Goal: Register for event/course: Sign up to attend an event or enroll in a course

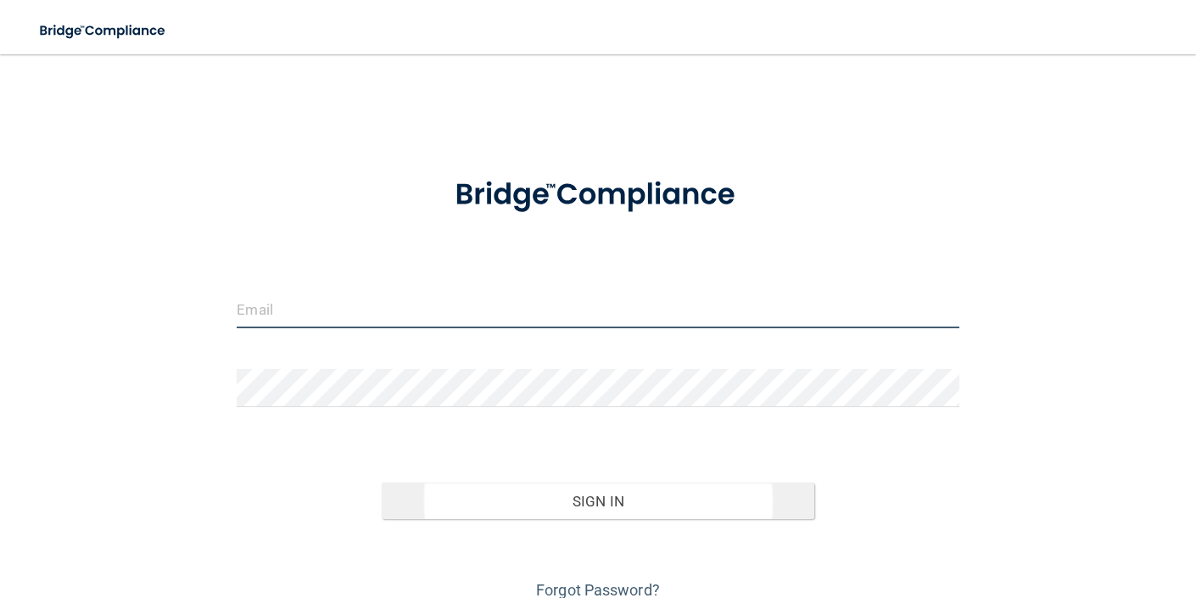
type input "[EMAIL_ADDRESS][DOMAIN_NAME]"
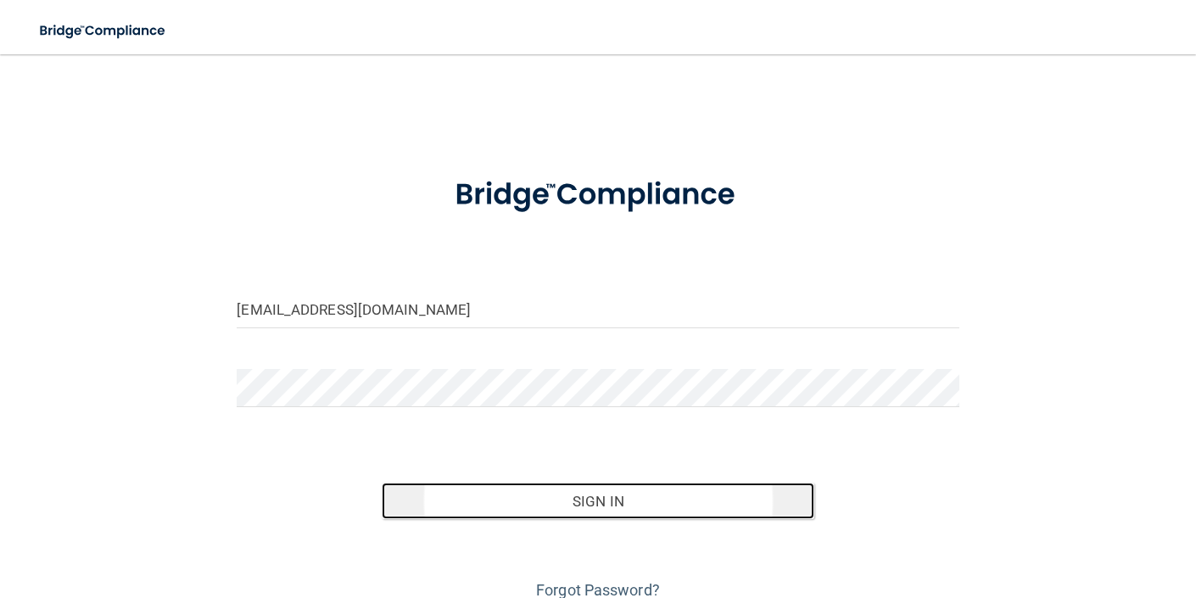
click at [546, 497] on button "Sign In" at bounding box center [599, 501] width 434 height 37
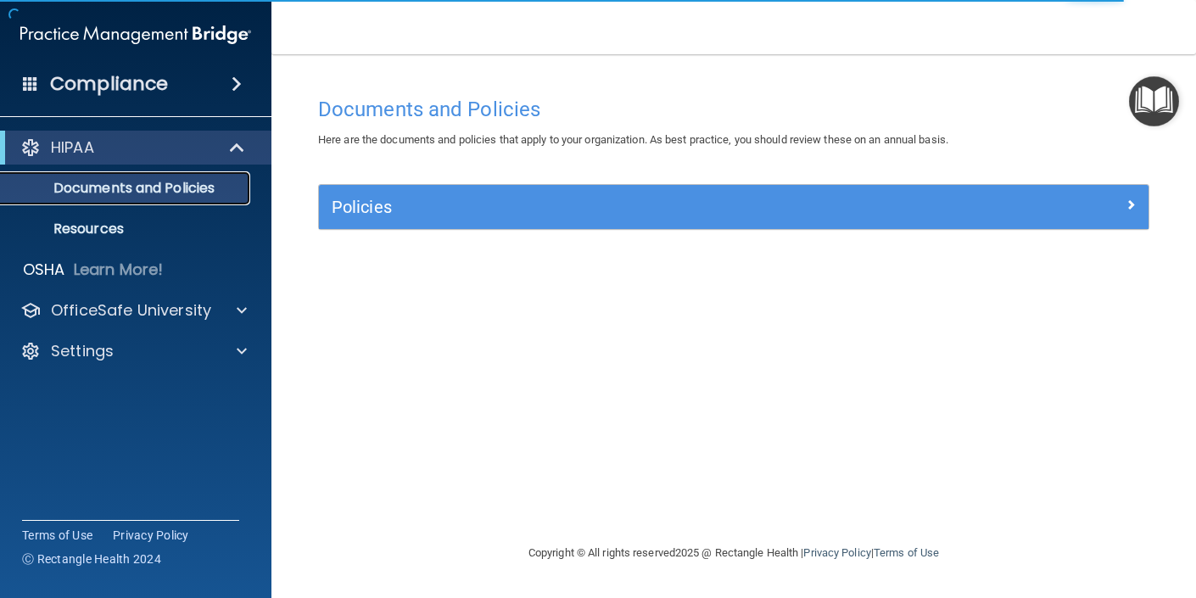
click at [188, 187] on p "Documents and Policies" at bounding box center [127, 188] width 232 height 17
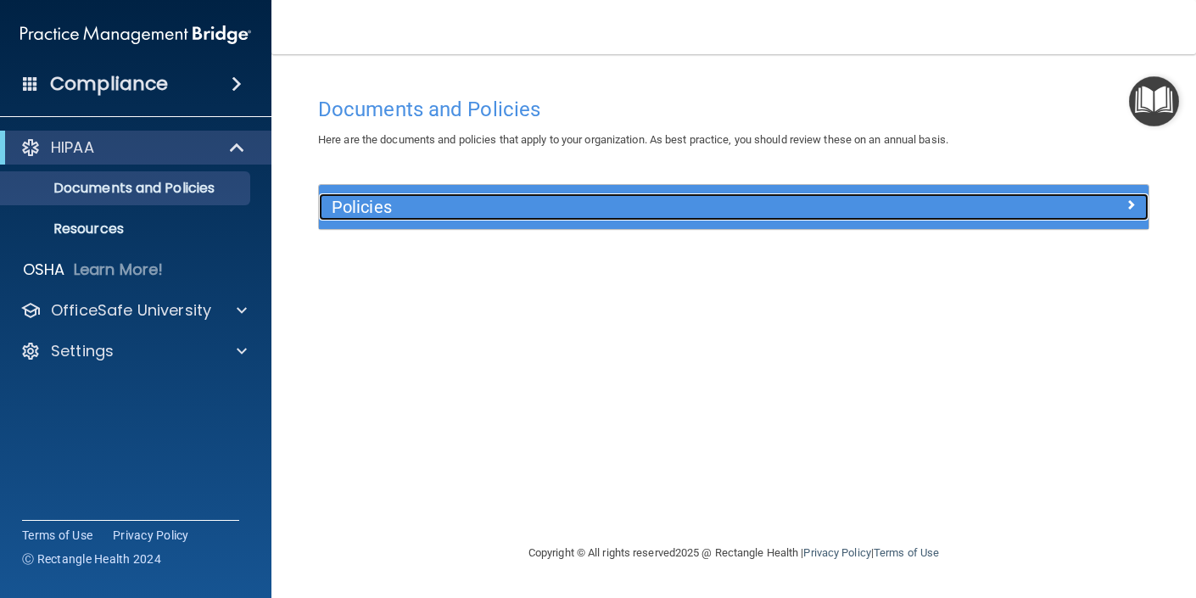
click at [1133, 206] on span at bounding box center [1131, 204] width 10 height 20
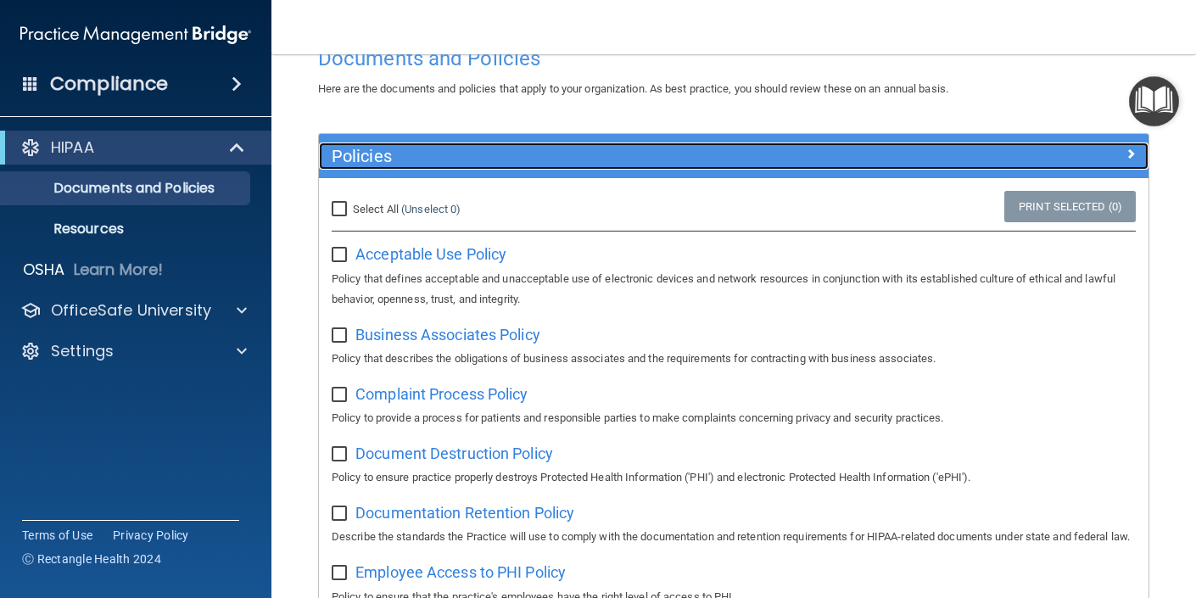
scroll to position [52, 0]
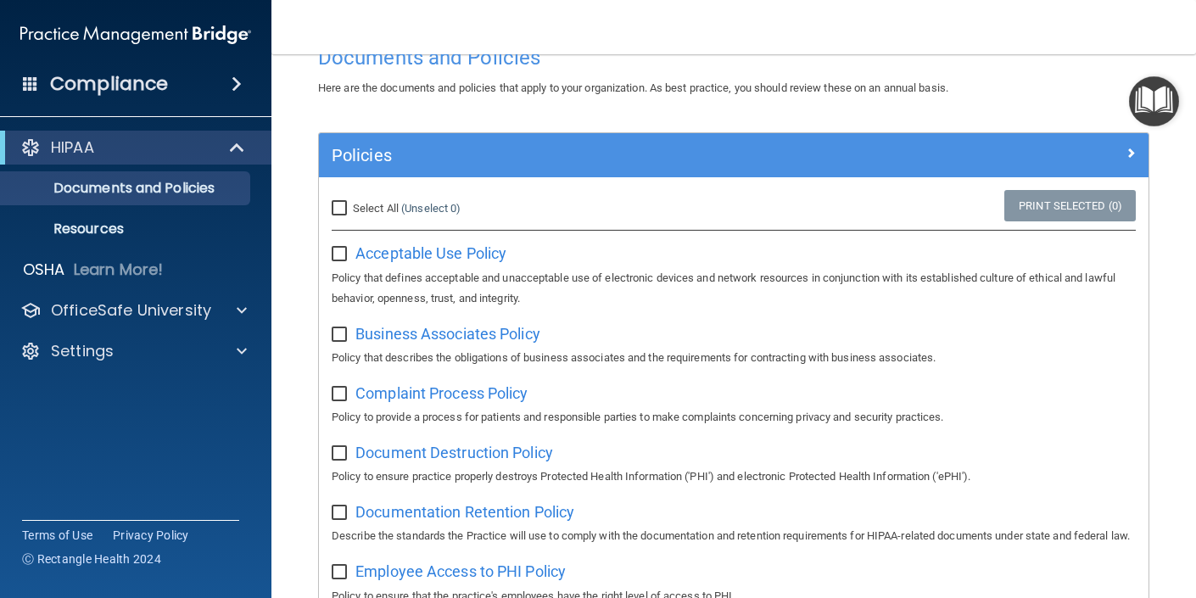
click at [339, 253] on input "checkbox" at bounding box center [342, 255] width 20 height 14
checkbox input "true"
click at [348, 333] on input "checkbox" at bounding box center [342, 335] width 20 height 14
checkbox input "true"
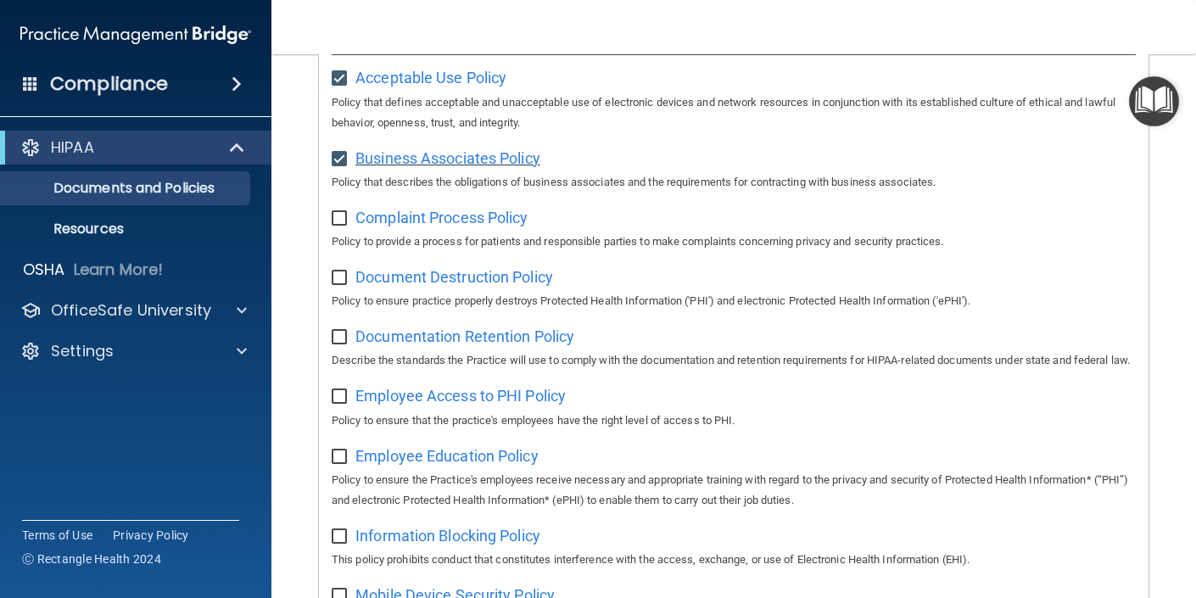
scroll to position [344, 0]
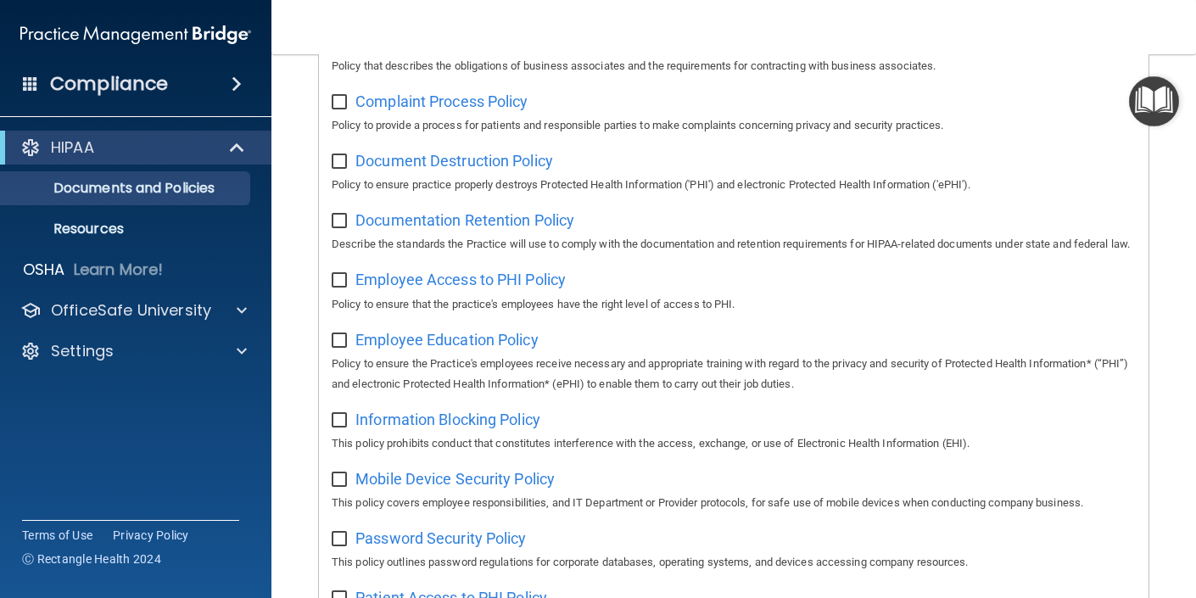
click at [334, 104] on input "checkbox" at bounding box center [342, 103] width 20 height 14
checkbox input "true"
click at [338, 158] on input "checkbox" at bounding box center [342, 162] width 20 height 14
checkbox input "true"
click at [340, 222] on input "checkbox" at bounding box center [342, 222] width 20 height 14
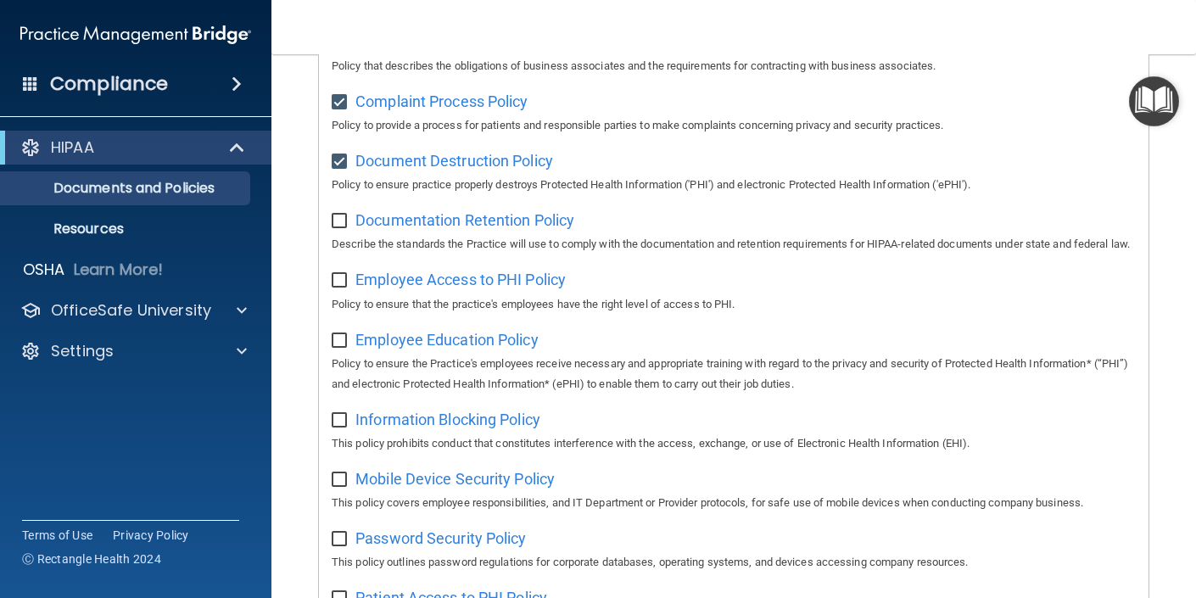
checkbox input "true"
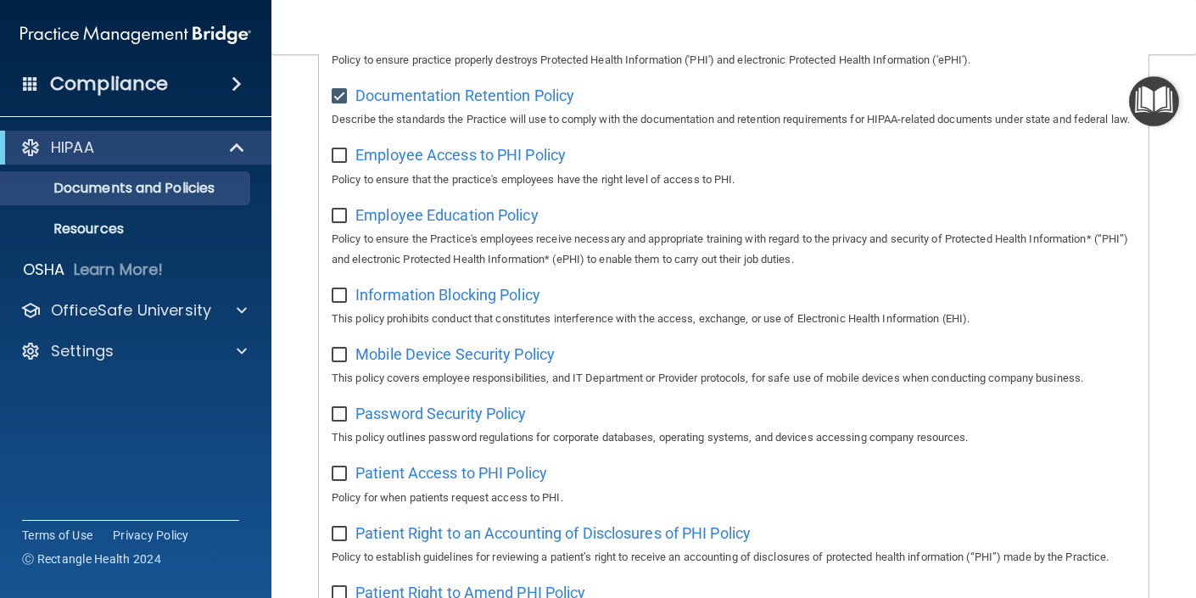
scroll to position [479, 0]
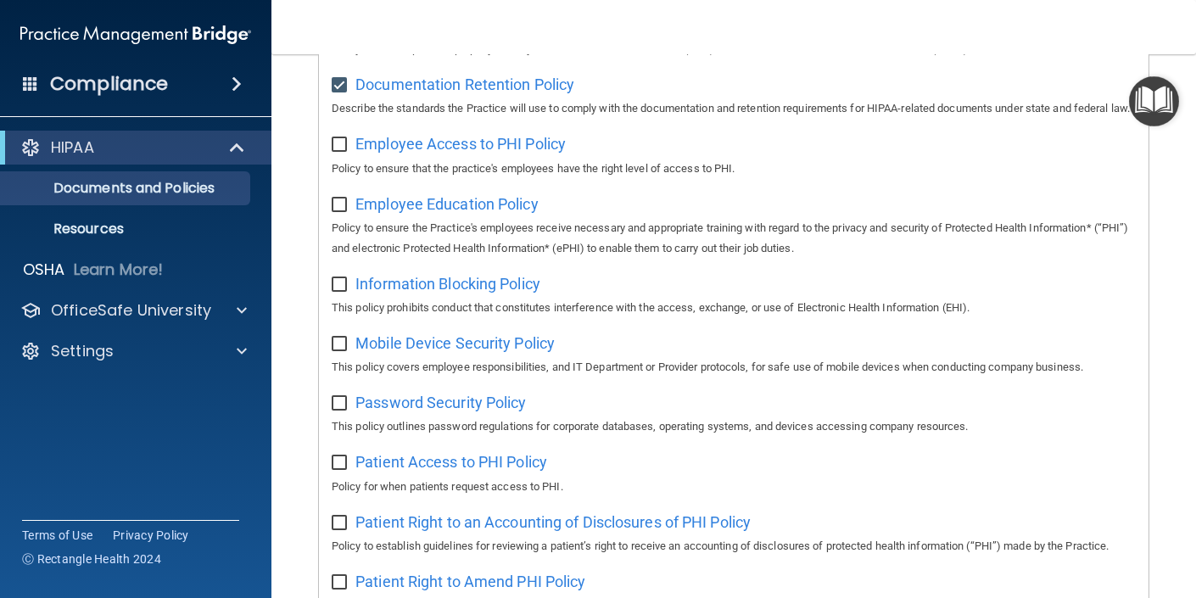
click at [338, 152] on input "checkbox" at bounding box center [342, 145] width 20 height 14
checkbox input "true"
click at [340, 212] on input "checkbox" at bounding box center [342, 206] width 20 height 14
checkbox input "true"
click at [340, 292] on input "checkbox" at bounding box center [342, 285] width 20 height 14
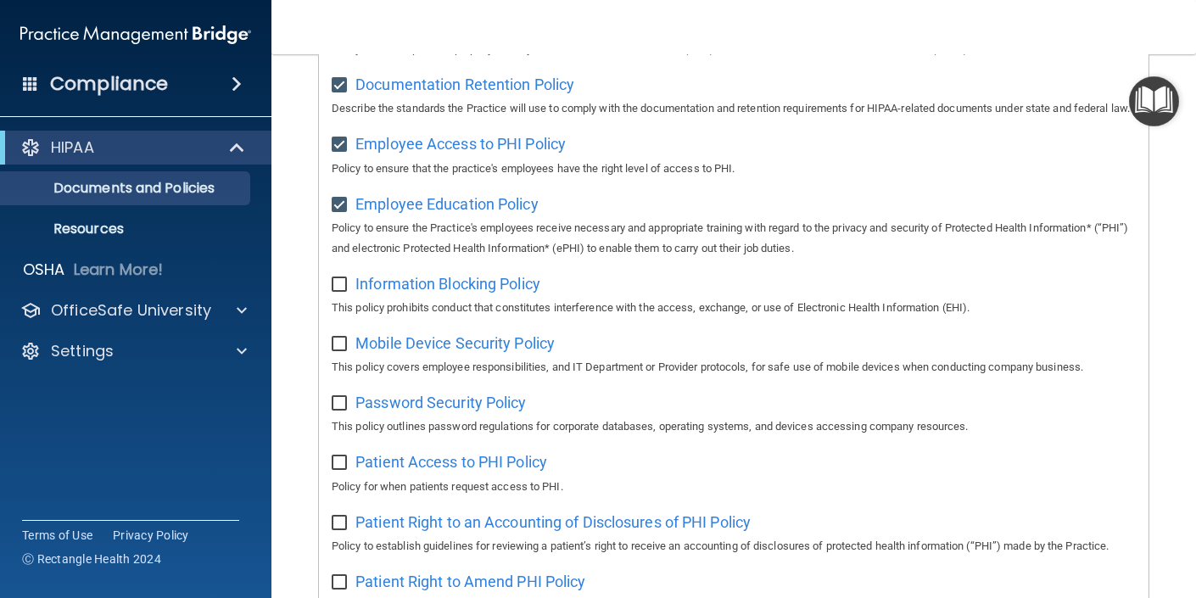
checkbox input "true"
click at [339, 351] on input "checkbox" at bounding box center [342, 345] width 20 height 14
checkbox input "true"
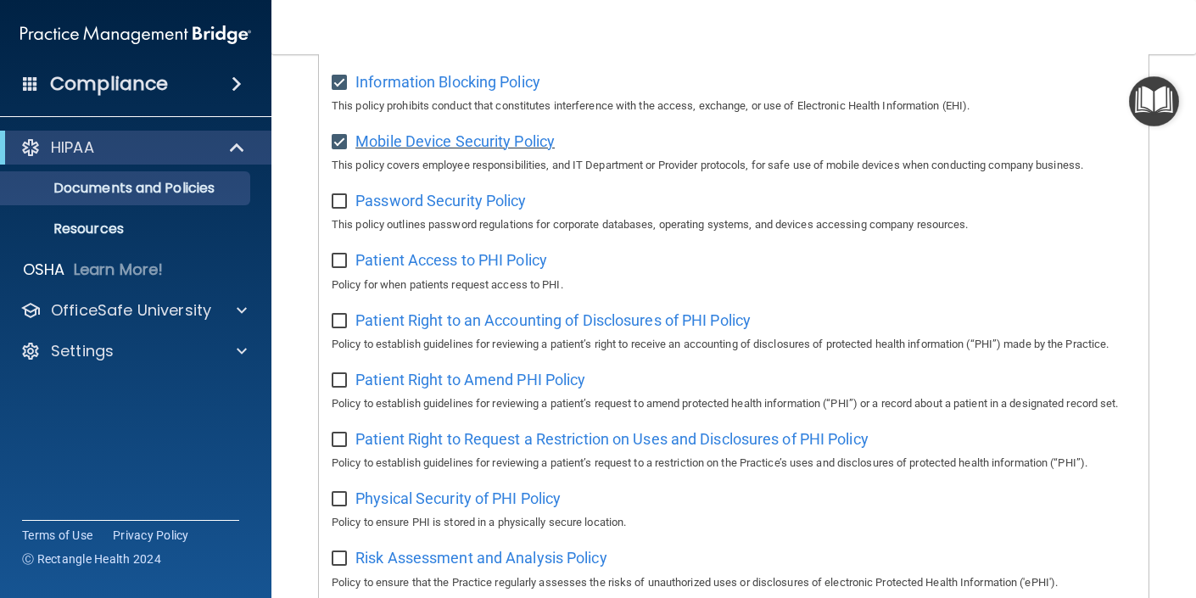
scroll to position [693, 0]
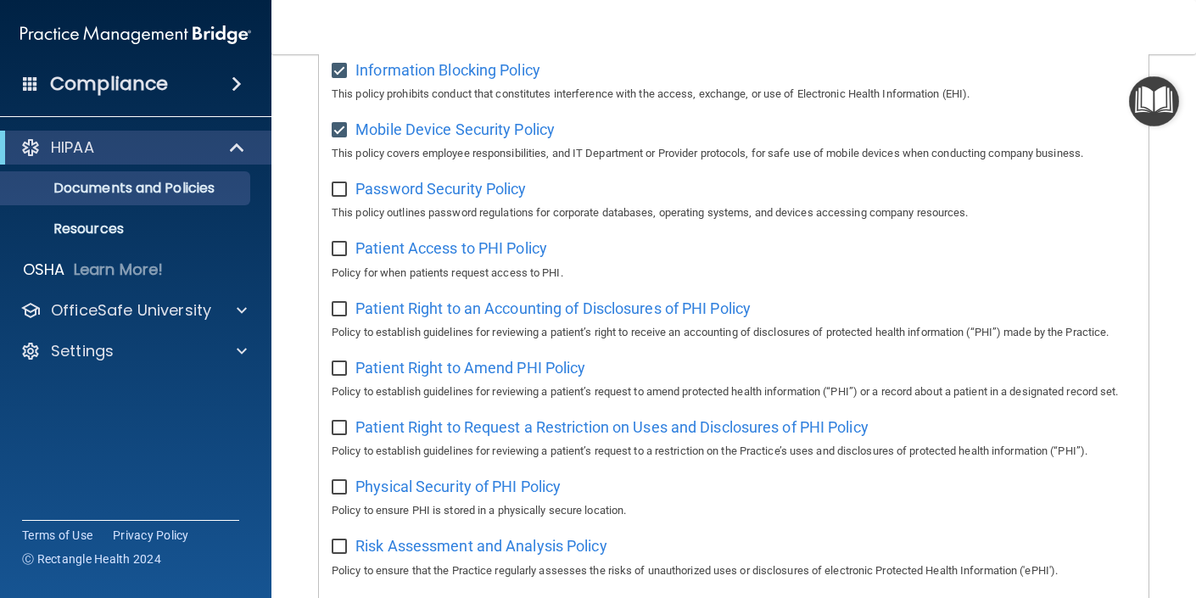
click at [340, 197] on input "checkbox" at bounding box center [342, 190] width 20 height 14
checkbox input "true"
click at [341, 256] on input "checkbox" at bounding box center [342, 250] width 20 height 14
checkbox input "true"
click at [345, 316] on input "checkbox" at bounding box center [342, 310] width 20 height 14
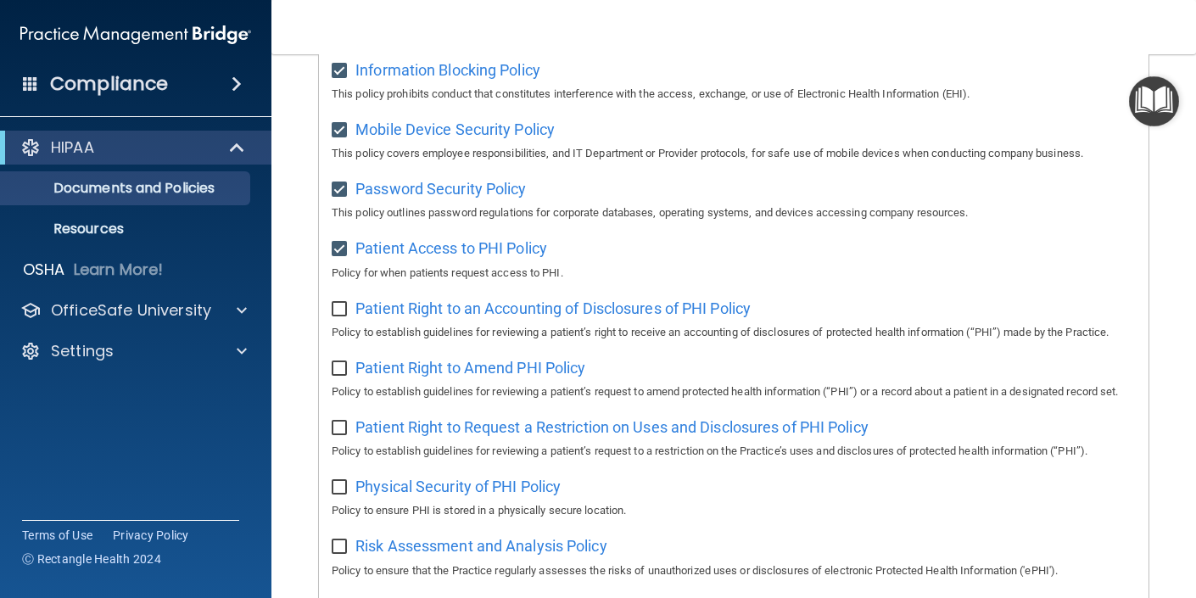
checkbox input "true"
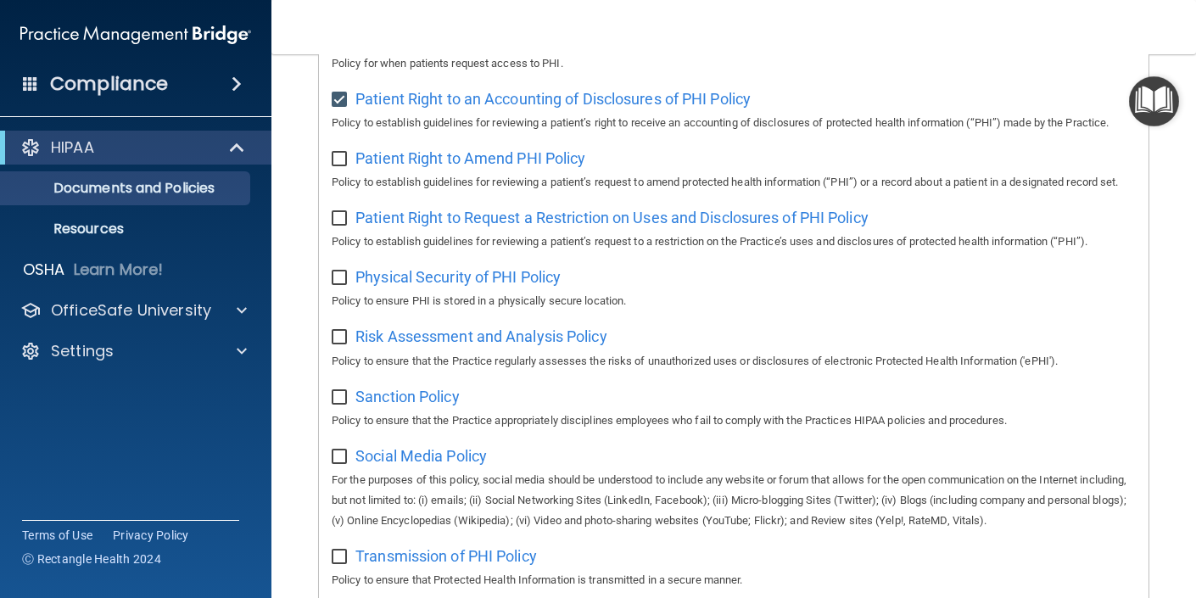
scroll to position [963, 0]
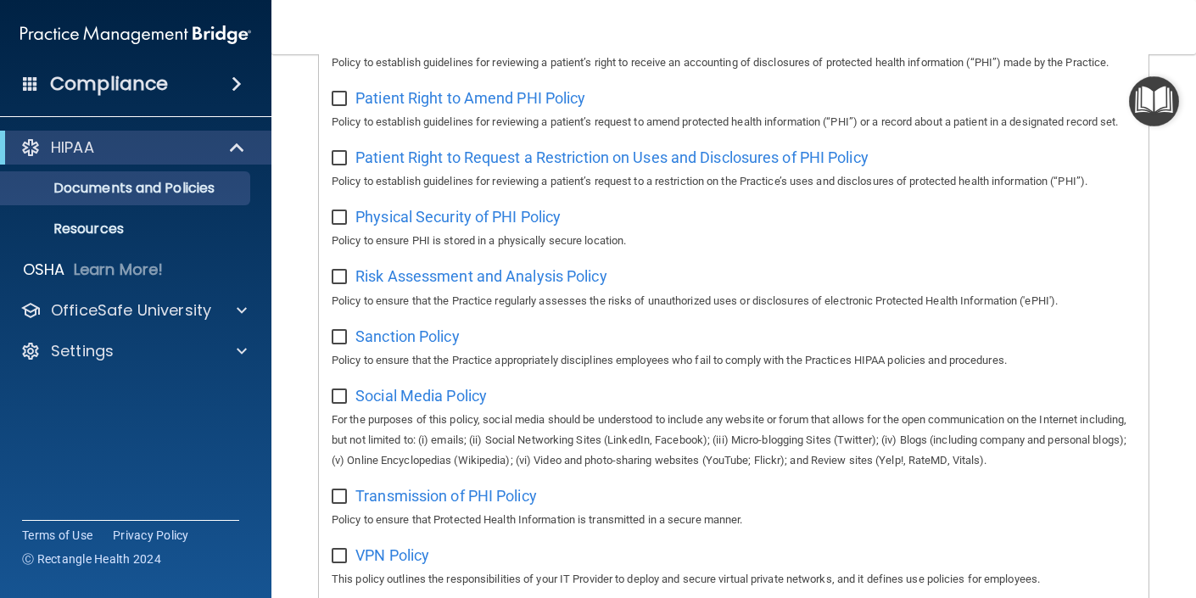
click at [334, 106] on input "checkbox" at bounding box center [342, 99] width 20 height 14
checkbox input "true"
click at [338, 165] on input "checkbox" at bounding box center [342, 159] width 20 height 14
checkbox input "true"
click at [341, 225] on input "checkbox" at bounding box center [342, 218] width 20 height 14
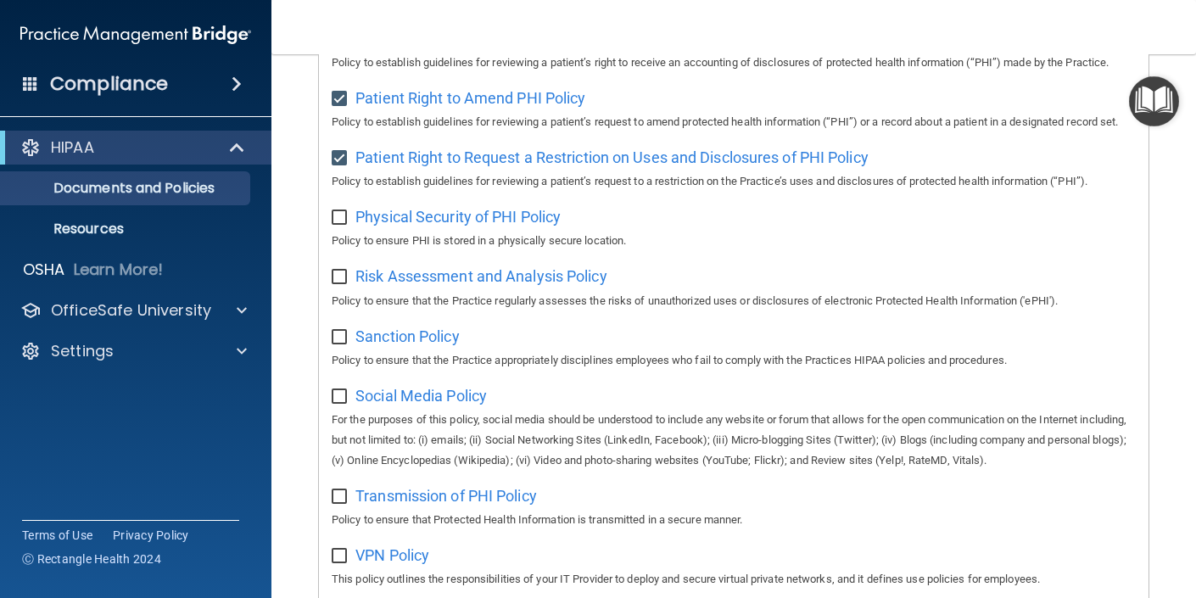
checkbox input "true"
click at [342, 311] on p "Policy to ensure that the Practice regularly assesses the risks of unauthorized…" at bounding box center [734, 301] width 804 height 20
click at [338, 282] on label at bounding box center [342, 272] width 21 height 20
click at [338, 284] on input "checkbox" at bounding box center [342, 278] width 20 height 14
checkbox input "true"
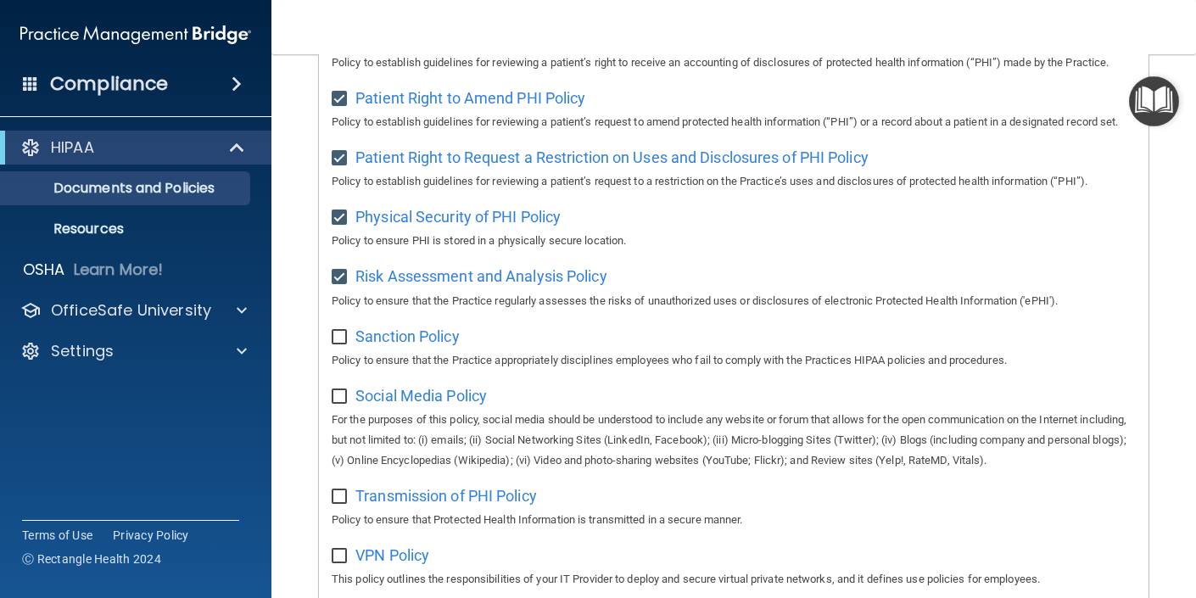
click at [339, 344] on input "checkbox" at bounding box center [342, 338] width 20 height 14
checkbox input "true"
click at [347, 404] on input "checkbox" at bounding box center [342, 397] width 20 height 14
checkbox input "true"
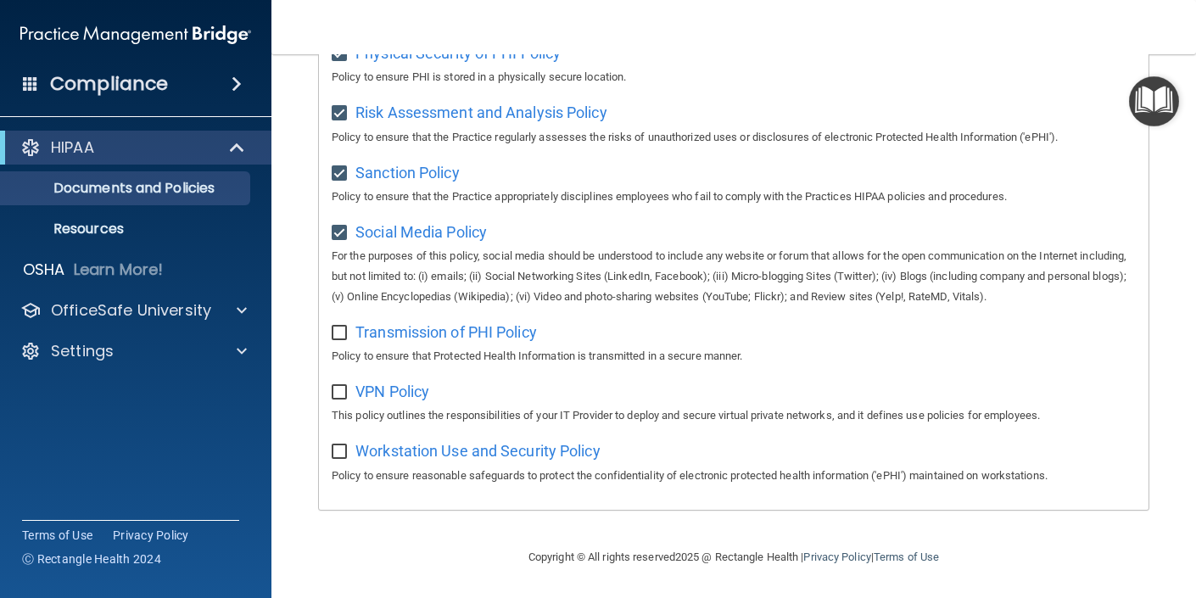
scroll to position [1176, 0]
click at [341, 334] on input "checkbox" at bounding box center [342, 334] width 20 height 14
checkbox input "true"
click at [337, 401] on div "VPN Policy This policy outlines the responsibilities of your IT Provider to dep…" at bounding box center [734, 402] width 804 height 48
click at [342, 391] on input "checkbox" at bounding box center [342, 393] width 20 height 14
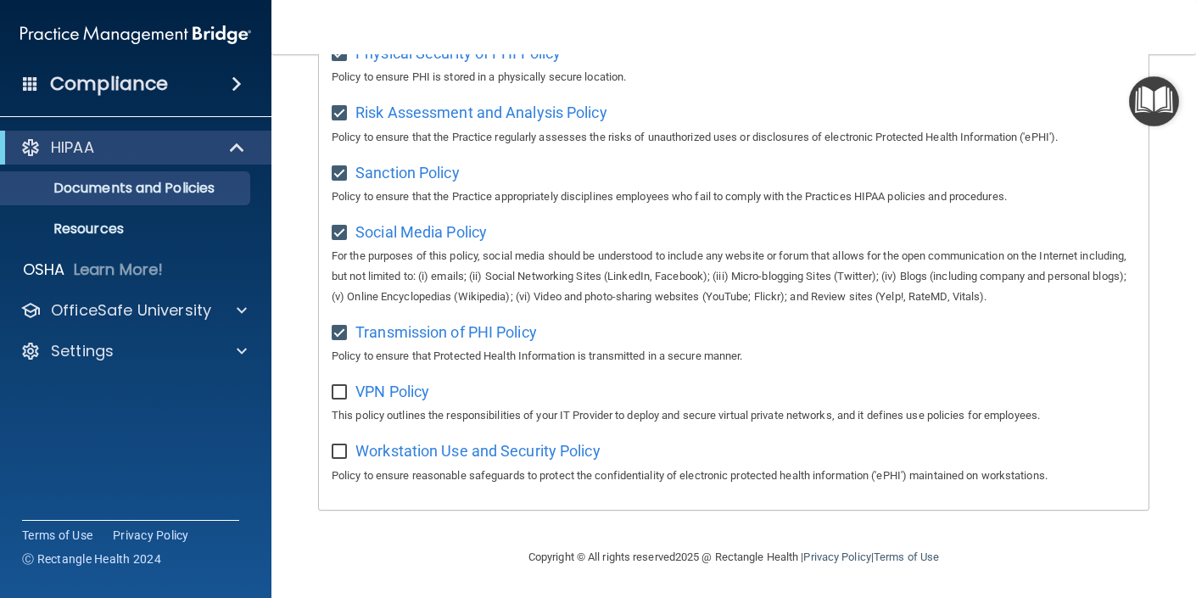
checkbox input "true"
click at [342, 450] on input "checkbox" at bounding box center [342, 452] width 20 height 14
checkbox input "true"
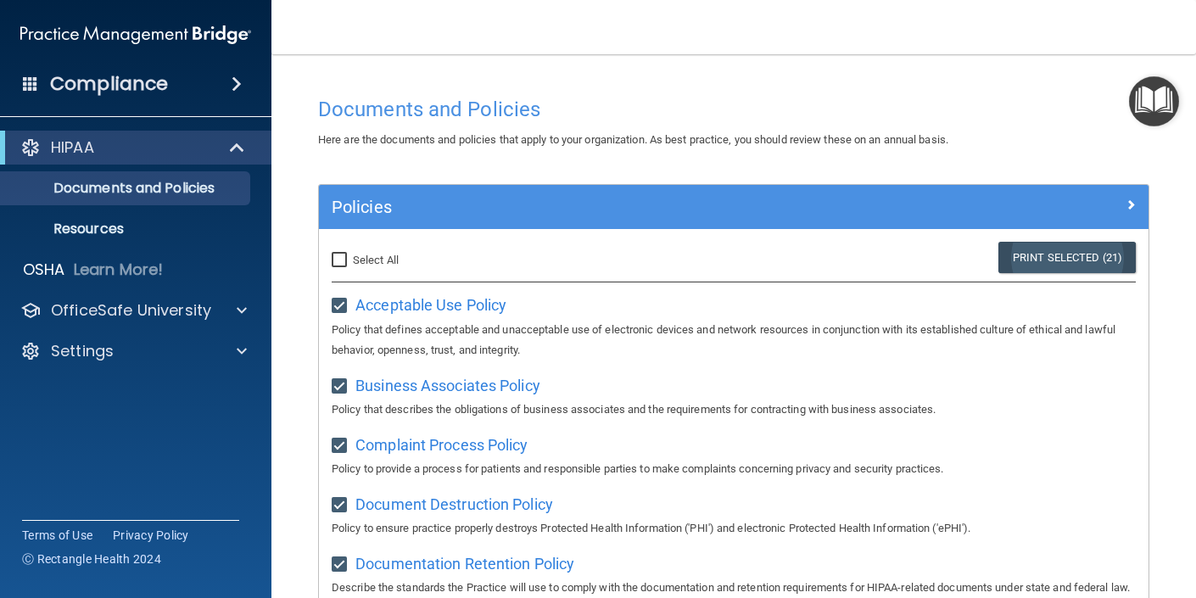
click at [1021, 266] on link "Print Selected (21)" at bounding box center [1067, 257] width 137 height 31
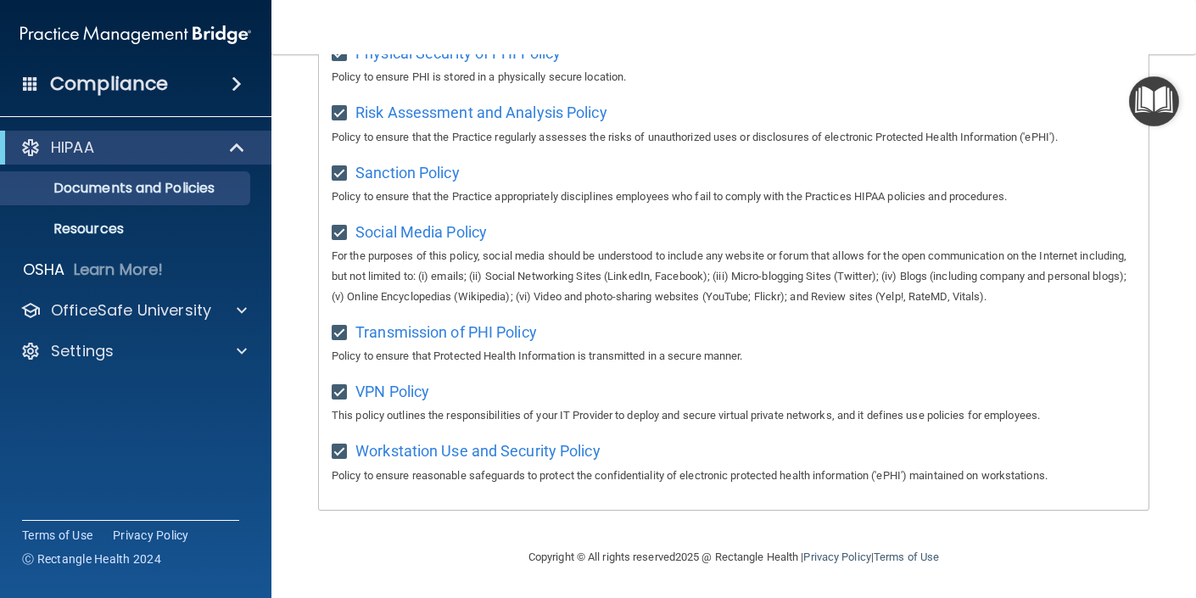
scroll to position [1176, 0]
click at [240, 292] on div "HIPAA Documents and Policies Report an Incident Business Associates Emergency P…" at bounding box center [136, 253] width 272 height 258
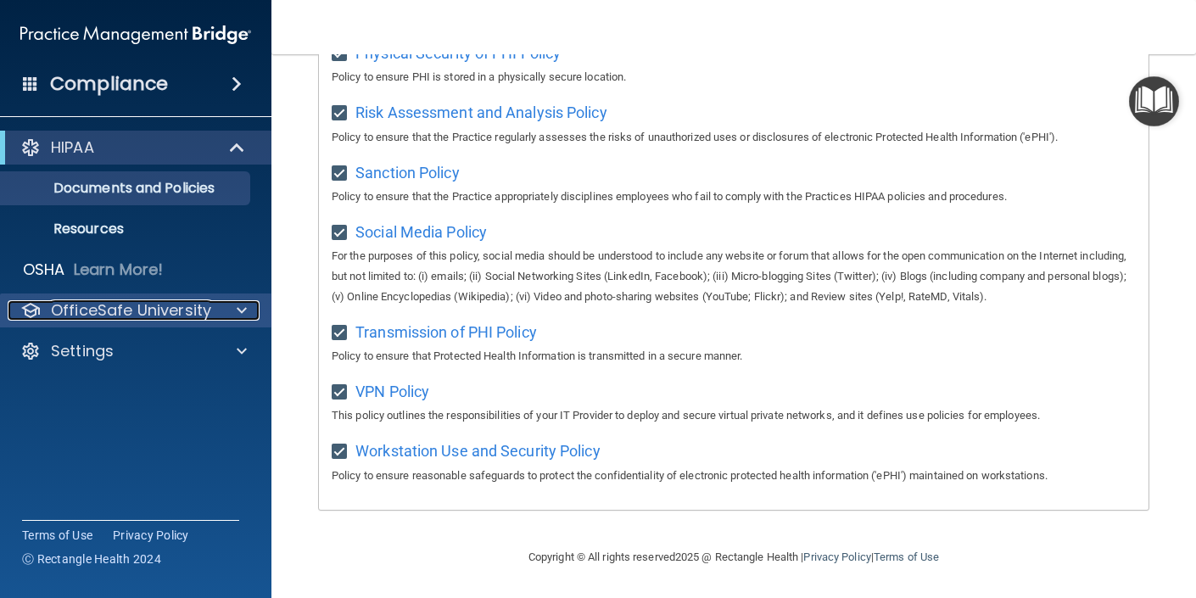
click at [239, 303] on span at bounding box center [242, 310] width 10 height 20
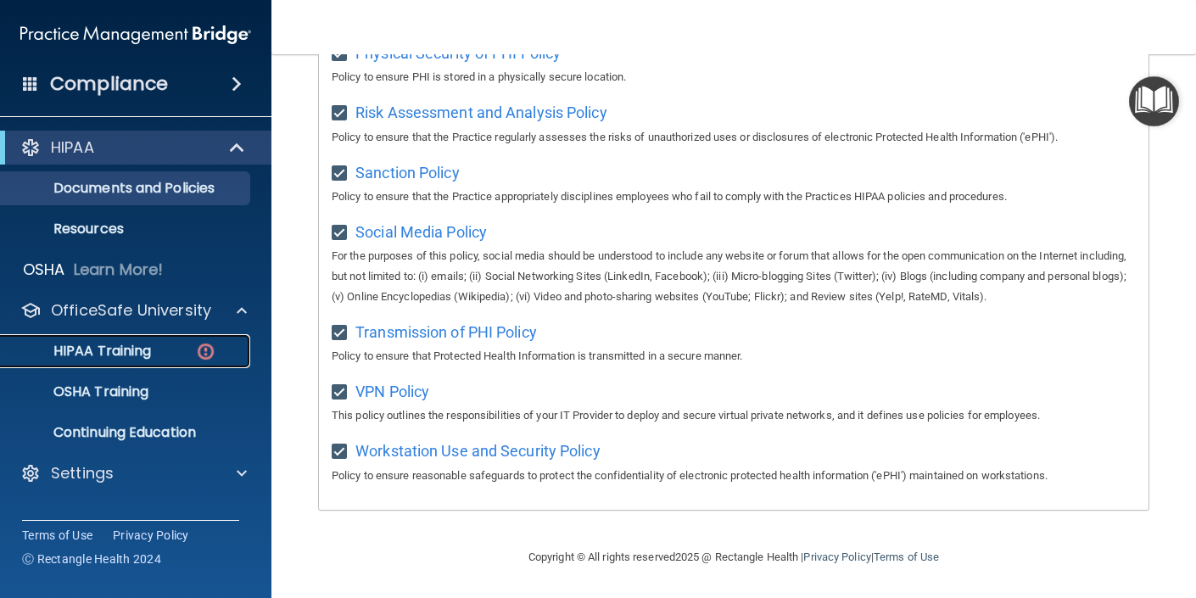
click at [93, 340] on link "HIPAA Training" at bounding box center [116, 351] width 267 height 34
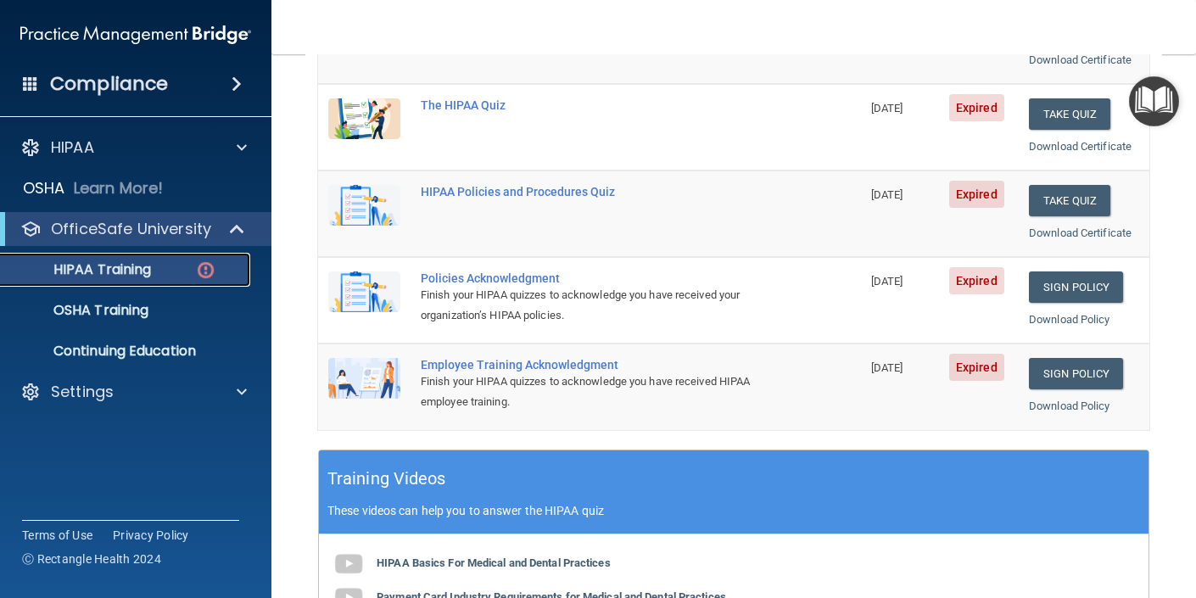
scroll to position [679, 0]
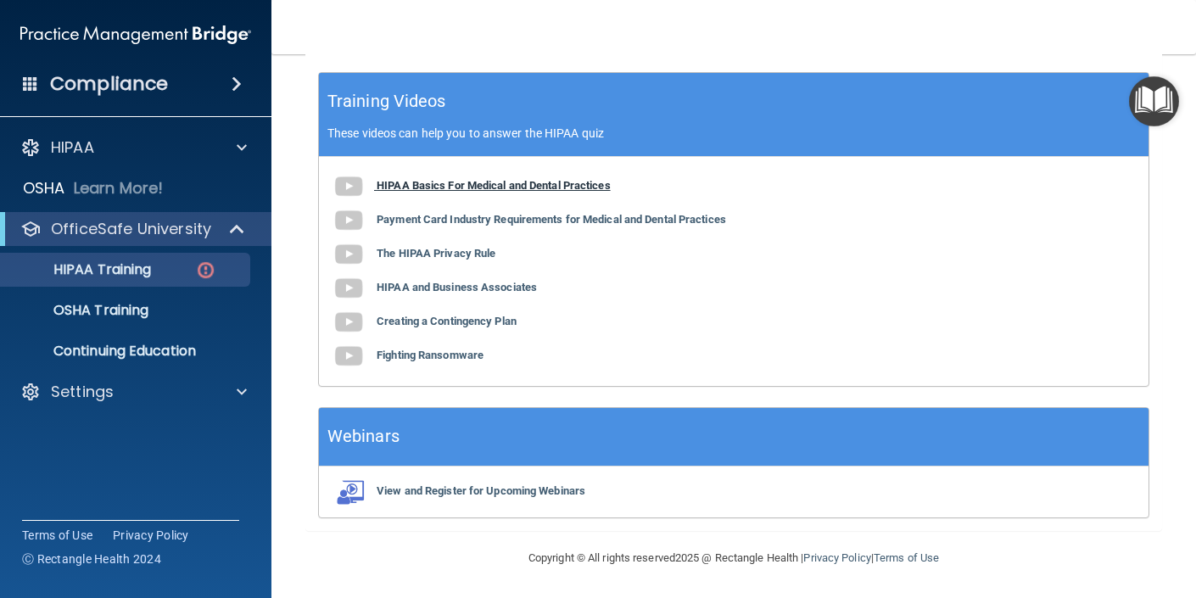
click at [469, 186] on b "HIPAA Basics For Medical and Dental Practices" at bounding box center [494, 185] width 234 height 13
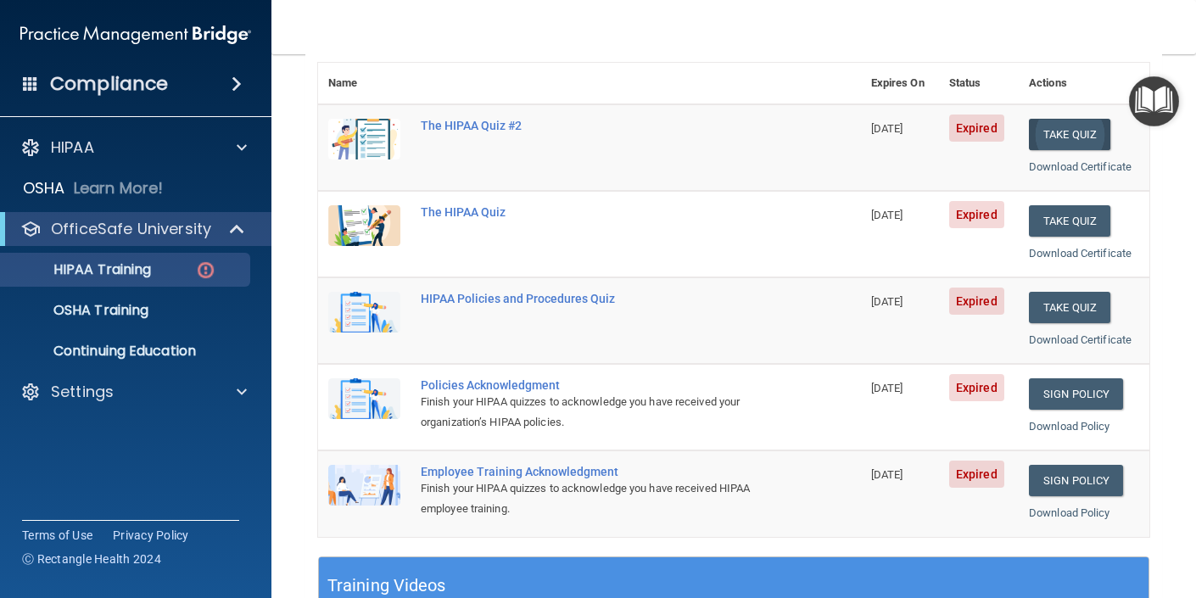
scroll to position [196, 0]
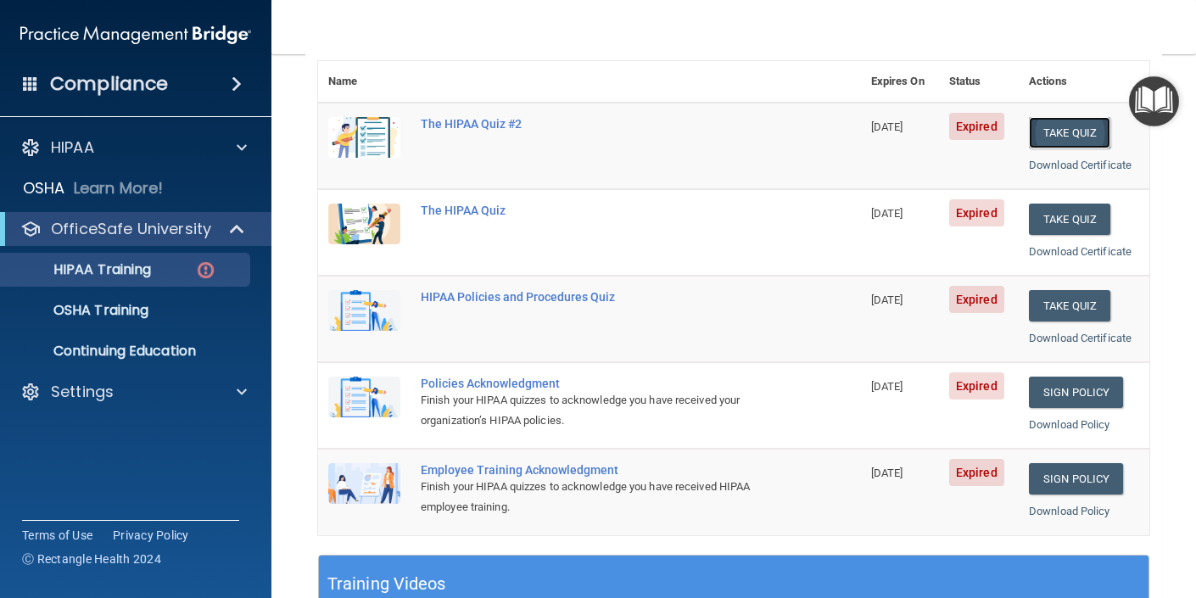
click at [1071, 124] on button "Take Quiz" at bounding box center [1069, 132] width 81 height 31
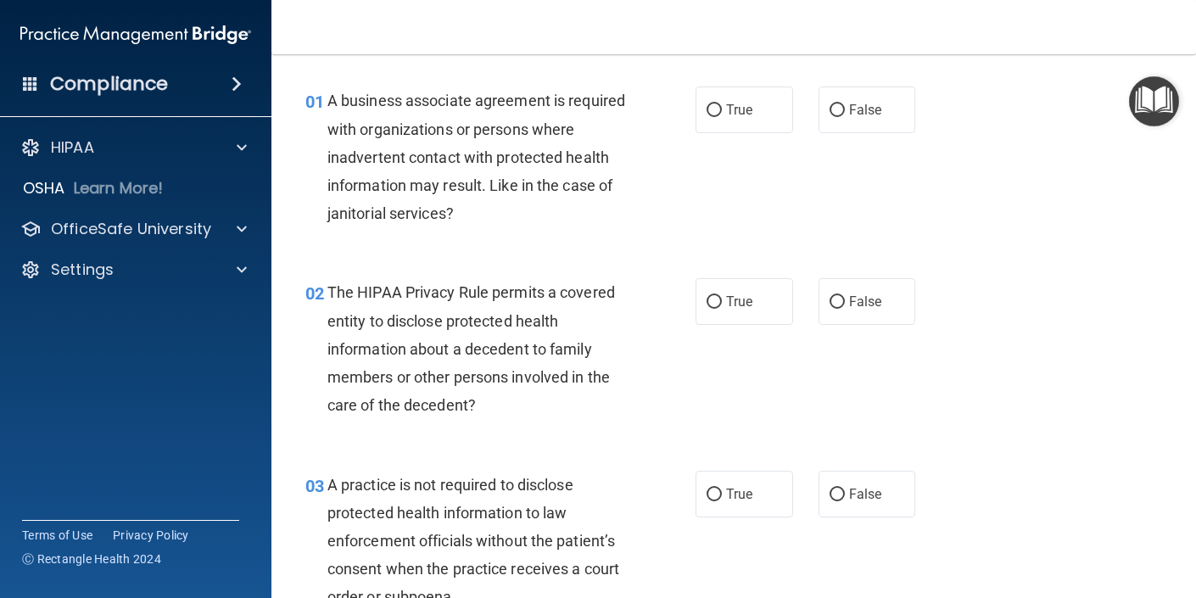
scroll to position [51, 0]
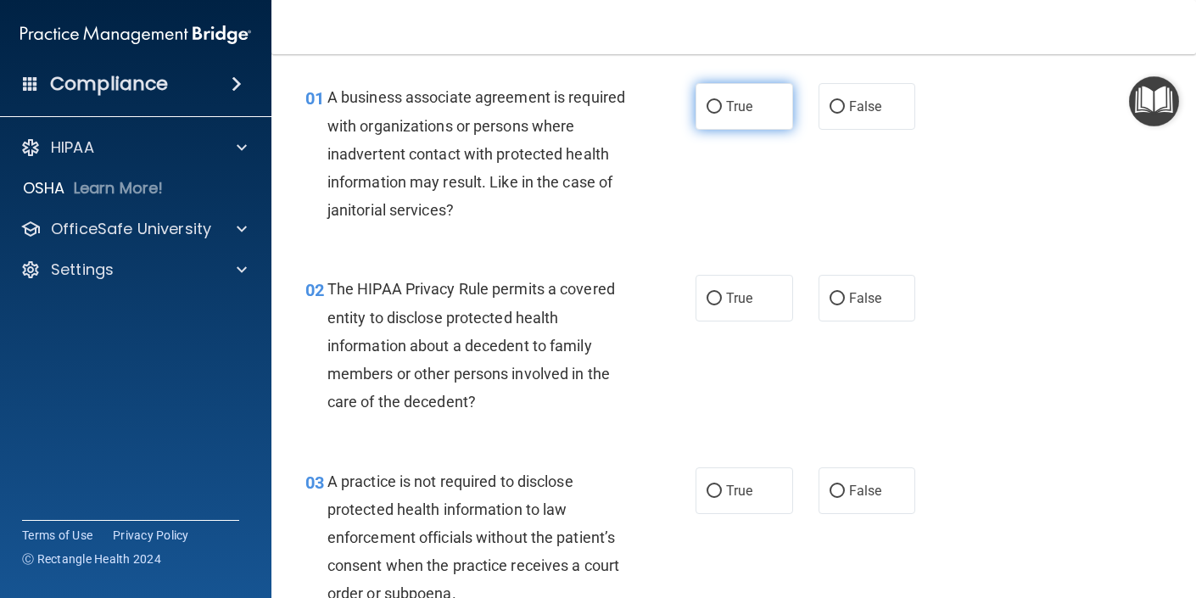
click at [713, 98] on label "True" at bounding box center [745, 106] width 98 height 47
click at [713, 101] on input "True" at bounding box center [714, 107] width 15 height 13
radio input "true"
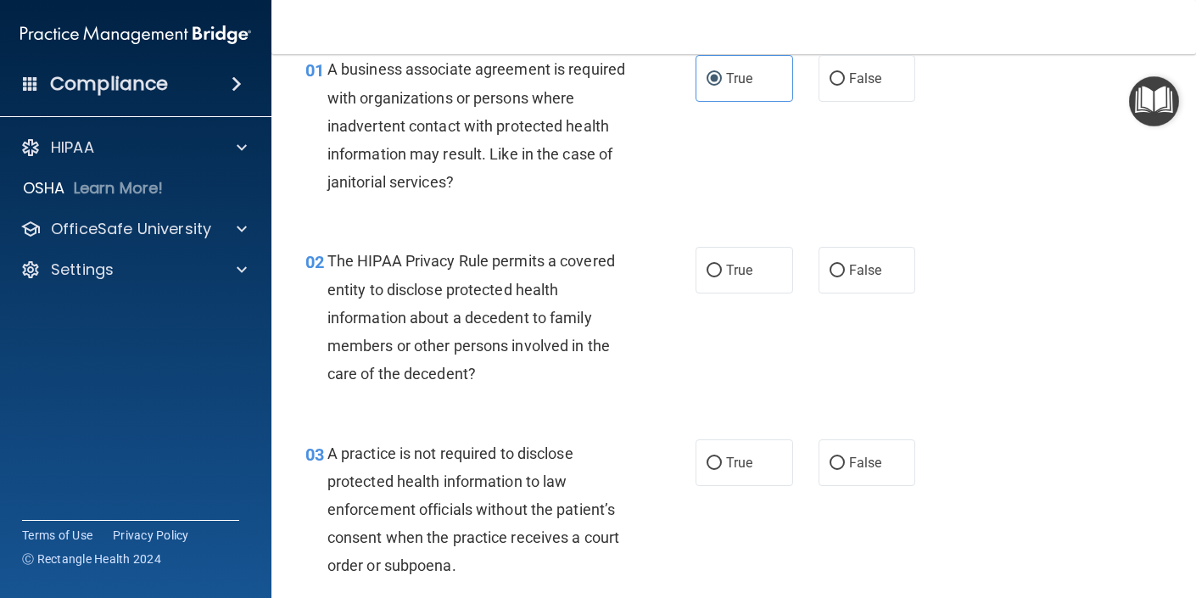
scroll to position [85, 0]
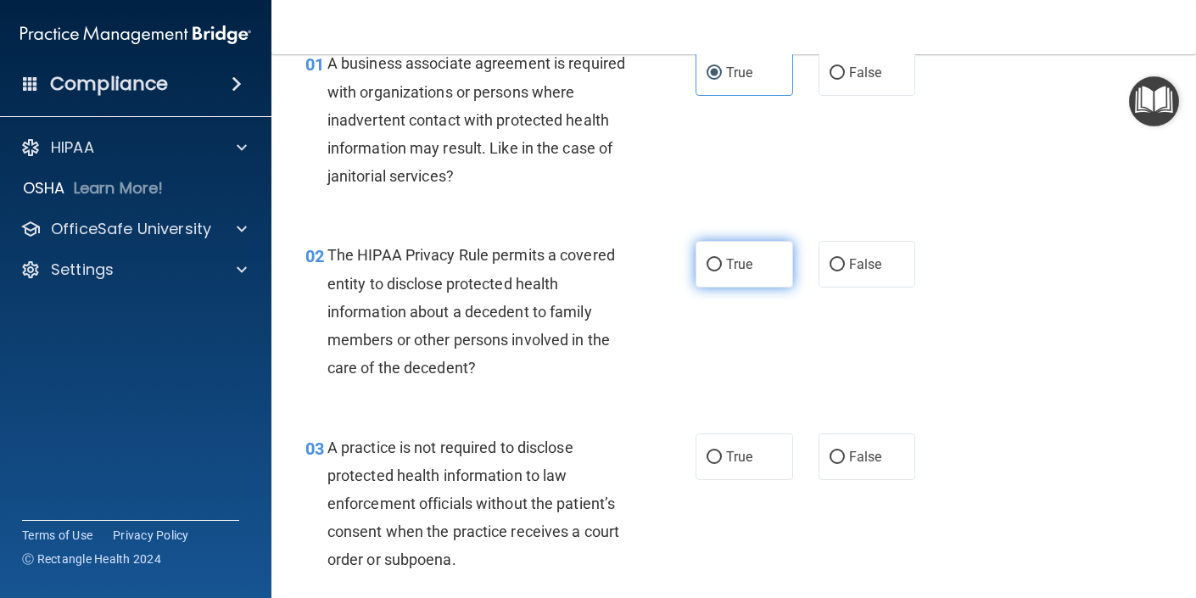
click at [714, 267] on input "True" at bounding box center [714, 265] width 15 height 13
radio input "true"
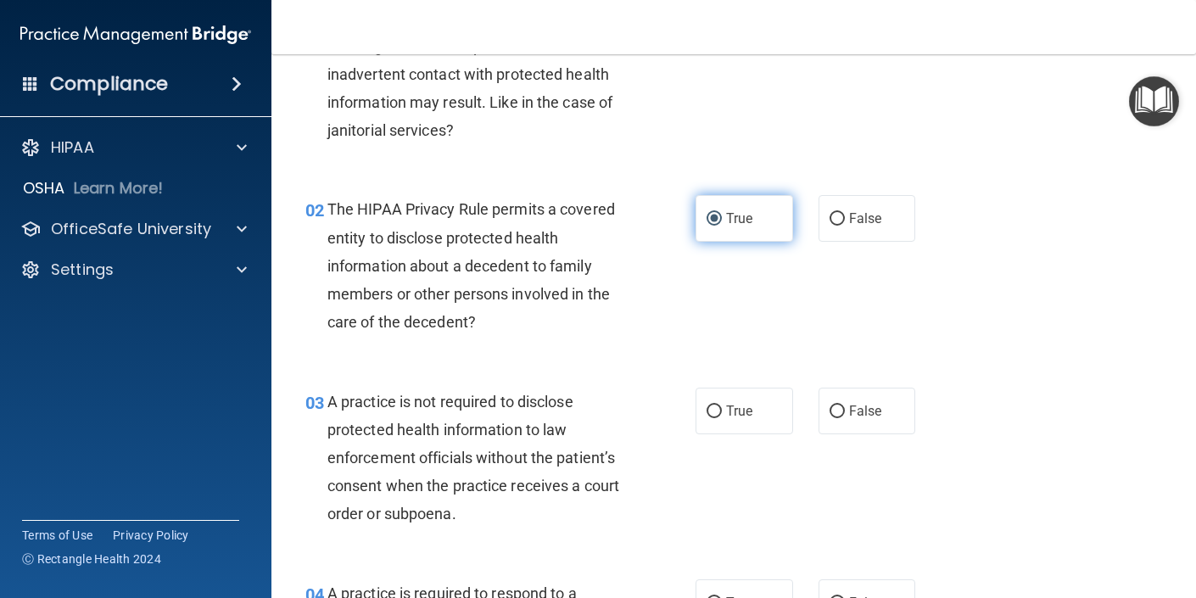
scroll to position [134, 0]
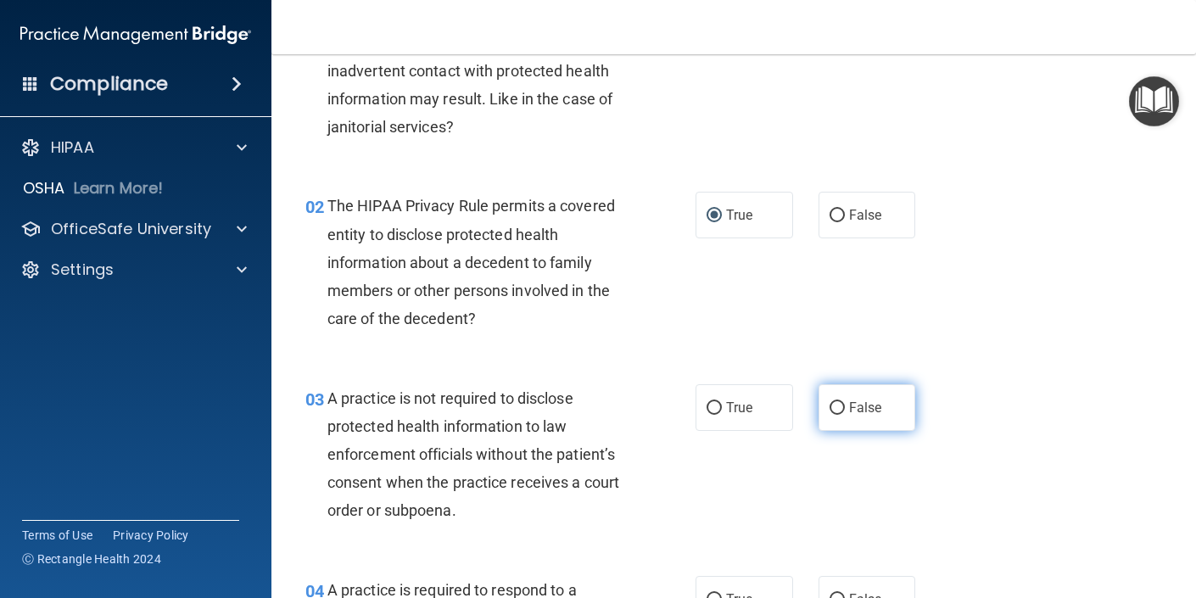
click at [840, 403] on input "False" at bounding box center [837, 408] width 15 height 13
radio input "true"
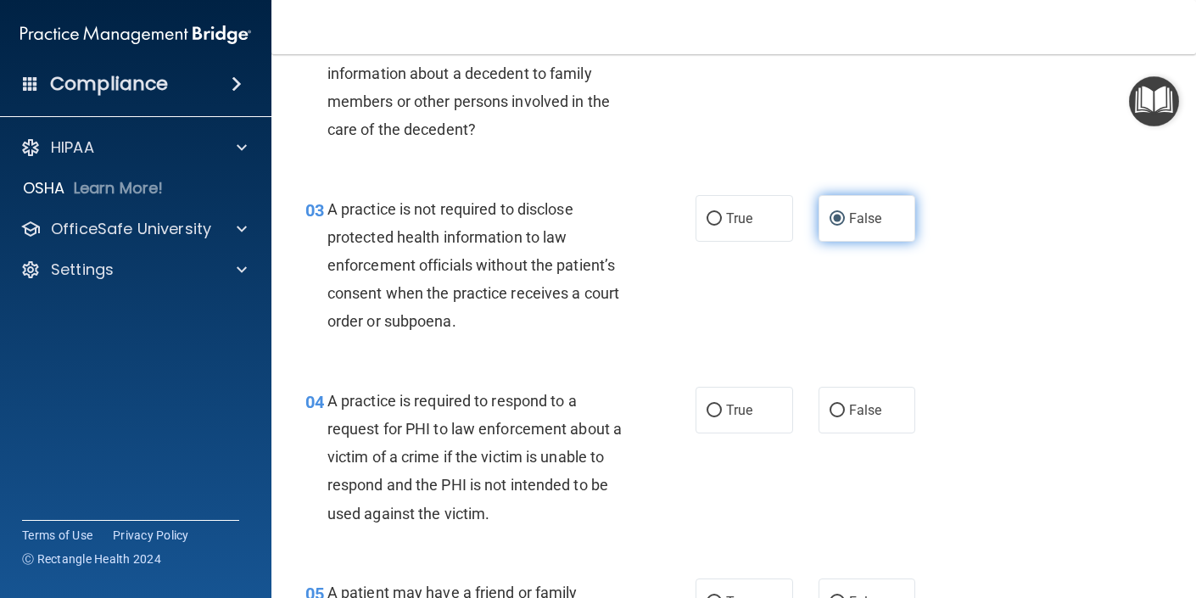
scroll to position [324, 0]
click at [840, 404] on input "False" at bounding box center [837, 410] width 15 height 13
radio input "true"
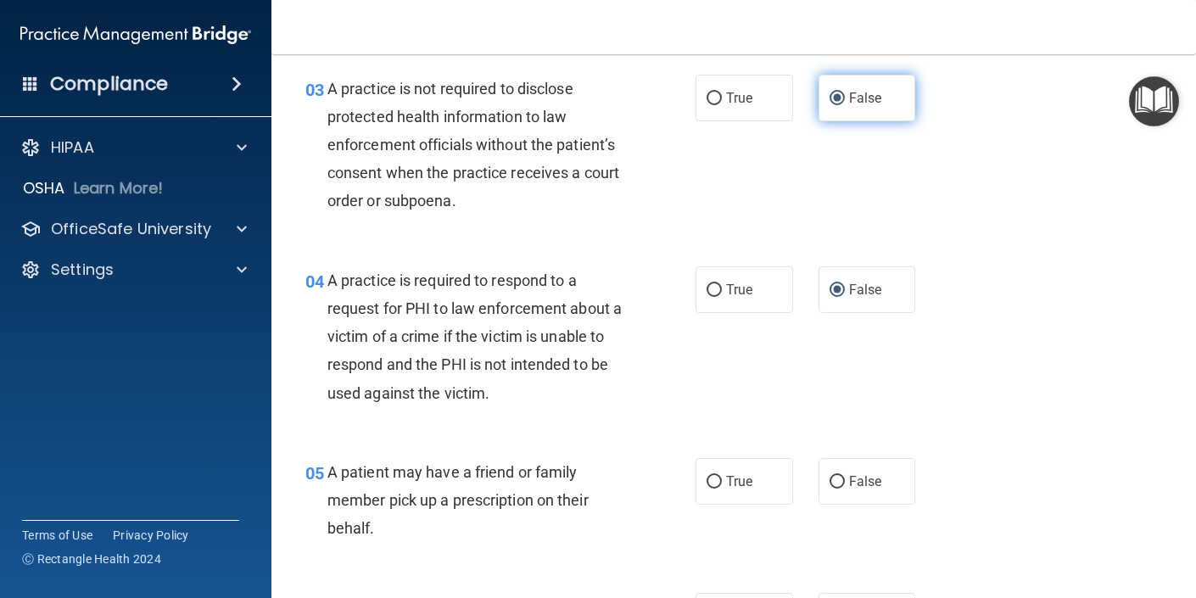
scroll to position [452, 0]
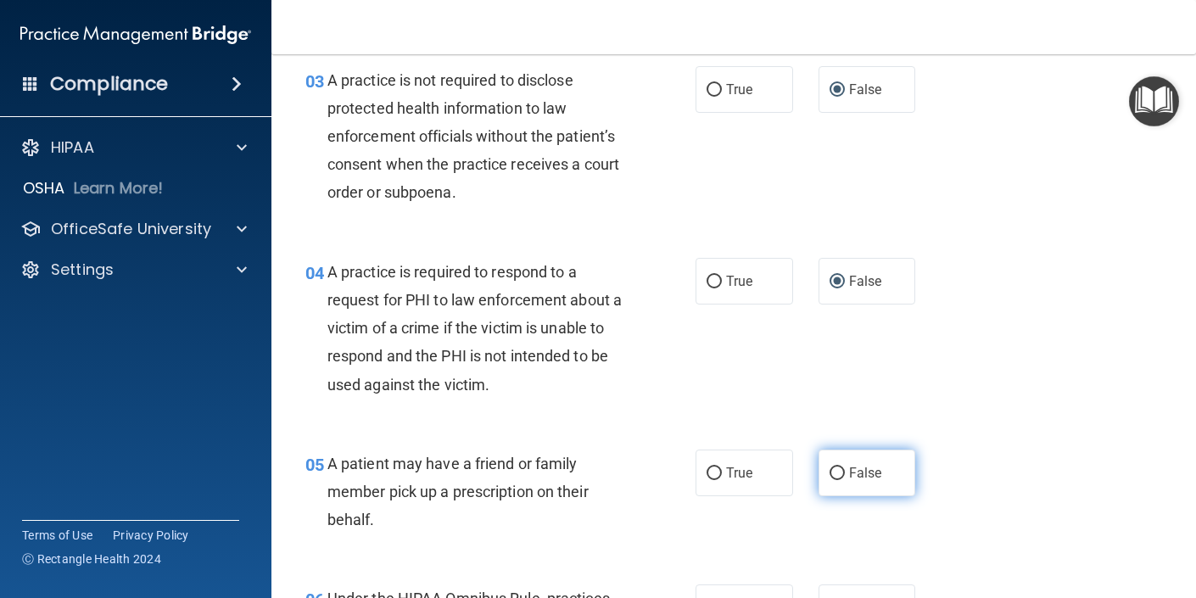
click at [836, 471] on input "False" at bounding box center [837, 473] width 15 height 13
radio input "true"
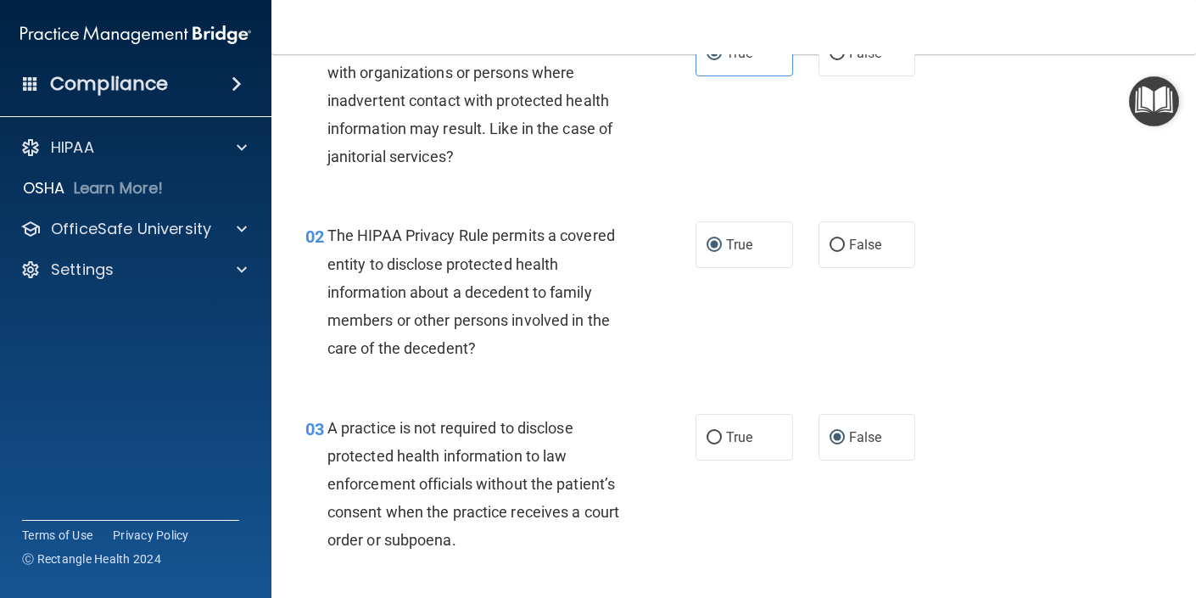
scroll to position [0, 0]
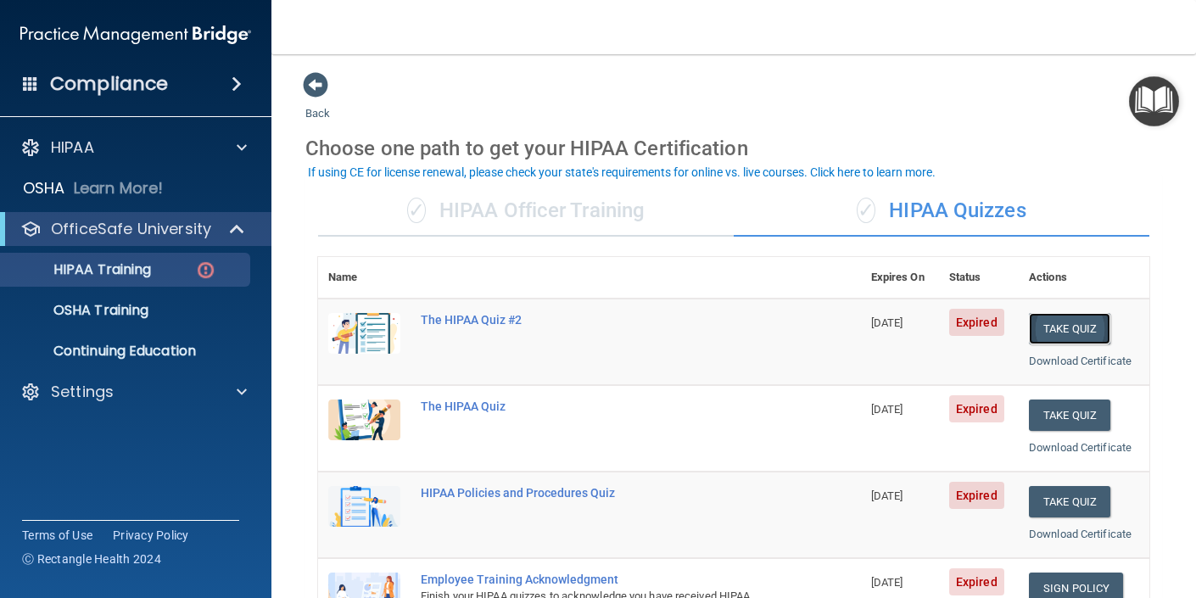
click at [1054, 326] on button "Take Quiz" at bounding box center [1069, 328] width 81 height 31
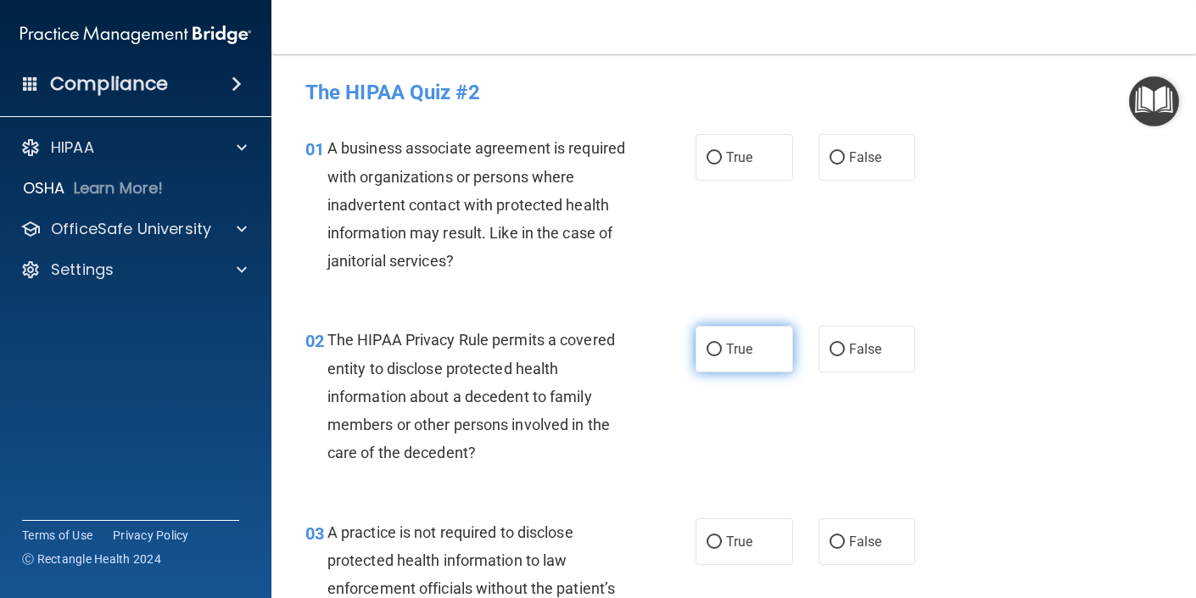
click at [724, 349] on label "True" at bounding box center [745, 349] width 98 height 47
click at [722, 349] on input "True" at bounding box center [714, 350] width 15 height 13
radio input "true"
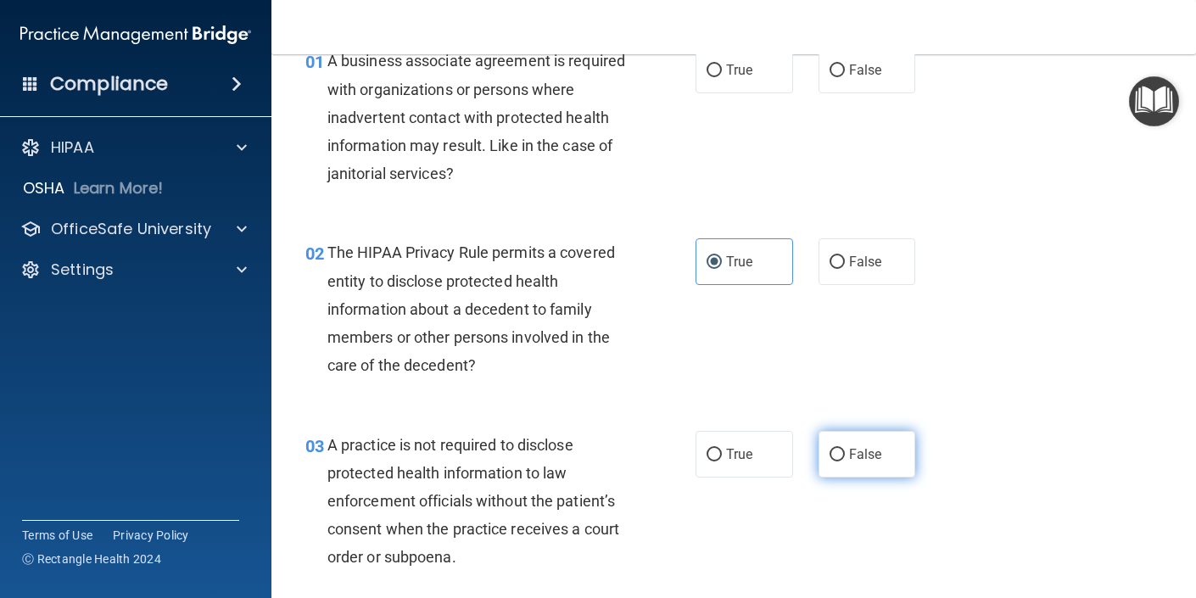
scroll to position [98, 0]
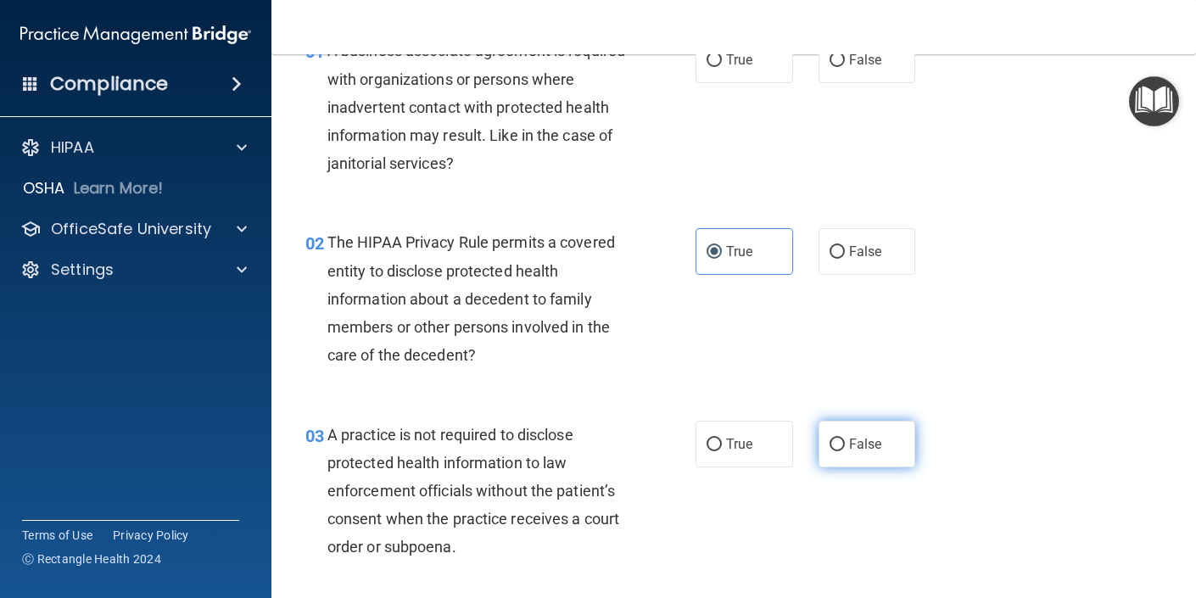
click at [834, 447] on input "False" at bounding box center [837, 445] width 15 height 13
radio input "true"
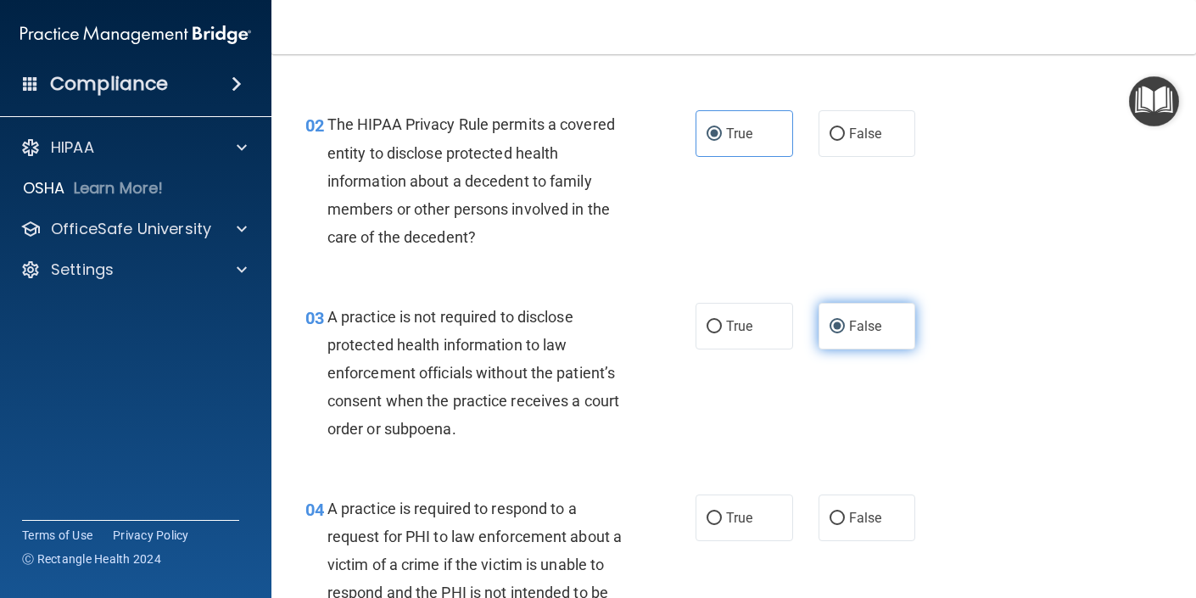
scroll to position [220, 0]
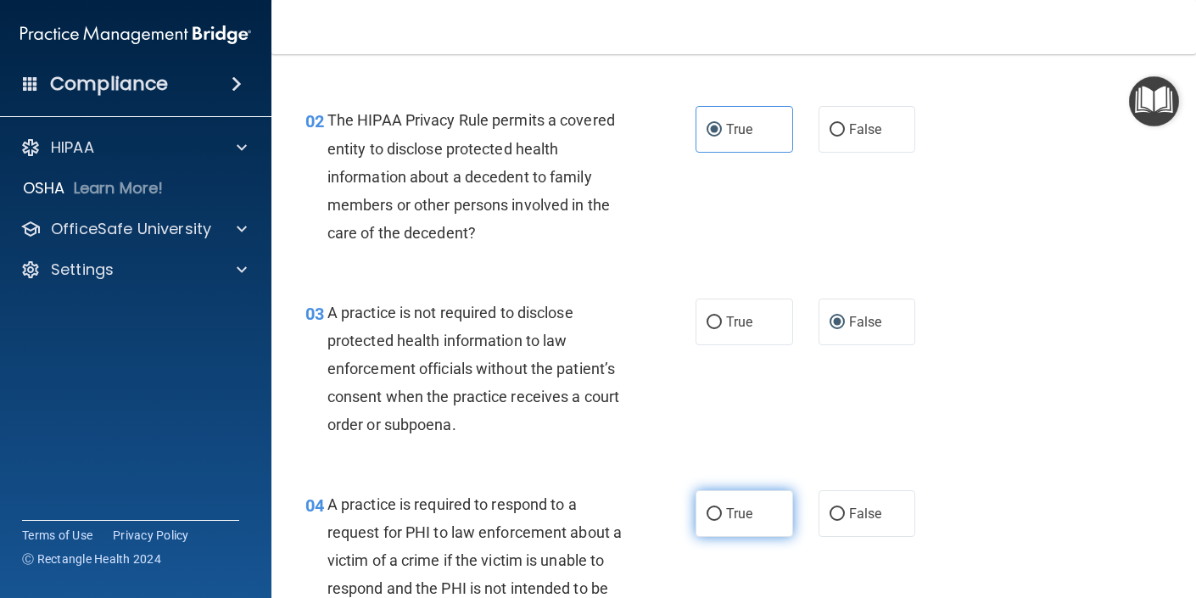
click at [717, 526] on label "True" at bounding box center [745, 513] width 98 height 47
click at [717, 521] on input "True" at bounding box center [714, 514] width 15 height 13
radio input "true"
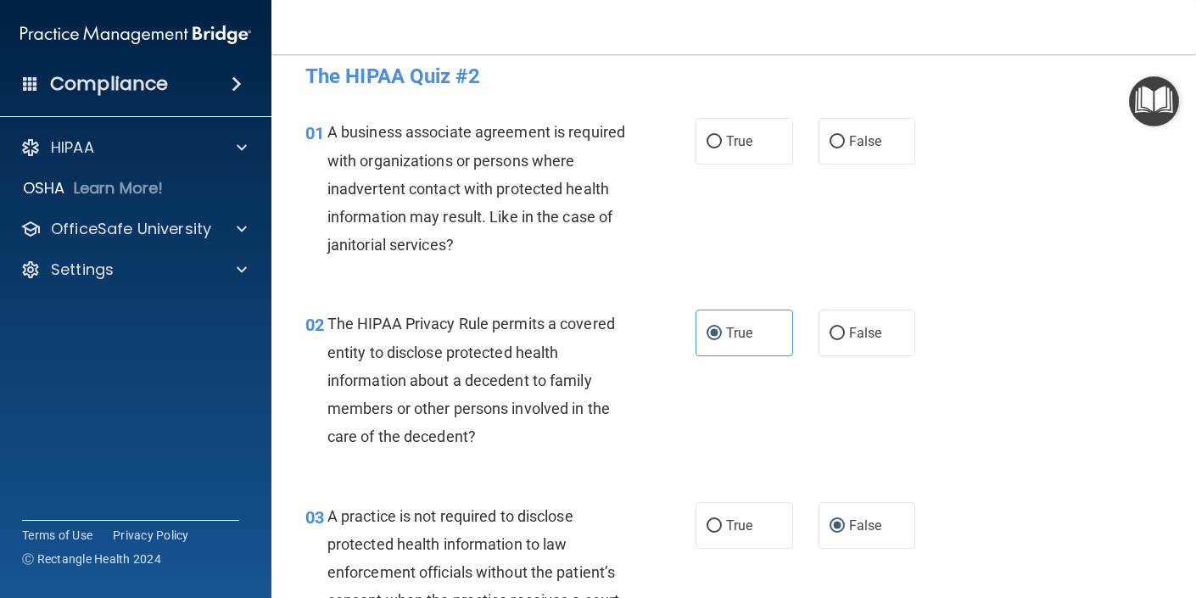
scroll to position [0, 0]
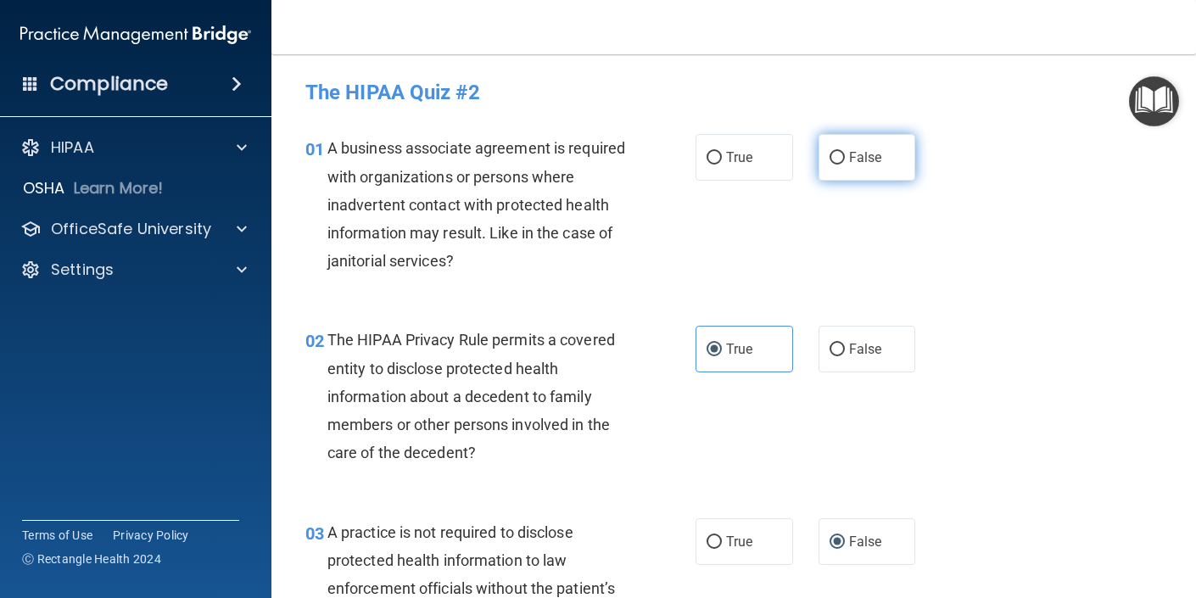
click at [835, 161] on input "False" at bounding box center [837, 158] width 15 height 13
radio input "true"
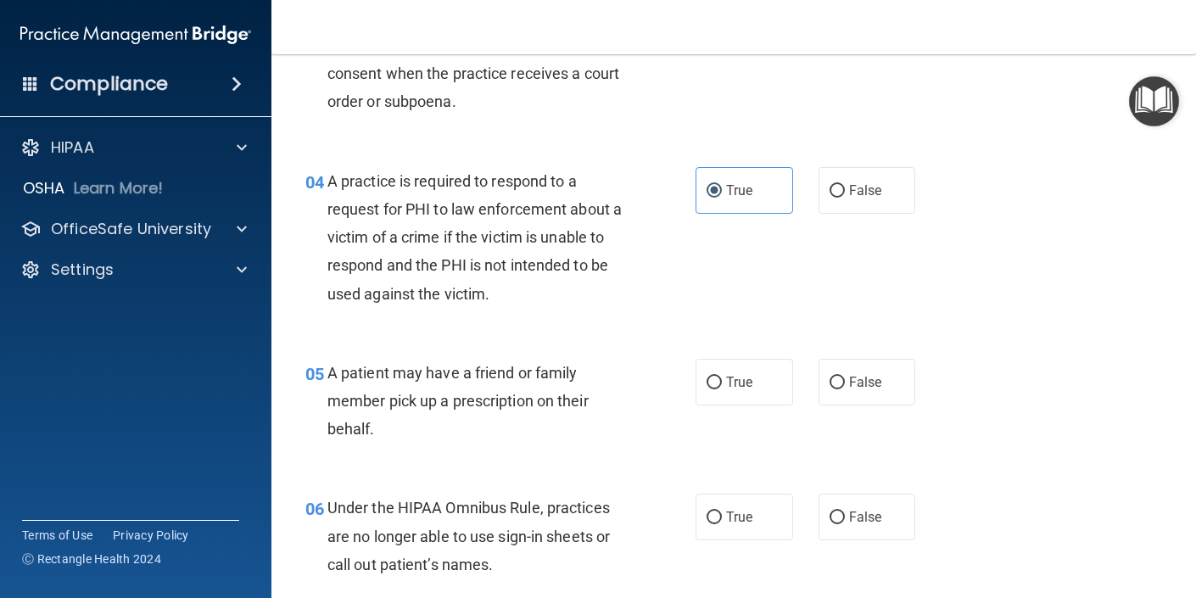
scroll to position [551, 0]
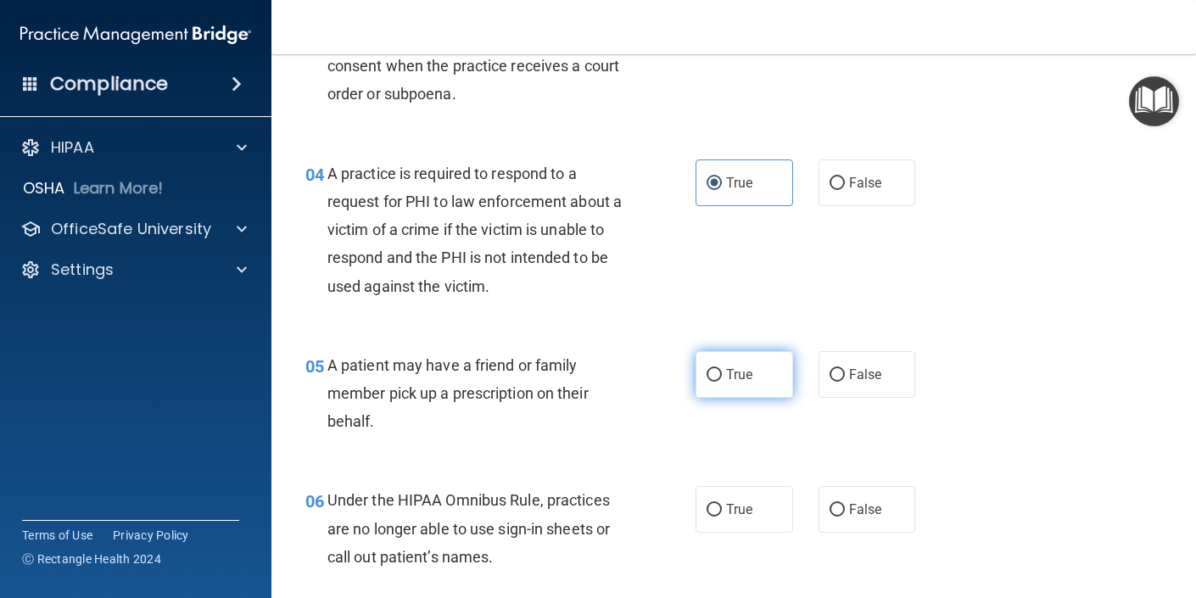
click at [719, 377] on input "True" at bounding box center [714, 375] width 15 height 13
radio input "true"
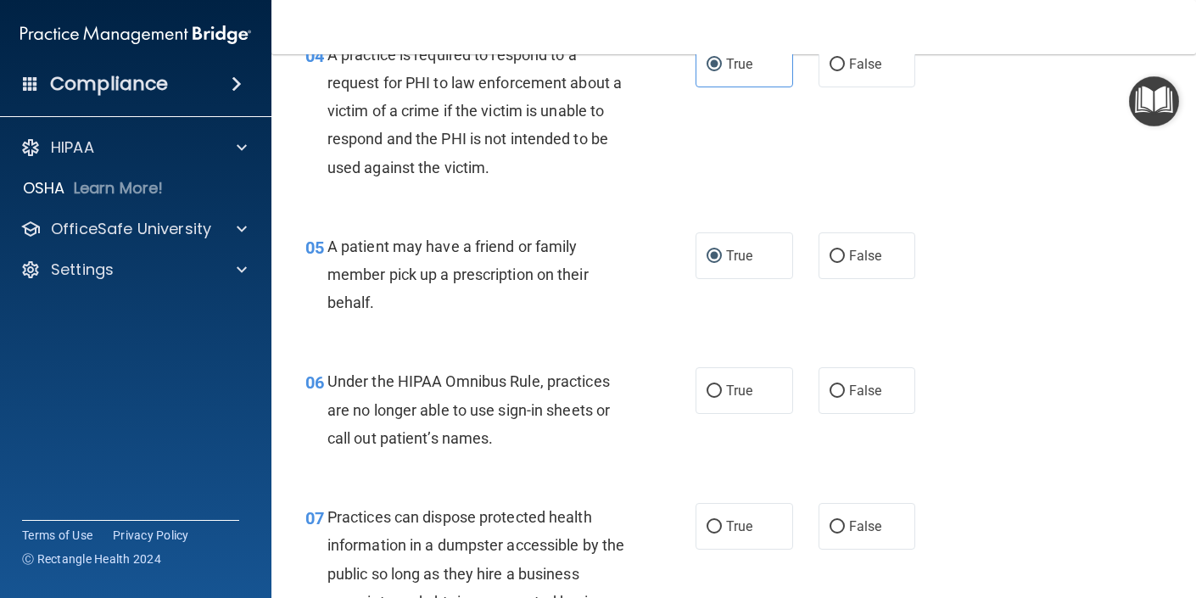
scroll to position [680, 0]
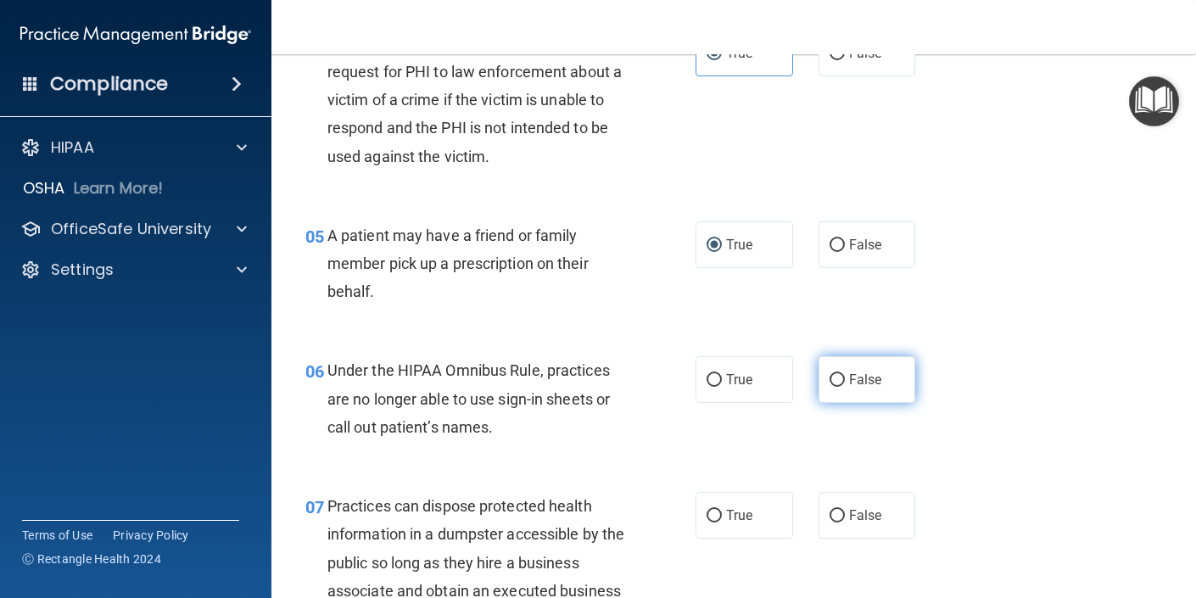
click at [837, 388] on label "False" at bounding box center [868, 379] width 98 height 47
click at [837, 387] on input "False" at bounding box center [837, 380] width 15 height 13
radio input "true"
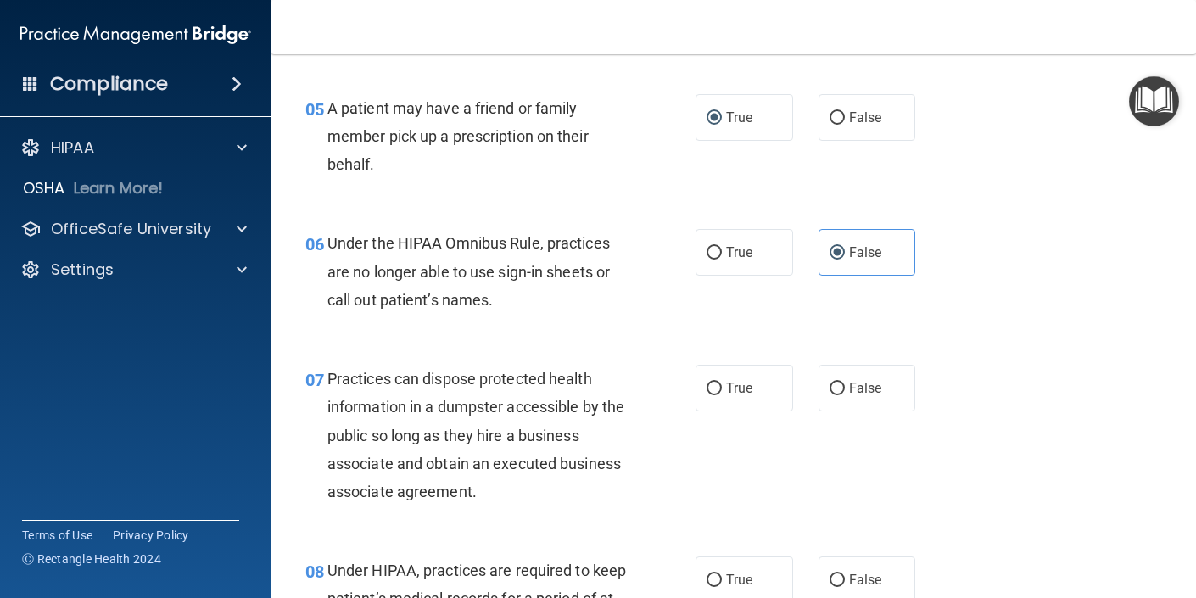
scroll to position [813, 0]
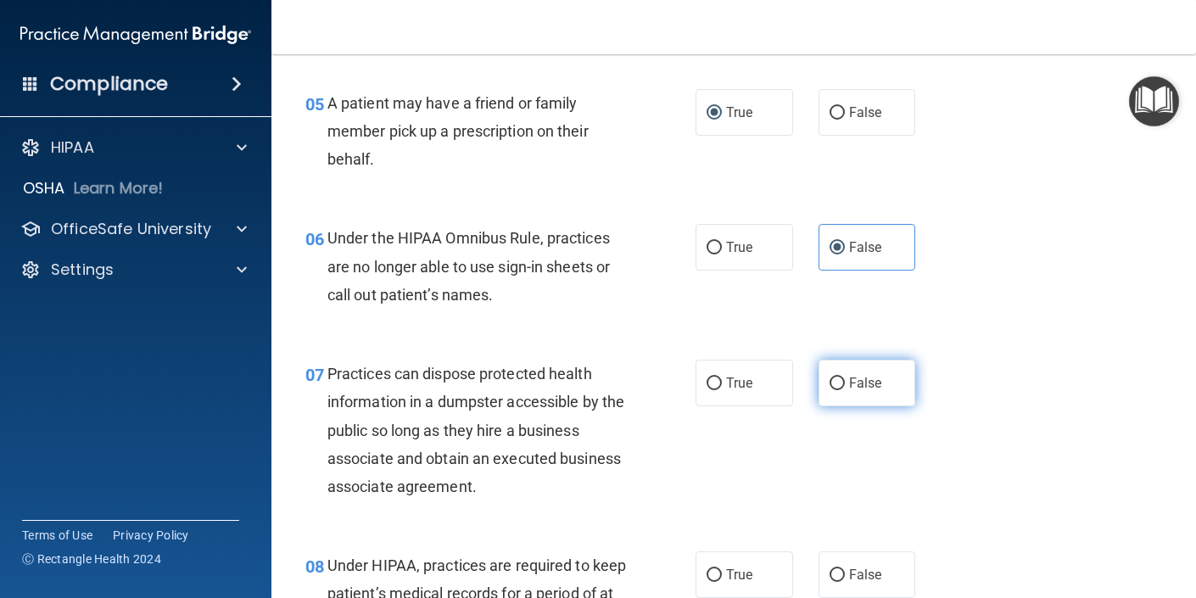
click at [831, 384] on input "False" at bounding box center [837, 384] width 15 height 13
radio input "true"
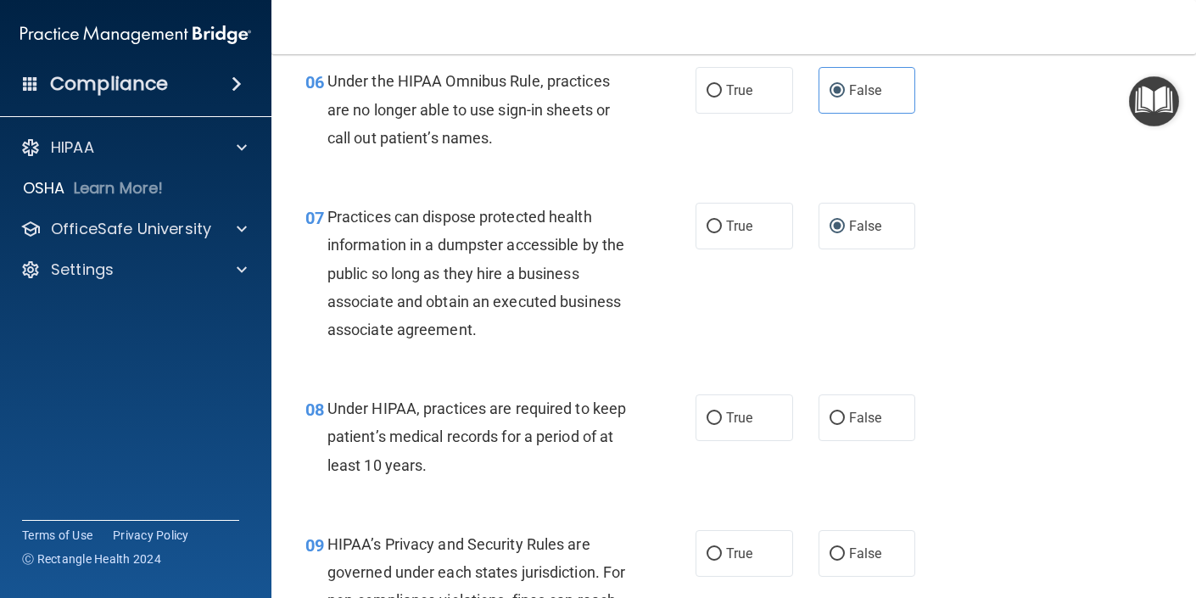
scroll to position [972, 0]
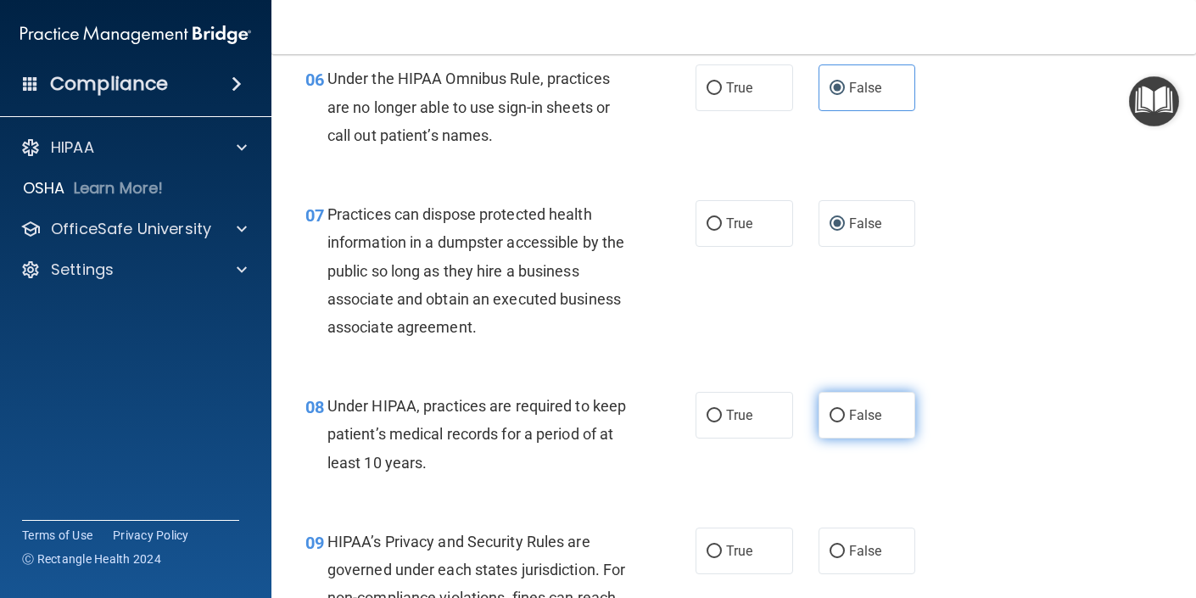
click at [832, 422] on input "False" at bounding box center [837, 416] width 15 height 13
radio input "true"
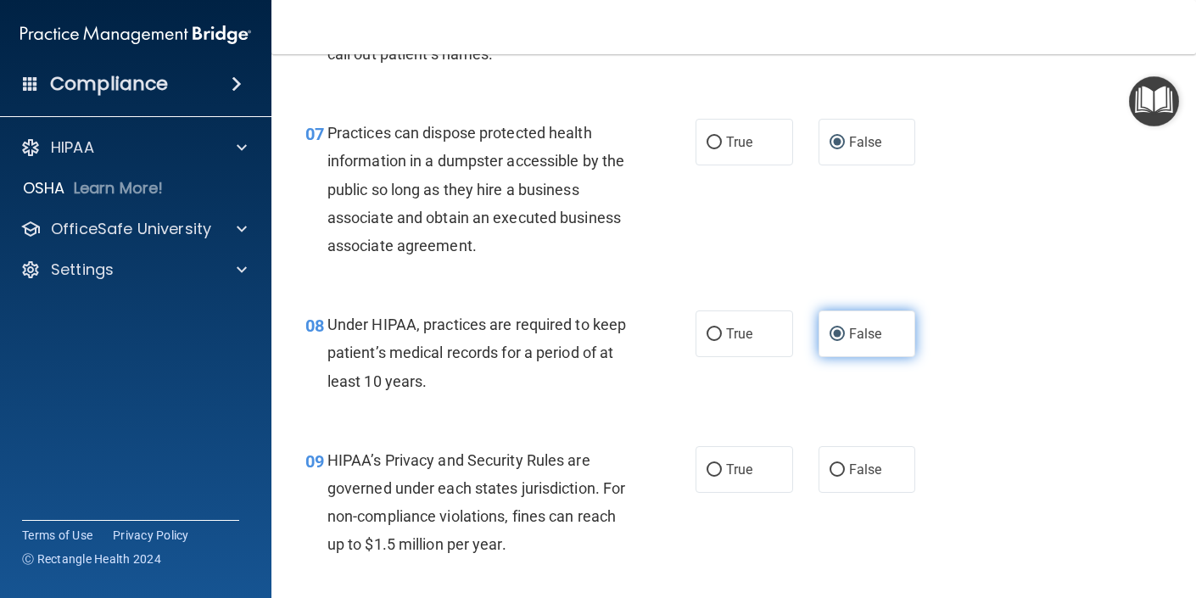
scroll to position [1095, 0]
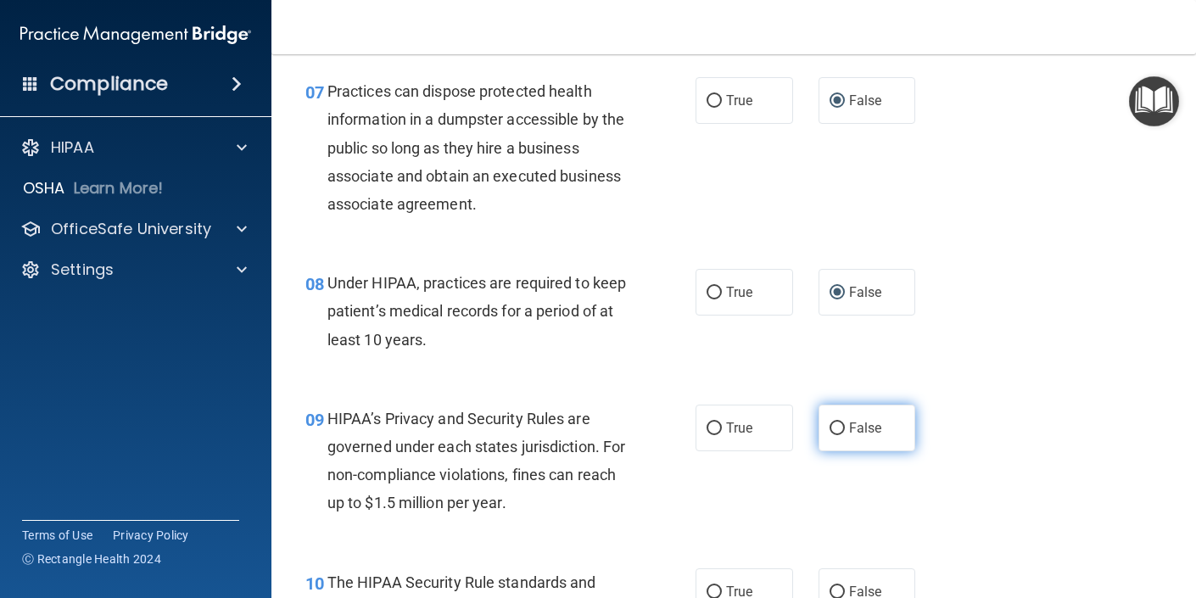
click at [854, 425] on span "False" at bounding box center [865, 428] width 33 height 16
click at [845, 425] on input "False" at bounding box center [837, 428] width 15 height 13
radio input "true"
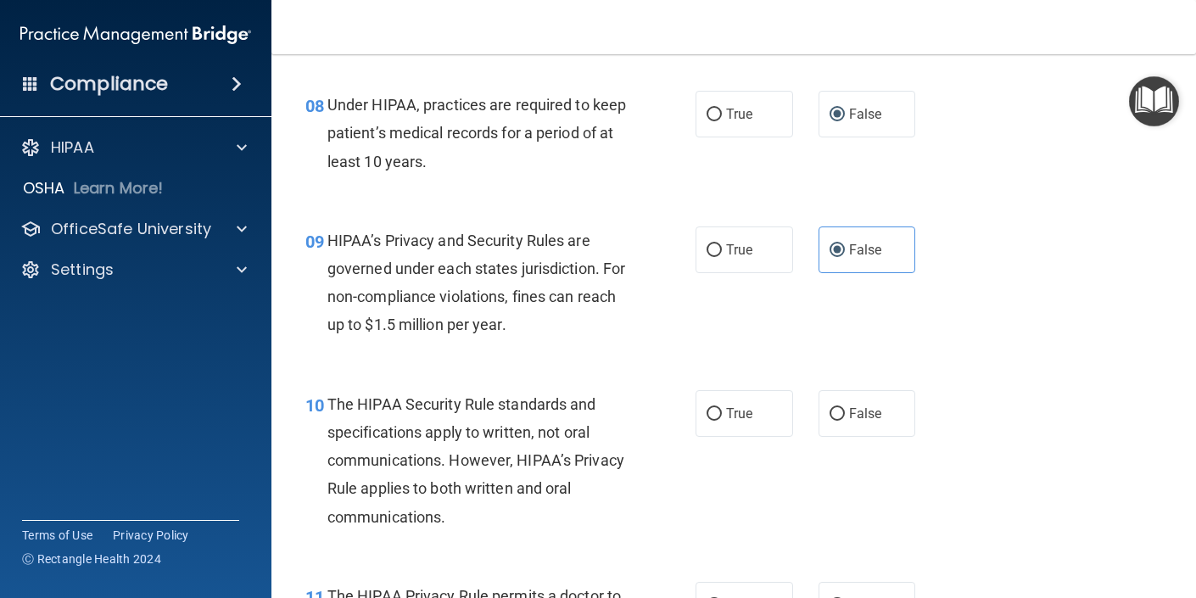
scroll to position [1275, 0]
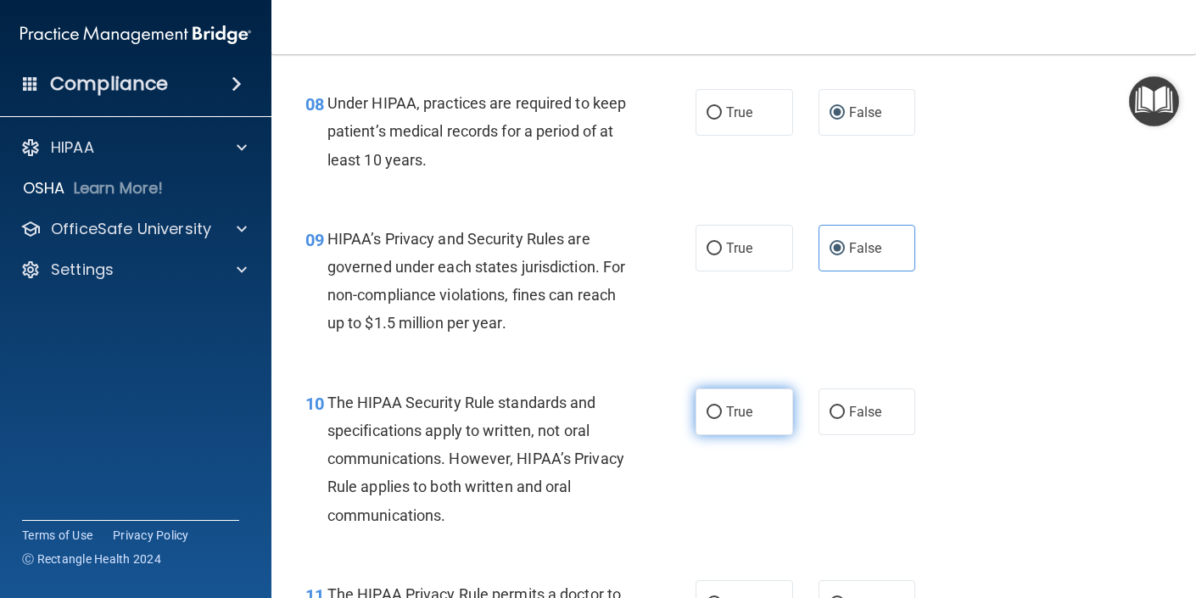
click at [744, 419] on span "True" at bounding box center [739, 412] width 26 height 16
click at [722, 419] on input "True" at bounding box center [714, 412] width 15 height 13
radio input "true"
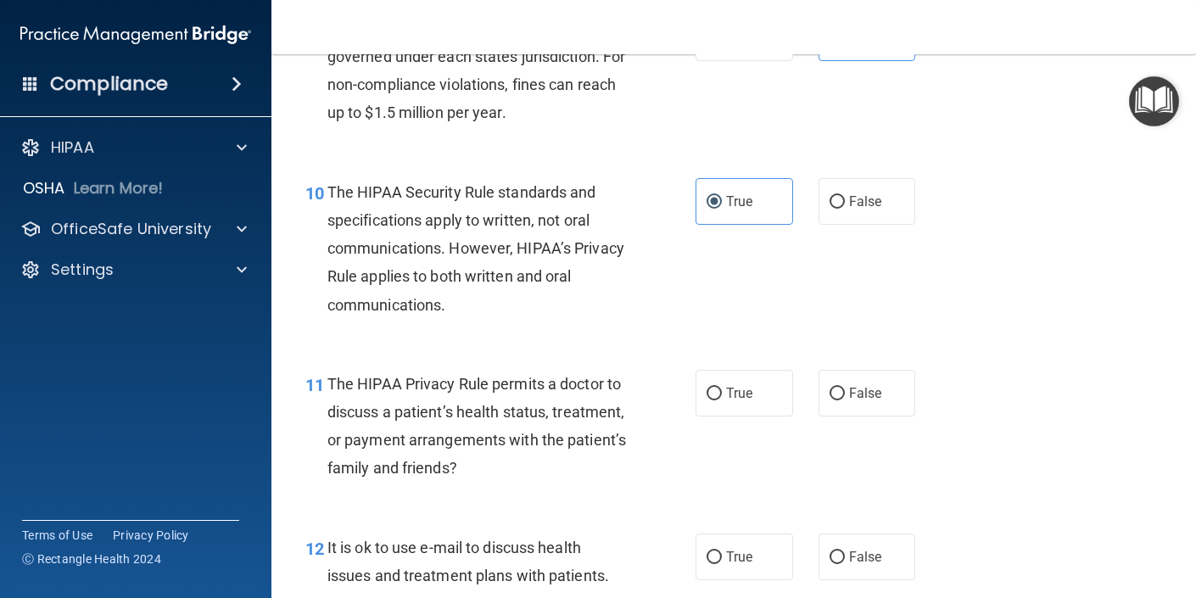
scroll to position [1491, 0]
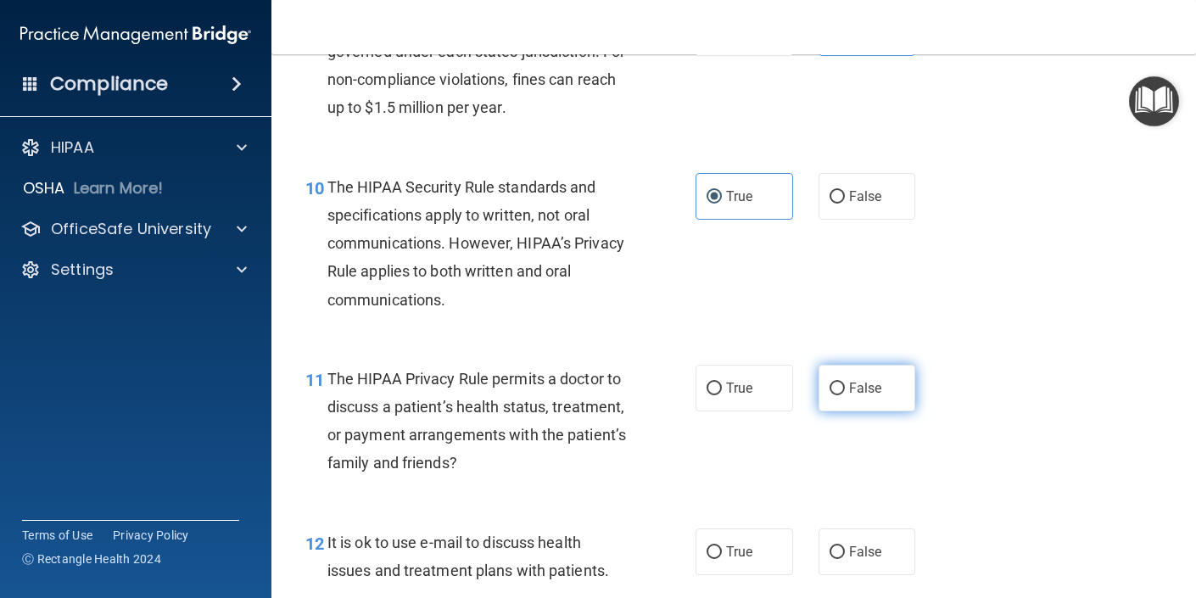
click at [835, 394] on input "False" at bounding box center [837, 389] width 15 height 13
radio input "true"
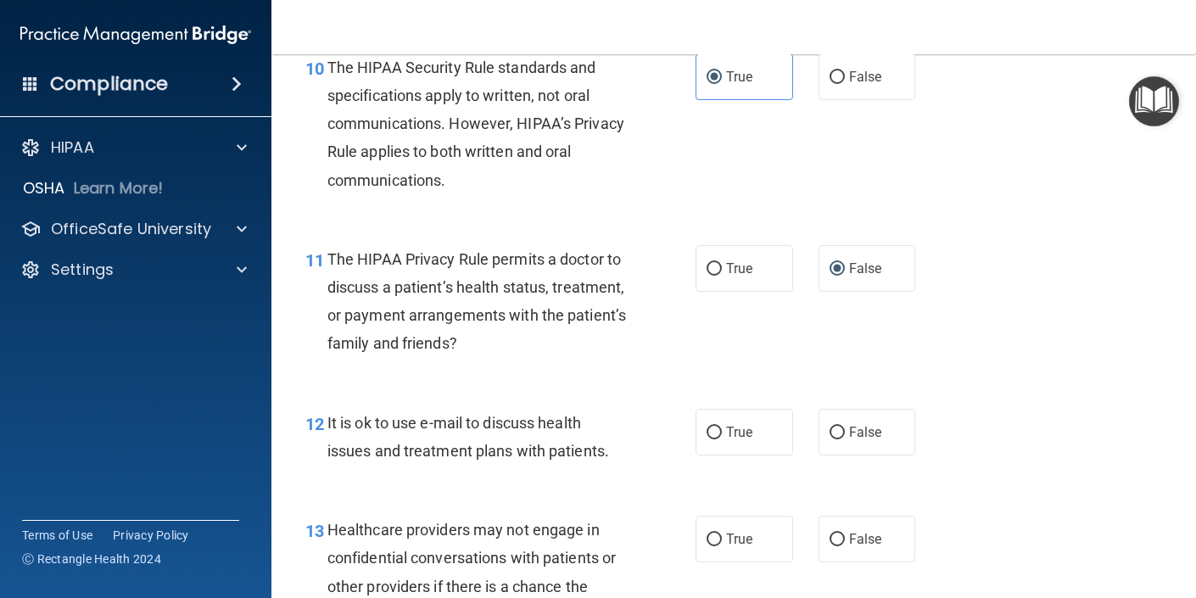
scroll to position [1613, 0]
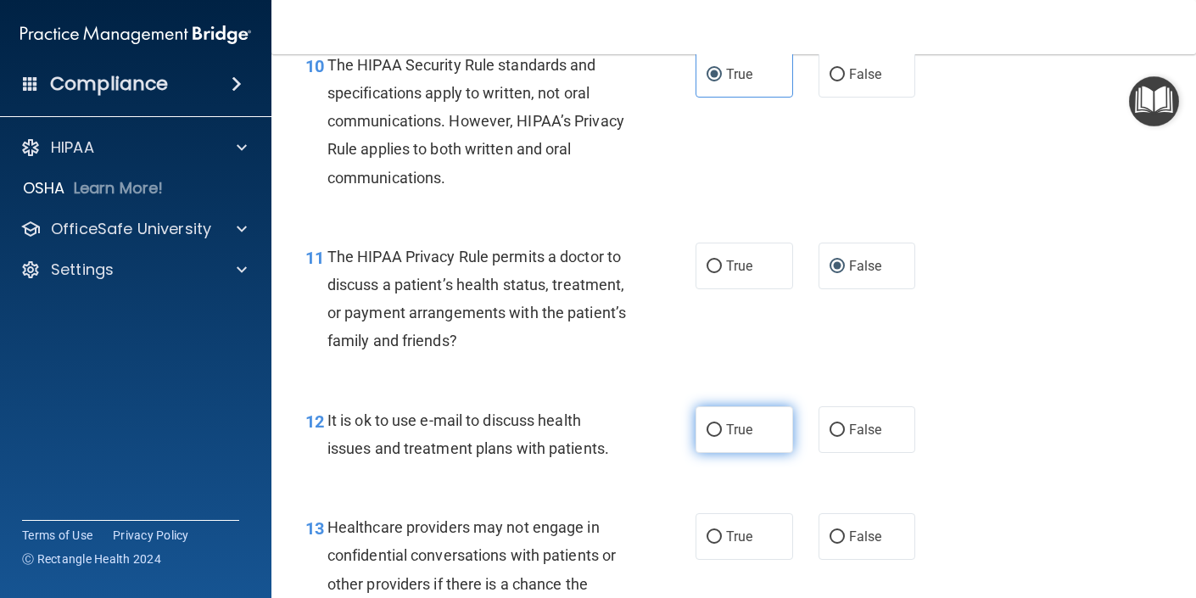
click at [750, 441] on label "True" at bounding box center [745, 429] width 98 height 47
click at [722, 437] on input "True" at bounding box center [714, 430] width 15 height 13
radio input "true"
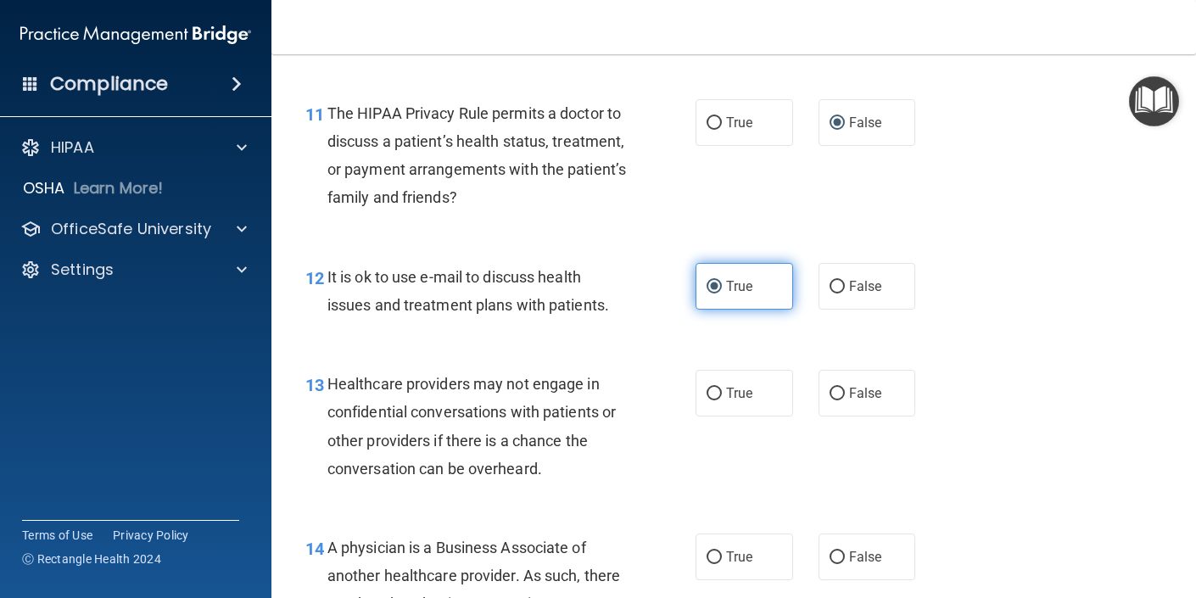
scroll to position [1762, 0]
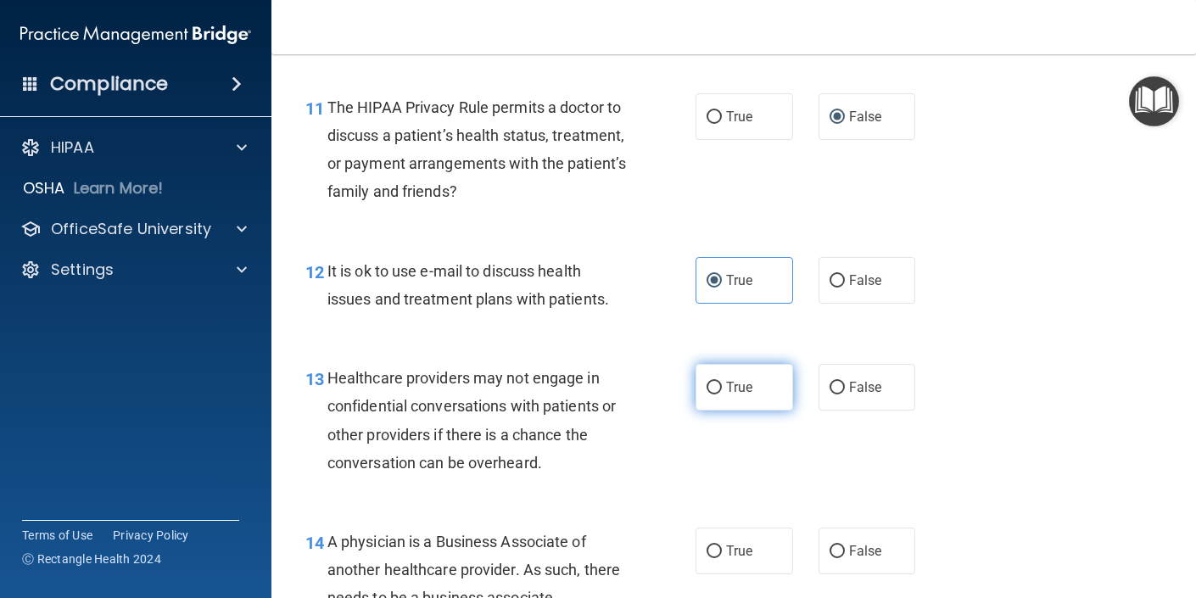
click at [735, 395] on span "True" at bounding box center [739, 387] width 26 height 16
click at [722, 394] on input "True" at bounding box center [714, 388] width 15 height 13
radio input "true"
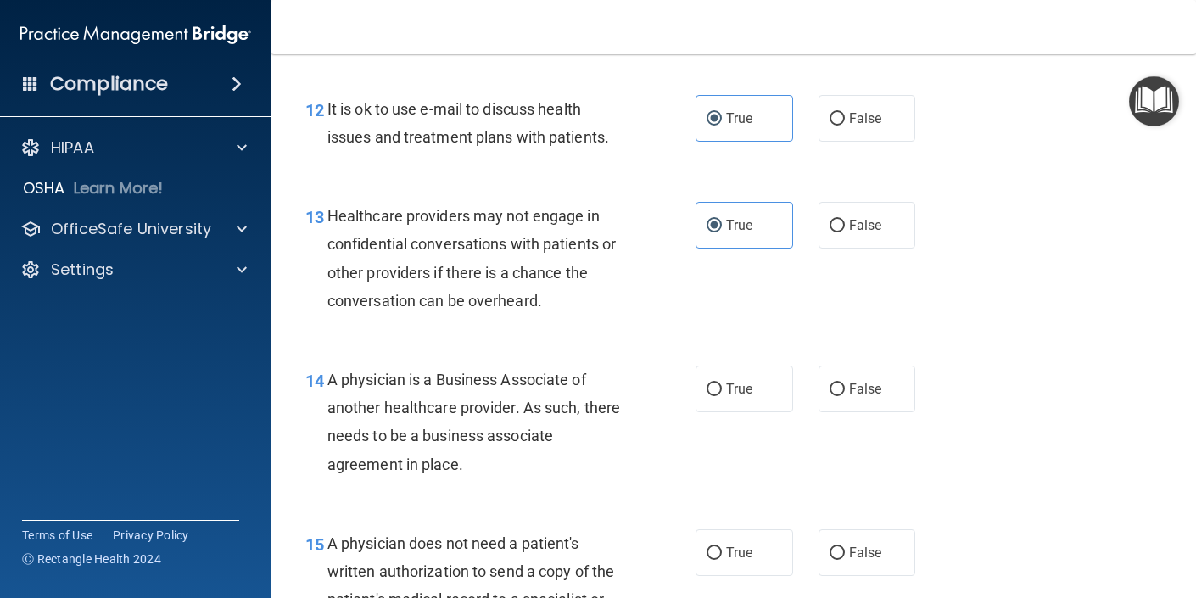
scroll to position [1927, 0]
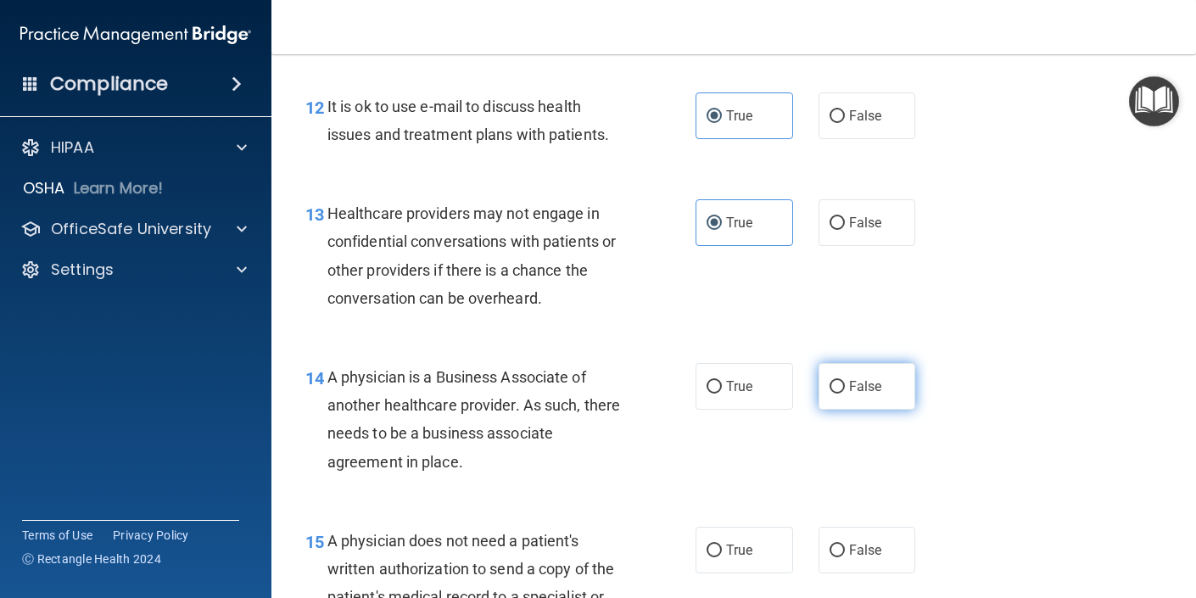
click at [831, 388] on input "False" at bounding box center [837, 387] width 15 height 13
radio input "true"
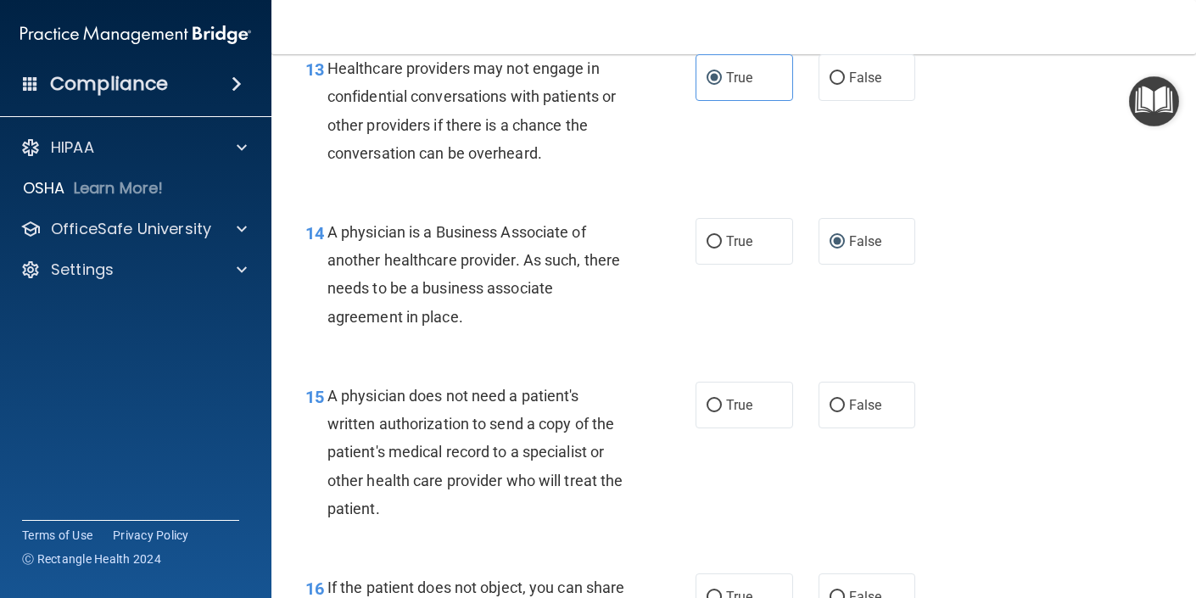
scroll to position [2078, 0]
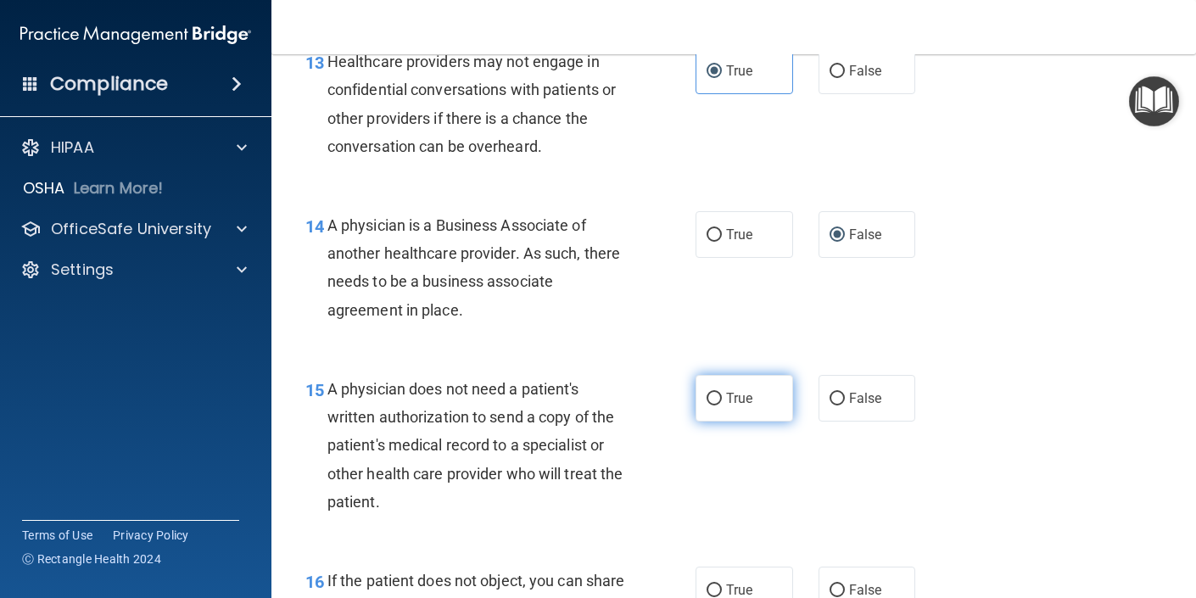
click at [716, 398] on input "True" at bounding box center [714, 399] width 15 height 13
radio input "true"
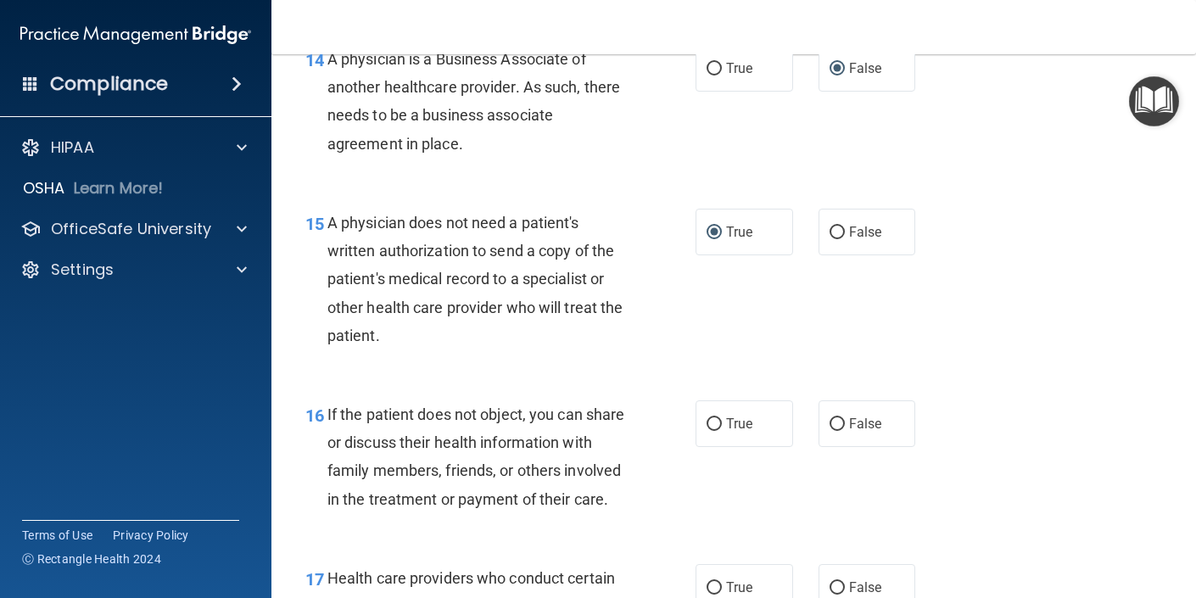
scroll to position [2247, 0]
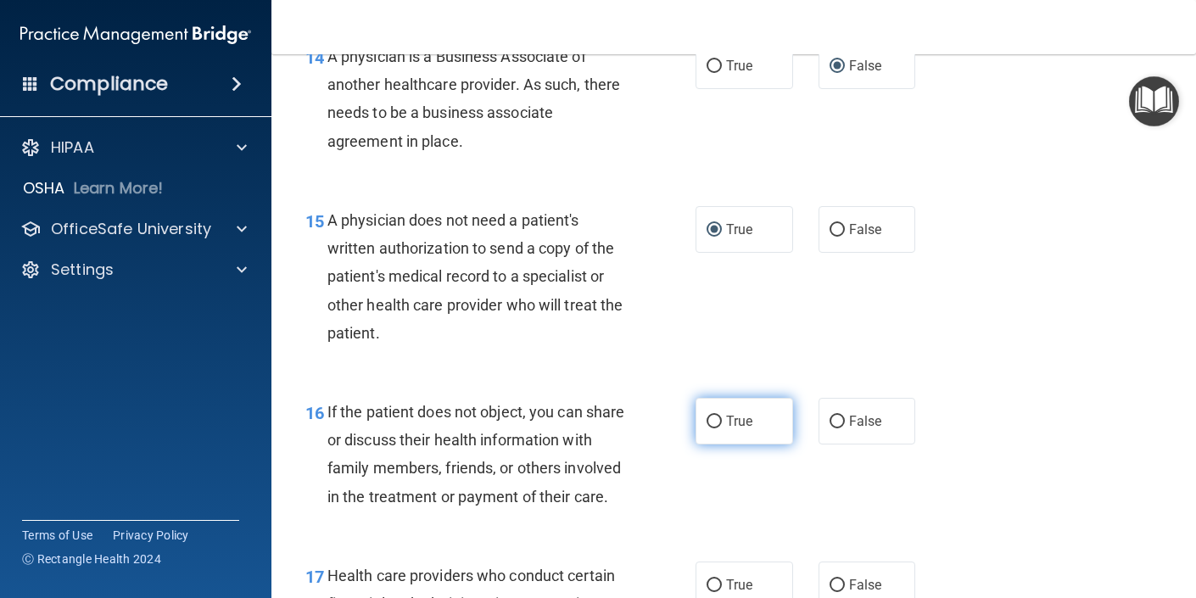
click at [720, 431] on label "True" at bounding box center [745, 421] width 98 height 47
click at [720, 428] on input "True" at bounding box center [714, 422] width 15 height 13
radio input "true"
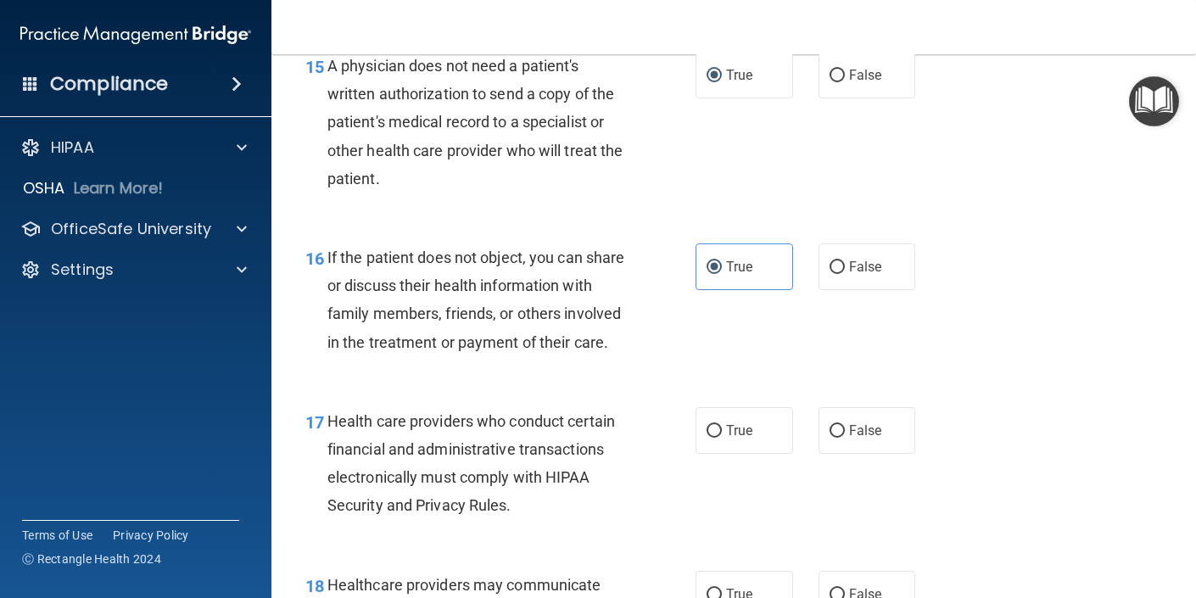
scroll to position [2403, 0]
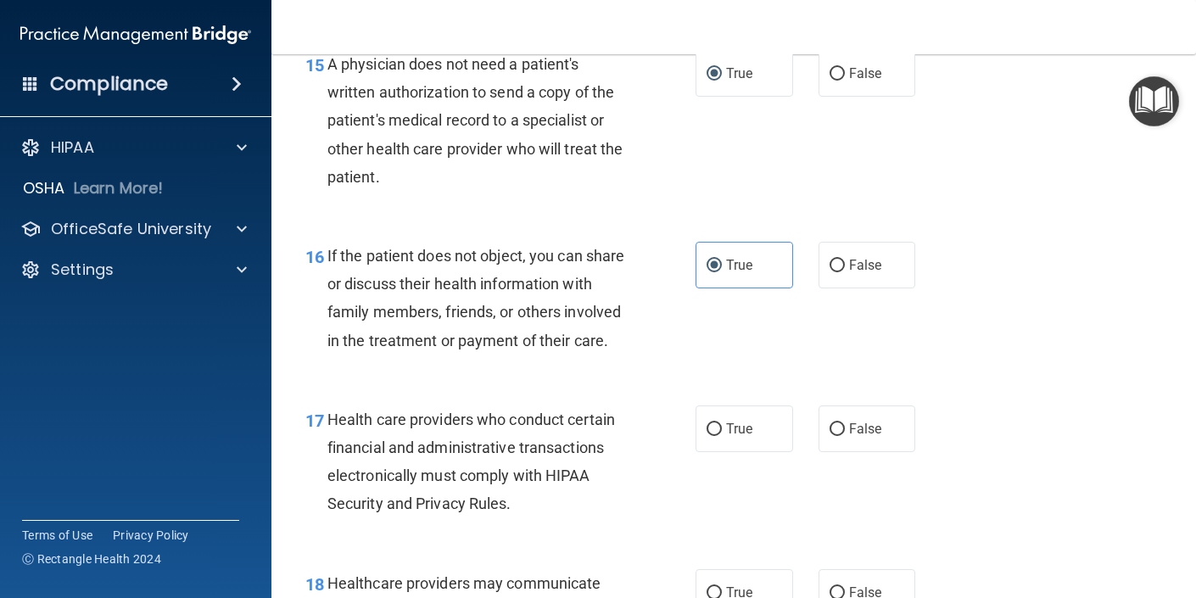
click at [731, 452] on label "True" at bounding box center [745, 429] width 98 height 47
click at [722, 436] on input "True" at bounding box center [714, 429] width 15 height 13
radio input "true"
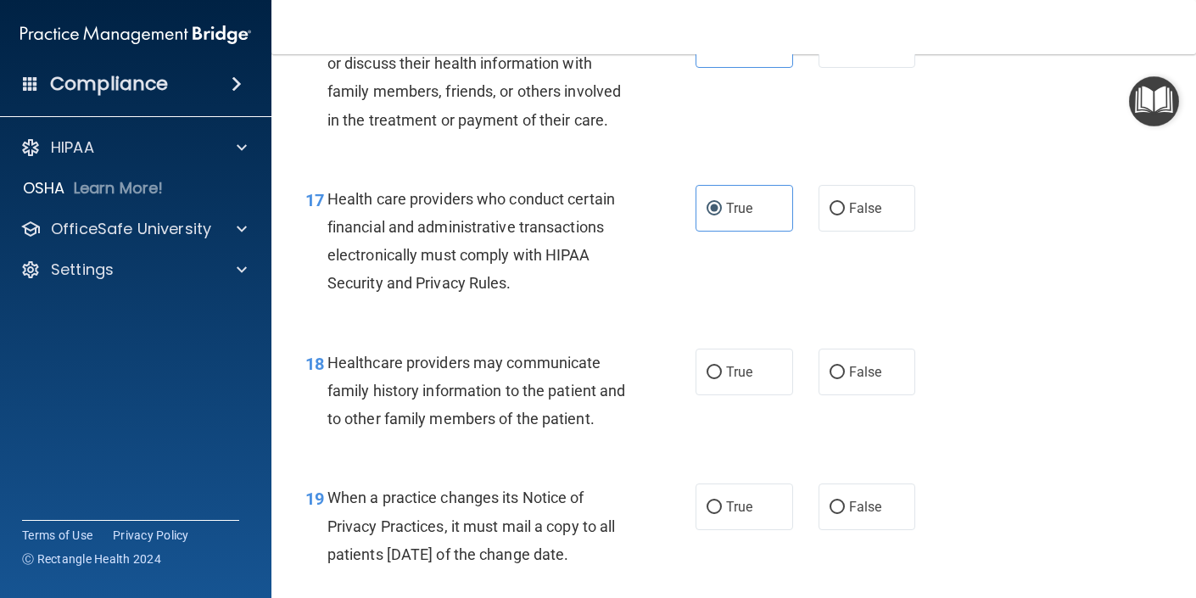
scroll to position [2652, 0]
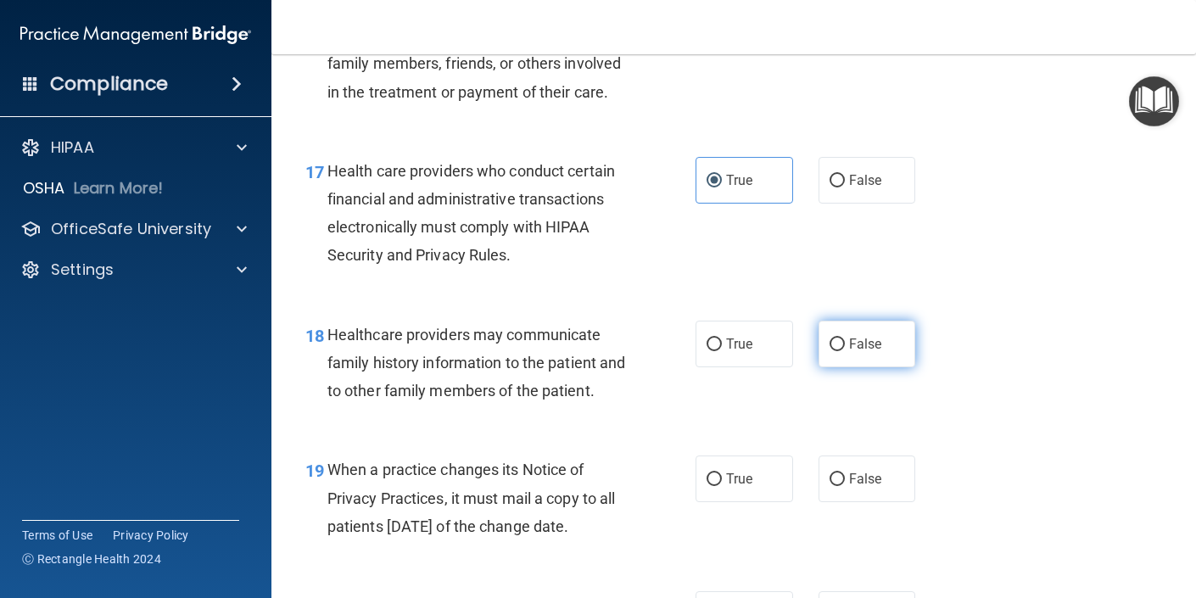
click at [836, 351] on input "False" at bounding box center [837, 344] width 15 height 13
radio input "true"
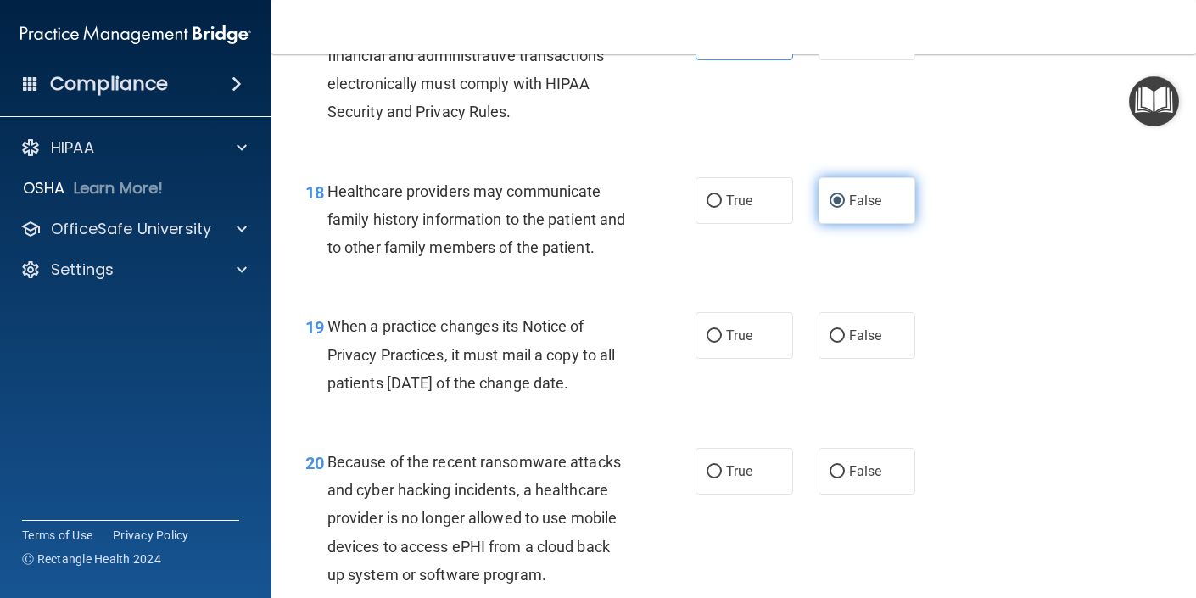
scroll to position [2796, 0]
click at [836, 342] on input "False" at bounding box center [837, 335] width 15 height 13
radio input "true"
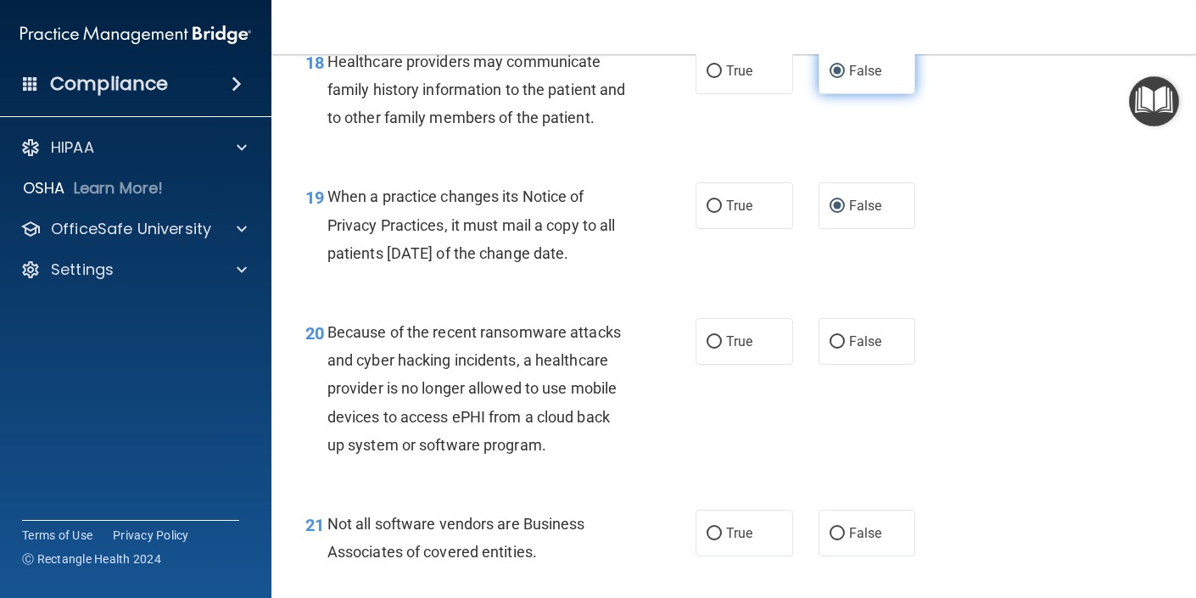
scroll to position [2929, 0]
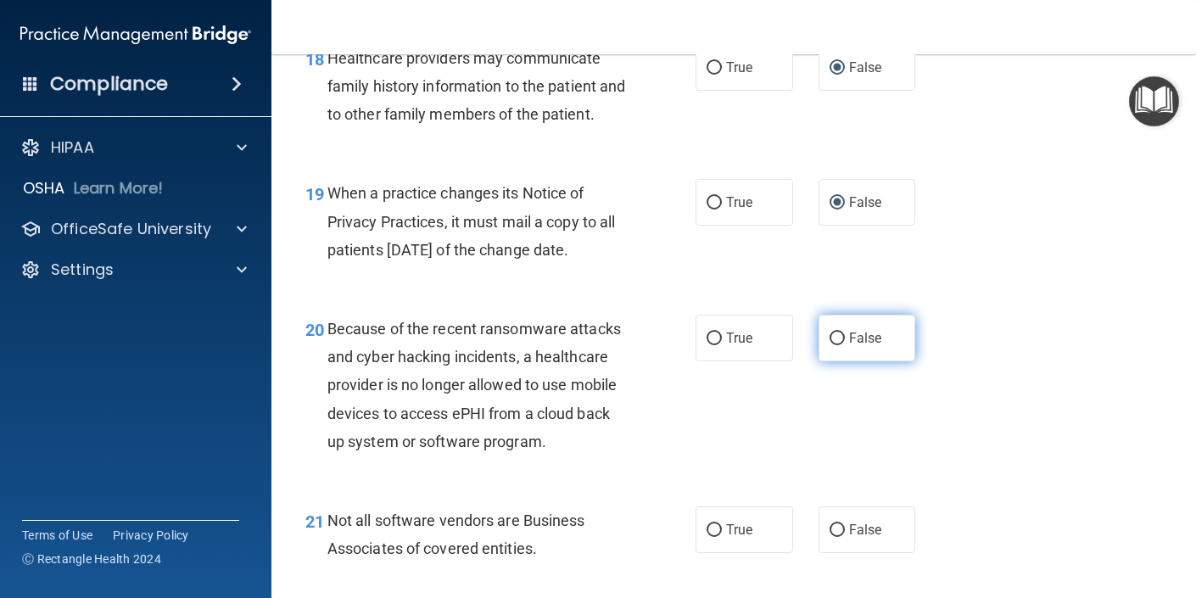
click at [834, 345] on input "False" at bounding box center [837, 339] width 15 height 13
radio input "true"
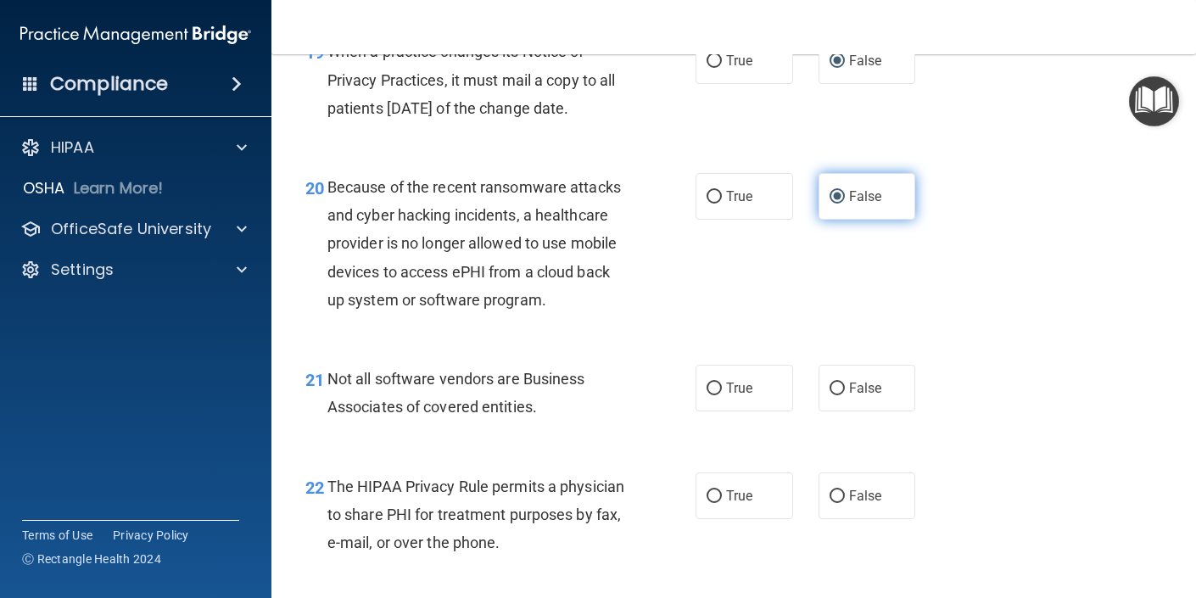
scroll to position [3079, 0]
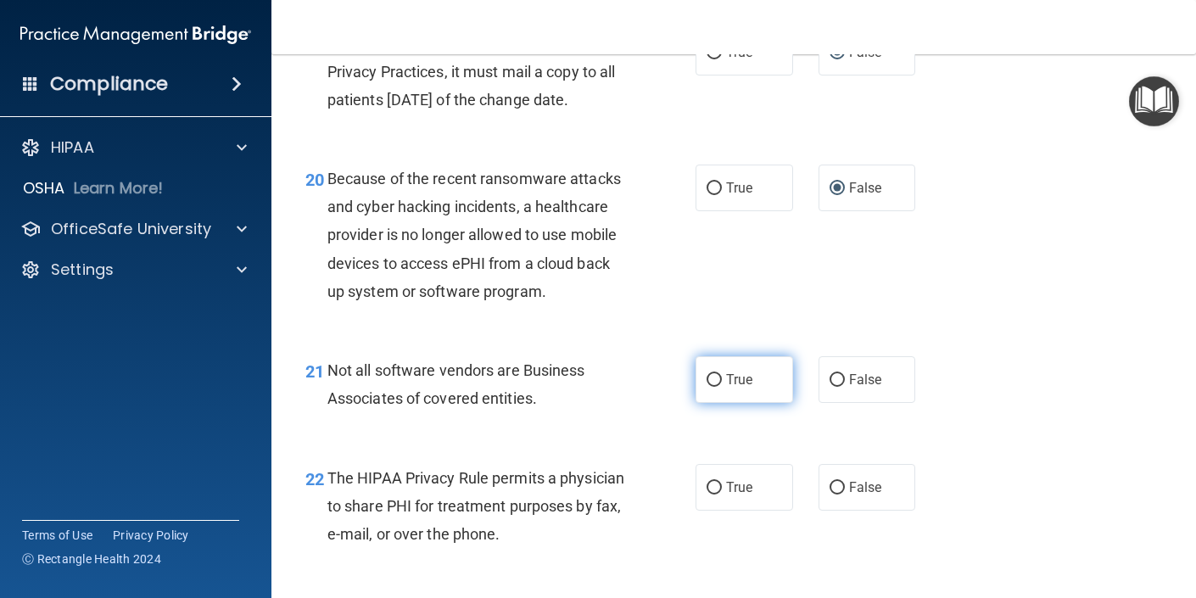
click at [738, 388] on span "True" at bounding box center [739, 380] width 26 height 16
click at [722, 387] on input "True" at bounding box center [714, 380] width 15 height 13
radio input "true"
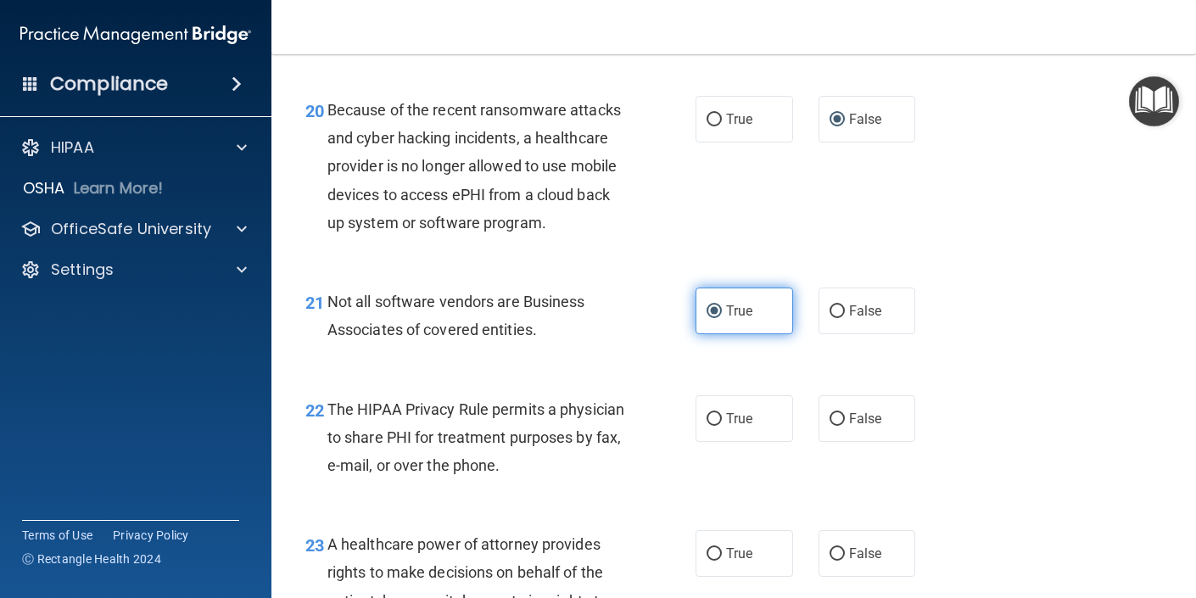
scroll to position [3148, 0]
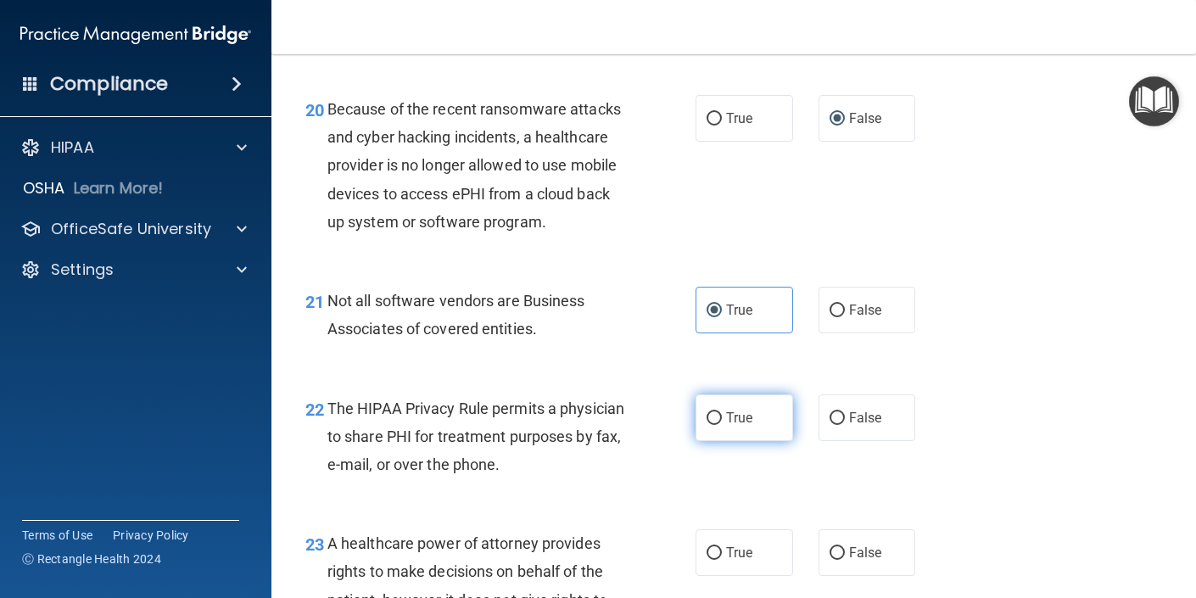
click at [752, 426] on span "True" at bounding box center [739, 418] width 26 height 16
click at [722, 425] on input "True" at bounding box center [714, 418] width 15 height 13
radio input "true"
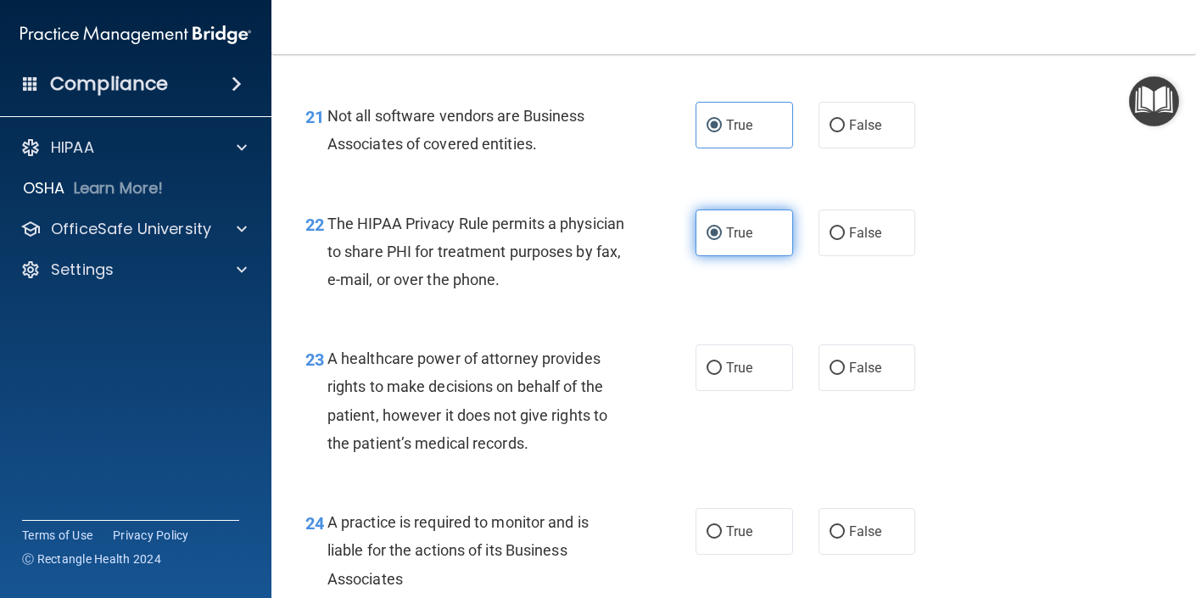
scroll to position [3337, 0]
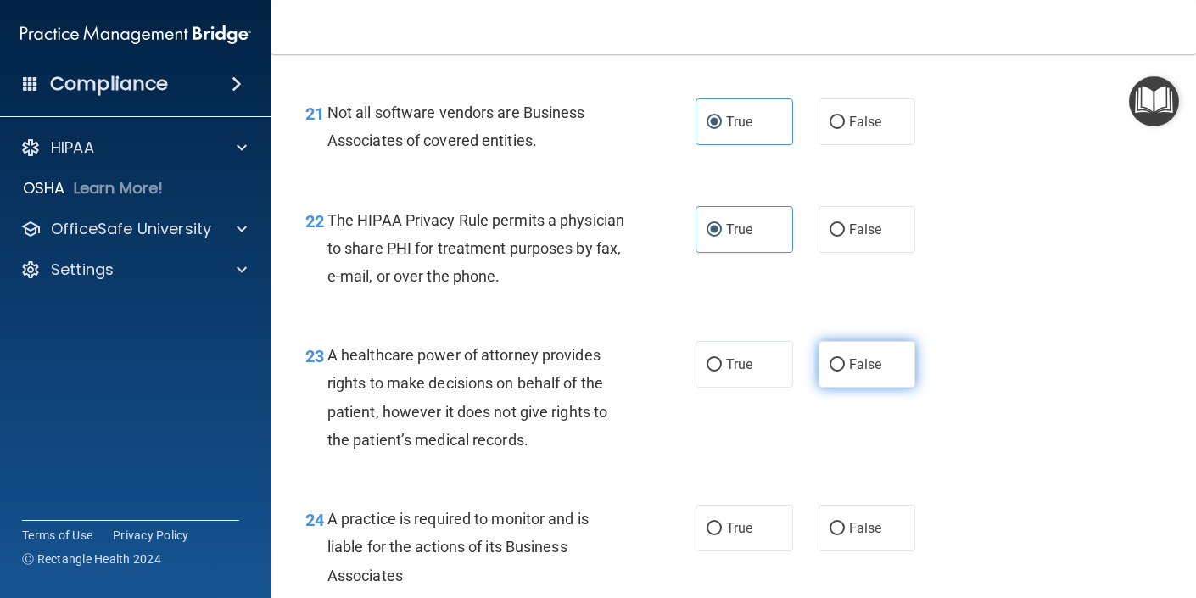
click at [831, 372] on input "False" at bounding box center [837, 365] width 15 height 13
radio input "true"
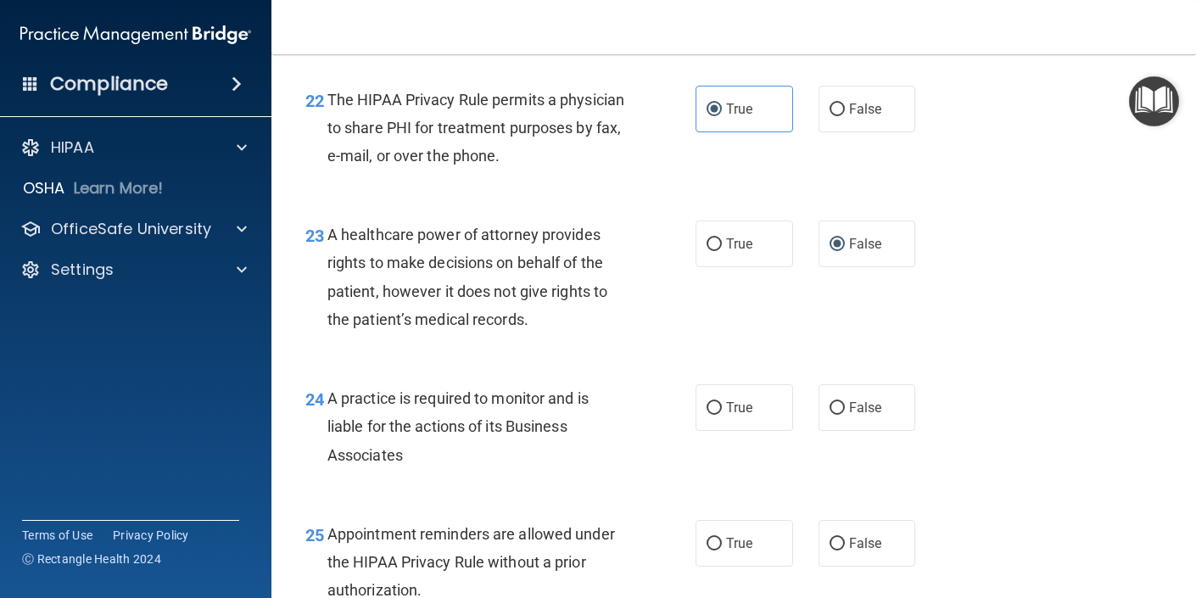
scroll to position [3460, 0]
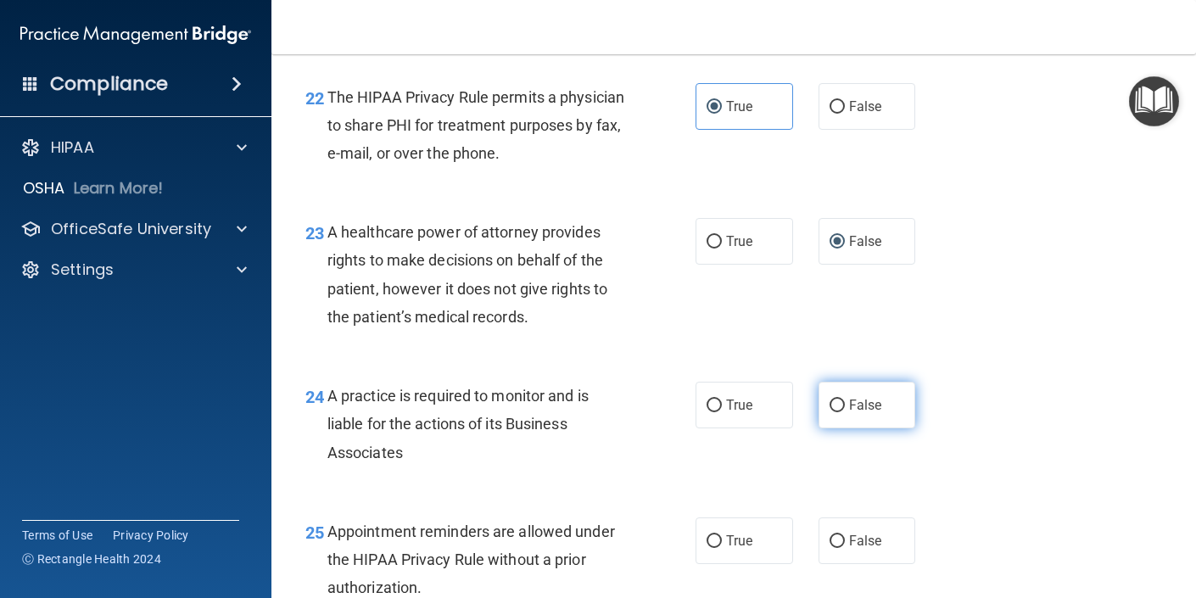
click at [839, 412] on input "False" at bounding box center [837, 406] width 15 height 13
radio input "true"
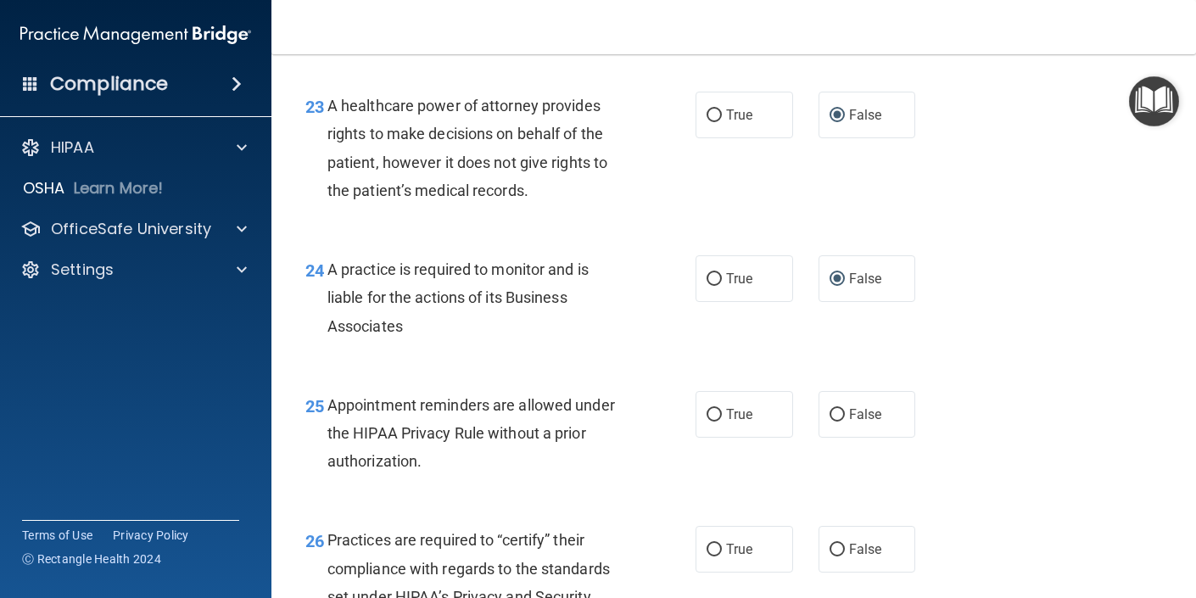
scroll to position [3587, 0]
click at [747, 422] on span "True" at bounding box center [739, 414] width 26 height 16
click at [722, 421] on input "True" at bounding box center [714, 414] width 15 height 13
radio input "true"
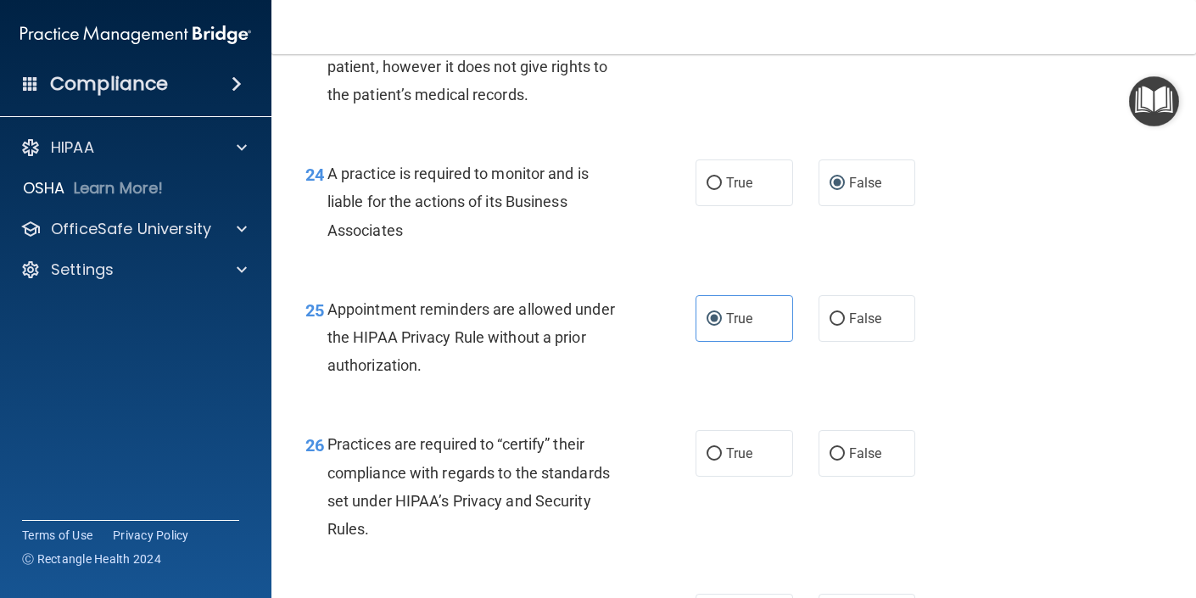
scroll to position [3688, 0]
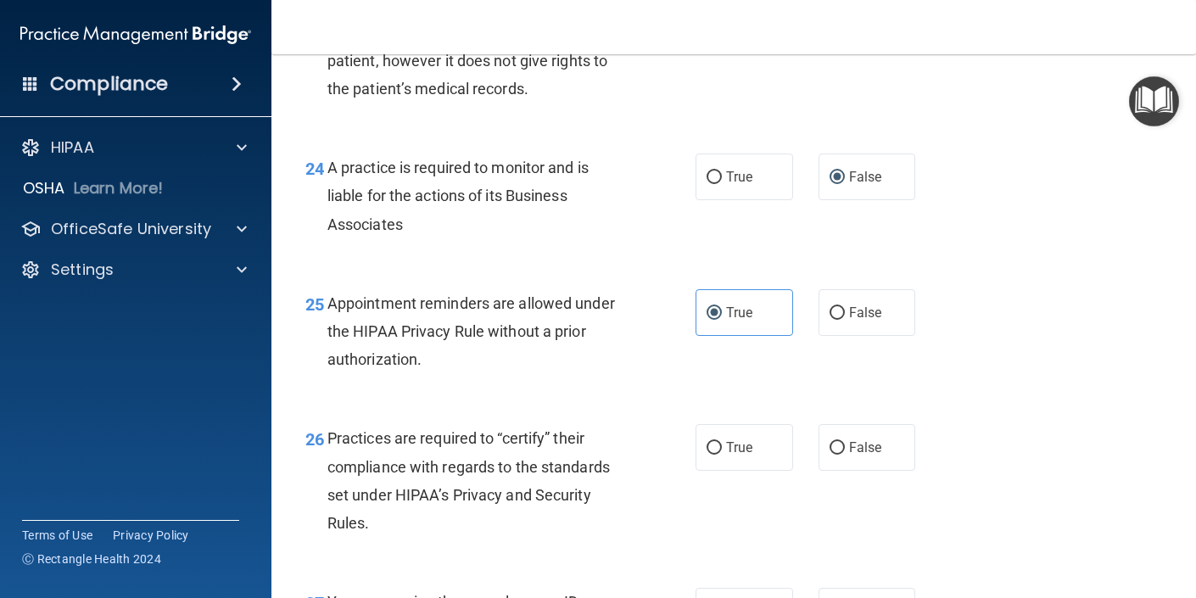
click at [814, 470] on div "True False" at bounding box center [812, 447] width 233 height 47
click at [859, 456] on span "False" at bounding box center [865, 447] width 33 height 16
click at [845, 455] on input "False" at bounding box center [837, 448] width 15 height 13
radio input "true"
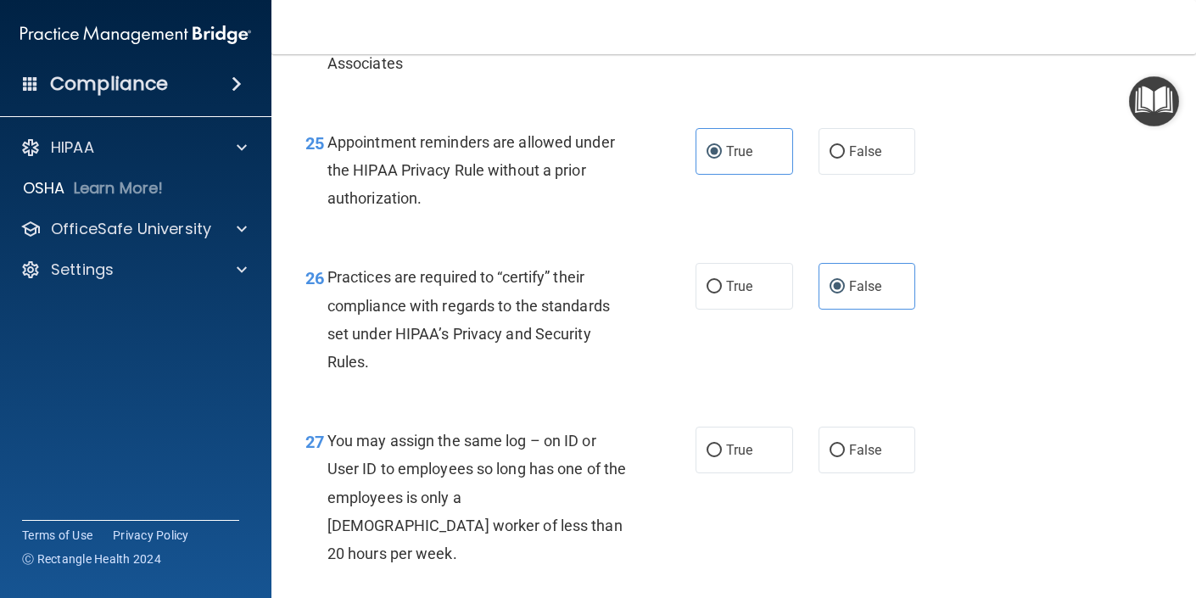
scroll to position [3854, 0]
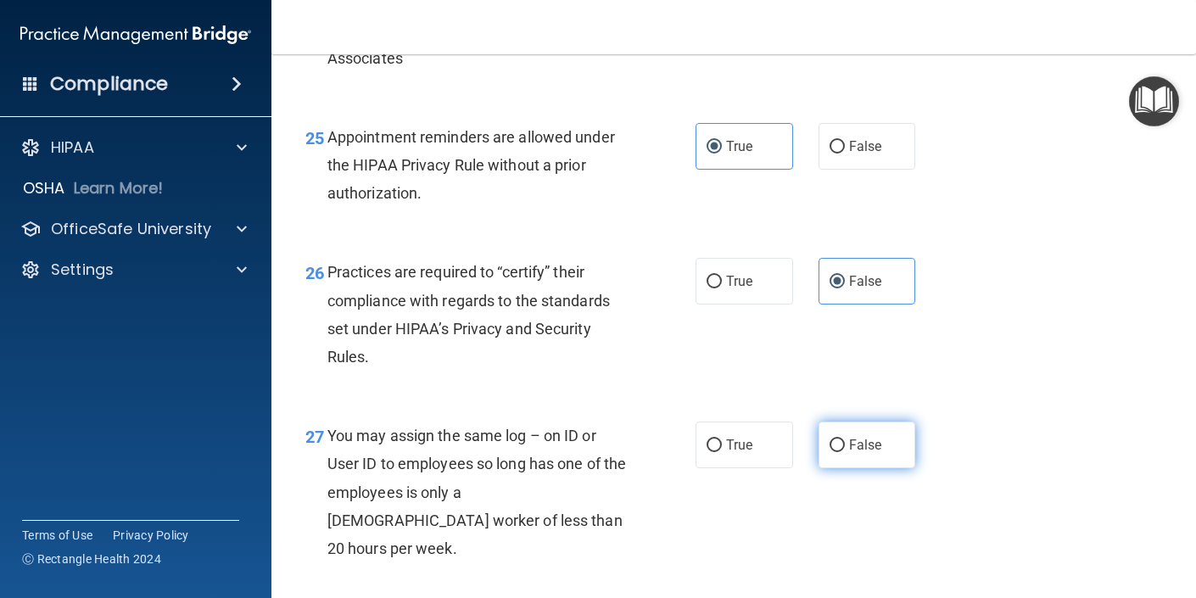
click at [827, 468] on label "False" at bounding box center [868, 445] width 98 height 47
click at [830, 452] on input "False" at bounding box center [837, 445] width 15 height 13
radio input "true"
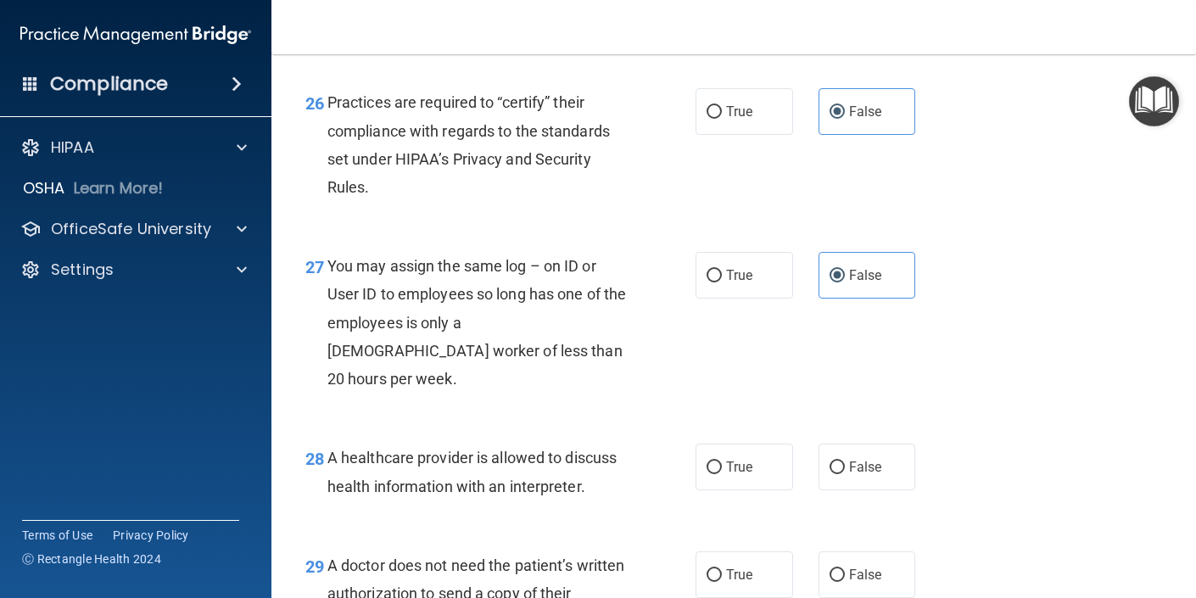
scroll to position [4025, 0]
click at [747, 476] on label "True" at bounding box center [745, 466] width 98 height 47
click at [722, 473] on input "True" at bounding box center [714, 467] width 15 height 13
radio input "true"
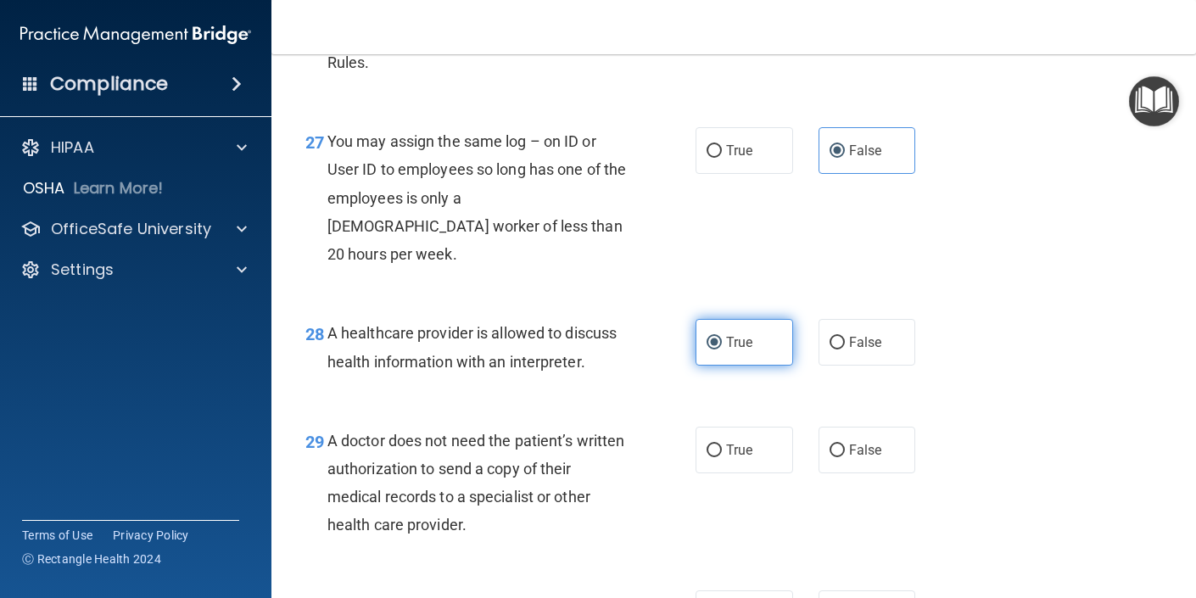
scroll to position [4151, 0]
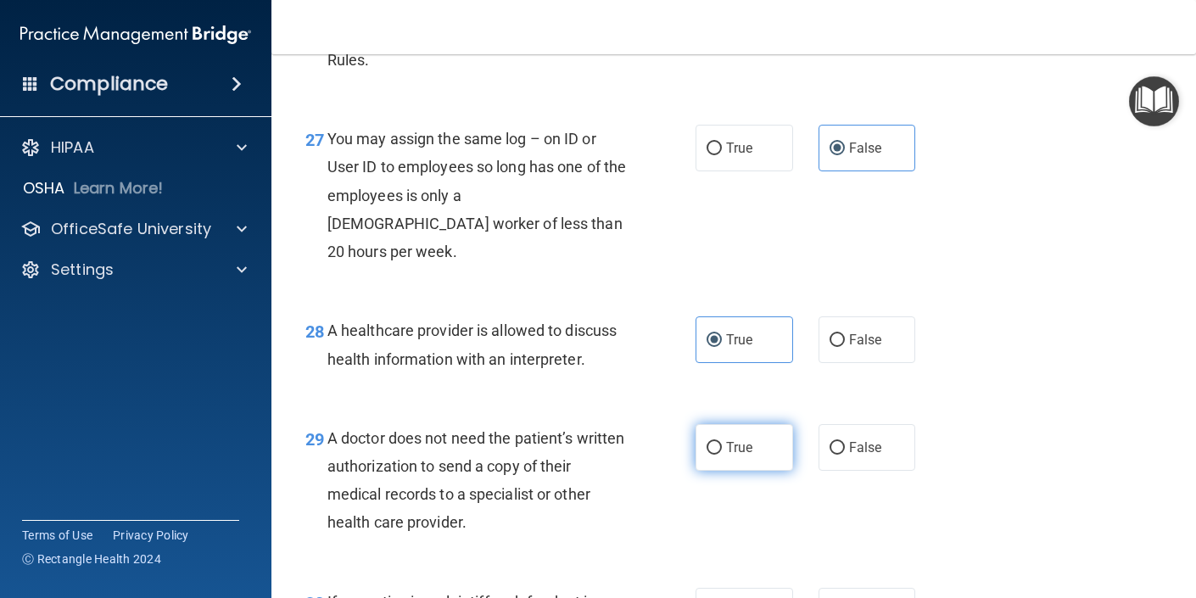
click at [728, 450] on span "True" at bounding box center [739, 447] width 26 height 16
click at [722, 450] on input "True" at bounding box center [714, 448] width 15 height 13
radio input "true"
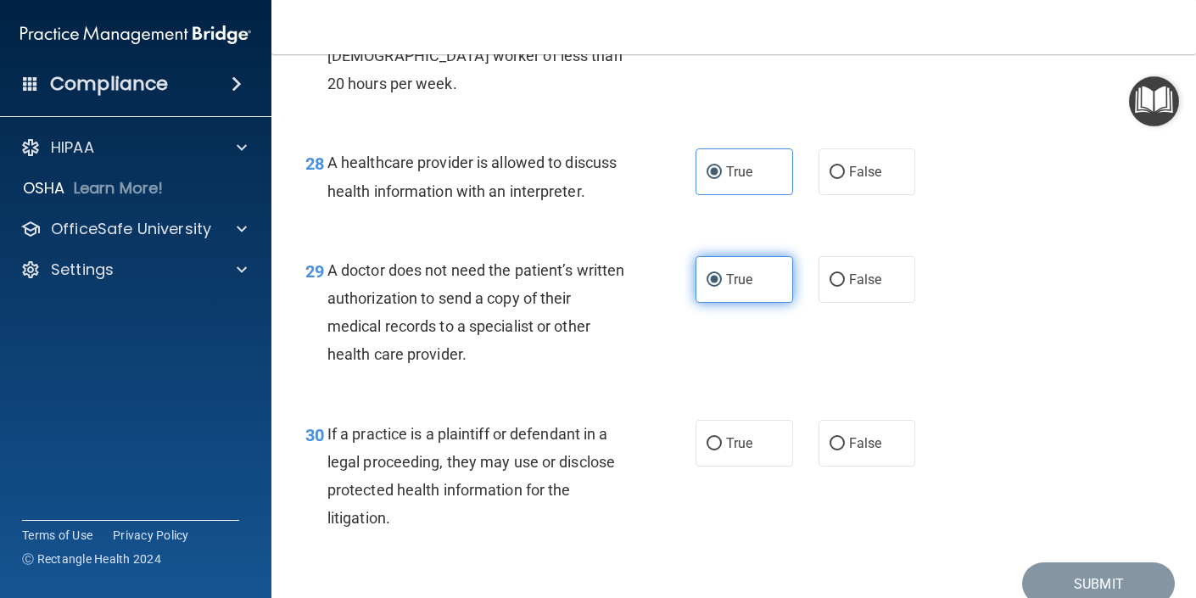
scroll to position [4327, 0]
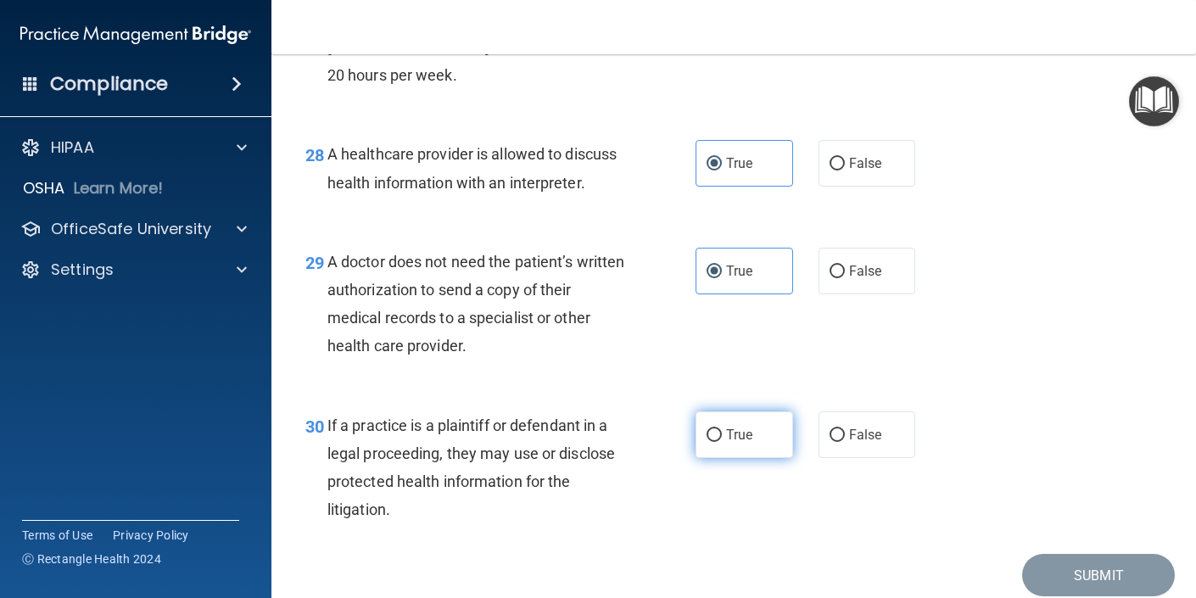
click at [736, 433] on span "True" at bounding box center [739, 435] width 26 height 16
click at [722, 433] on input "True" at bounding box center [714, 435] width 15 height 13
radio input "true"
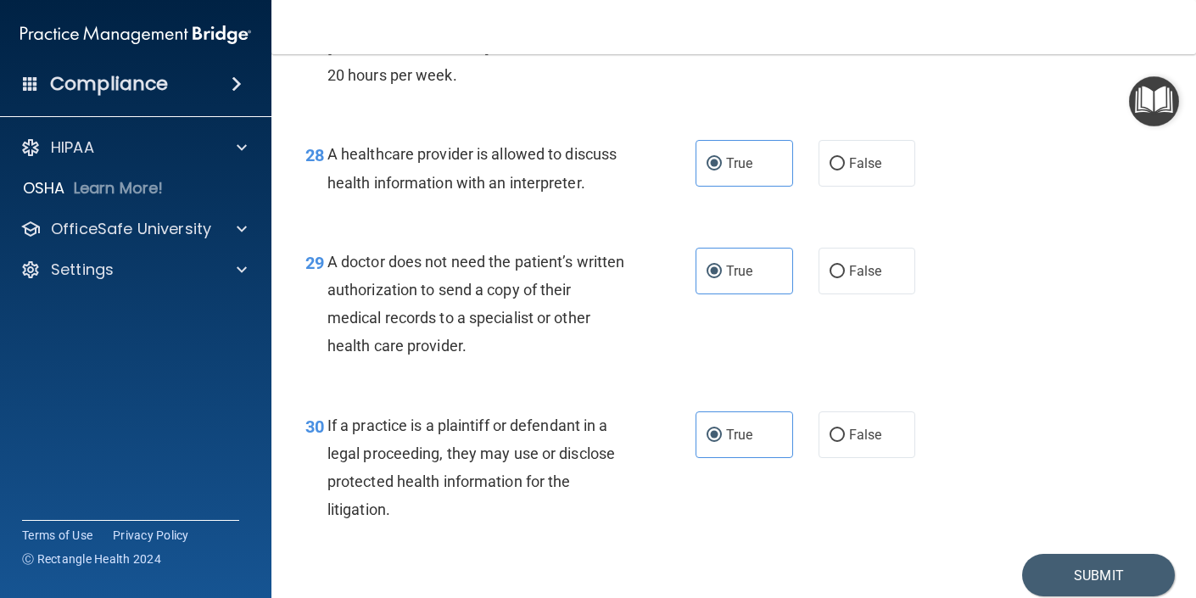
scroll to position [4394, 0]
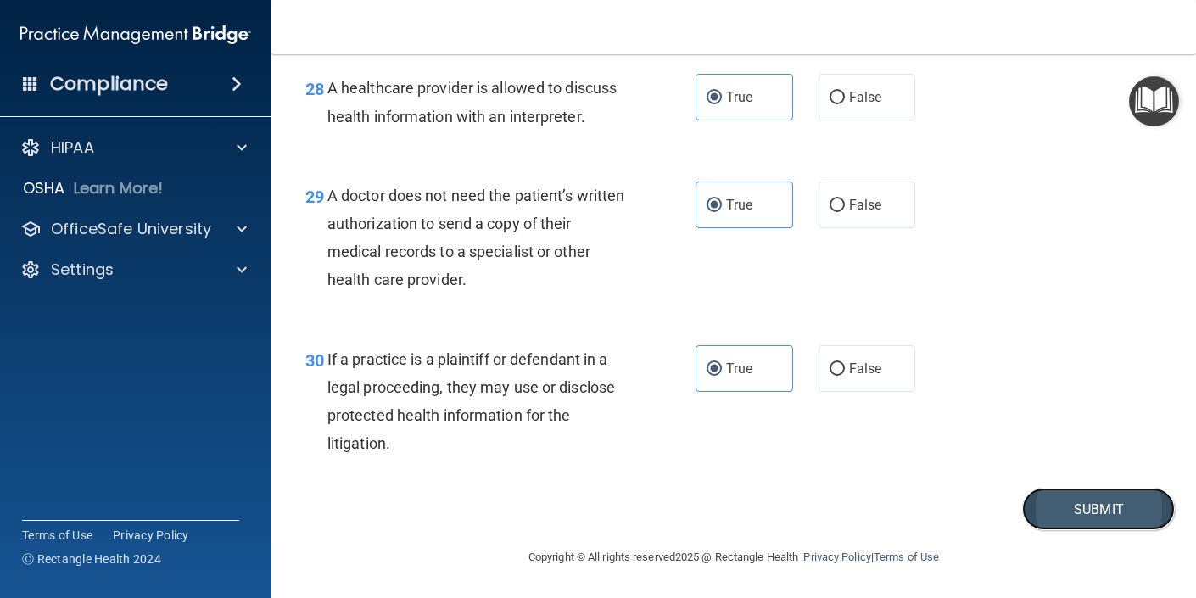
click at [1074, 508] on button "Submit" at bounding box center [1098, 509] width 153 height 43
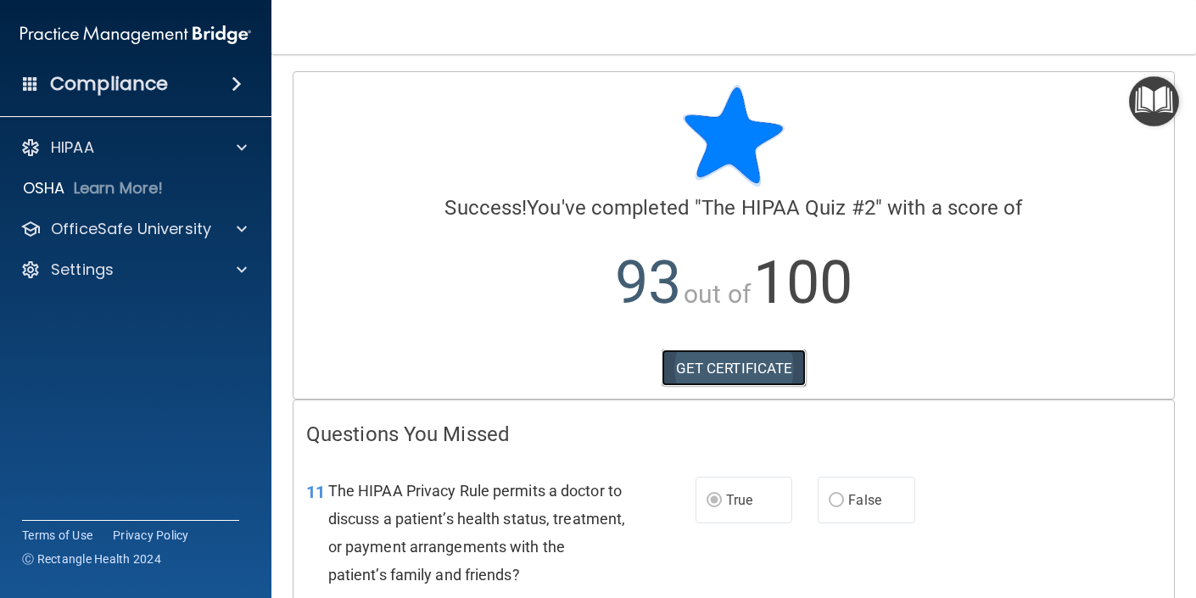
click at [764, 371] on link "GET CERTIFICATE" at bounding box center [734, 368] width 145 height 37
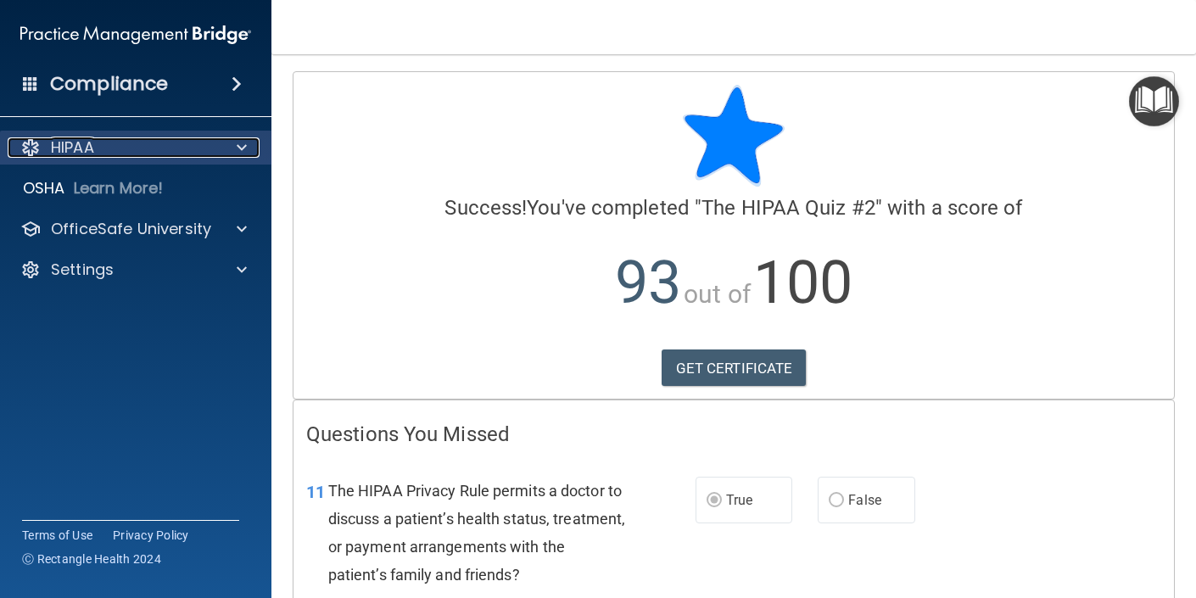
click at [238, 144] on span at bounding box center [242, 147] width 10 height 20
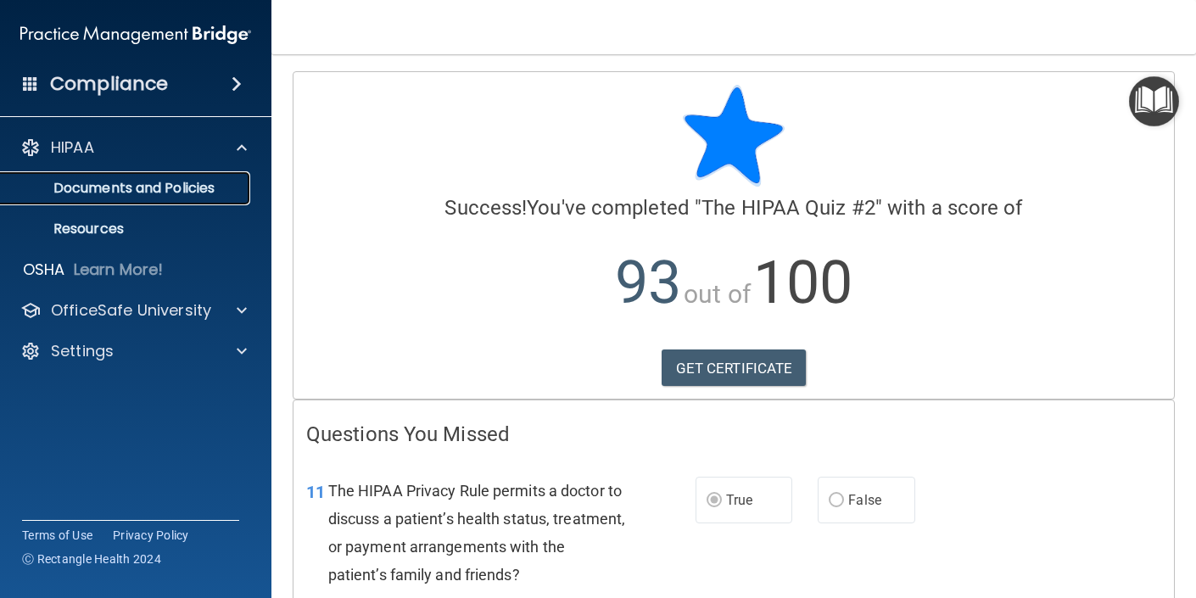
click at [188, 192] on p "Documents and Policies" at bounding box center [127, 188] width 232 height 17
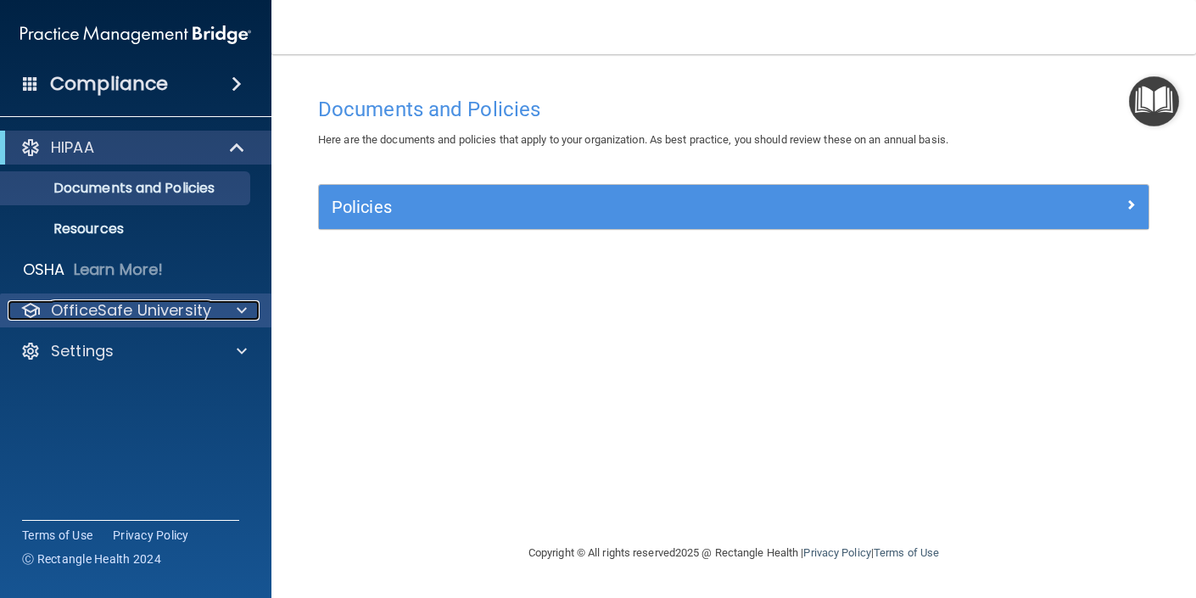
click at [247, 305] on div at bounding box center [239, 310] width 42 height 20
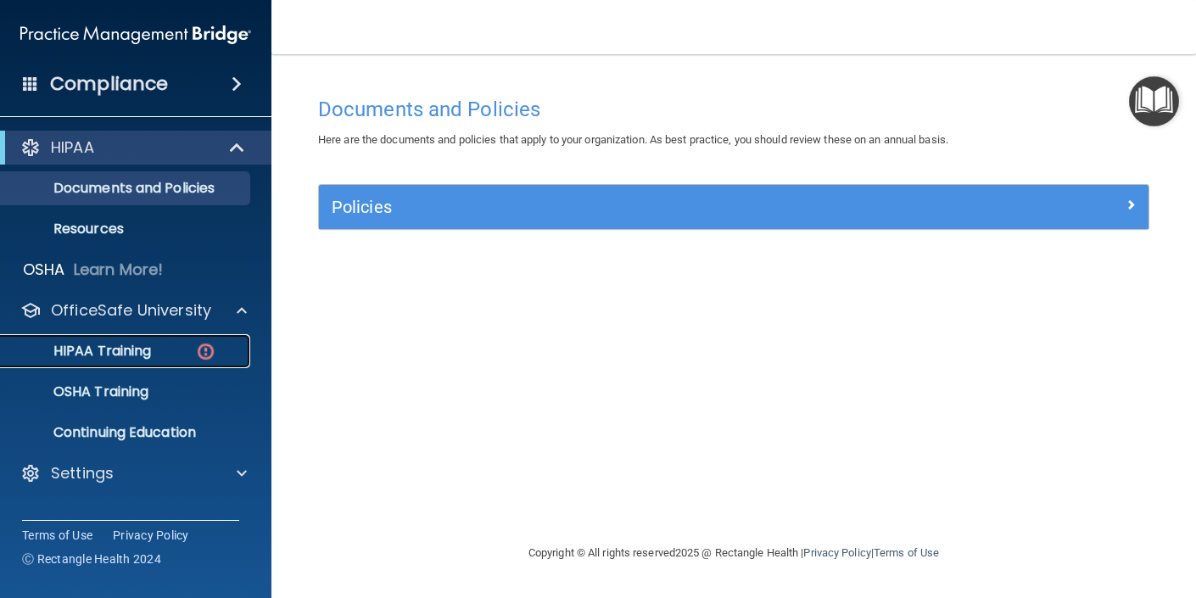
click at [115, 354] on p "HIPAA Training" at bounding box center [81, 351] width 140 height 17
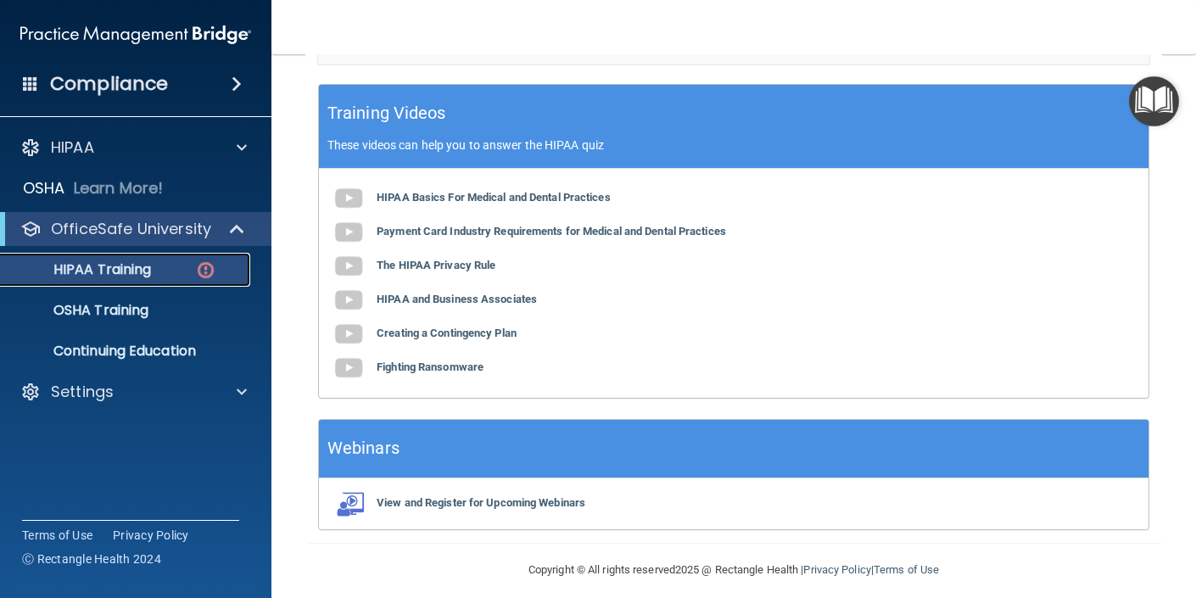
scroll to position [679, 0]
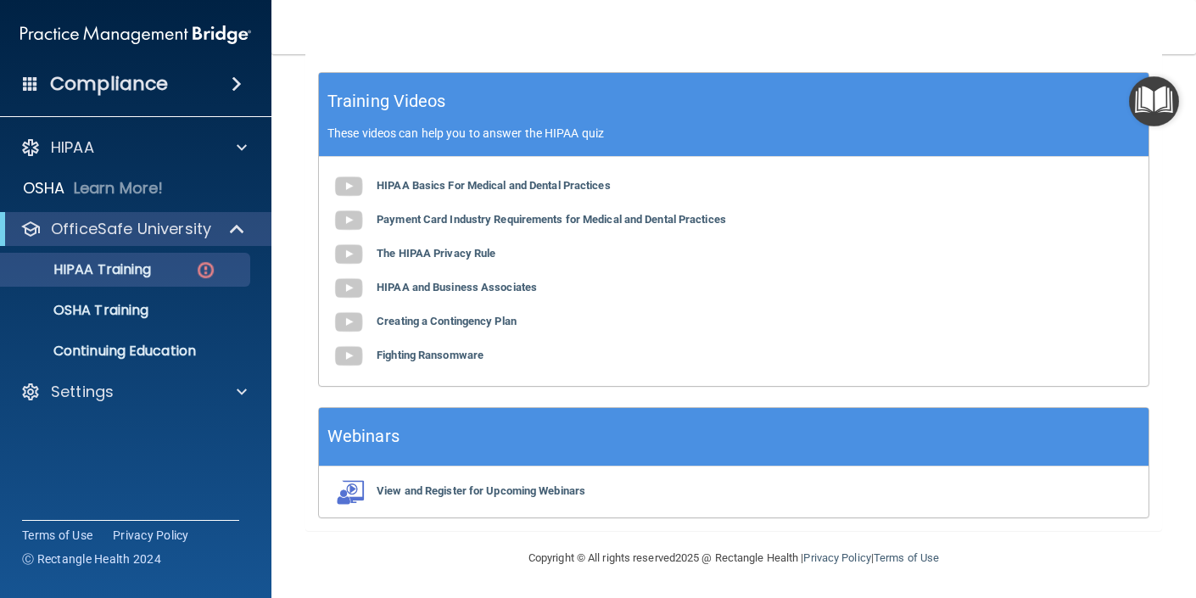
click at [561, 210] on div "HIPAA Basics For Medical and Dental Practices Payment Card Industry Requirement…" at bounding box center [734, 271] width 830 height 229
click at [561, 219] on b "Payment Card Industry Requirements for Medical and Dental Practices" at bounding box center [552, 219] width 350 height 13
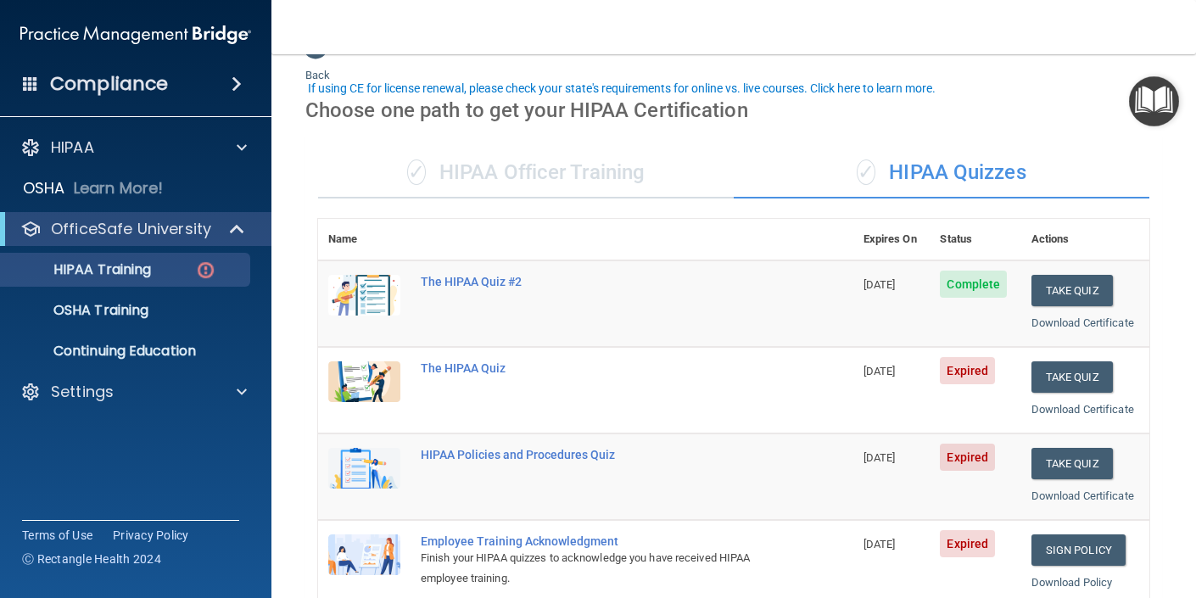
scroll to position [136, 0]
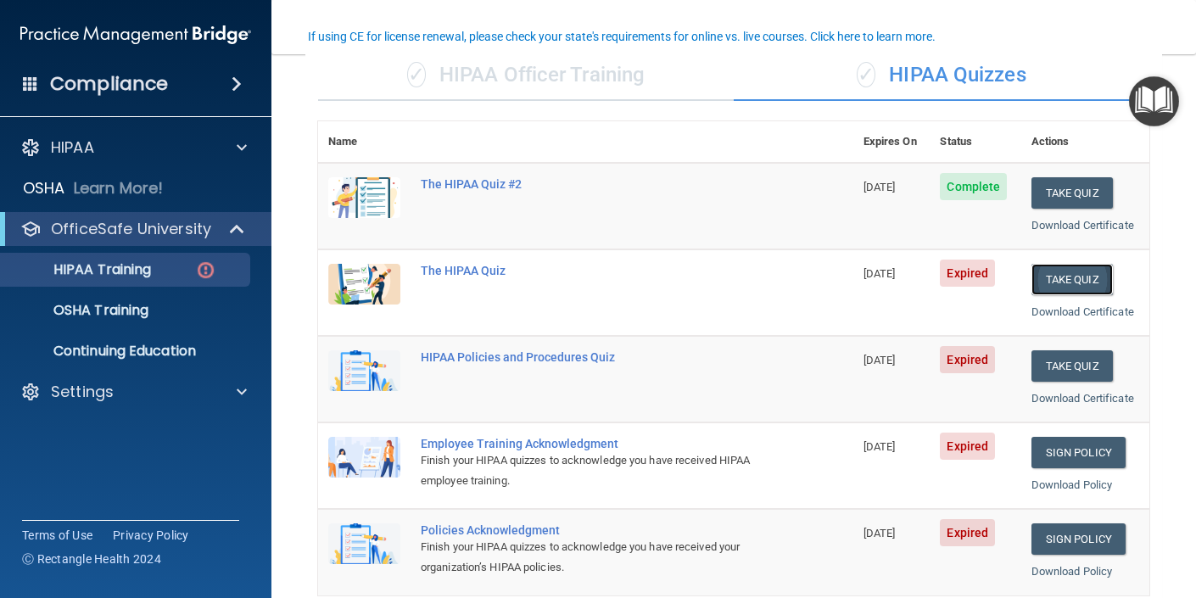
click at [1049, 280] on button "Take Quiz" at bounding box center [1072, 279] width 81 height 31
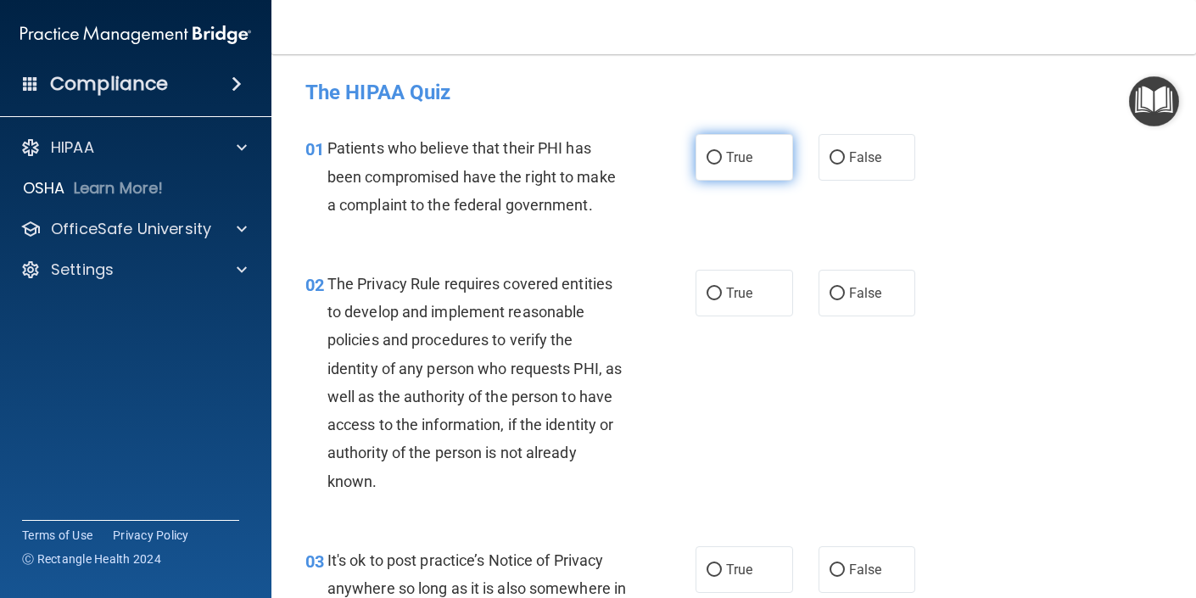
click at [718, 154] on input "True" at bounding box center [714, 158] width 15 height 13
radio input "true"
click at [722, 296] on label "True" at bounding box center [745, 293] width 98 height 47
click at [722, 296] on input "True" at bounding box center [714, 294] width 15 height 13
radio input "true"
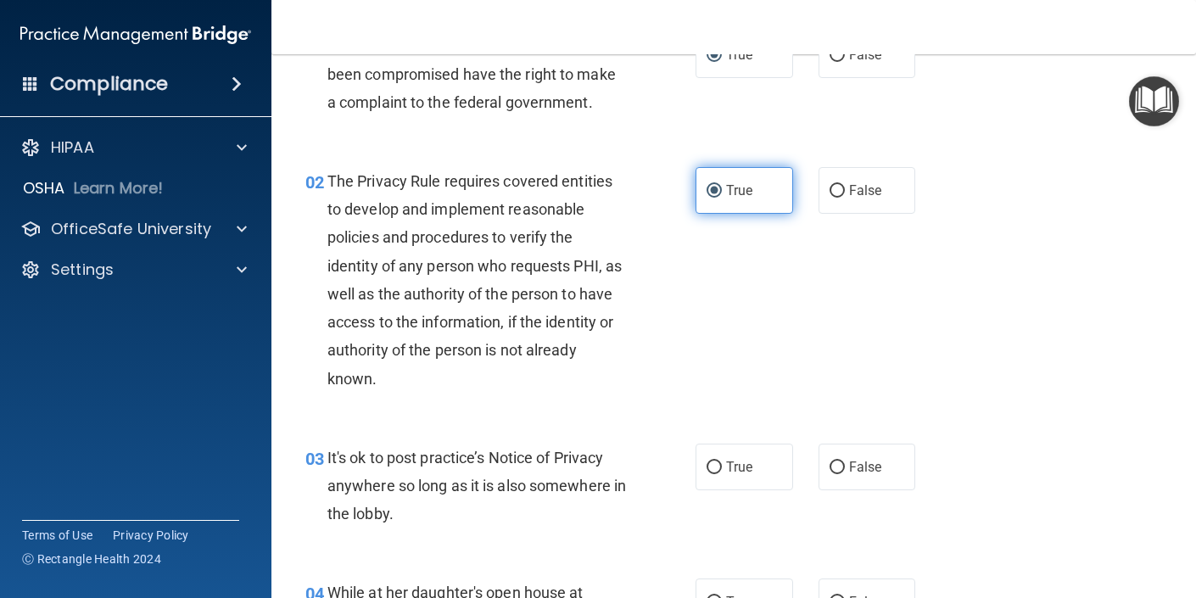
scroll to position [107, 0]
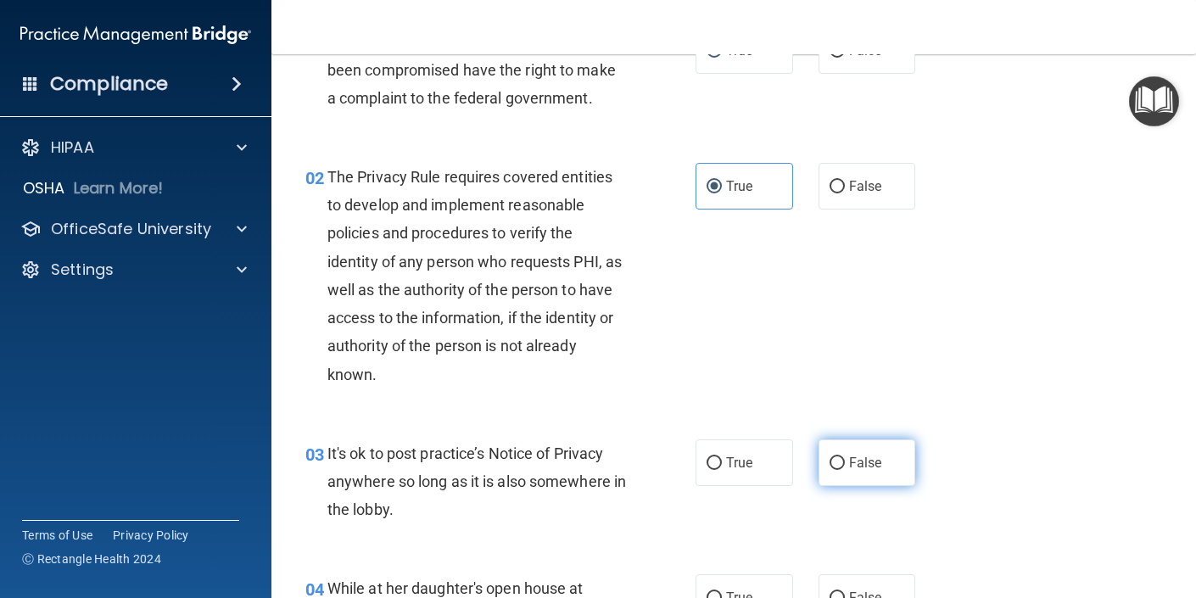
click at [820, 462] on label "False" at bounding box center [868, 462] width 98 height 47
click at [830, 462] on input "False" at bounding box center [837, 463] width 15 height 13
radio input "true"
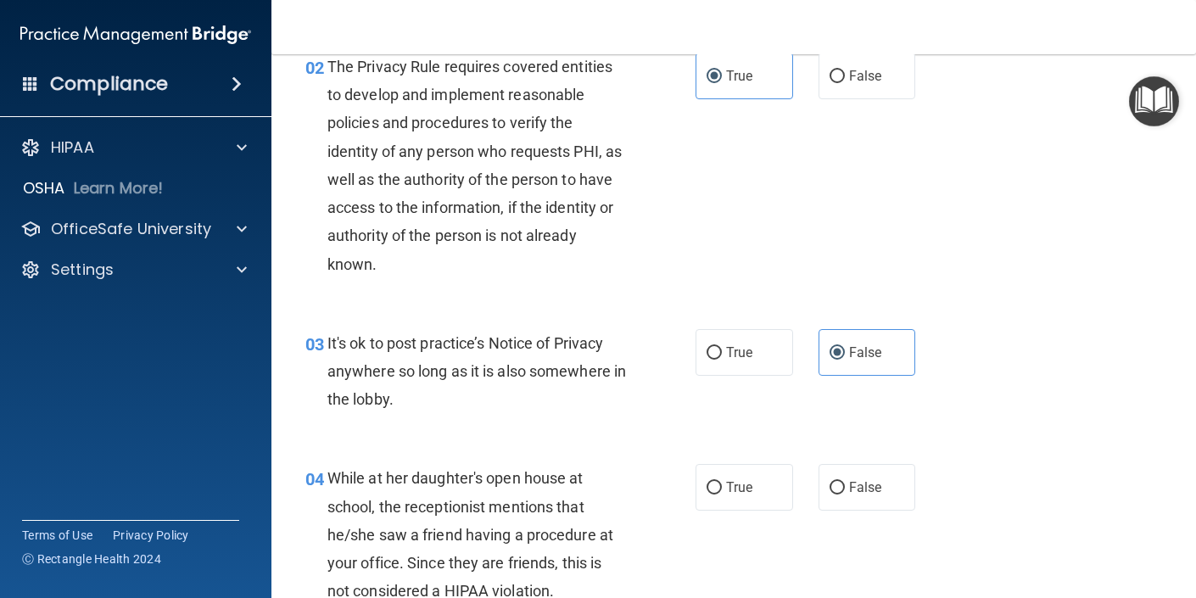
scroll to position [272, 0]
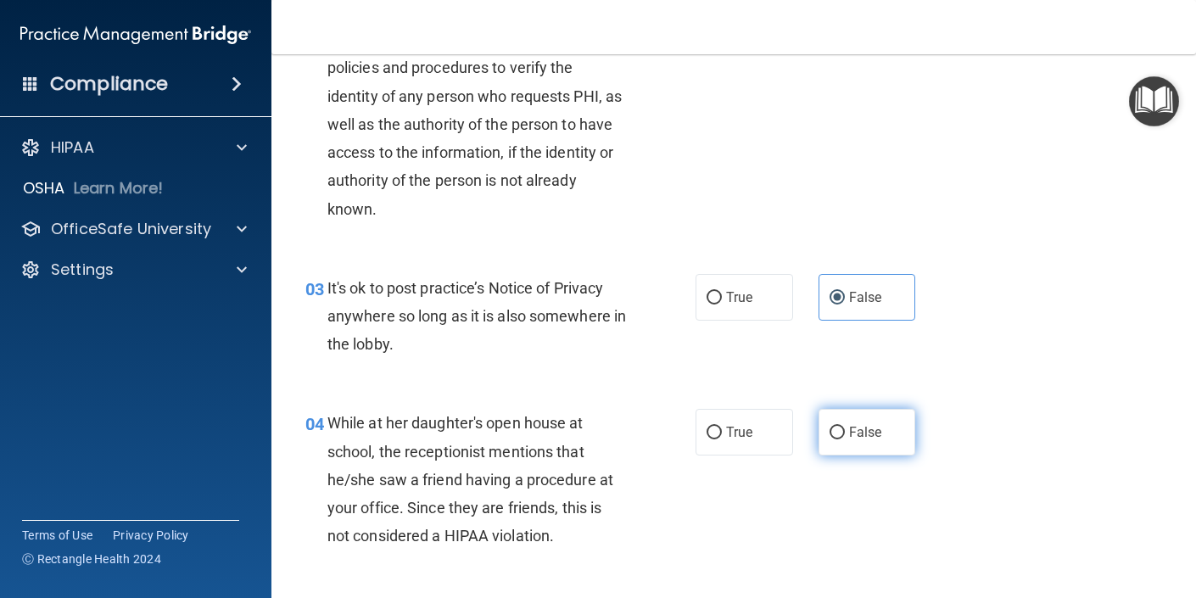
click at [846, 432] on label "False" at bounding box center [868, 432] width 98 height 47
click at [845, 432] on input "False" at bounding box center [837, 433] width 15 height 13
radio input "true"
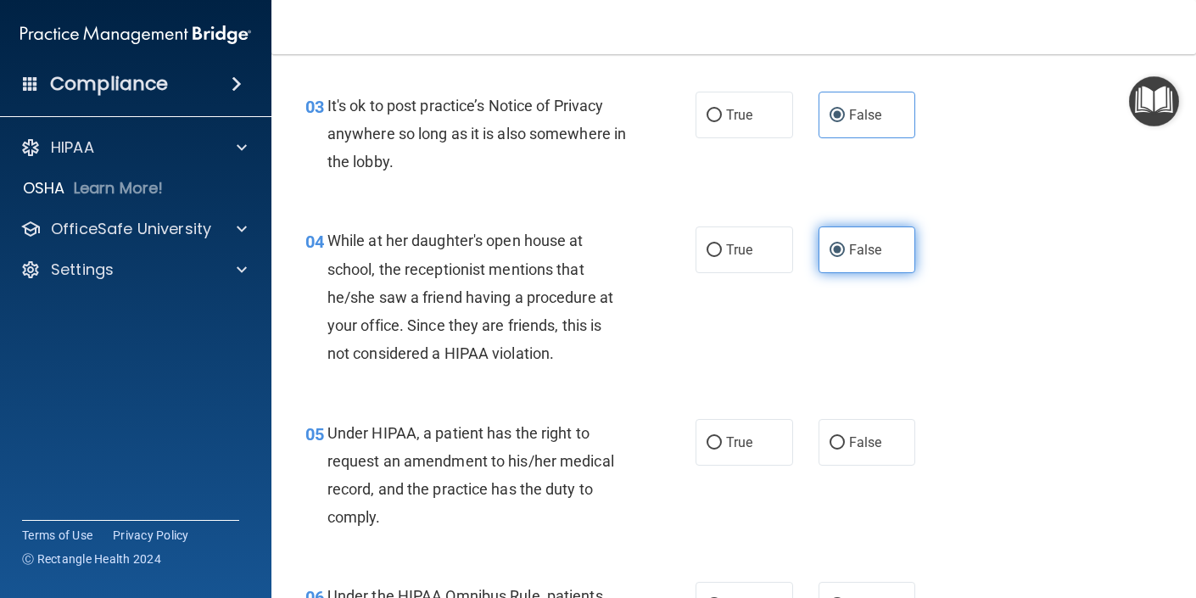
scroll to position [466, 0]
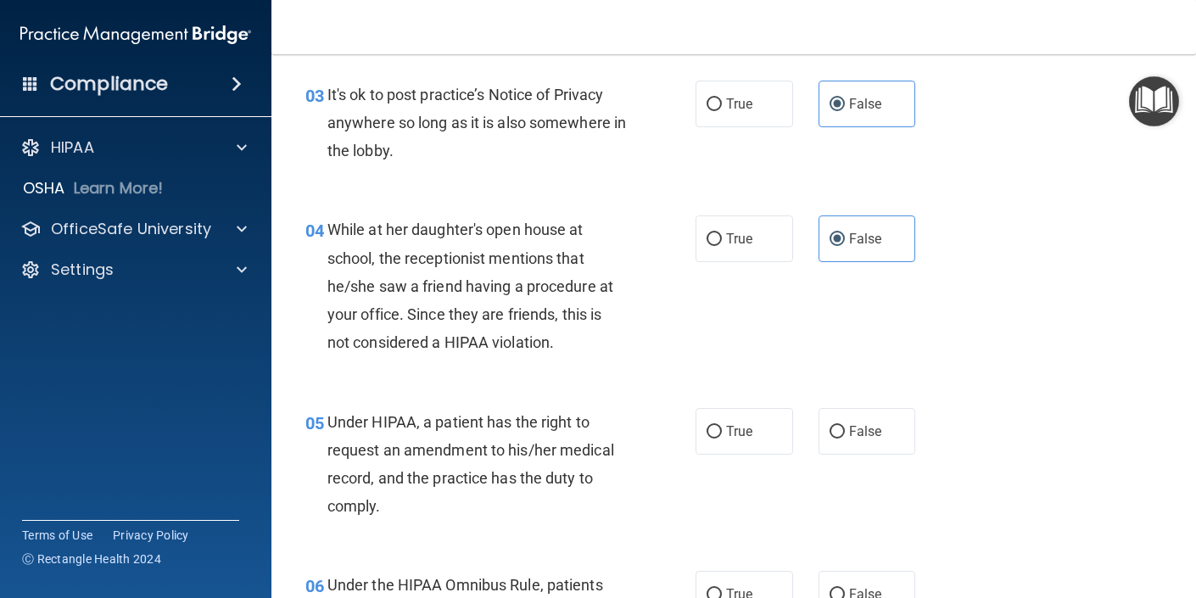
click at [806, 433] on div "True False" at bounding box center [812, 431] width 233 height 47
click at [833, 426] on input "False" at bounding box center [837, 432] width 15 height 13
radio input "true"
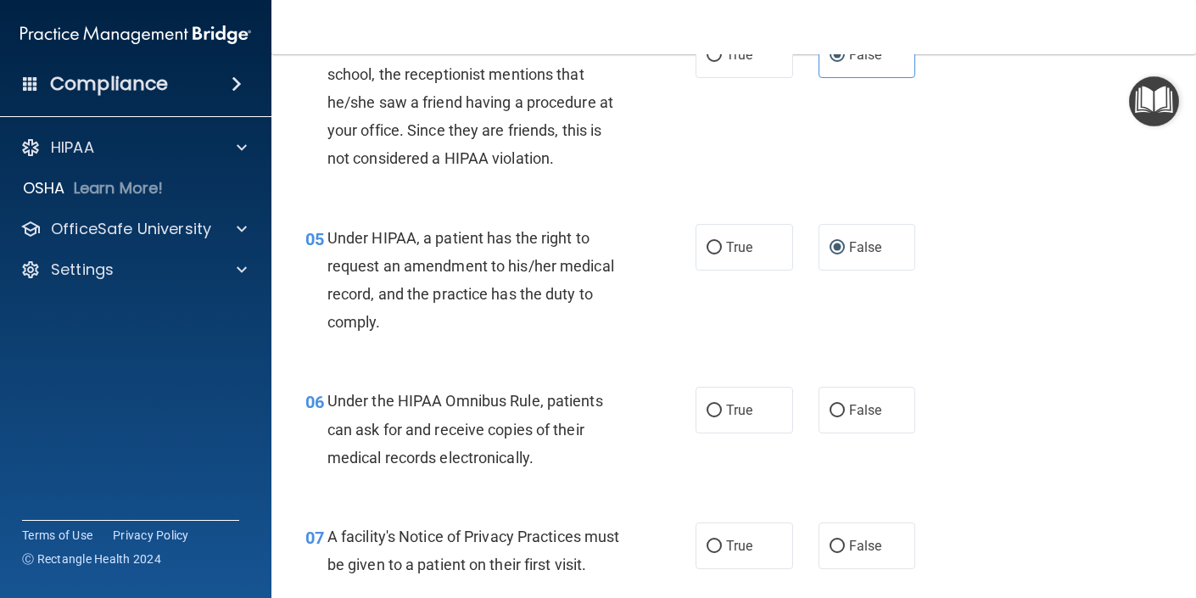
scroll to position [649, 0]
click at [747, 411] on span "True" at bounding box center [739, 411] width 26 height 16
click at [722, 411] on input "True" at bounding box center [714, 412] width 15 height 13
radio input "true"
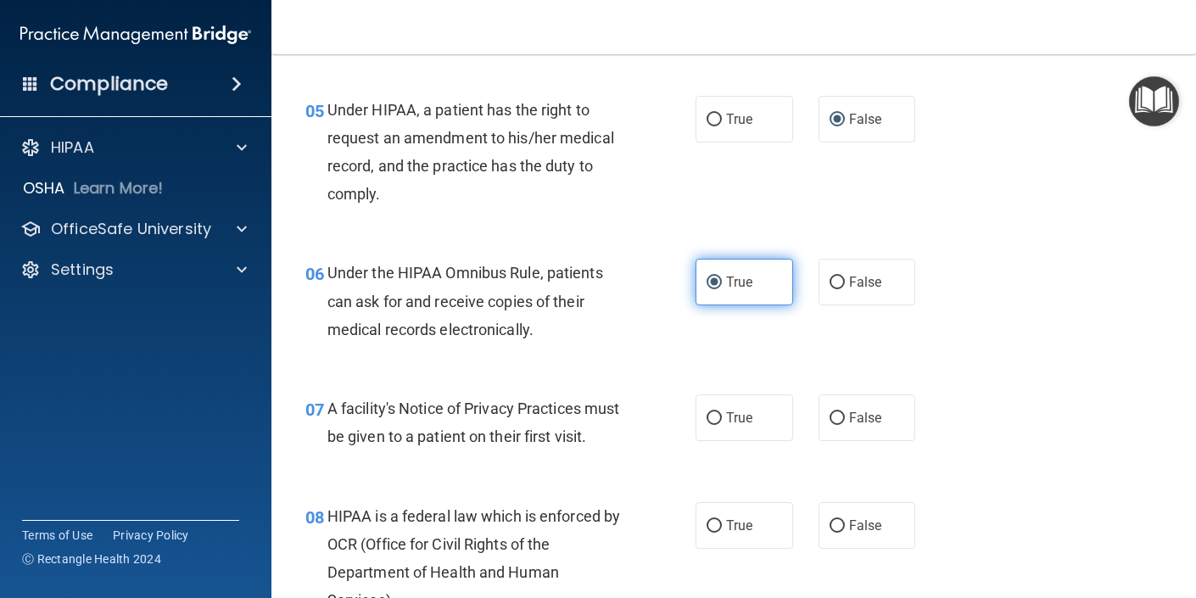
scroll to position [786, 0]
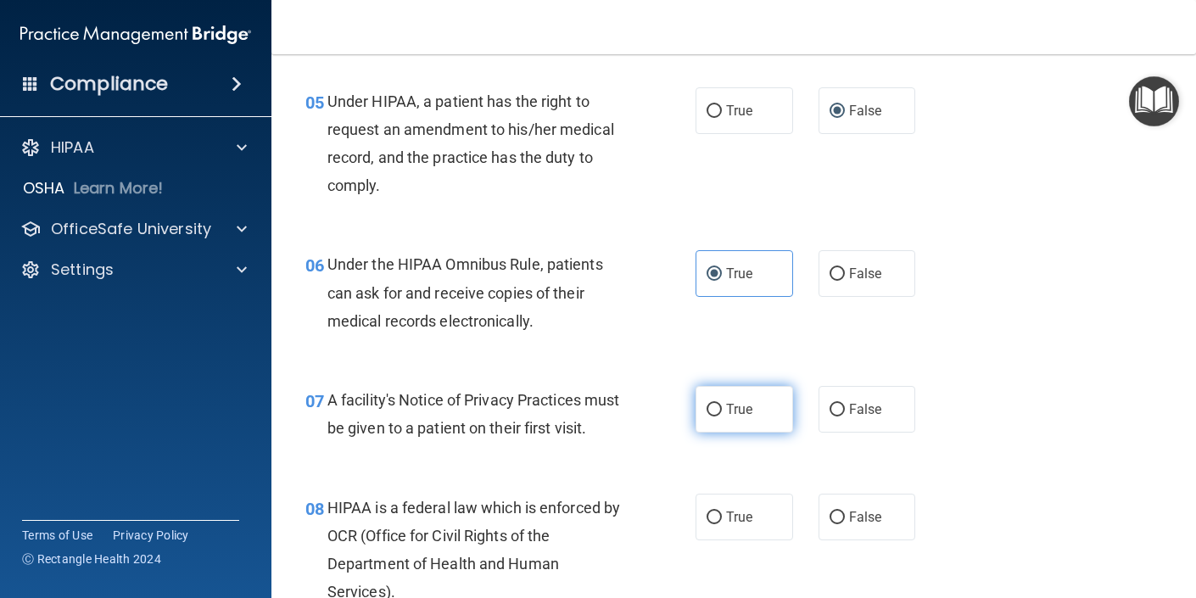
click at [741, 411] on span "True" at bounding box center [739, 409] width 26 height 16
click at [722, 411] on input "True" at bounding box center [714, 410] width 15 height 13
radio input "true"
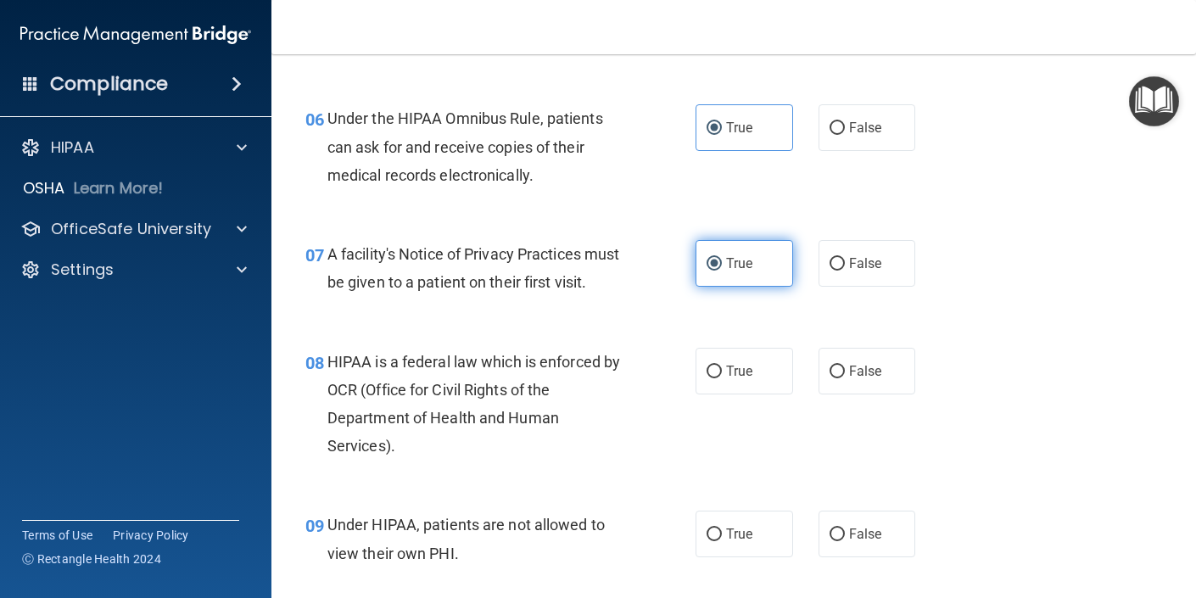
scroll to position [933, 0]
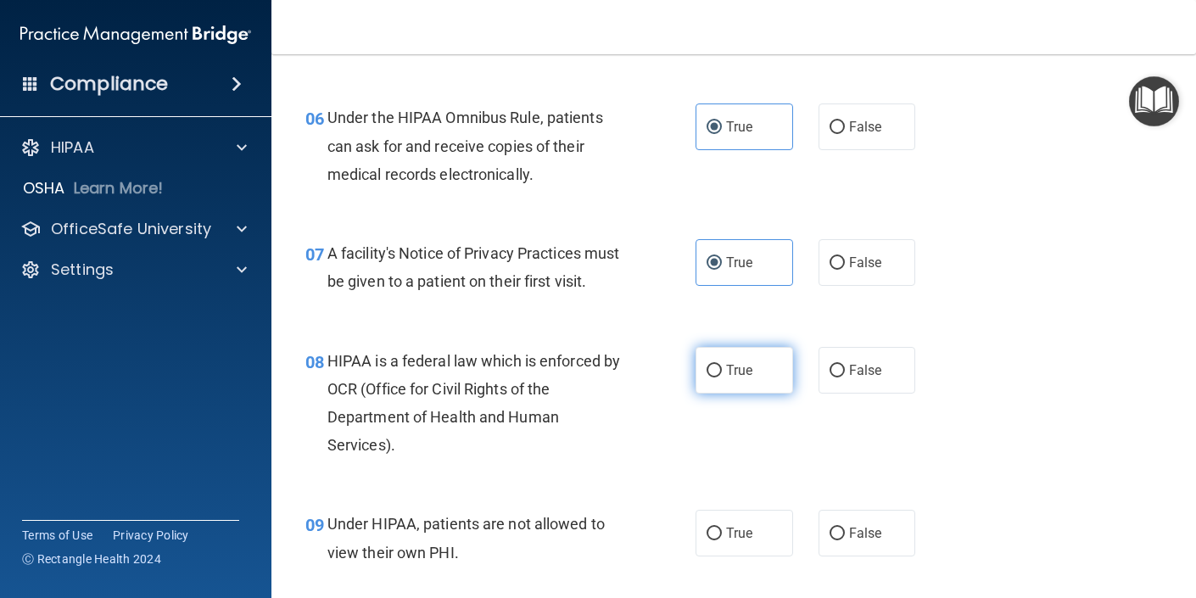
click at [726, 387] on label "True" at bounding box center [745, 370] width 98 height 47
click at [722, 378] on input "True" at bounding box center [714, 371] width 15 height 13
radio input "true"
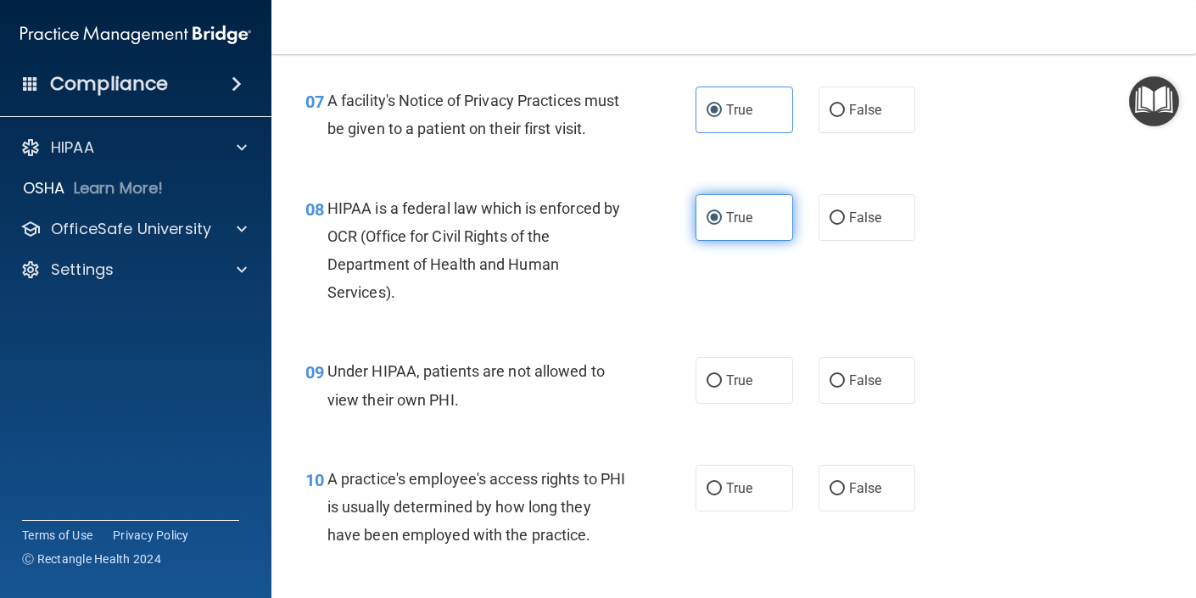
scroll to position [1087, 0]
click at [849, 386] on span "False" at bounding box center [865, 380] width 33 height 16
click at [845, 386] on input "False" at bounding box center [837, 380] width 15 height 13
radio input "true"
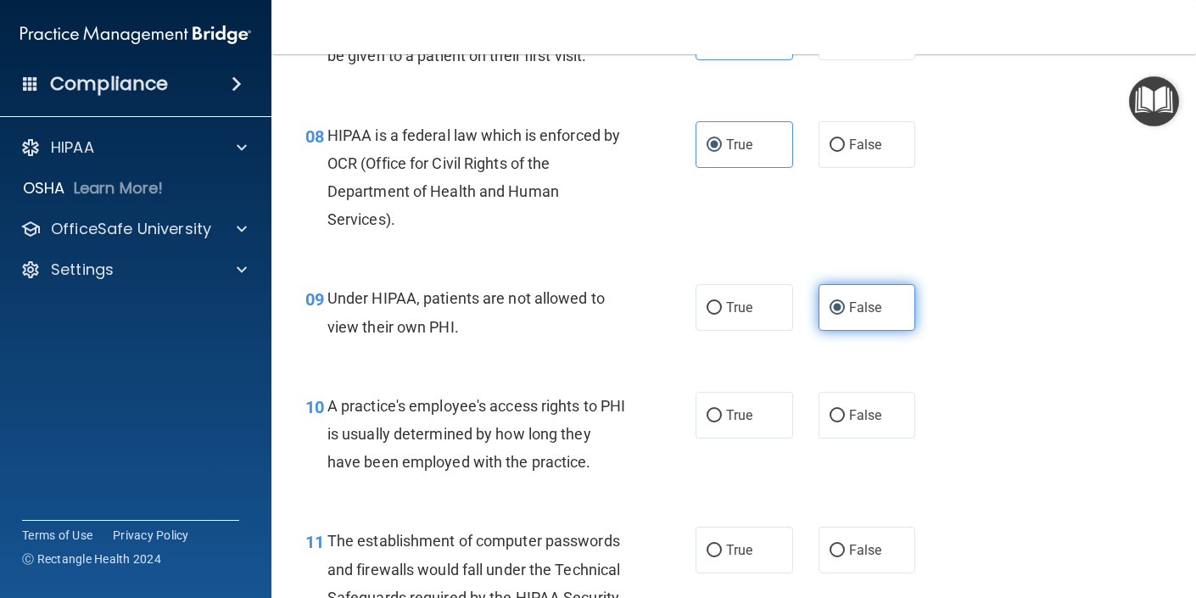
scroll to position [1163, 0]
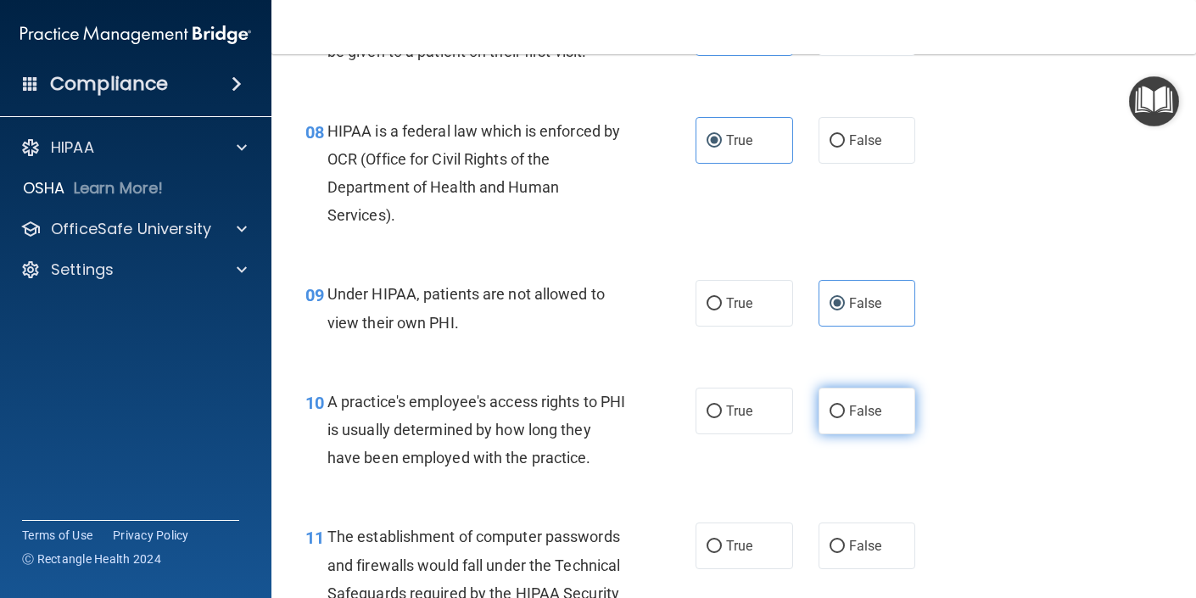
click at [831, 413] on input "False" at bounding box center [837, 412] width 15 height 13
radio input "true"
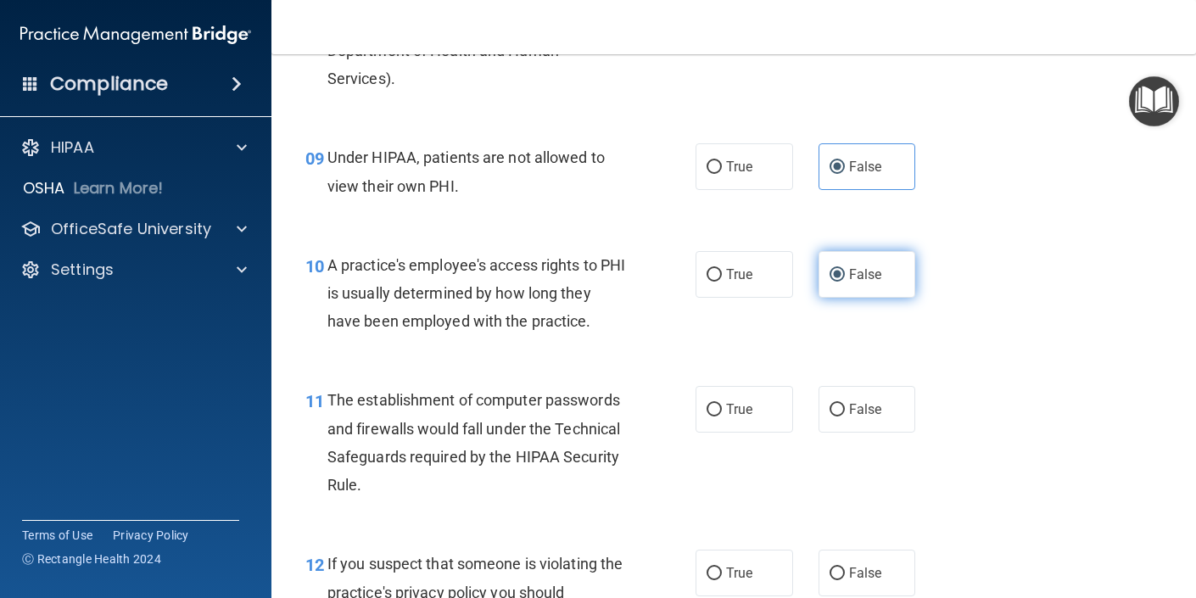
scroll to position [1323, 0]
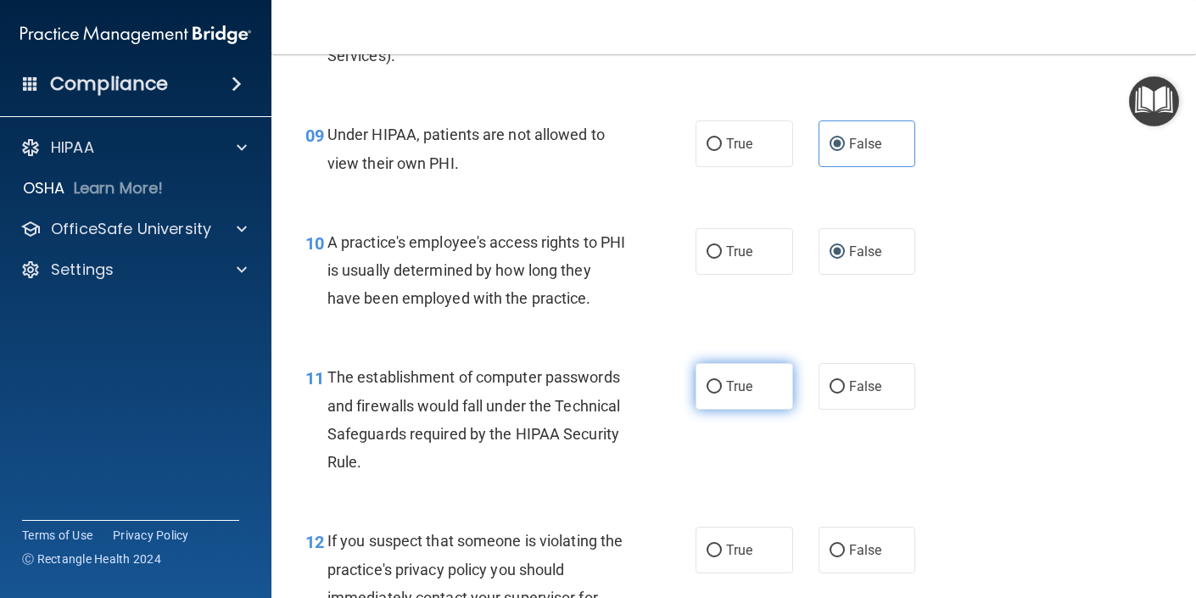
click at [769, 402] on label "True" at bounding box center [745, 386] width 98 height 47
click at [722, 394] on input "True" at bounding box center [714, 387] width 15 height 13
radio input "true"
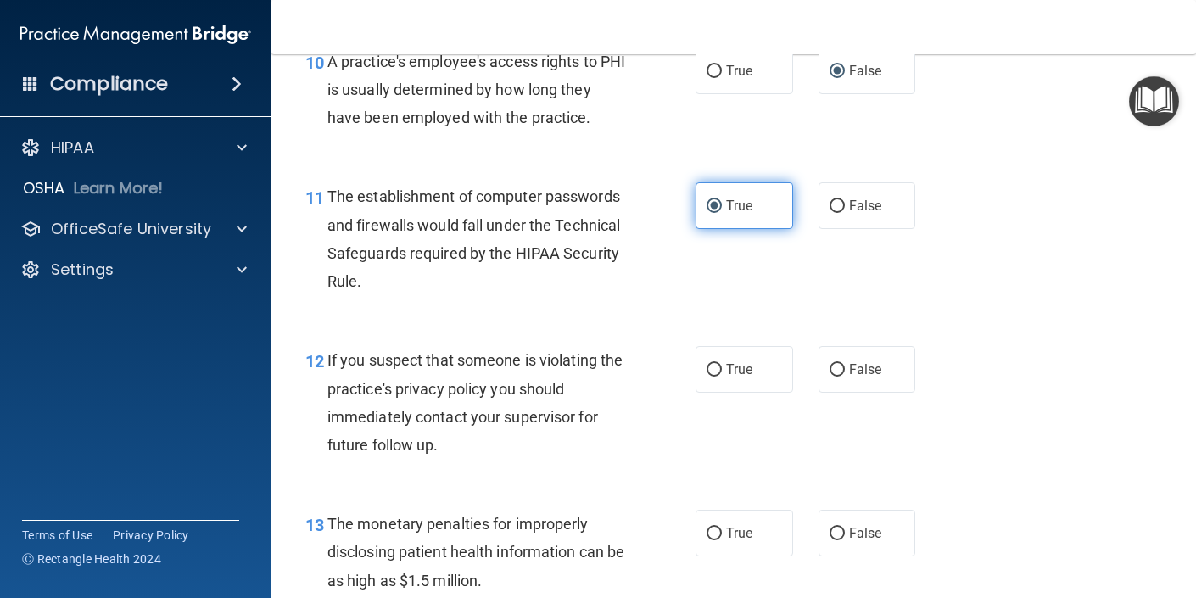
scroll to position [1504, 0]
click at [730, 381] on label "True" at bounding box center [745, 368] width 98 height 47
click at [722, 376] on input "True" at bounding box center [714, 369] width 15 height 13
radio input "true"
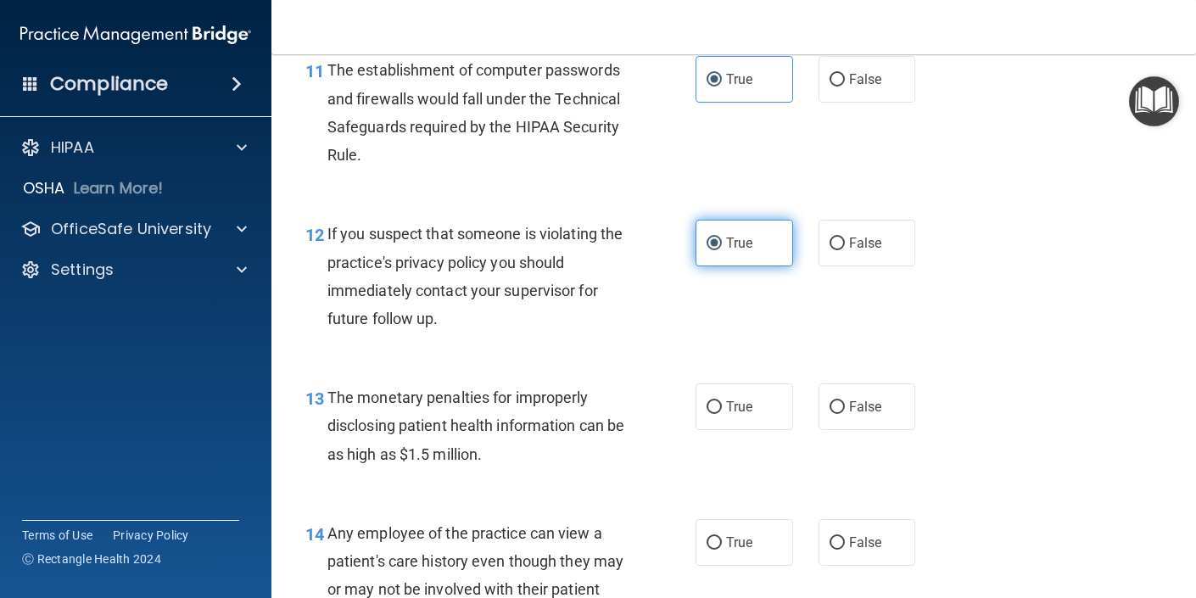
scroll to position [1631, 0]
click at [720, 413] on input "True" at bounding box center [714, 406] width 15 height 13
radio input "true"
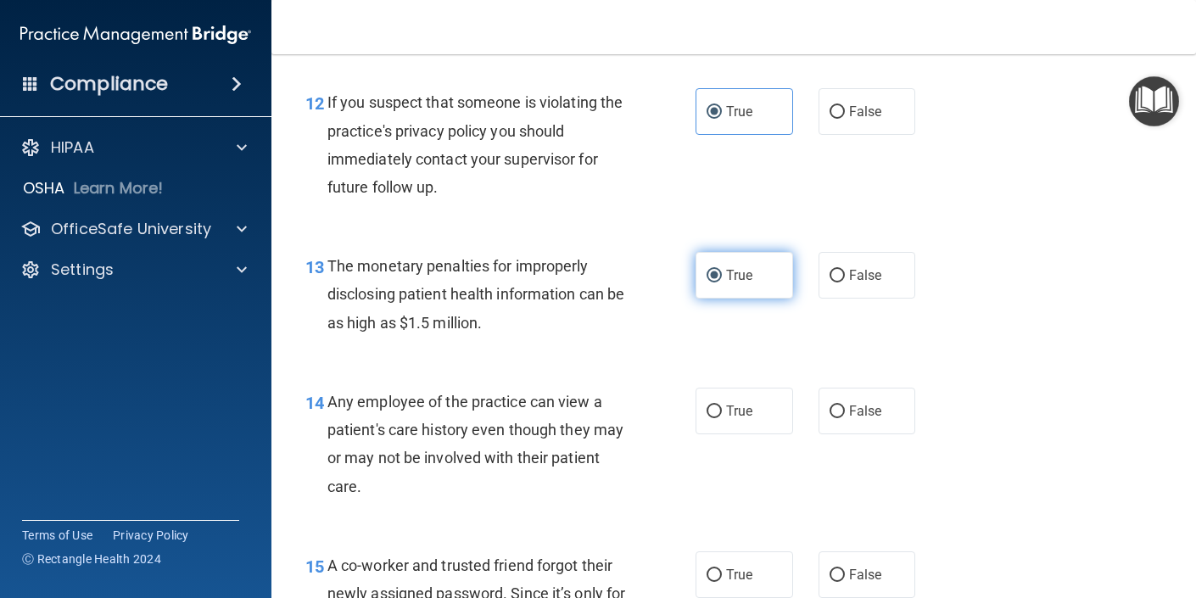
scroll to position [1762, 0]
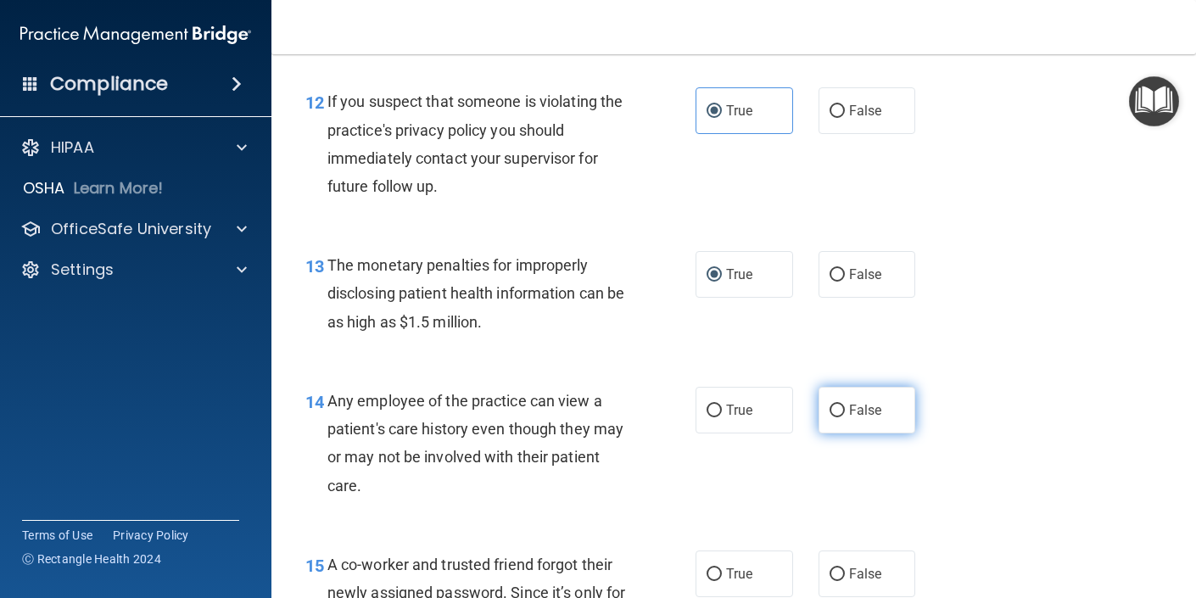
click at [825, 420] on label "False" at bounding box center [868, 410] width 98 height 47
click at [830, 417] on input "False" at bounding box center [837, 411] width 15 height 13
radio input "true"
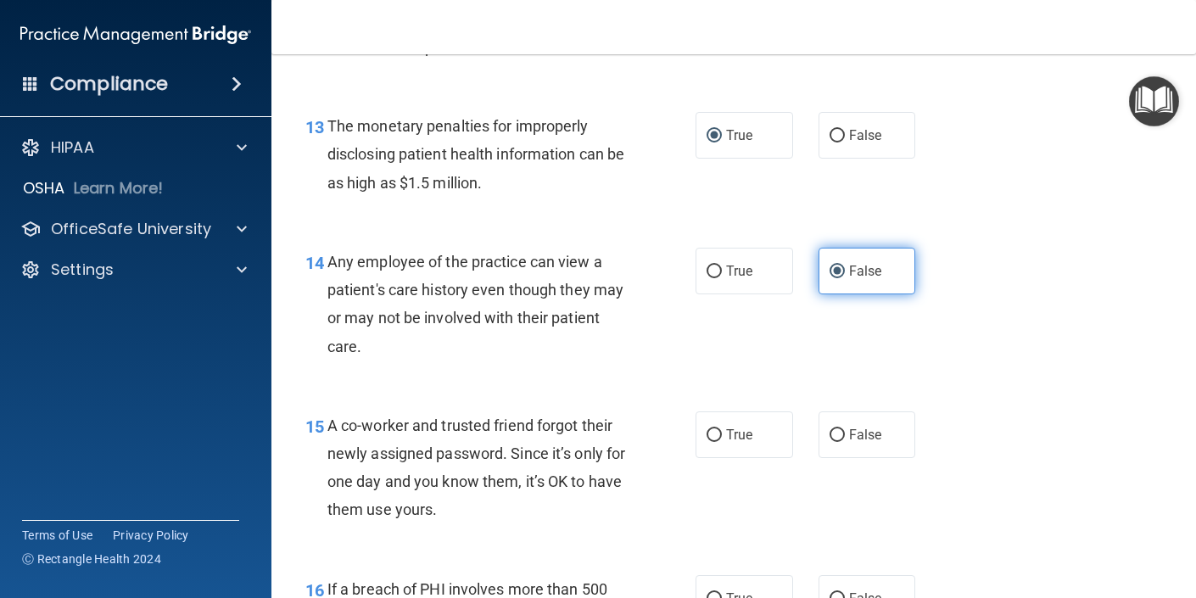
scroll to position [1904, 0]
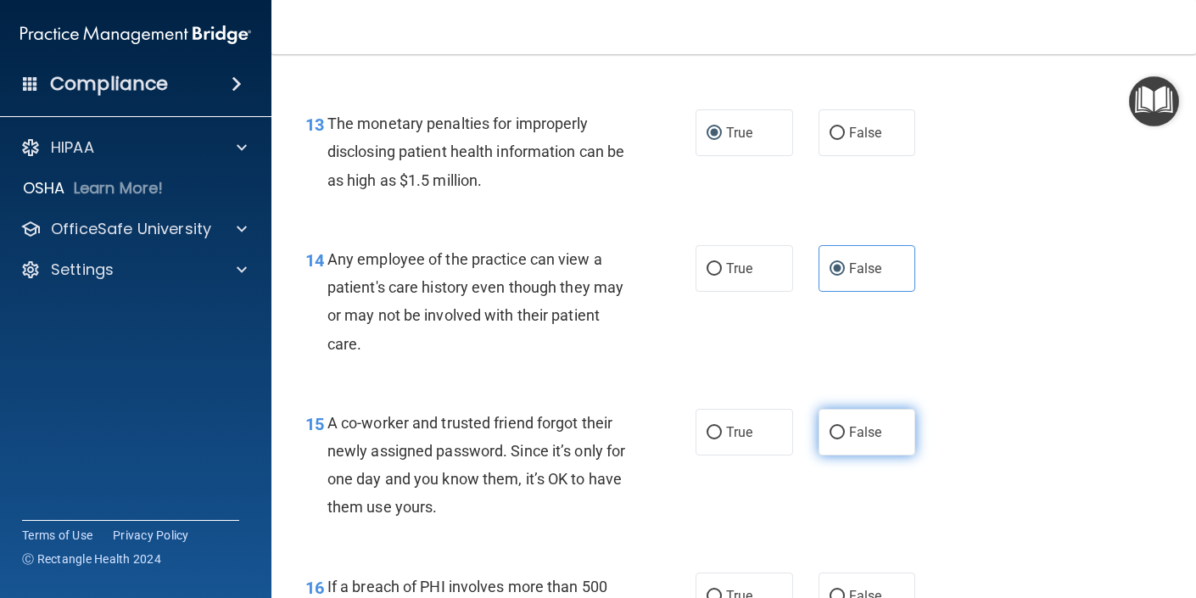
click at [840, 431] on input "False" at bounding box center [837, 433] width 15 height 13
radio input "true"
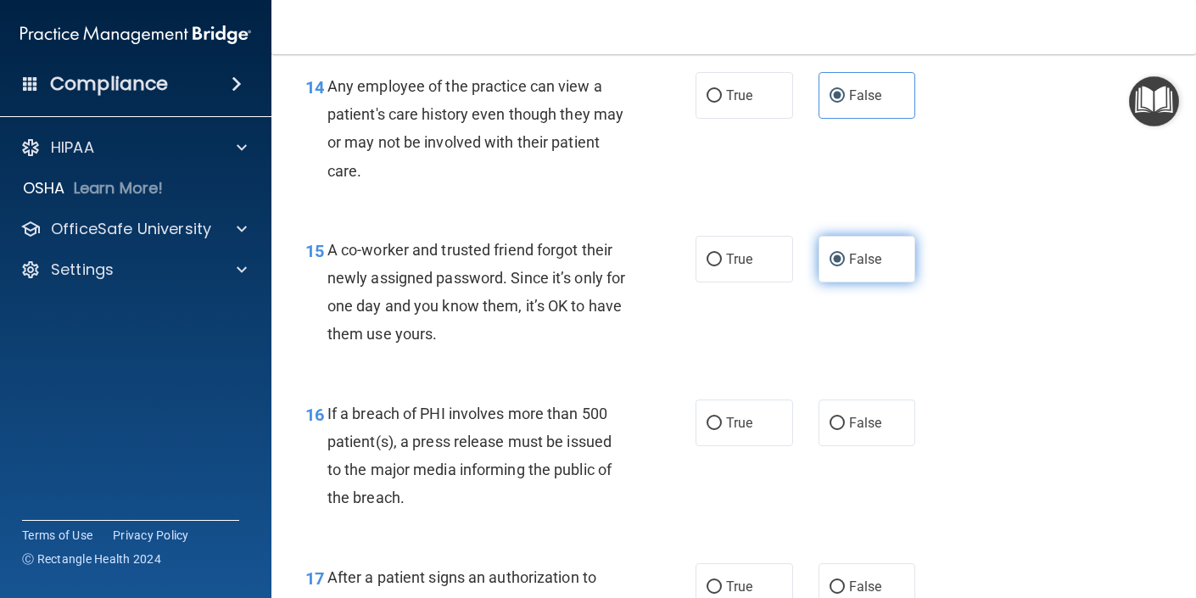
scroll to position [2082, 0]
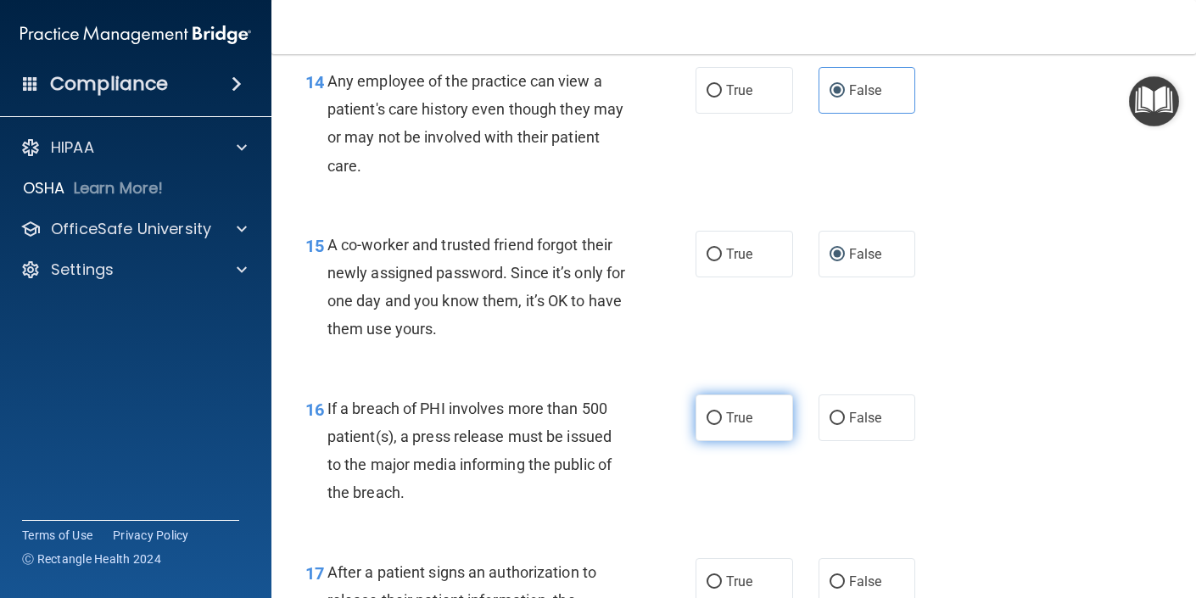
click at [754, 422] on label "True" at bounding box center [745, 417] width 98 height 47
click at [722, 422] on input "True" at bounding box center [714, 418] width 15 height 13
radio input "true"
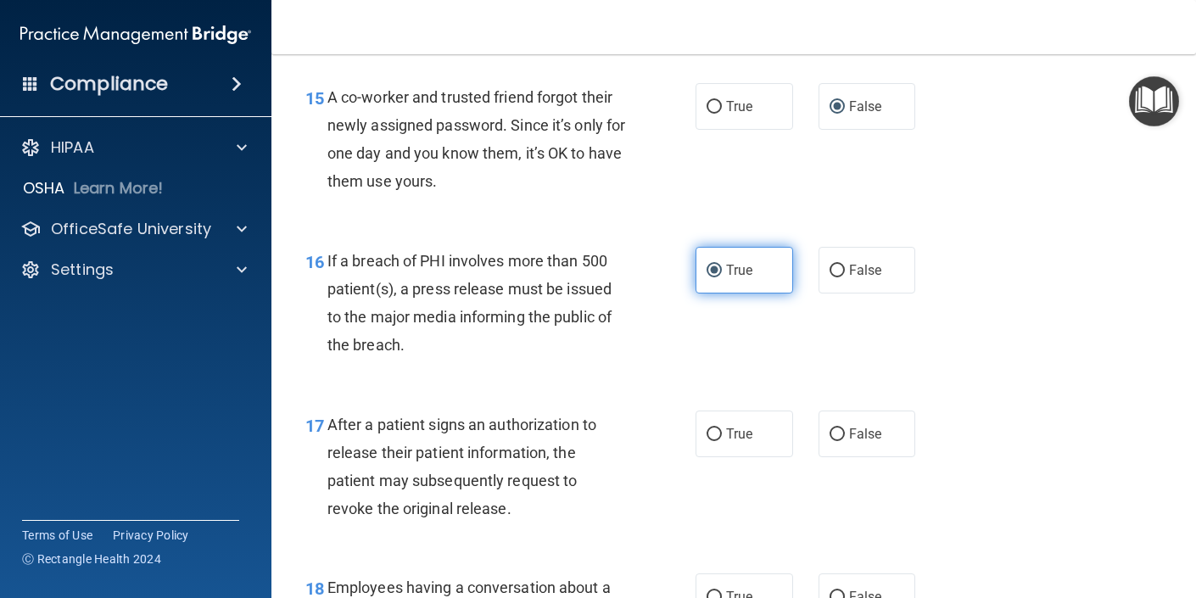
scroll to position [2237, 0]
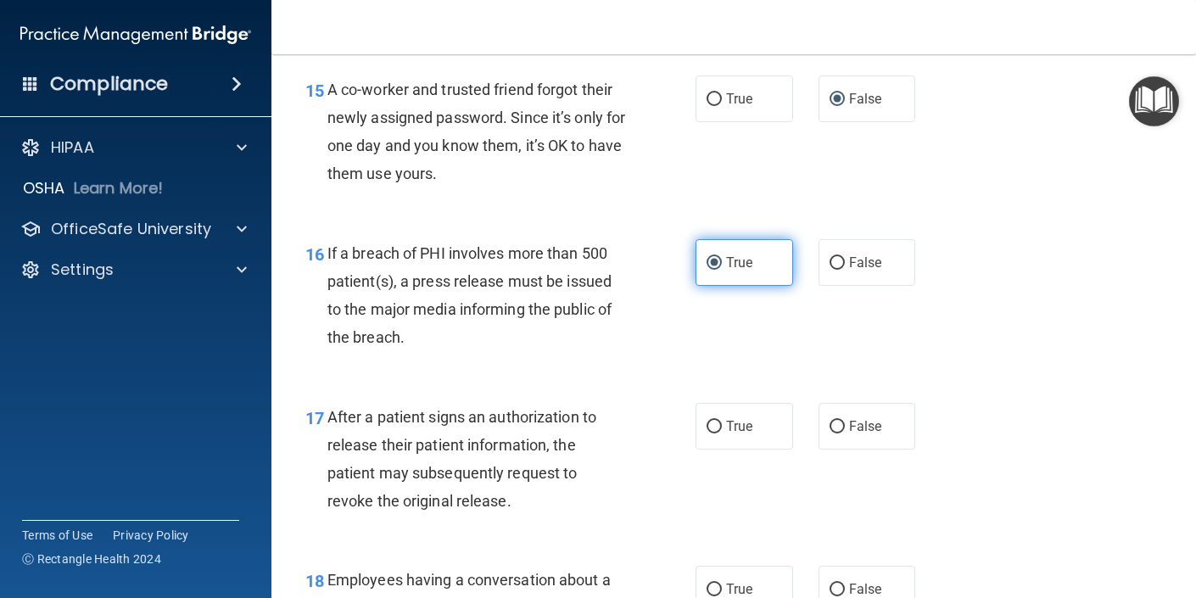
click at [754, 422] on label "True" at bounding box center [745, 426] width 98 height 47
click at [722, 422] on input "True" at bounding box center [714, 427] width 15 height 13
radio input "true"
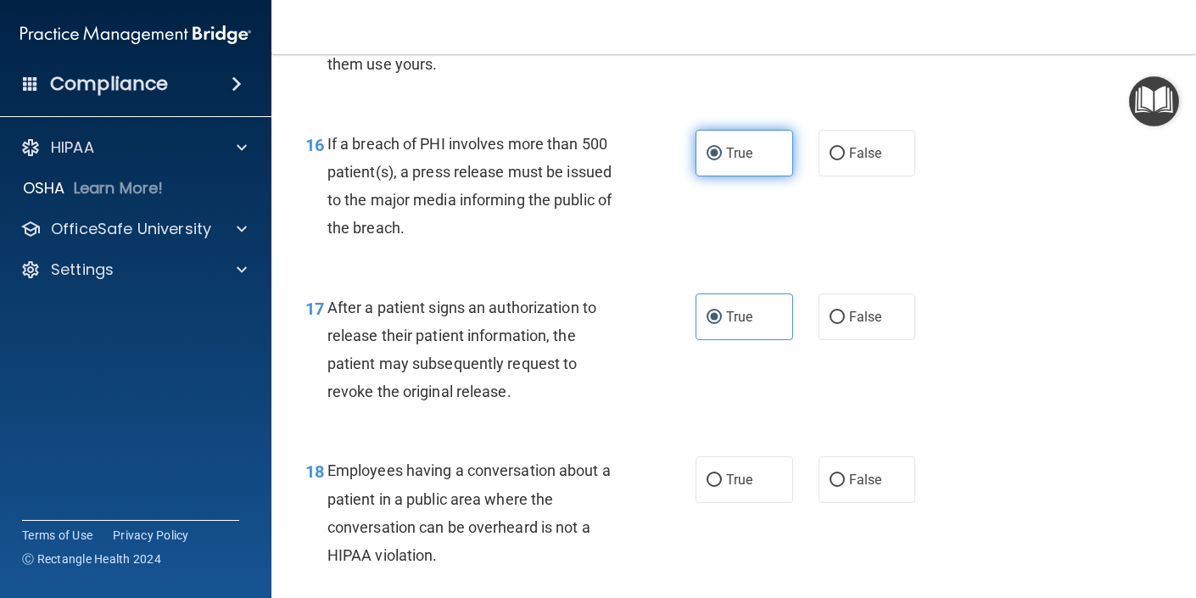
scroll to position [2362, 0]
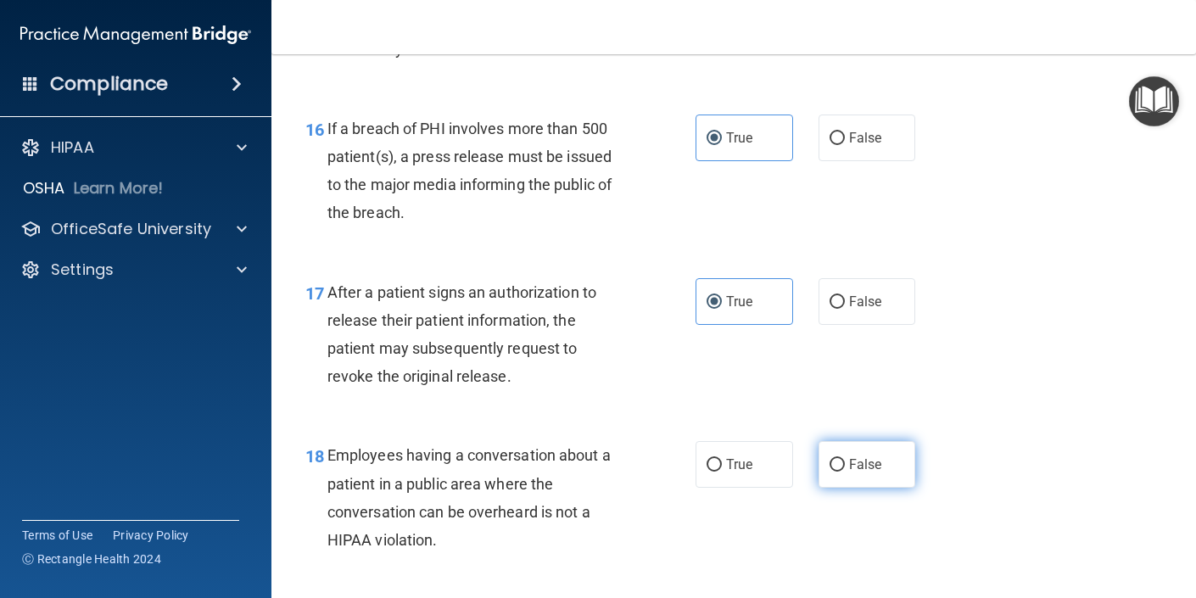
click at [834, 464] on input "False" at bounding box center [837, 465] width 15 height 13
radio input "true"
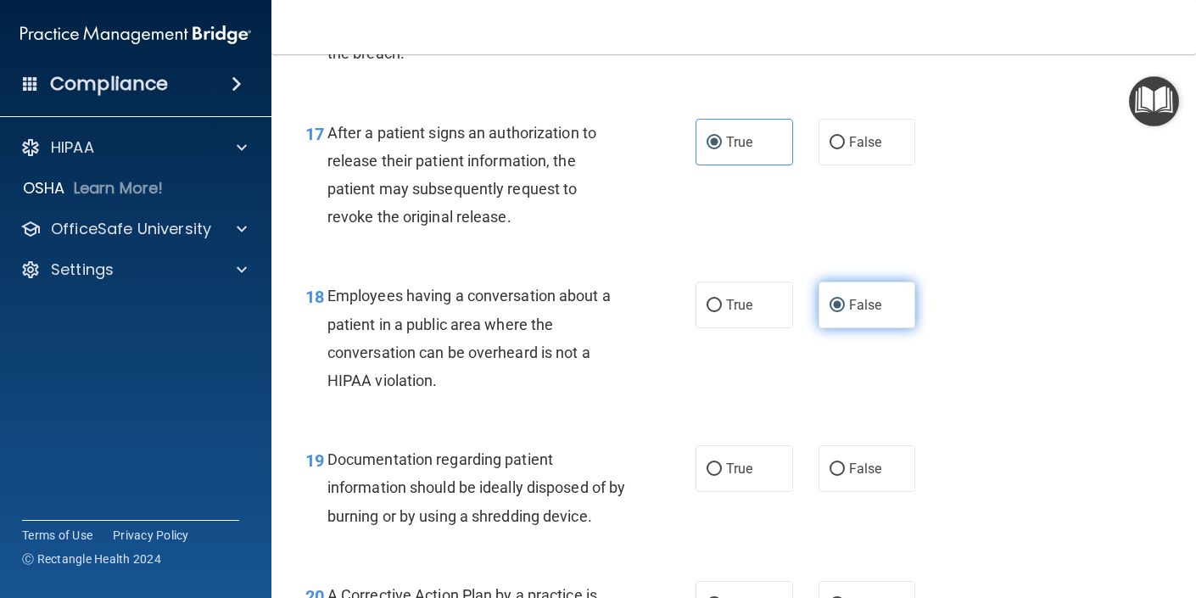
scroll to position [2542, 0]
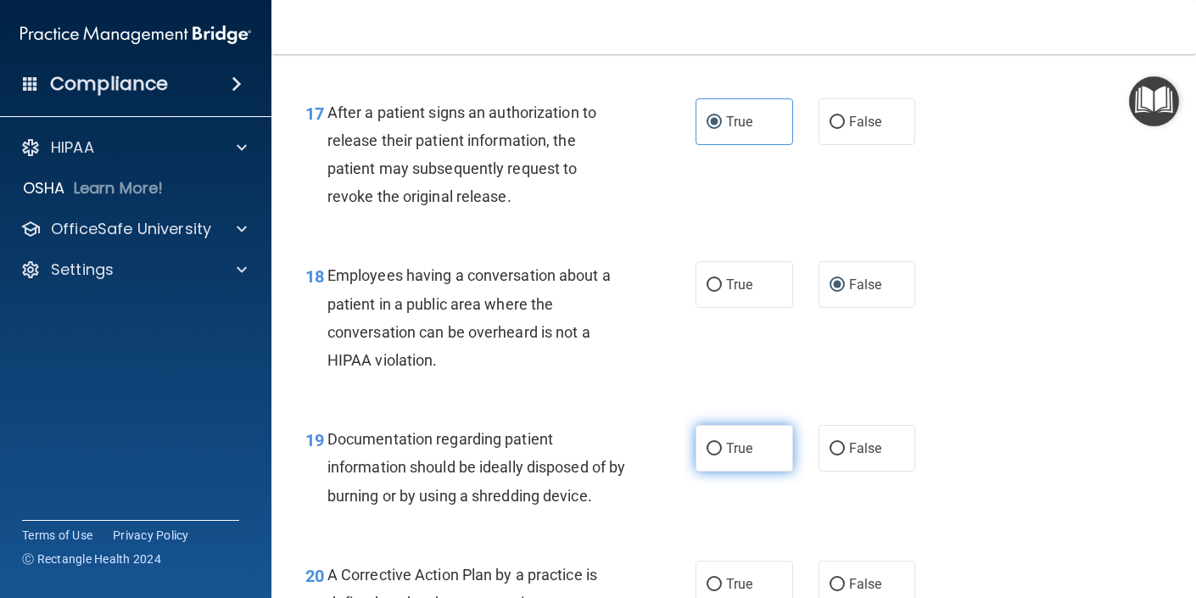
click at [757, 457] on label "True" at bounding box center [745, 448] width 98 height 47
click at [722, 456] on input "True" at bounding box center [714, 449] width 15 height 13
radio input "true"
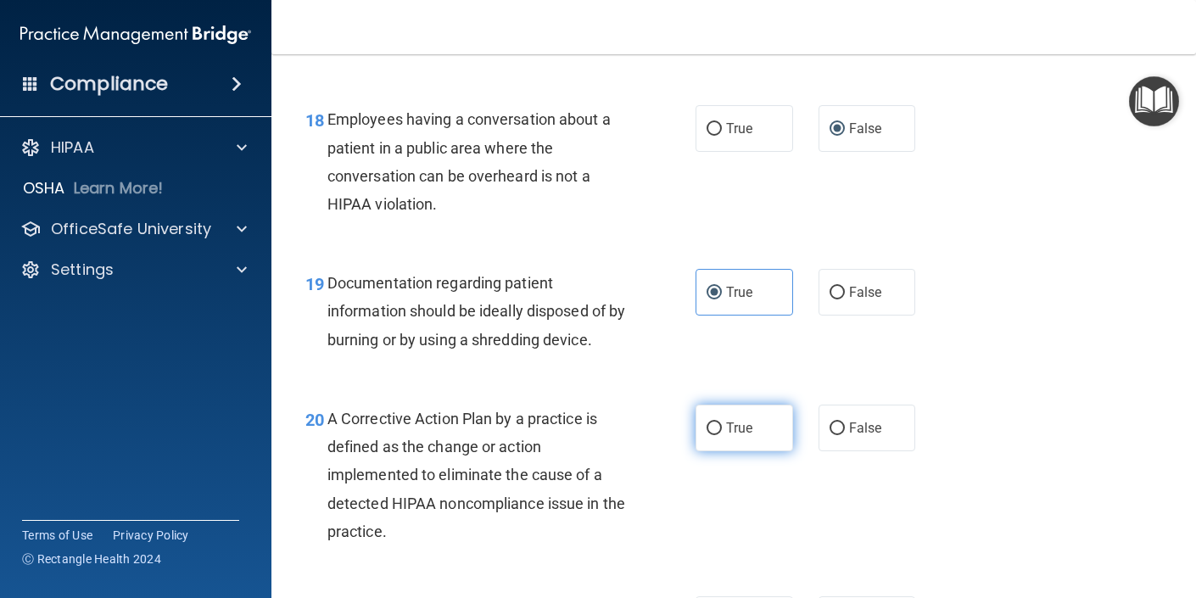
scroll to position [2701, 0]
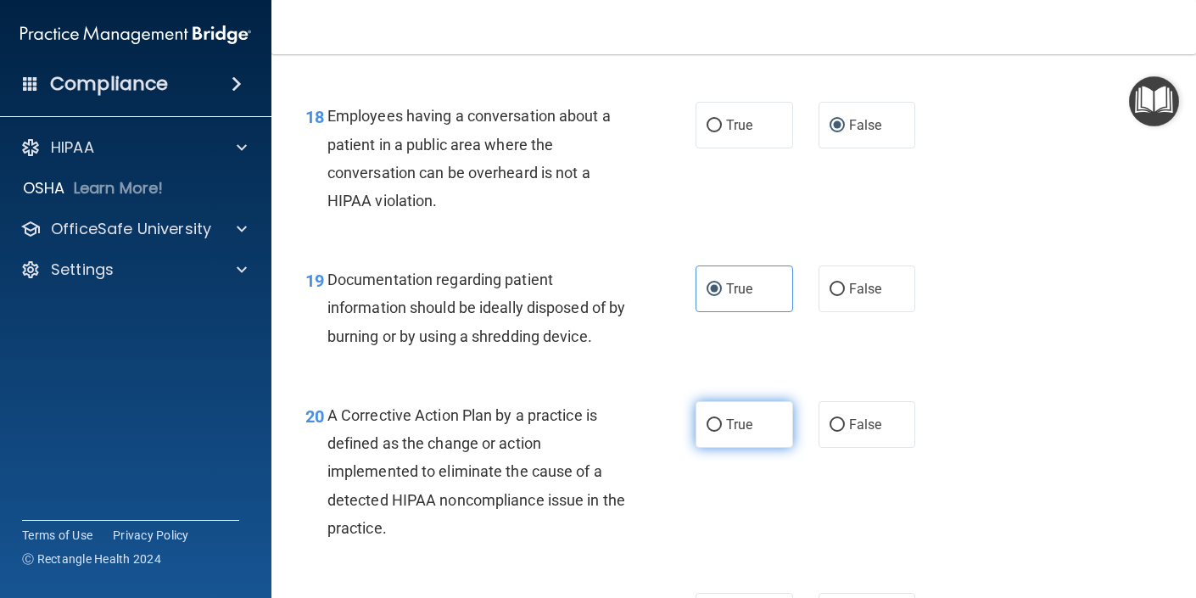
click at [735, 432] on span "True" at bounding box center [739, 425] width 26 height 16
click at [722, 432] on input "True" at bounding box center [714, 425] width 15 height 13
radio input "true"
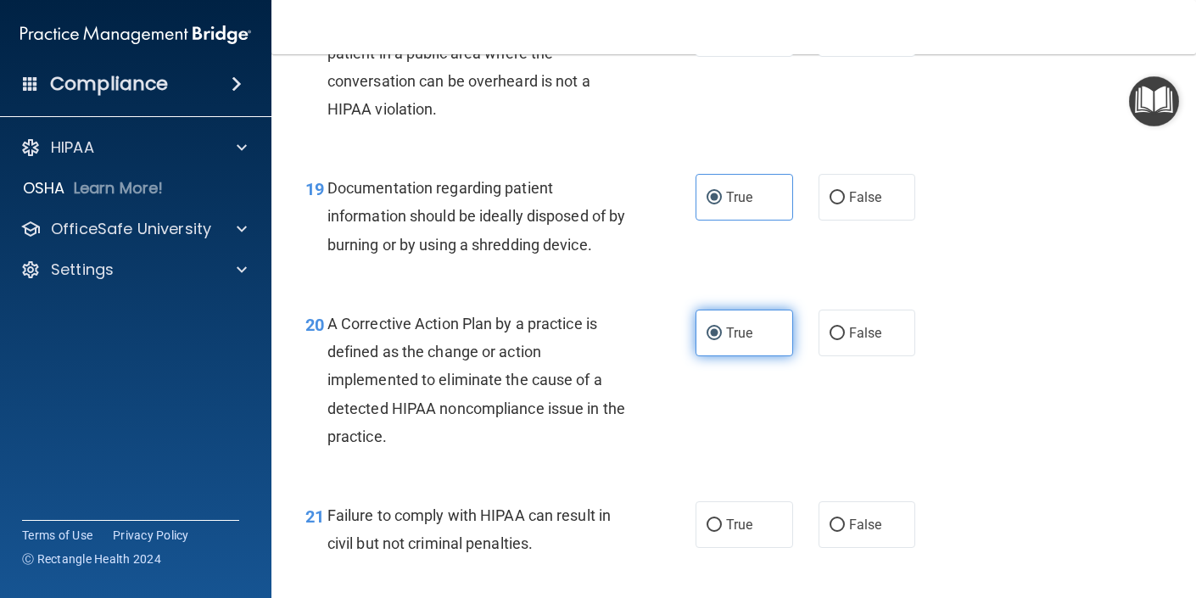
scroll to position [2795, 0]
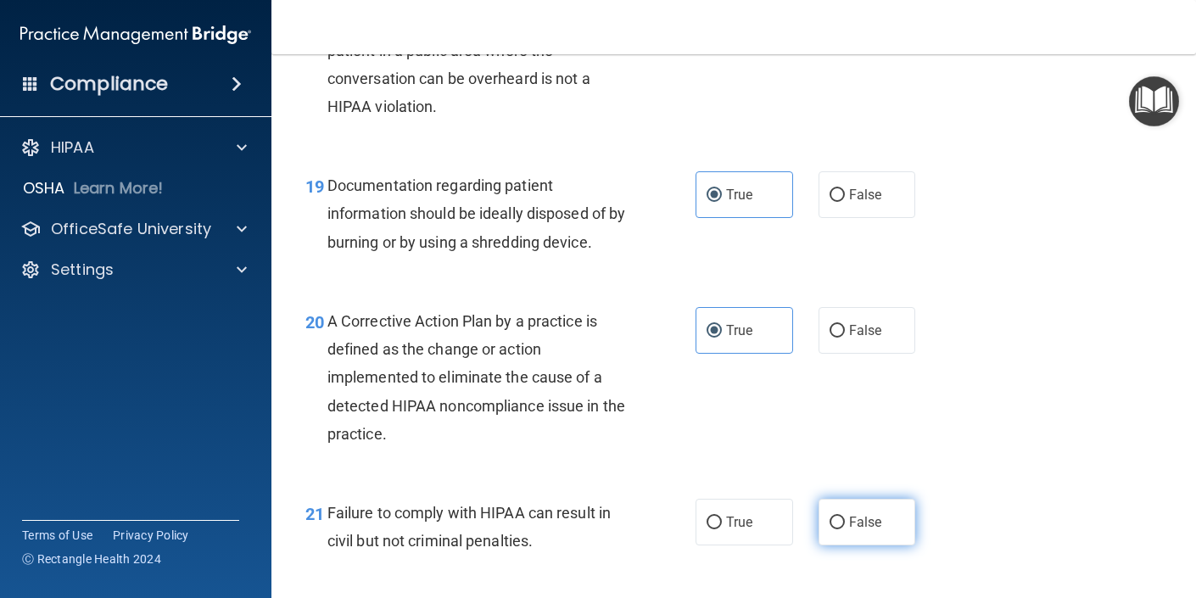
click at [838, 523] on input "False" at bounding box center [837, 523] width 15 height 13
radio input "true"
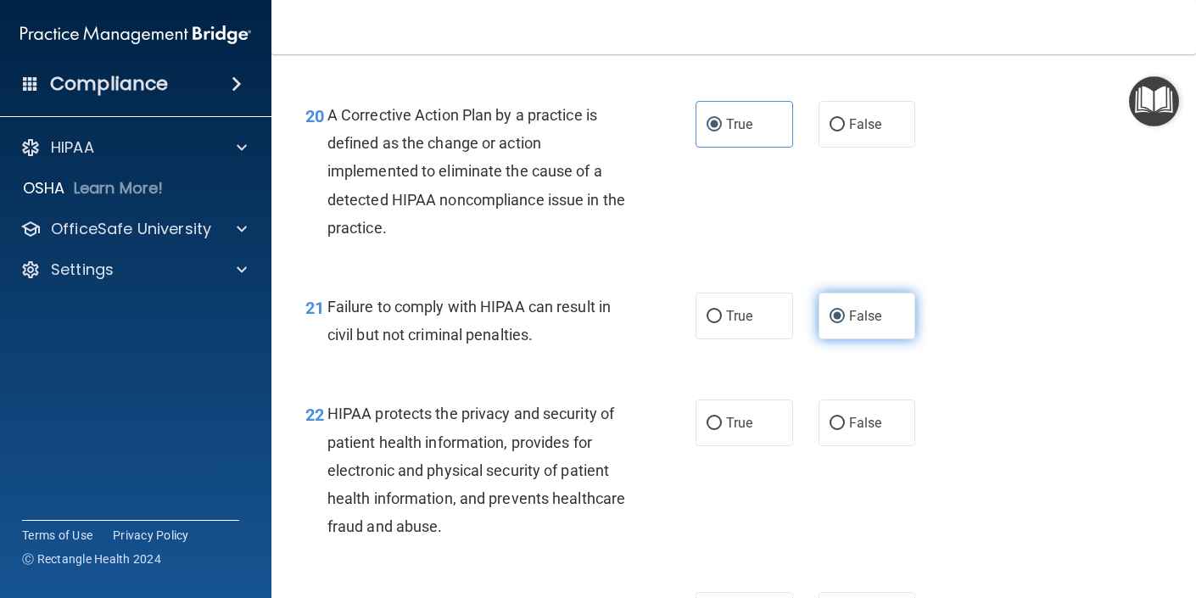
scroll to position [3005, 0]
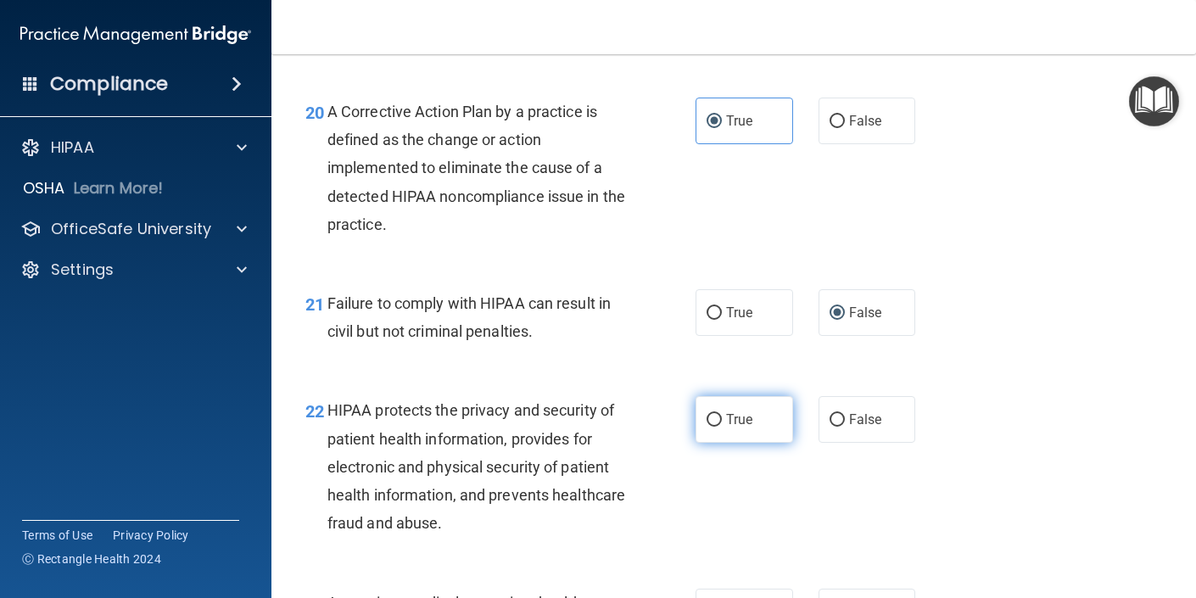
click at [733, 419] on span "True" at bounding box center [739, 419] width 26 height 16
click at [722, 419] on input "True" at bounding box center [714, 420] width 15 height 13
radio input "true"
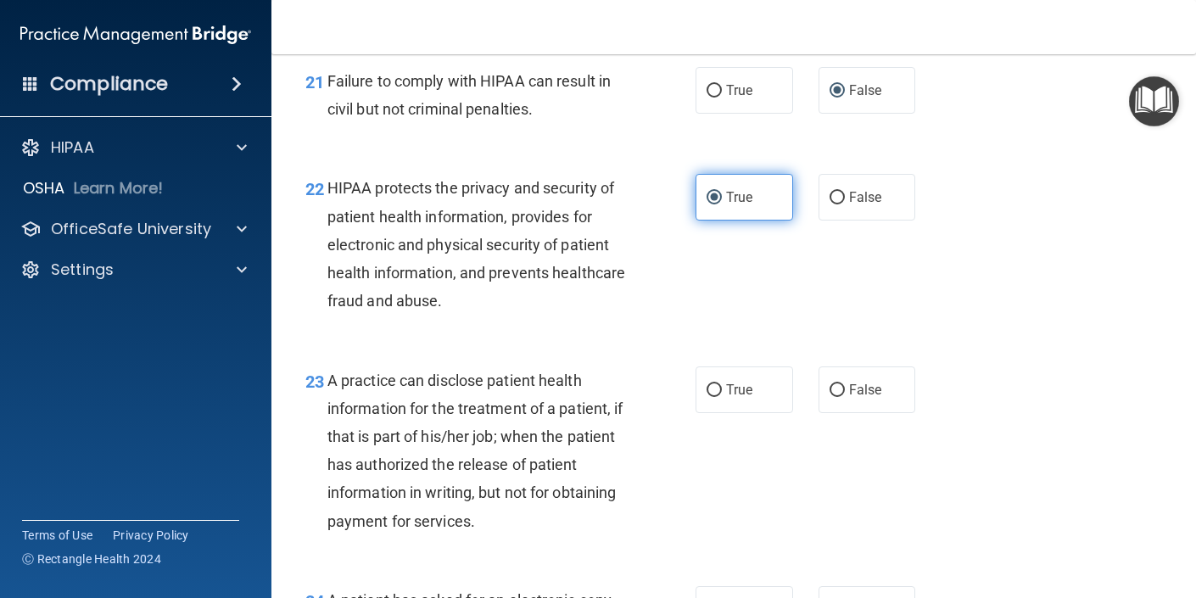
scroll to position [3229, 0]
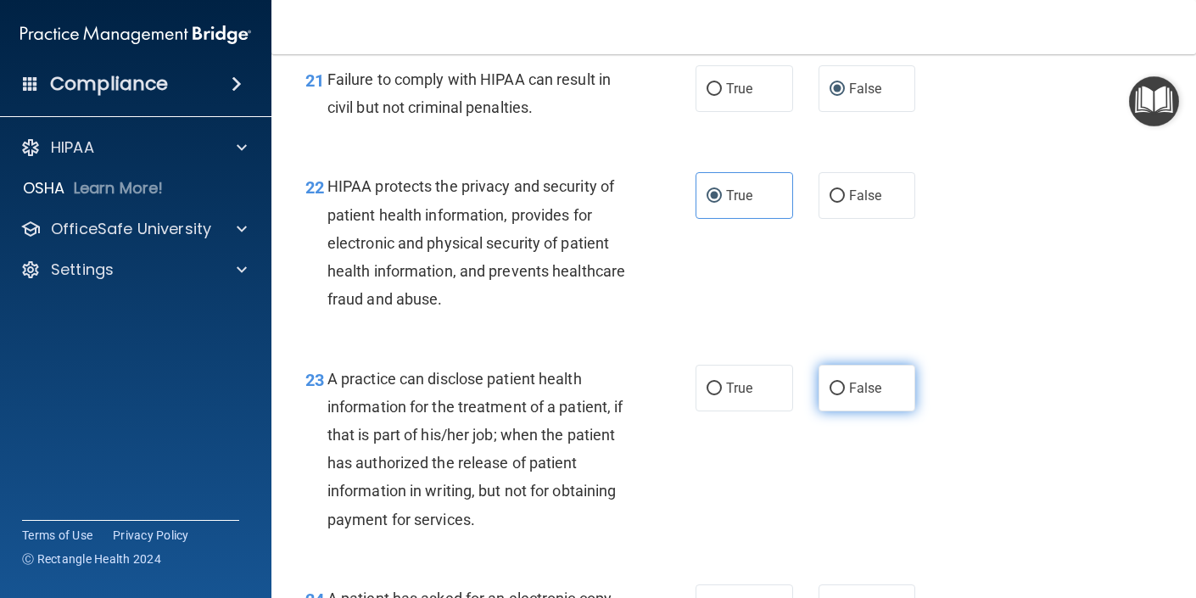
click at [839, 388] on input "False" at bounding box center [837, 389] width 15 height 13
radio input "true"
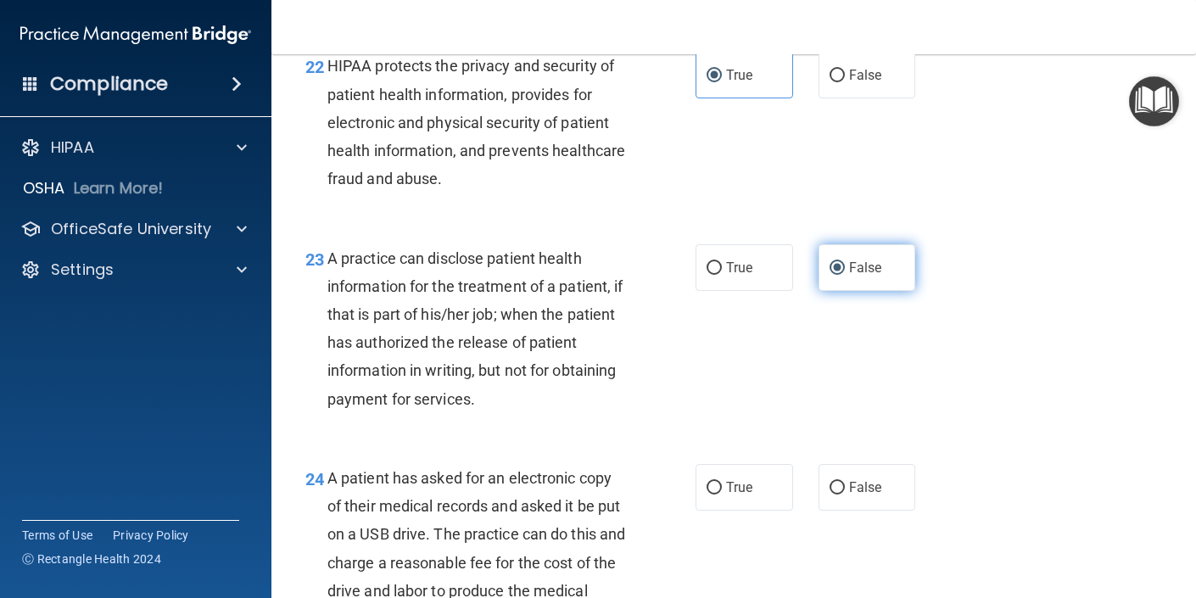
scroll to position [3527, 0]
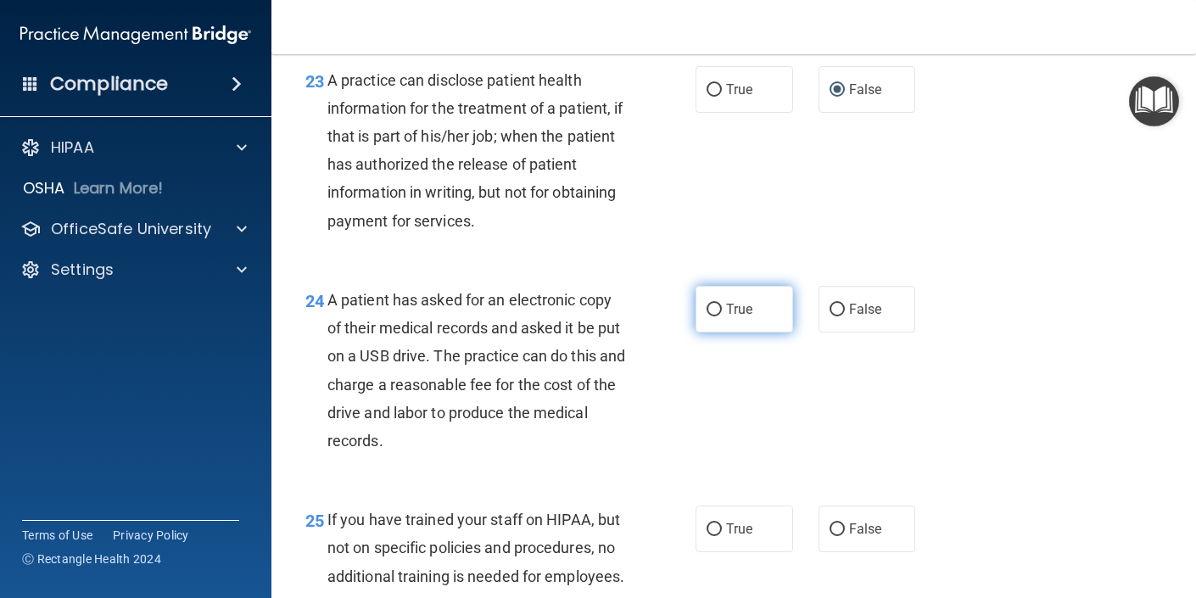
click at [732, 311] on span "True" at bounding box center [739, 309] width 26 height 16
click at [722, 311] on input "True" at bounding box center [714, 310] width 15 height 13
radio input "true"
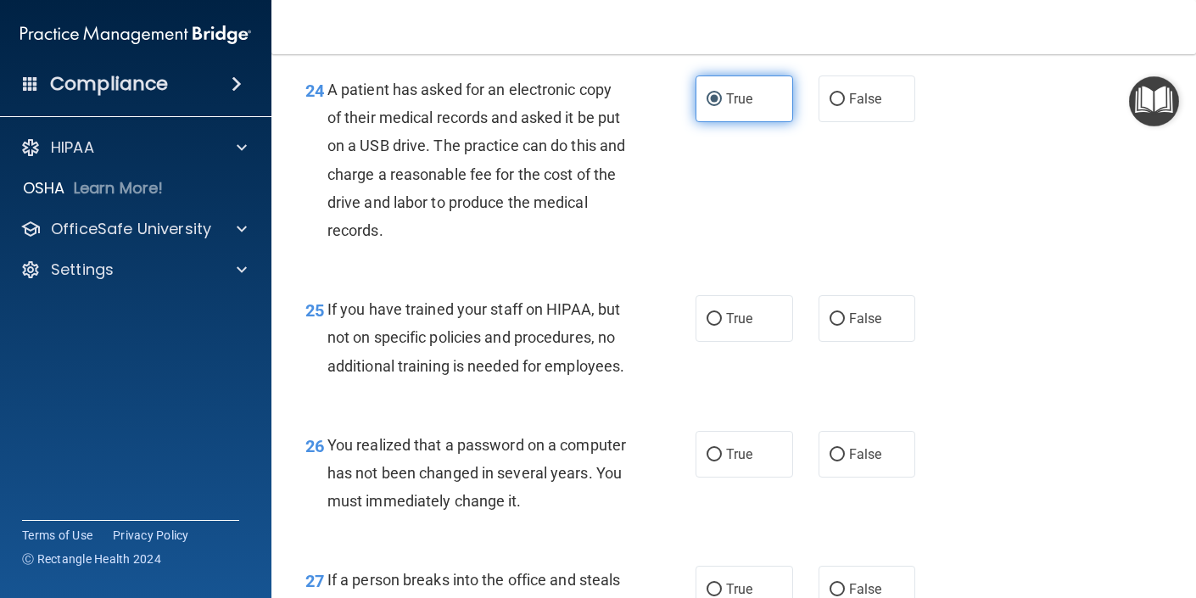
scroll to position [3745, 0]
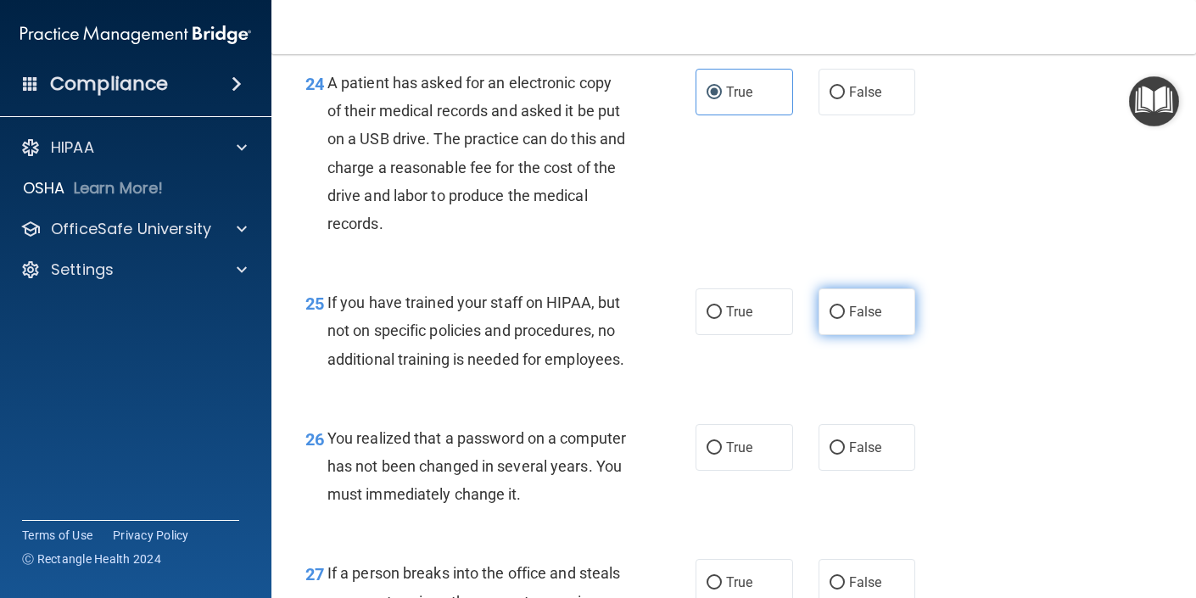
click at [852, 327] on label "False" at bounding box center [868, 311] width 98 height 47
click at [845, 319] on input "False" at bounding box center [837, 312] width 15 height 13
radio input "true"
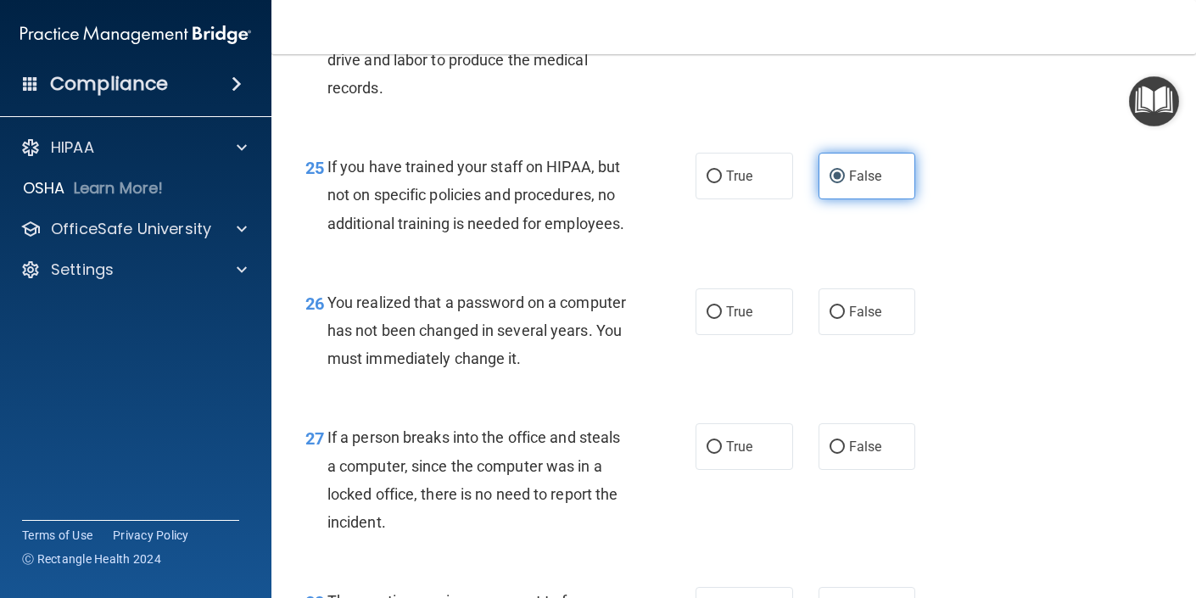
scroll to position [3884, 0]
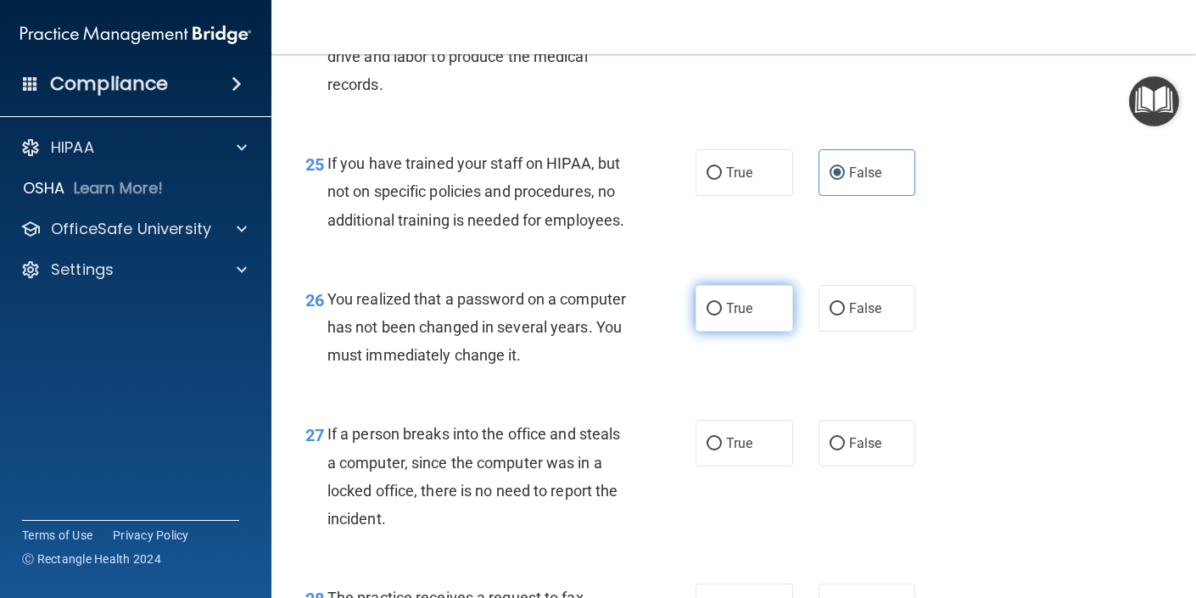
click at [733, 332] on label "True" at bounding box center [745, 308] width 98 height 47
click at [722, 316] on input "True" at bounding box center [714, 309] width 15 height 13
radio input "true"
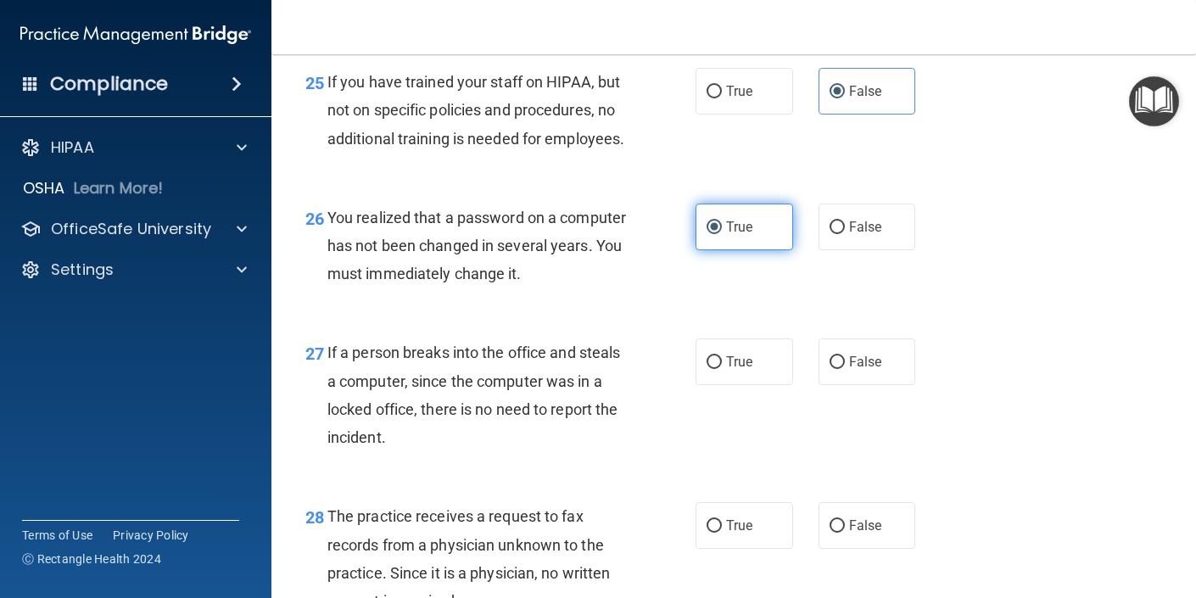
scroll to position [3966, 0]
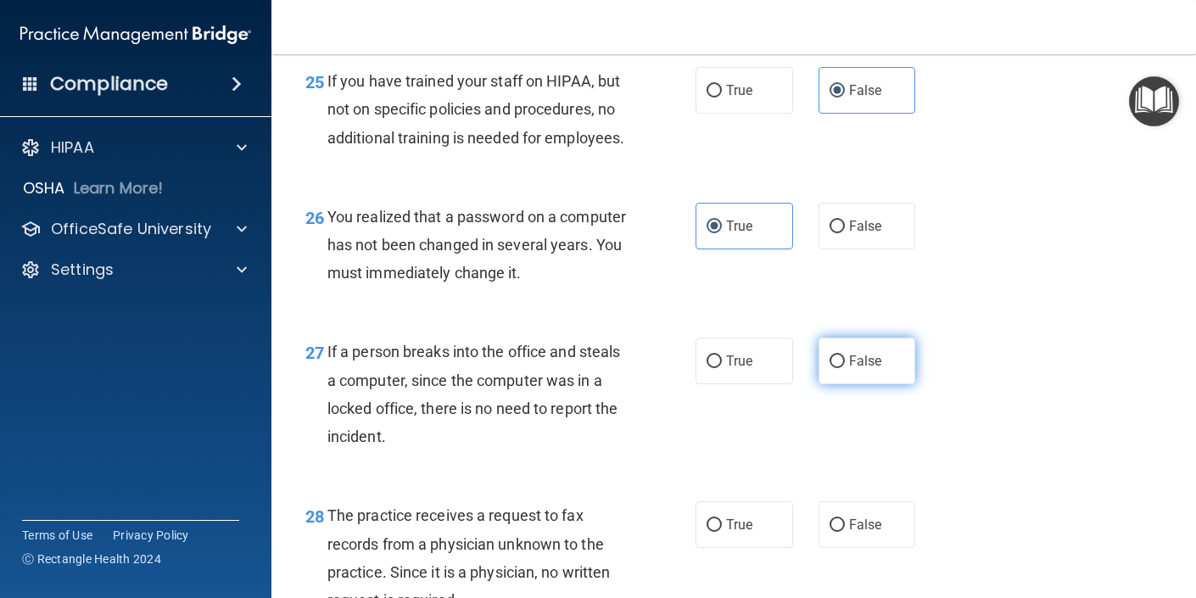
click at [836, 368] on input "False" at bounding box center [837, 361] width 15 height 13
radio input "true"
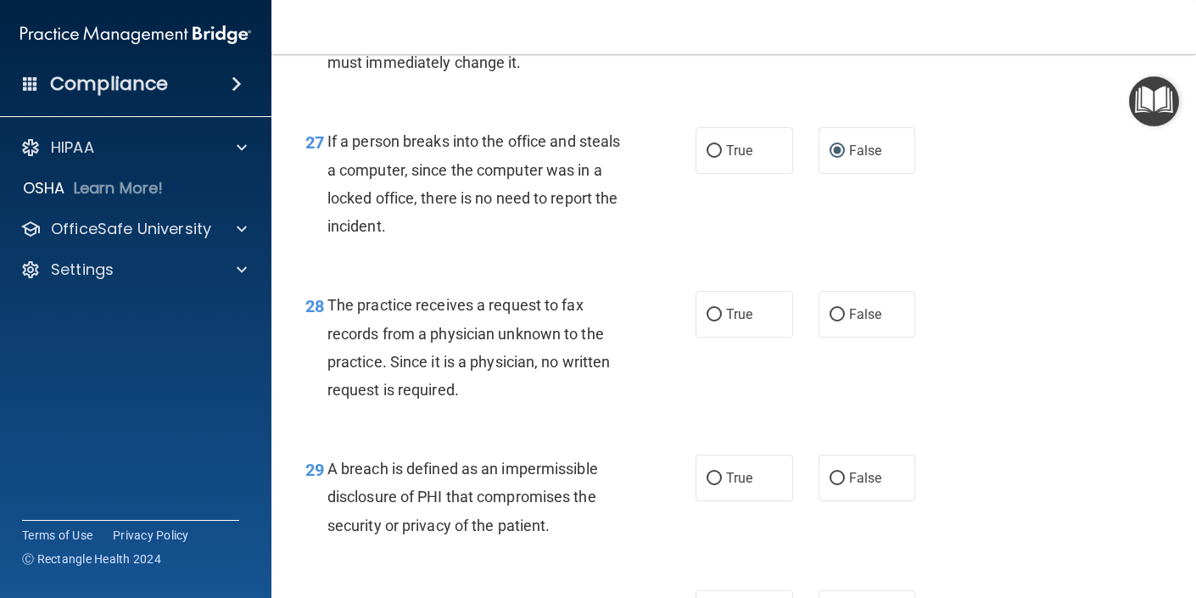
scroll to position [4178, 0]
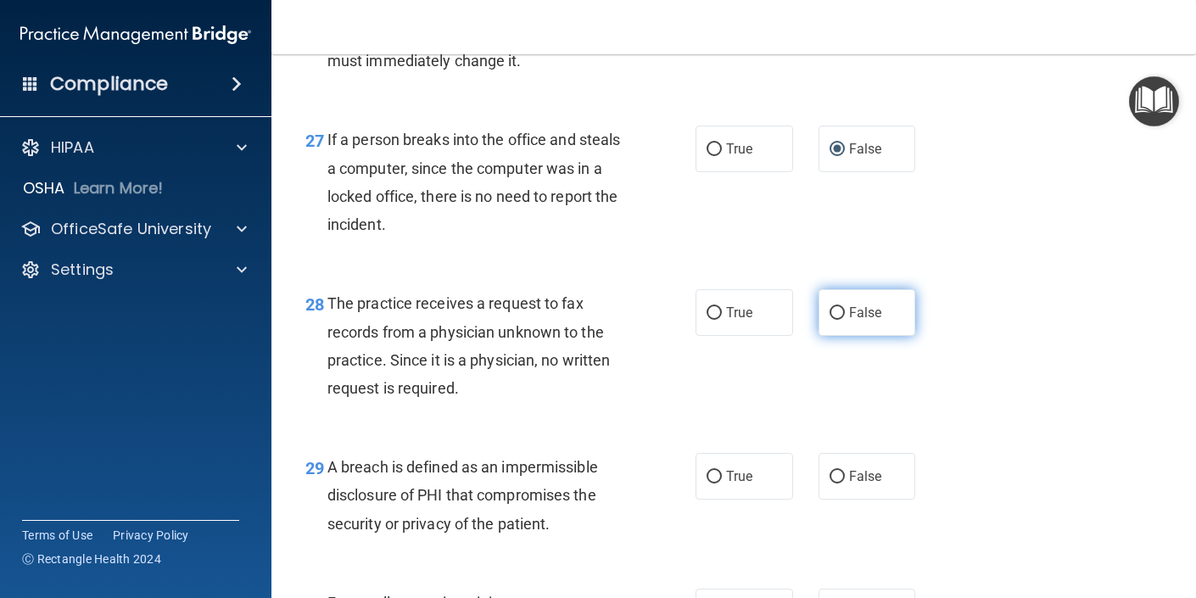
click at [852, 336] on label "False" at bounding box center [868, 312] width 98 height 47
click at [845, 320] on input "False" at bounding box center [837, 313] width 15 height 13
radio input "true"
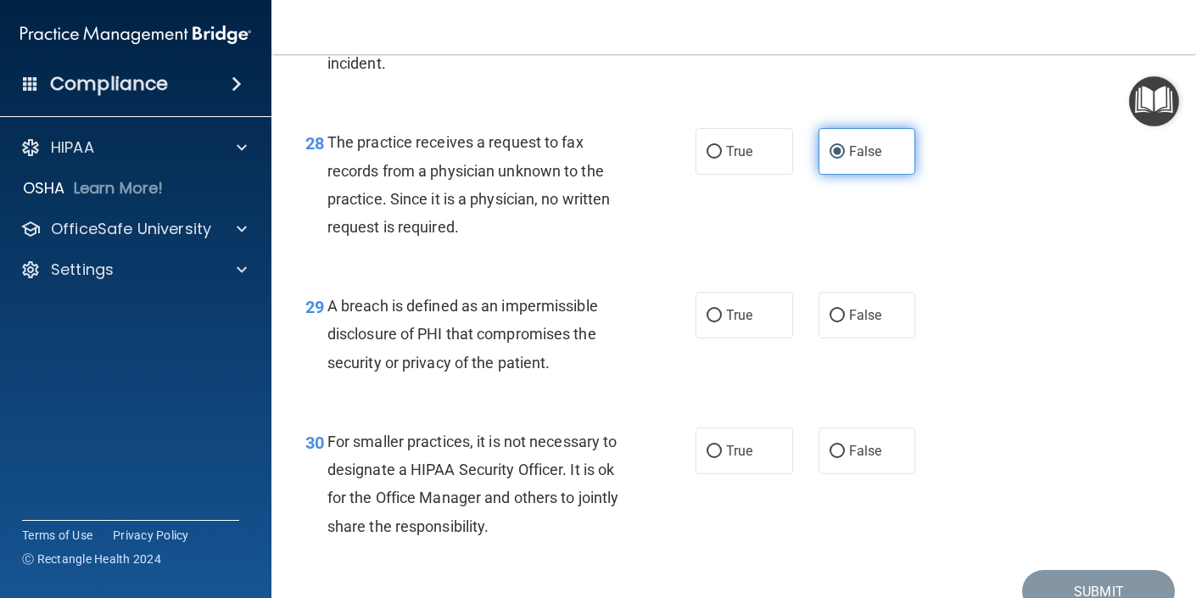
scroll to position [4344, 0]
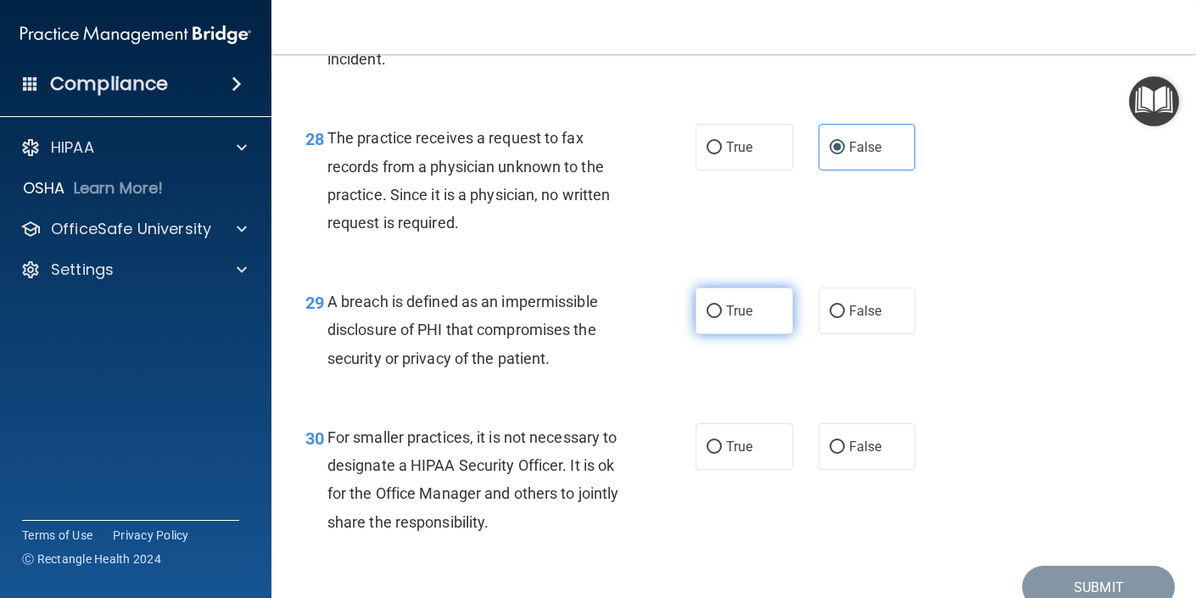
click at [771, 334] on label "True" at bounding box center [745, 311] width 98 height 47
click at [722, 318] on input "True" at bounding box center [714, 311] width 15 height 13
radio input "true"
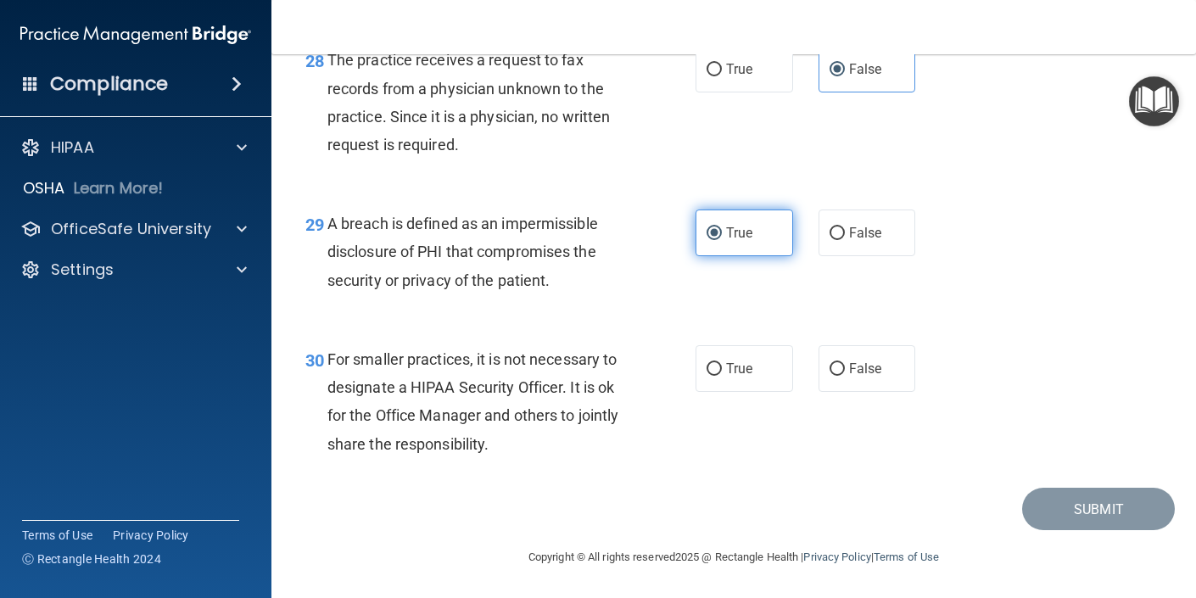
scroll to position [4450, 0]
click at [845, 378] on label "False" at bounding box center [868, 368] width 98 height 47
click at [845, 376] on input "False" at bounding box center [837, 369] width 15 height 13
radio input "true"
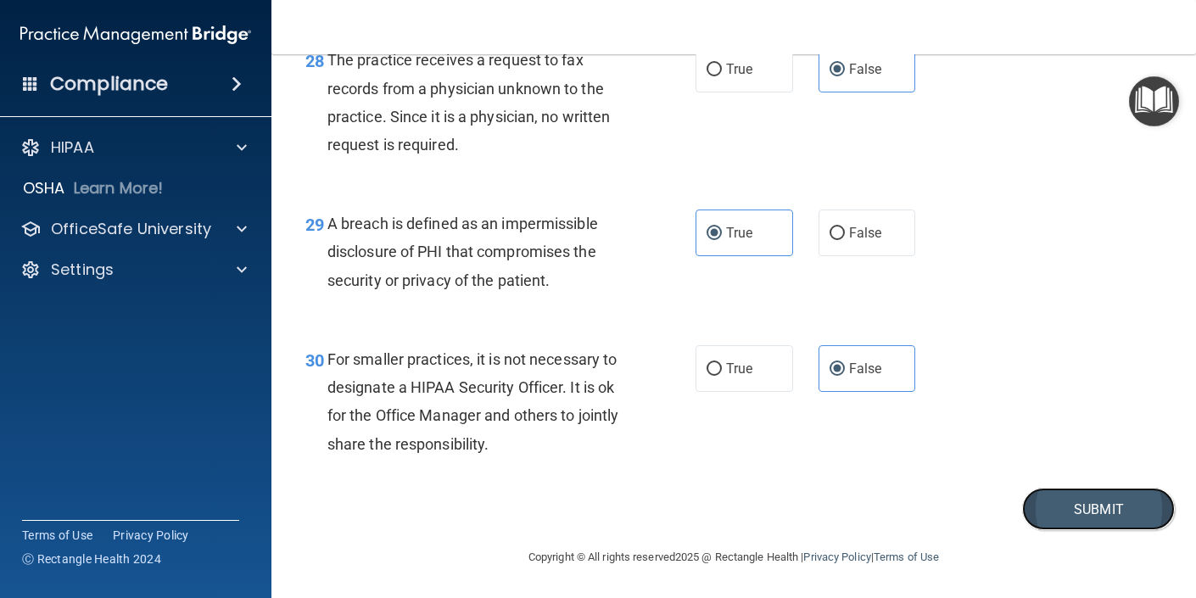
click at [1044, 521] on button "Submit" at bounding box center [1098, 509] width 153 height 43
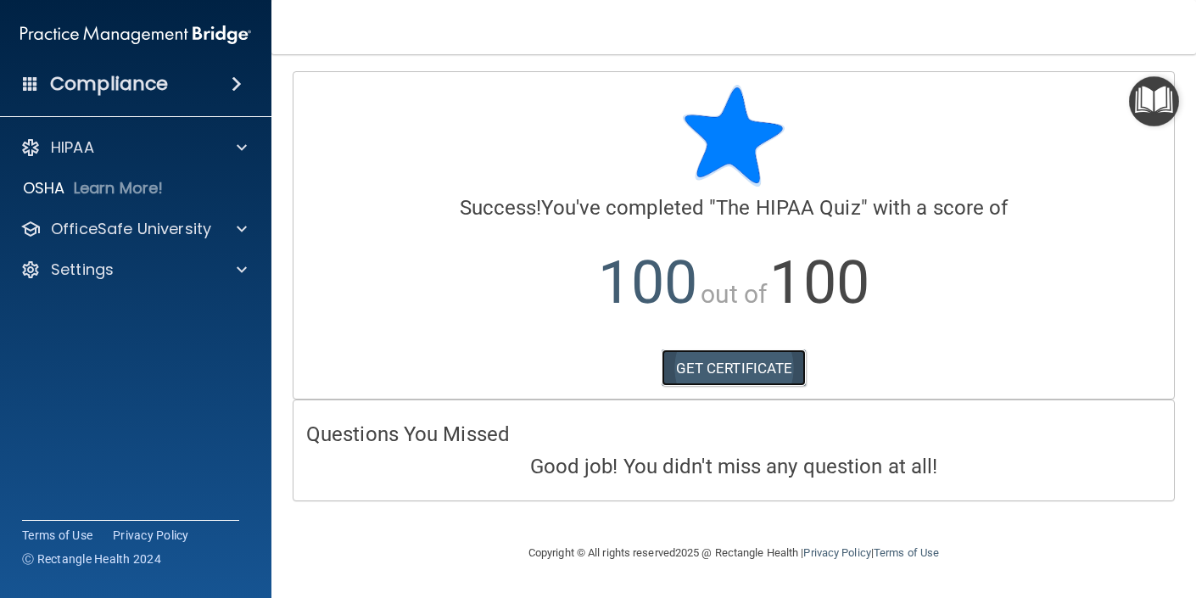
click at [770, 370] on link "GET CERTIFICATE" at bounding box center [734, 368] width 145 height 37
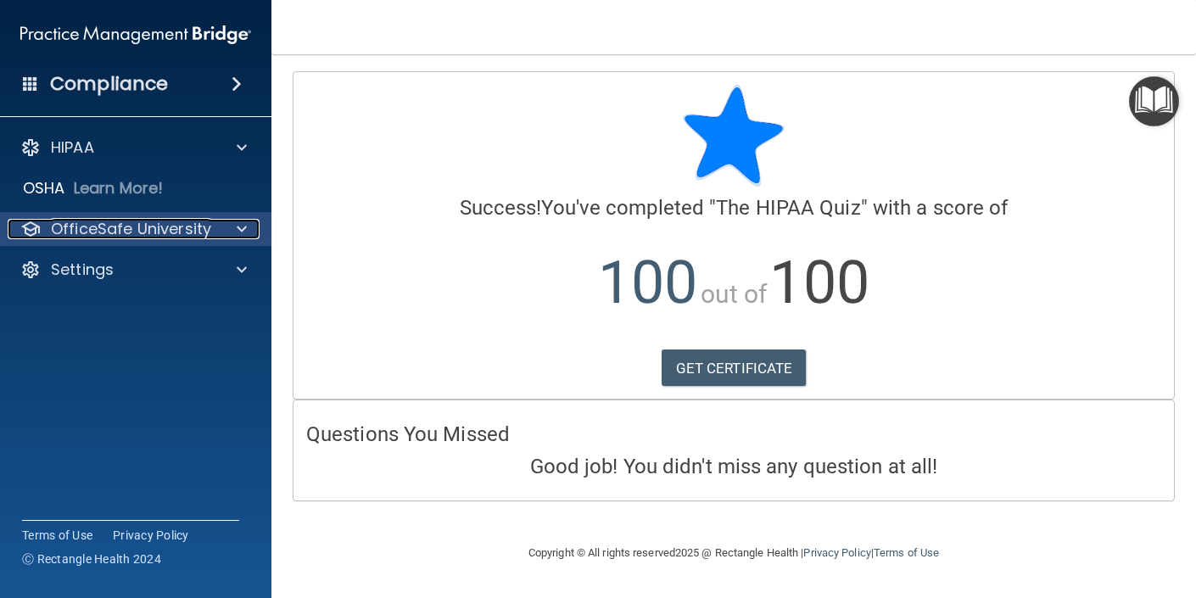
click at [232, 230] on div at bounding box center [239, 229] width 42 height 20
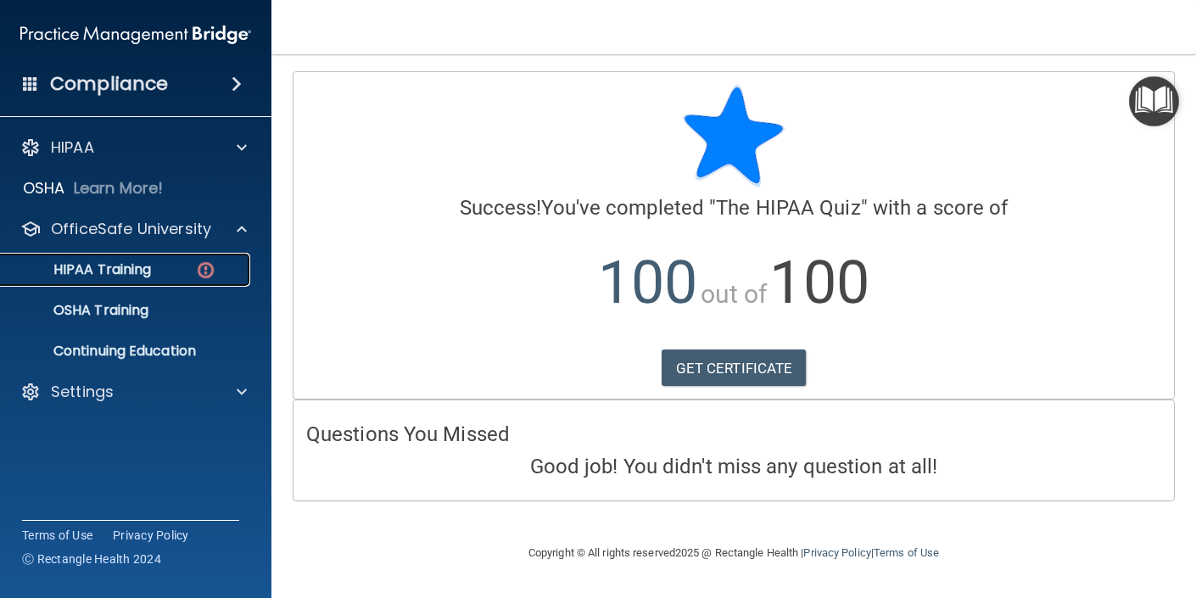
click at [136, 267] on p "HIPAA Training" at bounding box center [81, 269] width 140 height 17
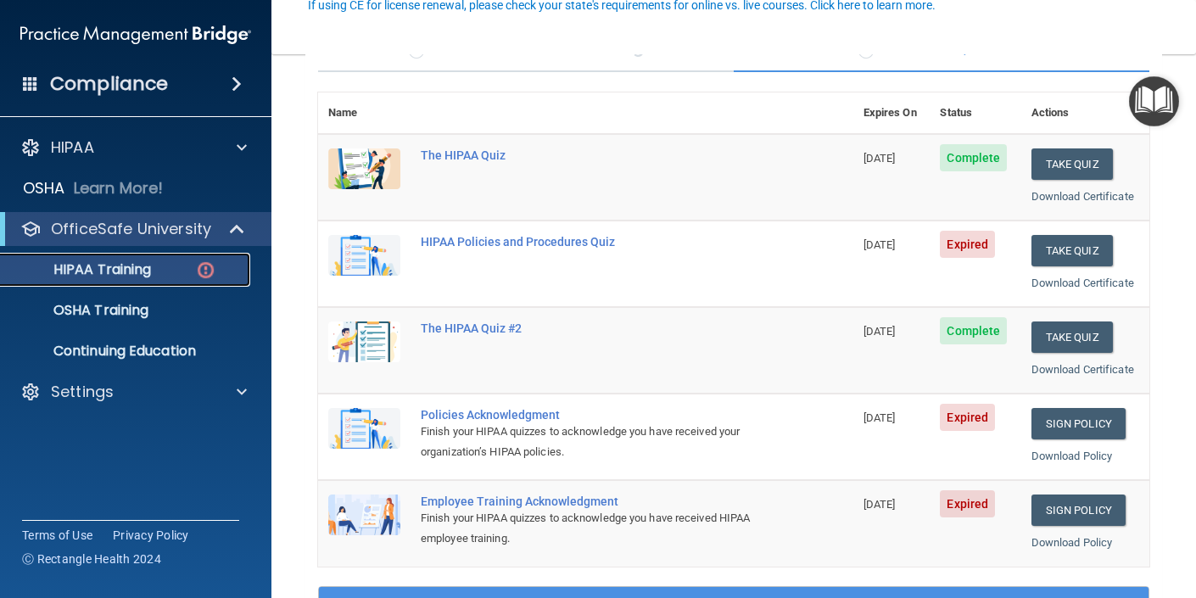
scroll to position [167, 0]
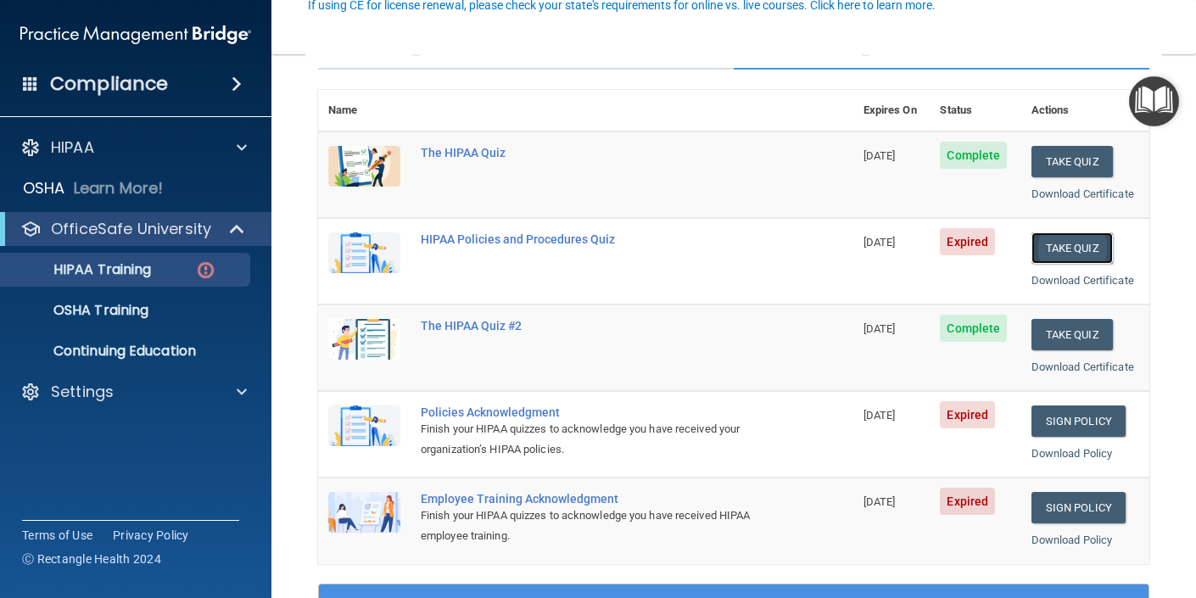
click at [1044, 247] on button "Take Quiz" at bounding box center [1072, 247] width 81 height 31
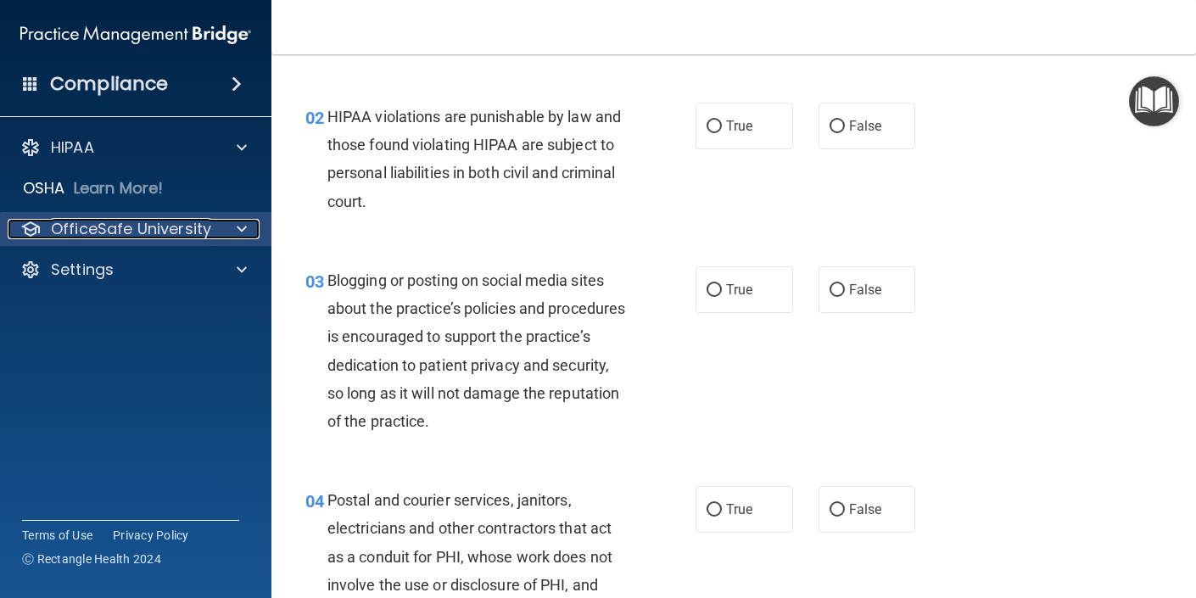
click at [242, 227] on span at bounding box center [242, 229] width 10 height 20
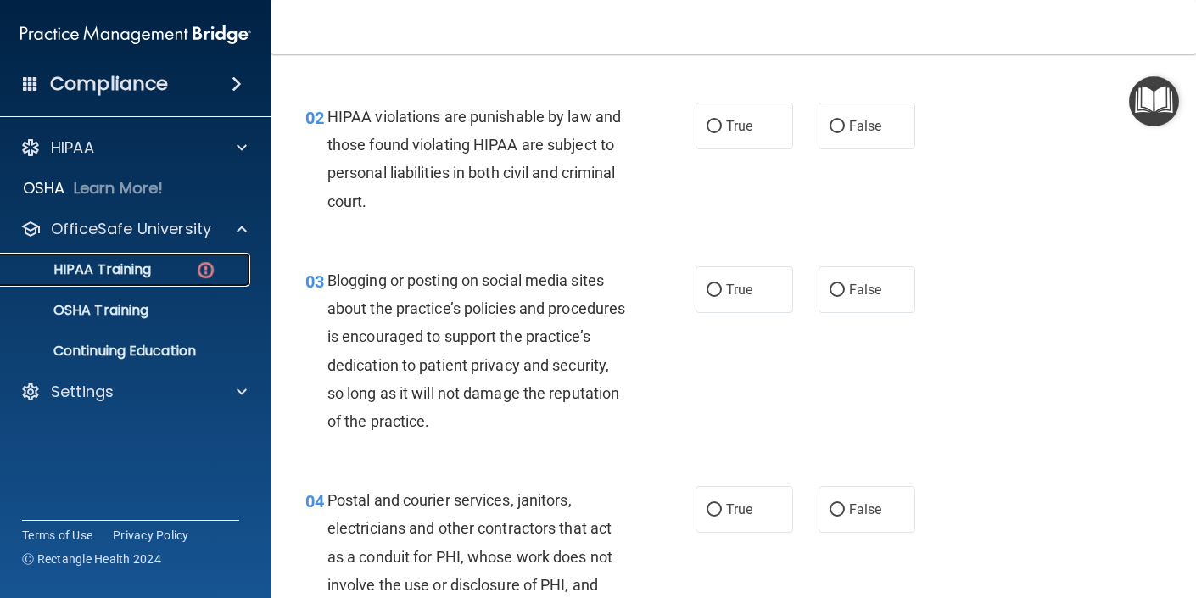
click at [140, 275] on p "HIPAA Training" at bounding box center [81, 269] width 140 height 17
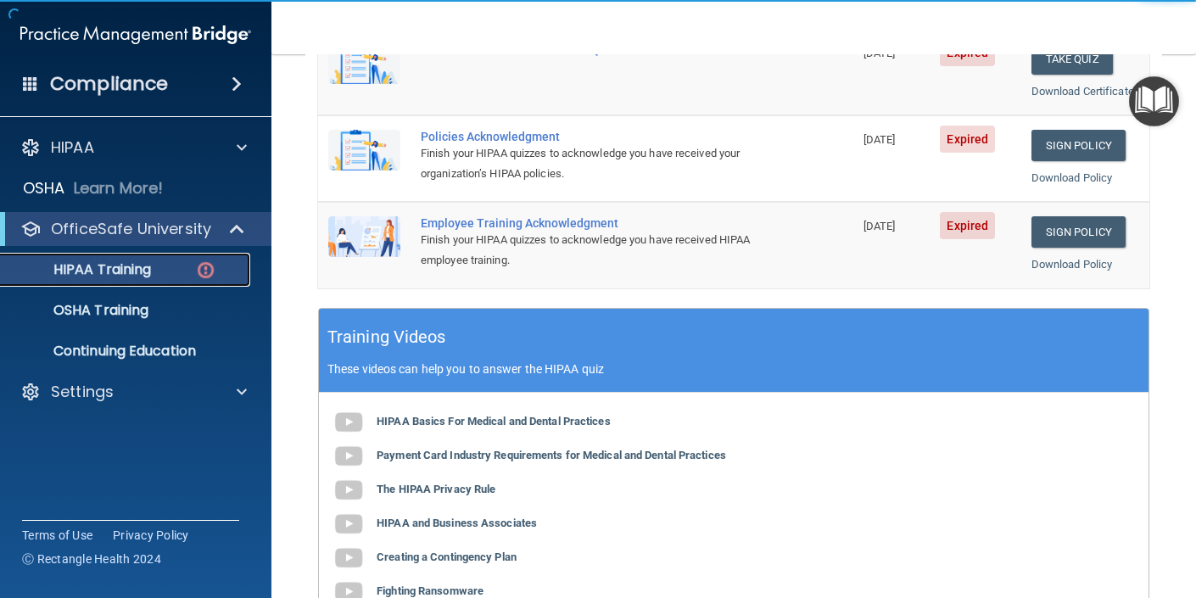
scroll to position [679, 0]
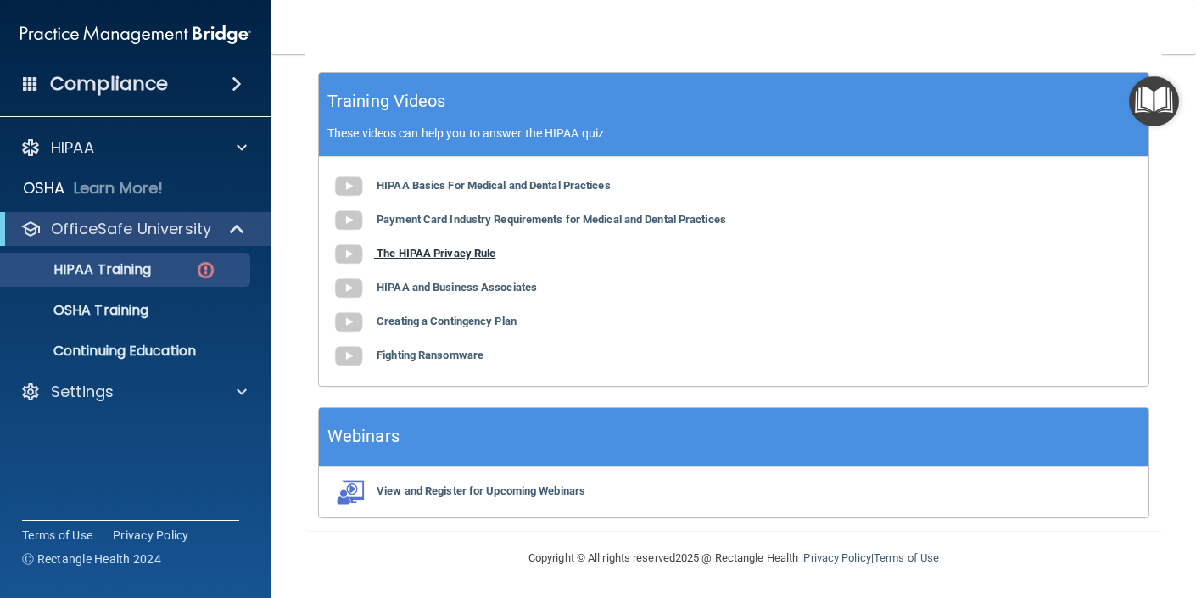
click at [456, 255] on b "The HIPAA Privacy Rule" at bounding box center [436, 253] width 119 height 13
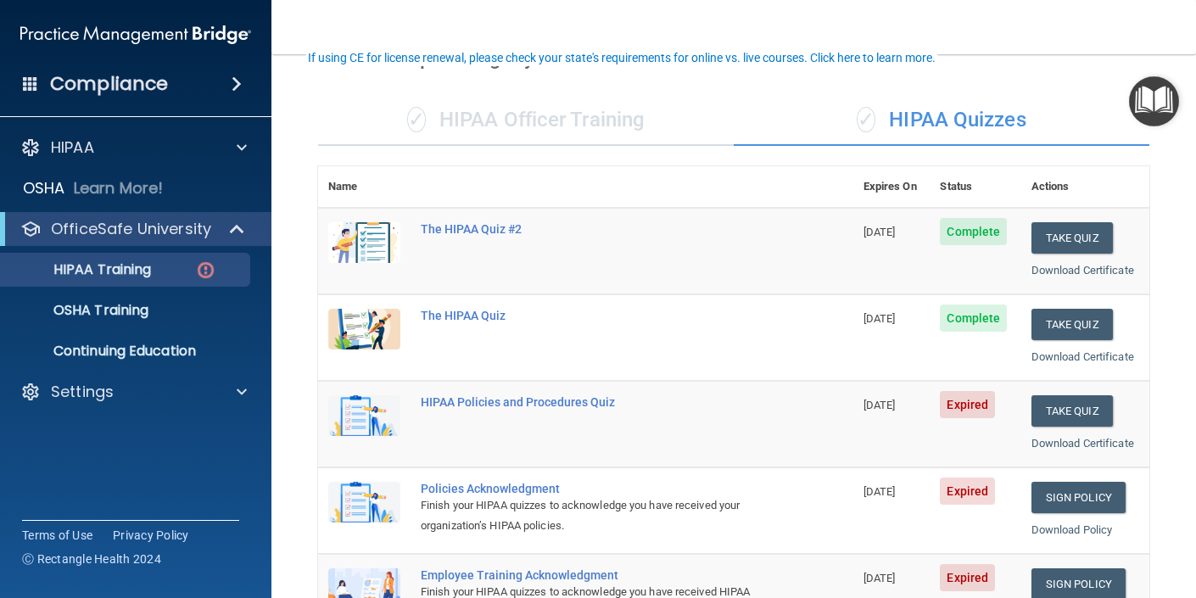
scroll to position [128, 0]
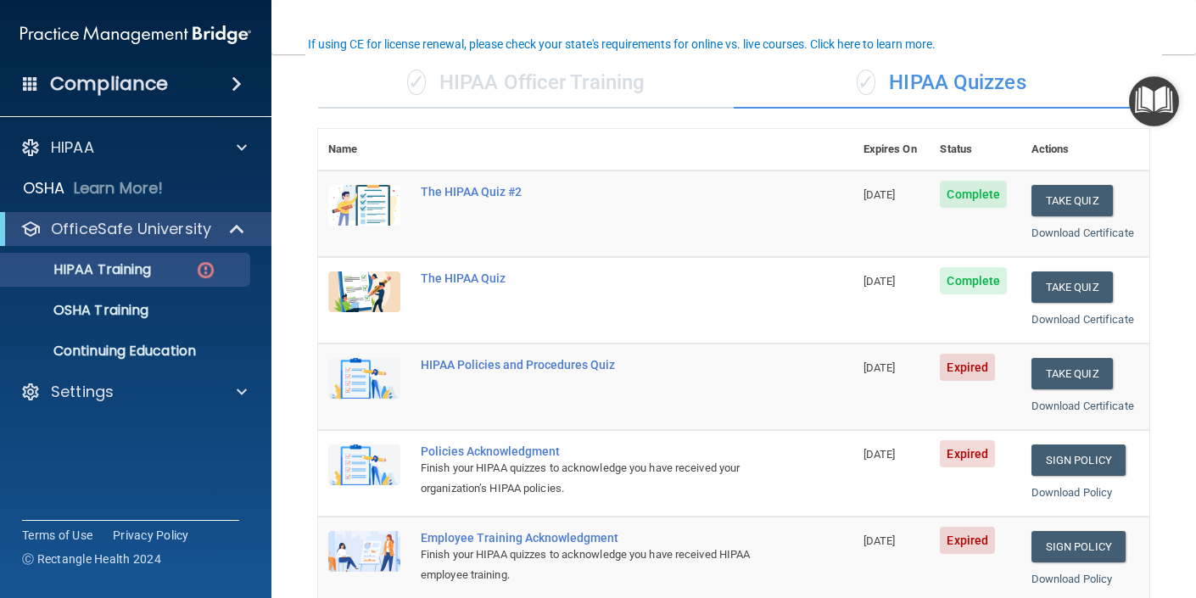
click at [958, 378] on span "Expired" at bounding box center [967, 367] width 55 height 27
click at [1049, 375] on button "Take Quiz" at bounding box center [1072, 373] width 81 height 31
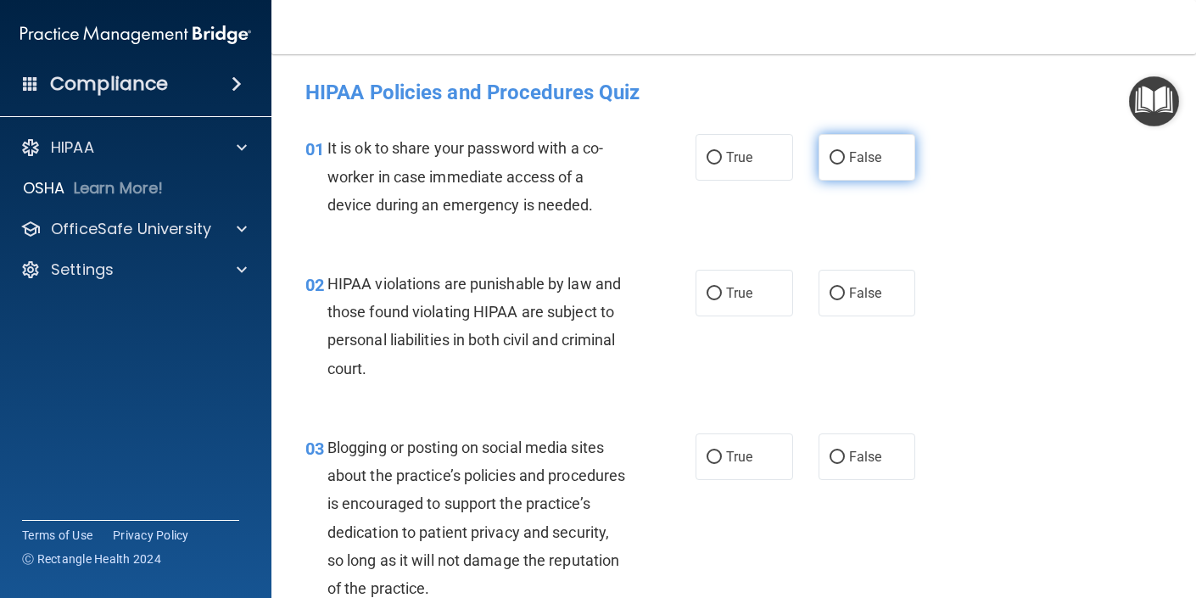
click at [831, 165] on input "False" at bounding box center [837, 158] width 15 height 13
radio input "true"
click at [740, 286] on span "True" at bounding box center [739, 293] width 26 height 16
click at [722, 288] on input "True" at bounding box center [714, 294] width 15 height 13
radio input "true"
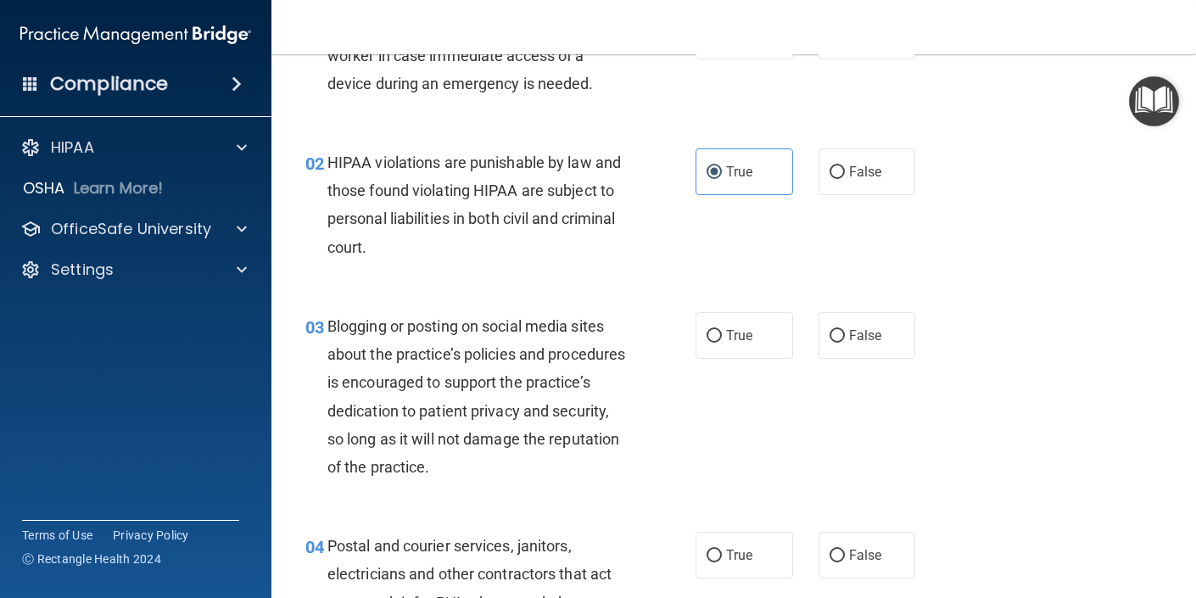
scroll to position [122, 0]
click at [842, 336] on input "False" at bounding box center [837, 335] width 15 height 13
radio input "true"
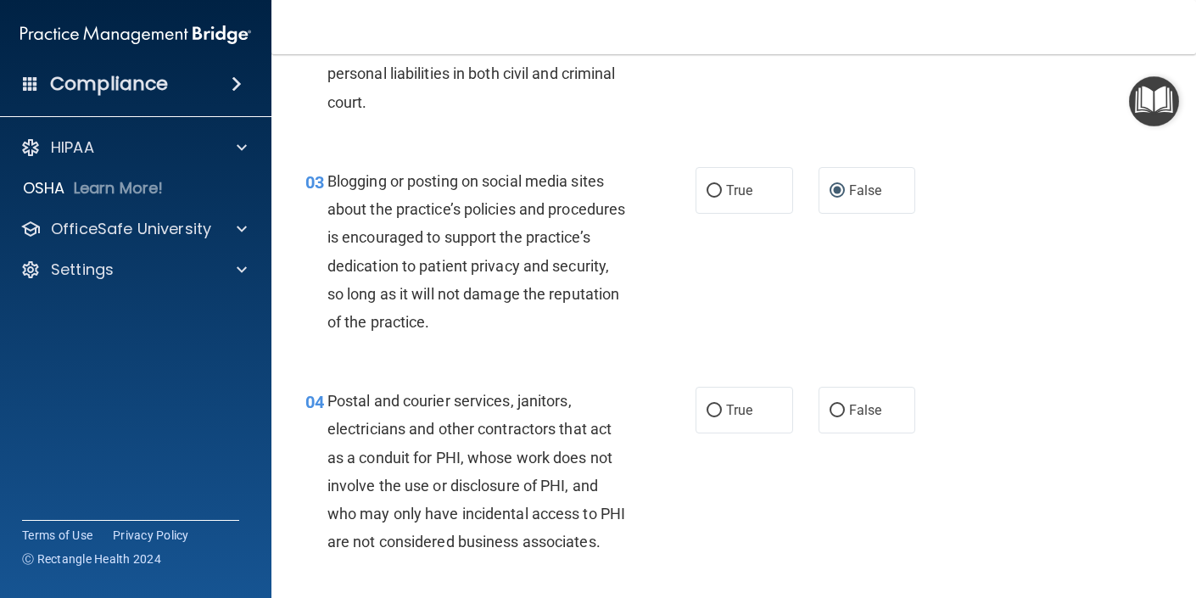
scroll to position [278, 0]
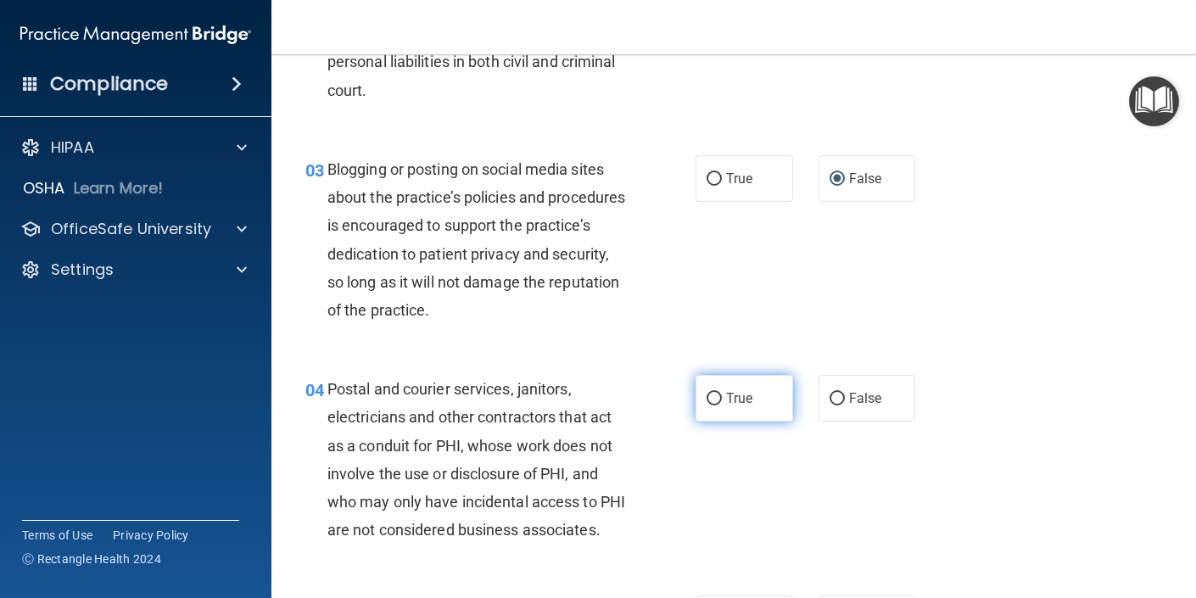
click at [730, 391] on span "True" at bounding box center [739, 398] width 26 height 16
click at [722, 393] on input "True" at bounding box center [714, 399] width 15 height 13
radio input "true"
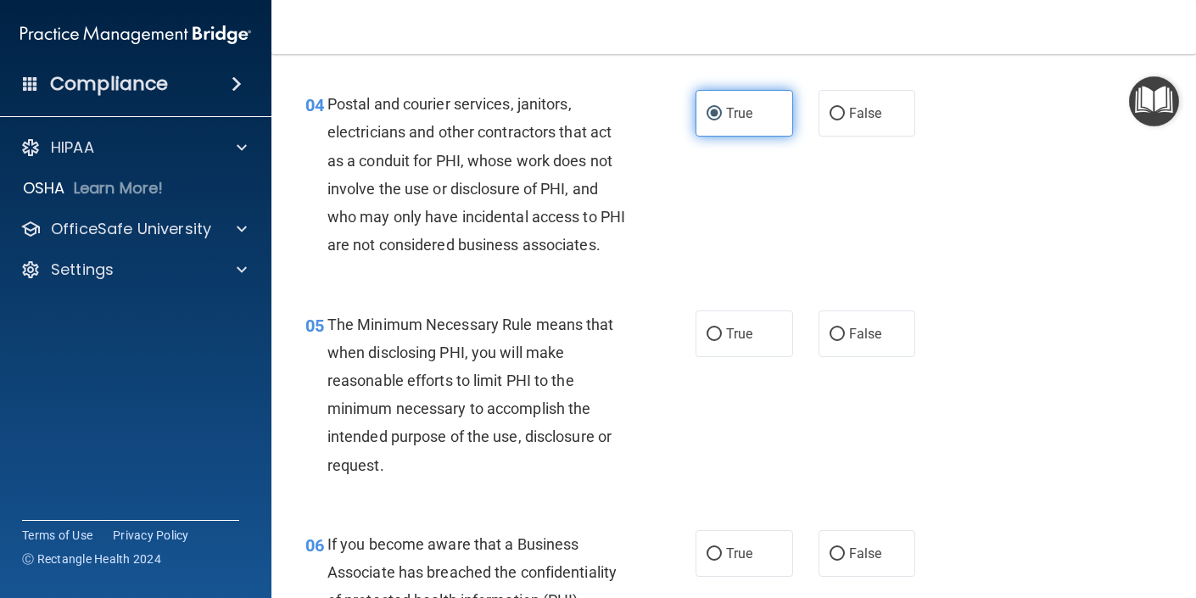
scroll to position [565, 0]
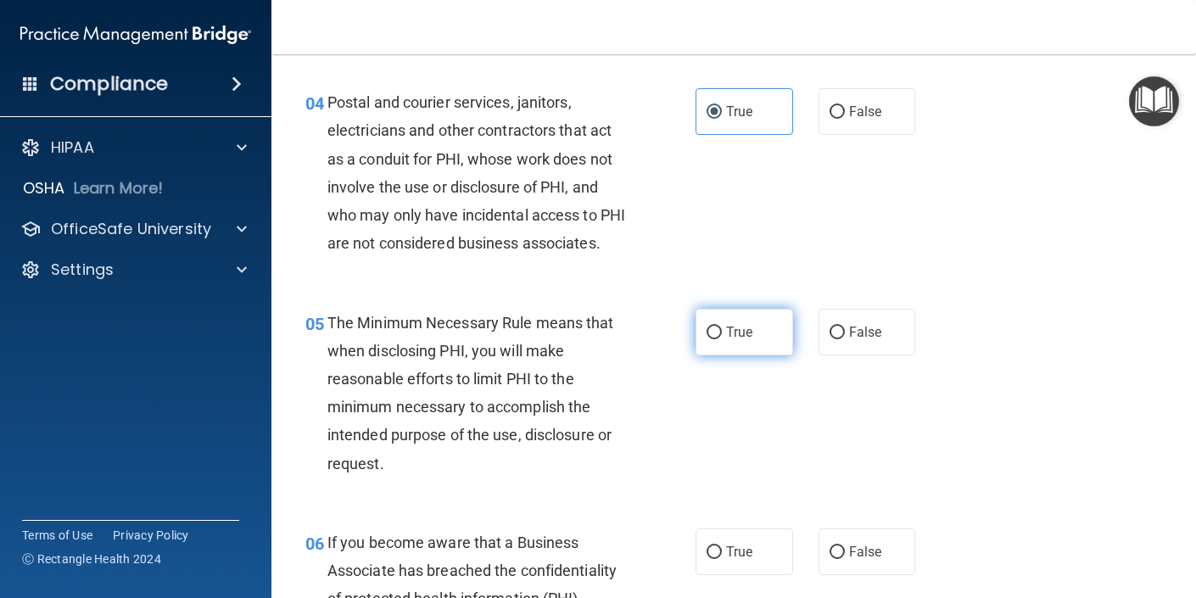
click at [735, 340] on span "True" at bounding box center [739, 332] width 26 height 16
click at [722, 339] on input "True" at bounding box center [714, 333] width 15 height 13
radio input "true"
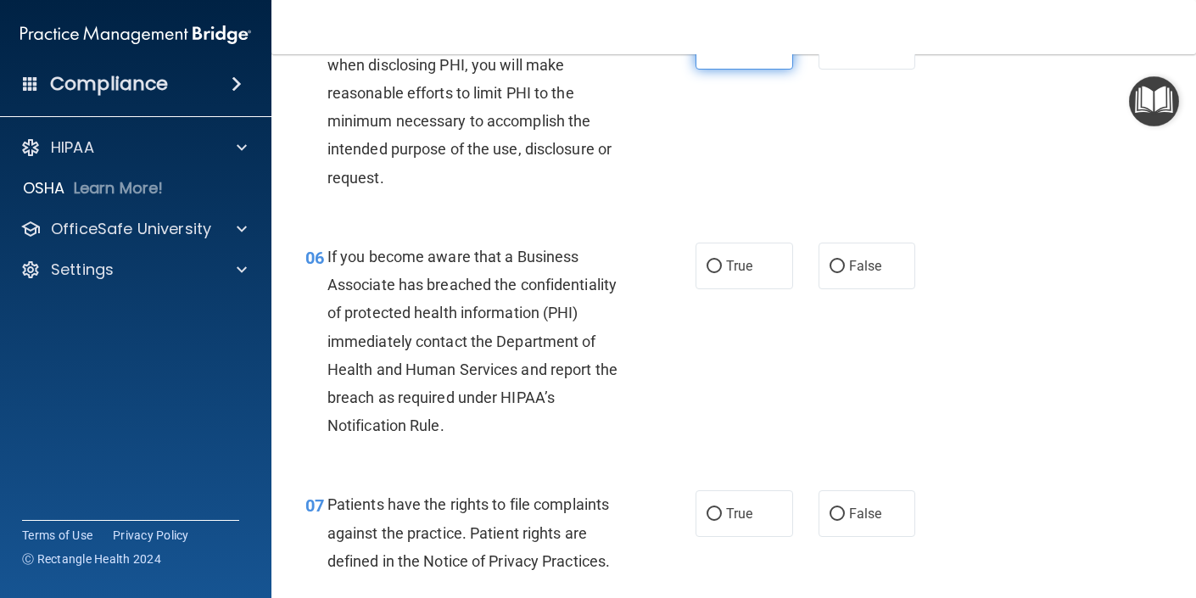
scroll to position [856, 0]
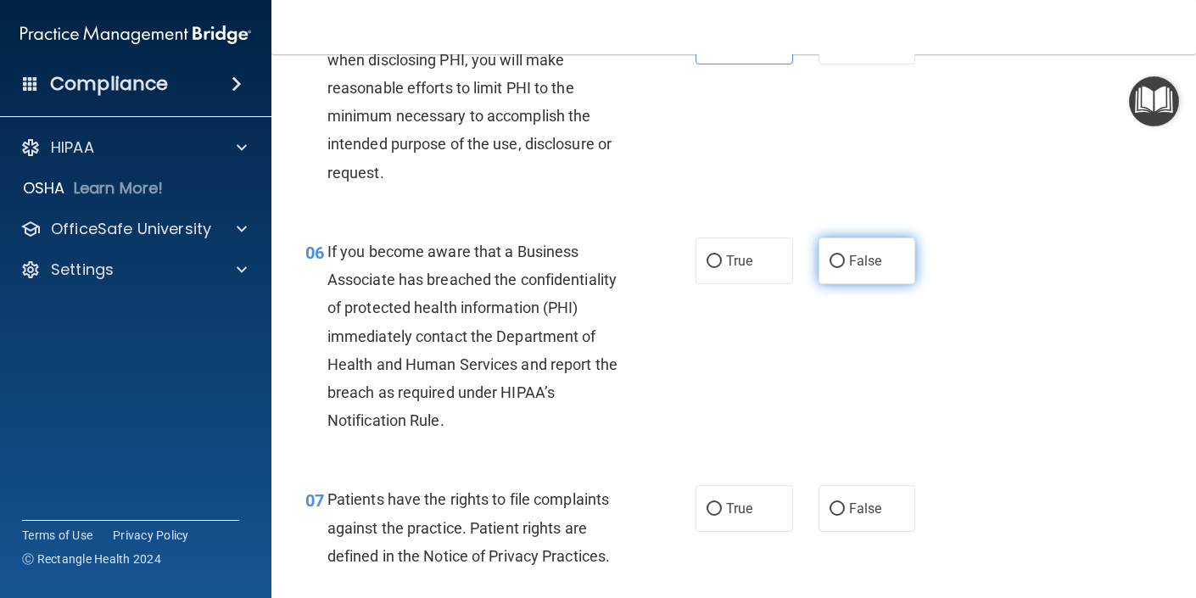
click at [846, 284] on label "False" at bounding box center [868, 261] width 98 height 47
click at [845, 268] on input "False" at bounding box center [837, 261] width 15 height 13
radio input "true"
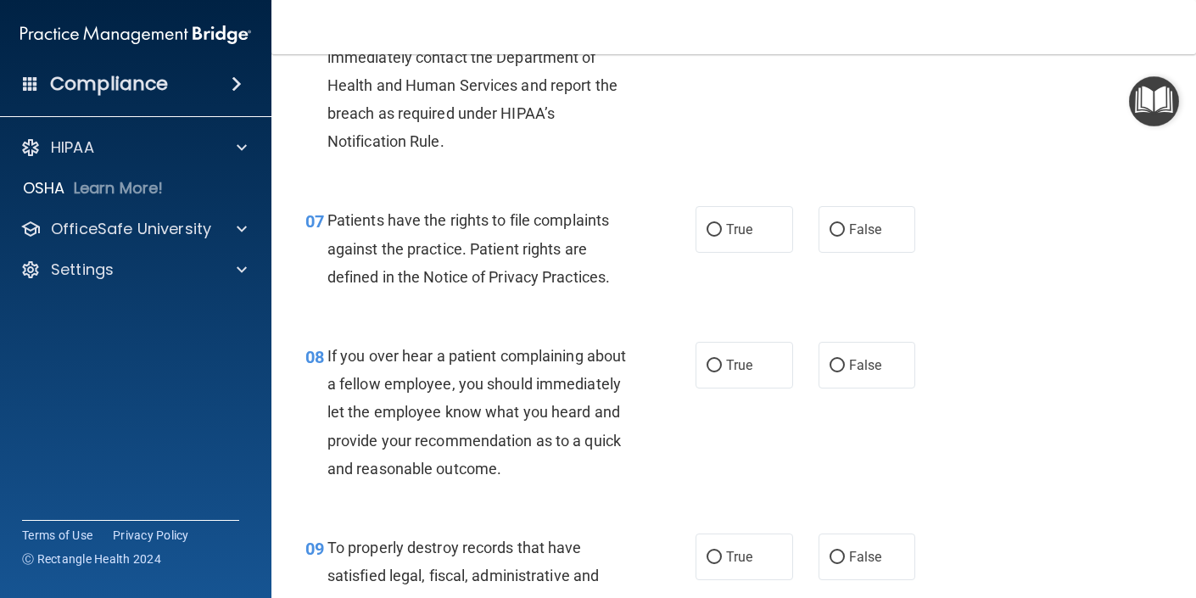
scroll to position [1137, 0]
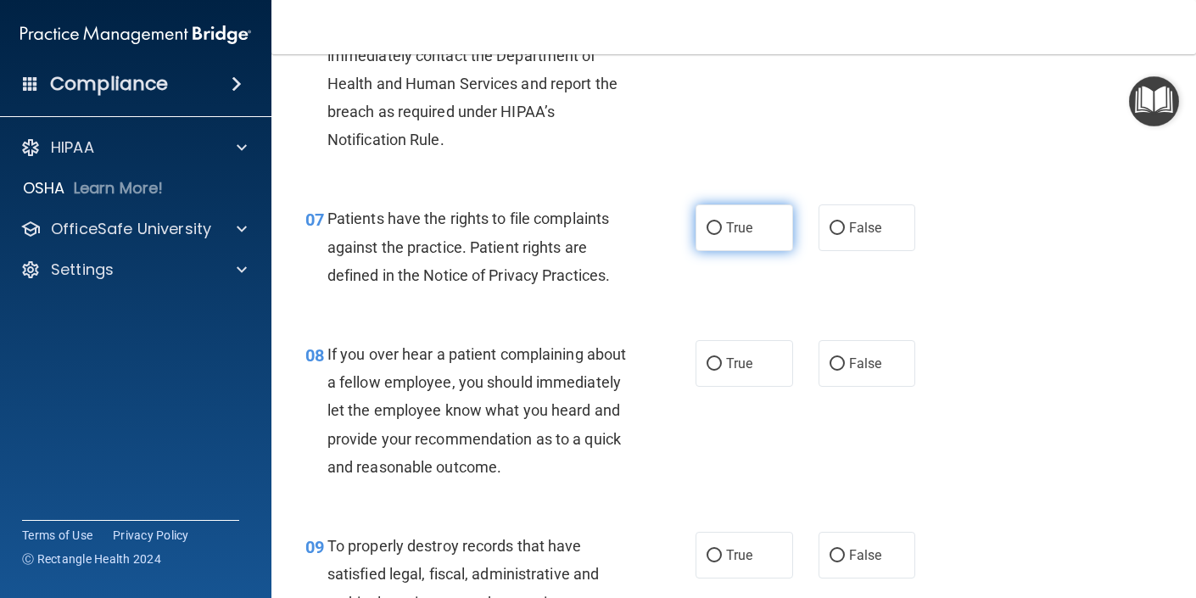
click at [756, 251] on label "True" at bounding box center [745, 227] width 98 height 47
click at [722, 235] on input "True" at bounding box center [714, 228] width 15 height 13
radio input "true"
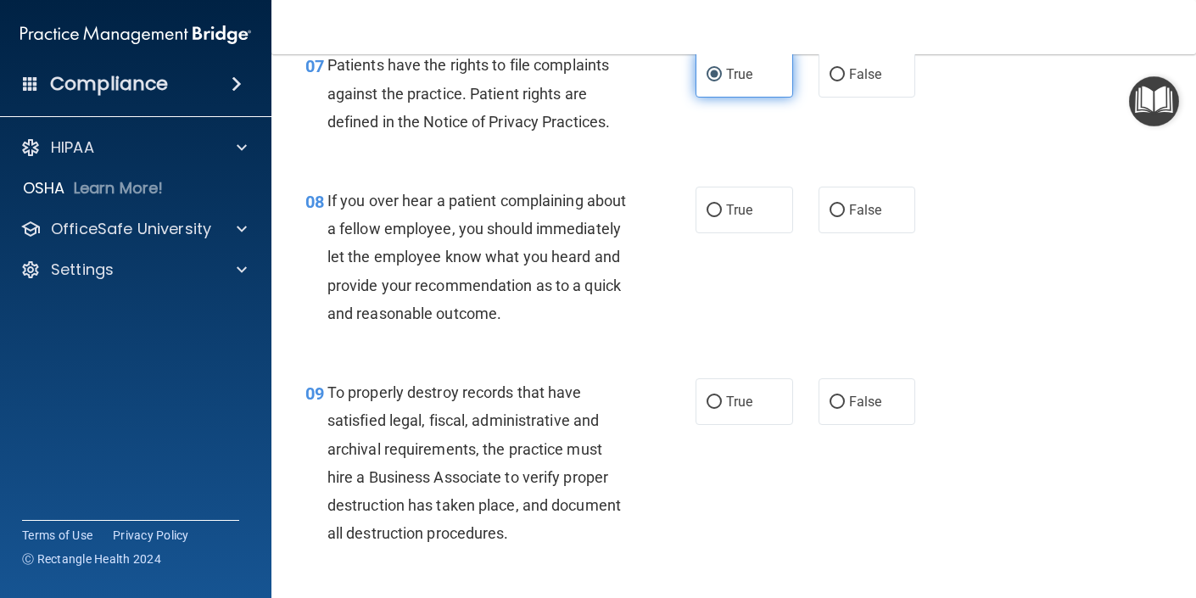
scroll to position [1291, 0]
click at [831, 216] on input "False" at bounding box center [837, 210] width 15 height 13
radio input "true"
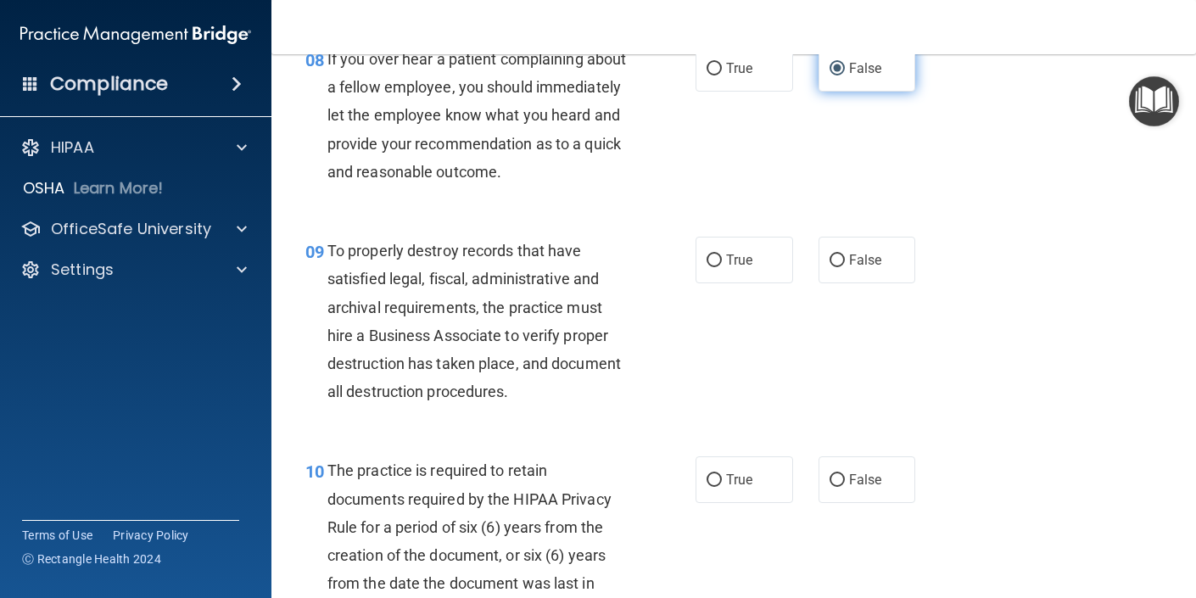
scroll to position [1455, 0]
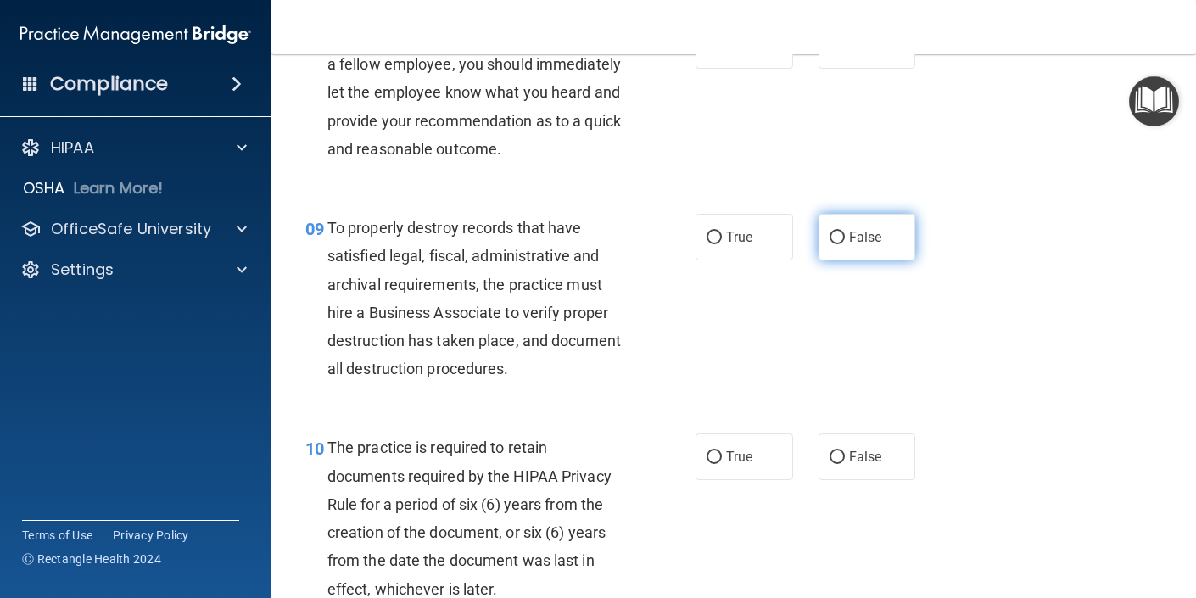
click at [836, 244] on input "False" at bounding box center [837, 238] width 15 height 13
radio input "true"
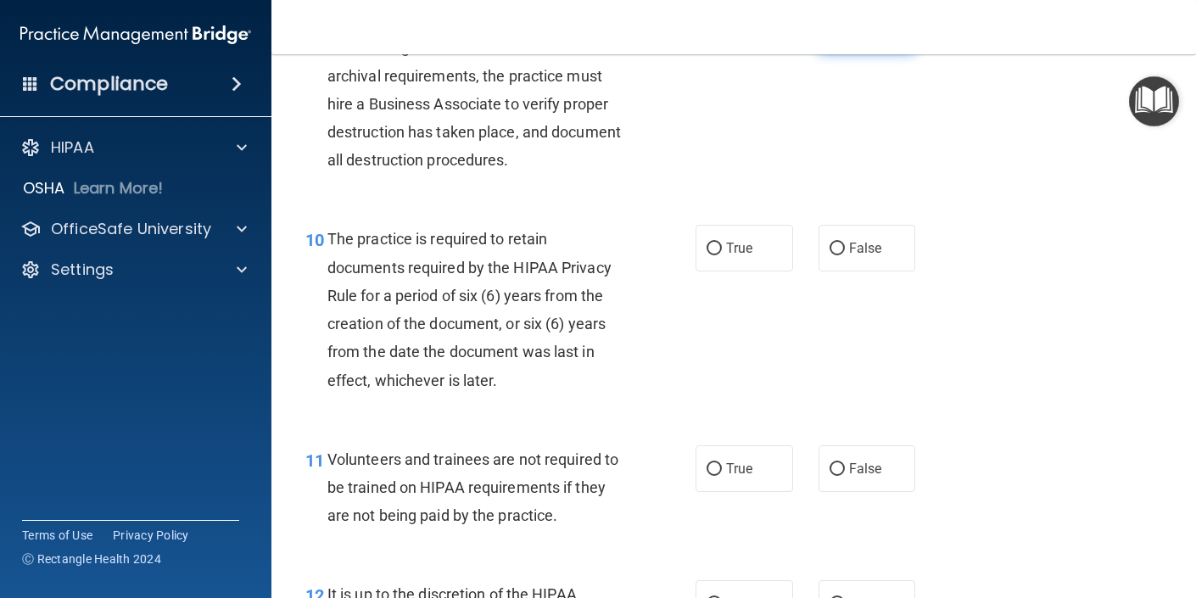
scroll to position [1670, 0]
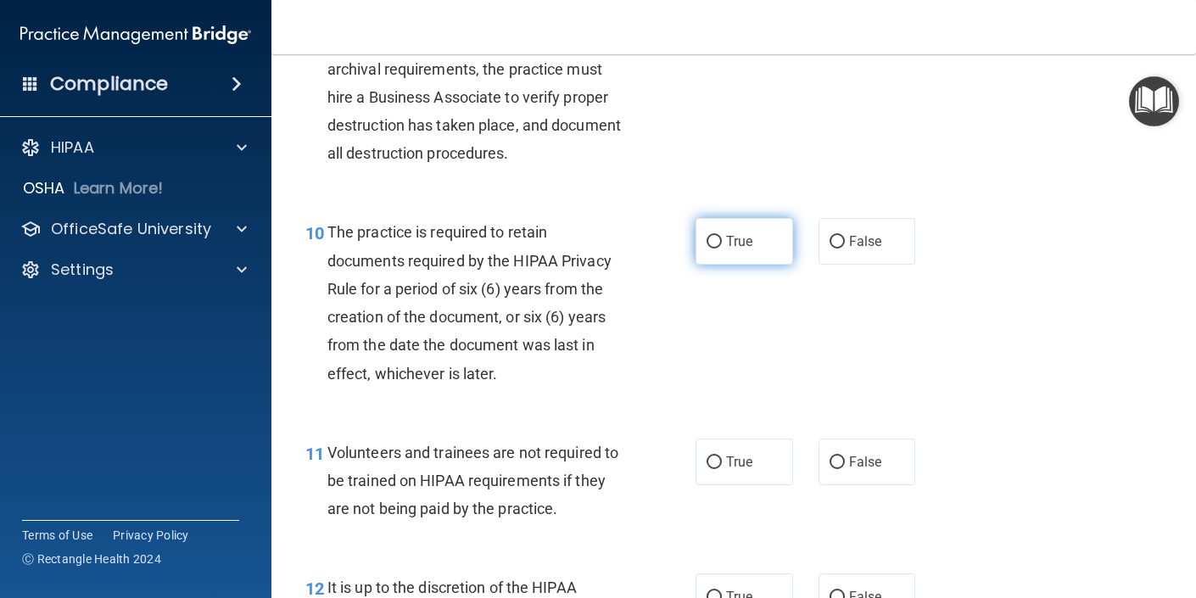
click at [752, 249] on span "True" at bounding box center [739, 241] width 26 height 16
click at [722, 249] on input "True" at bounding box center [714, 242] width 15 height 13
radio input "true"
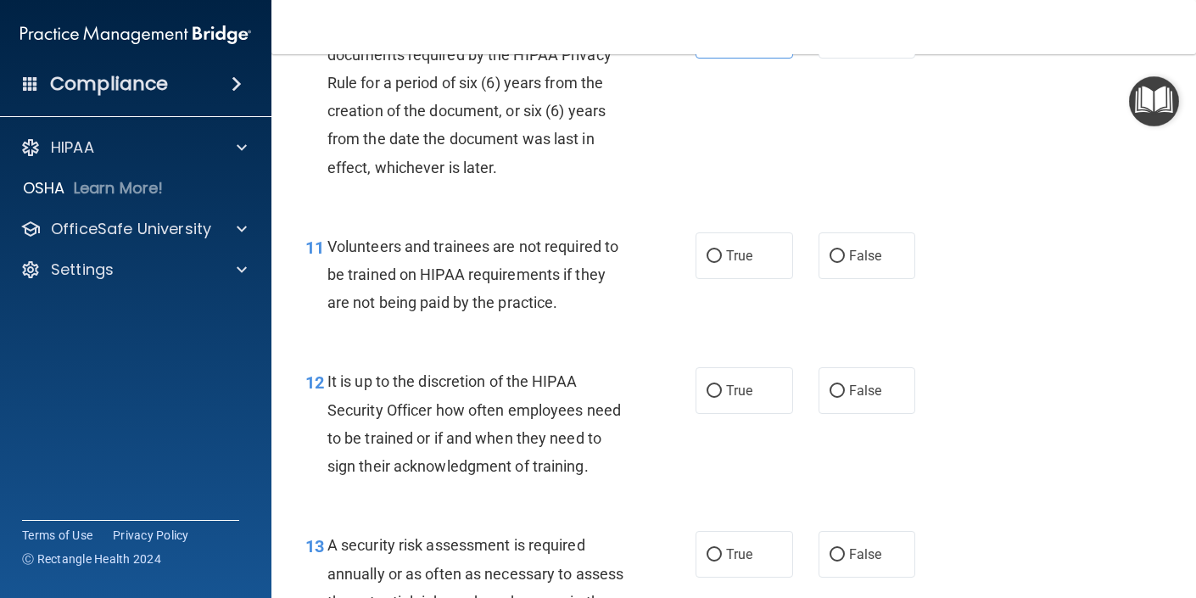
scroll to position [1884, 0]
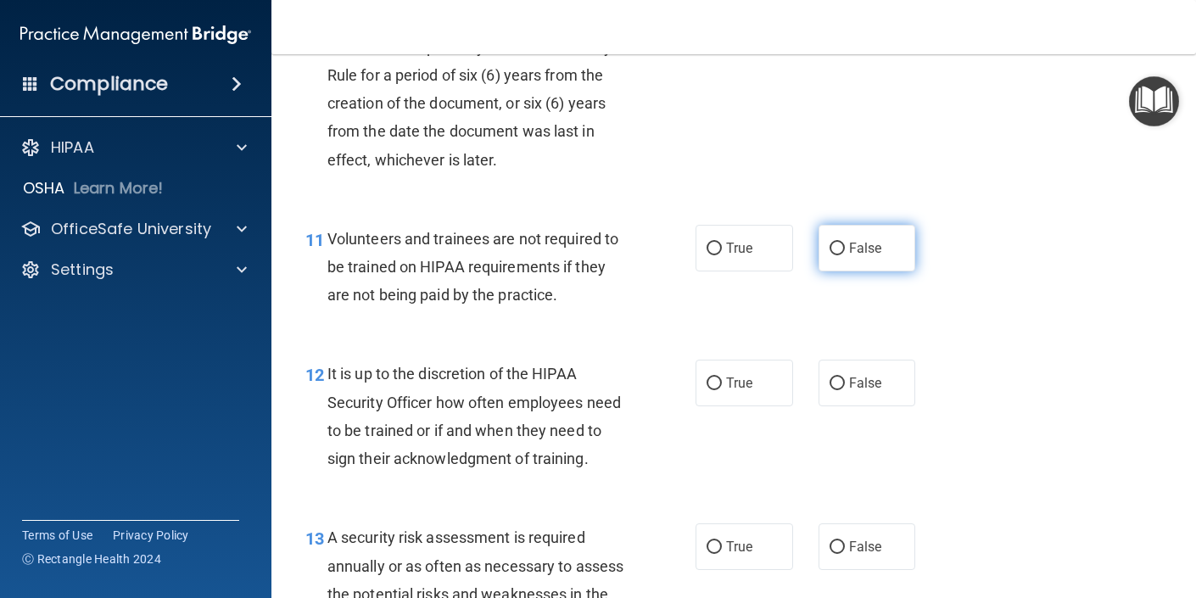
click at [841, 271] on label "False" at bounding box center [868, 248] width 98 height 47
click at [841, 255] on input "False" at bounding box center [837, 249] width 15 height 13
radio input "true"
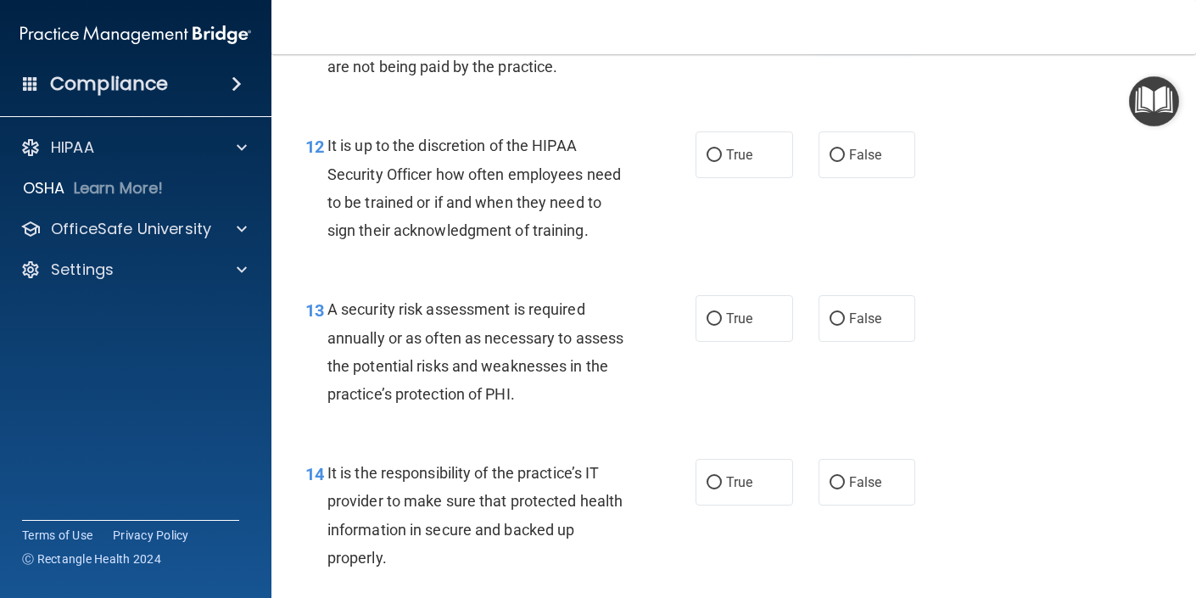
scroll to position [2113, 0]
click at [846, 177] on label "False" at bounding box center [868, 154] width 98 height 47
click at [845, 161] on input "False" at bounding box center [837, 154] width 15 height 13
radio input "true"
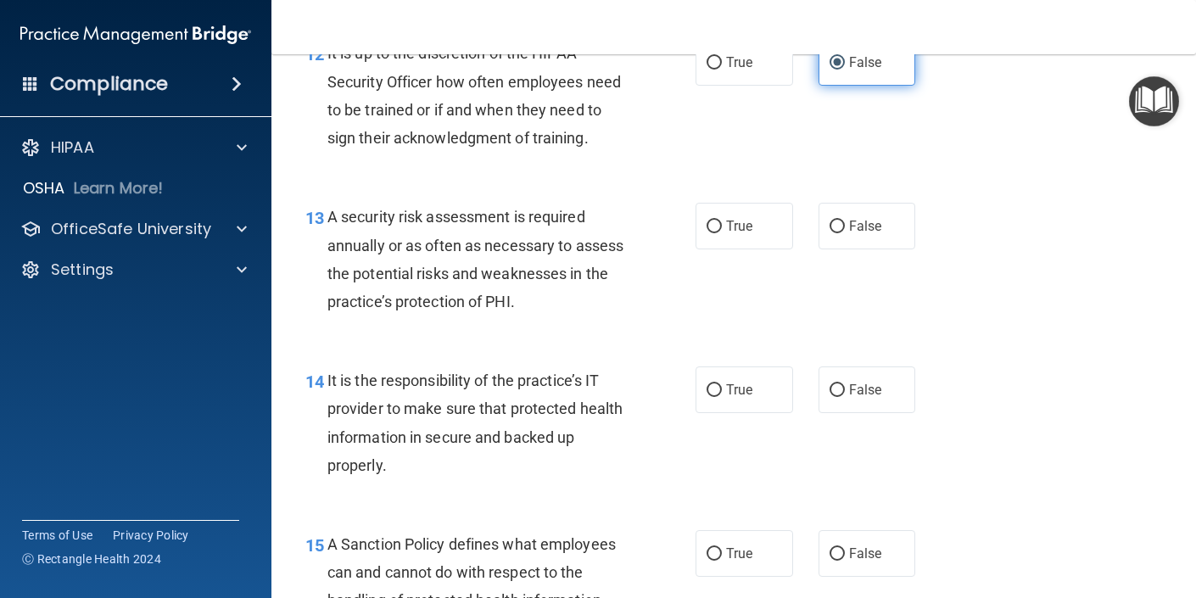
scroll to position [2207, 0]
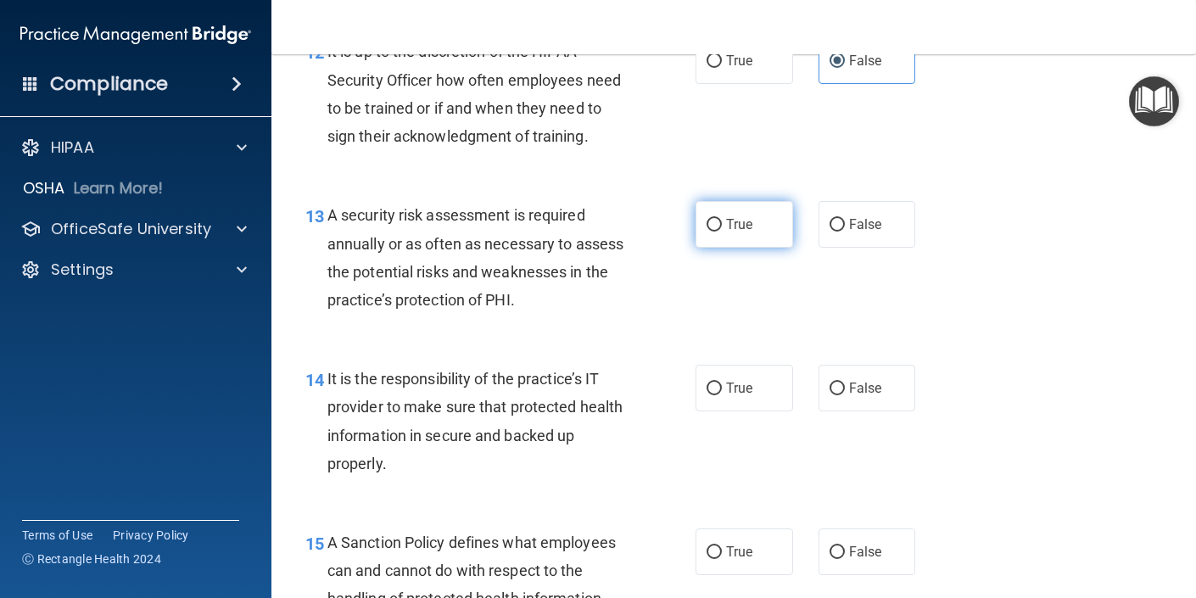
click at [758, 248] on label "True" at bounding box center [745, 224] width 98 height 47
click at [722, 232] on input "True" at bounding box center [714, 225] width 15 height 13
radio input "true"
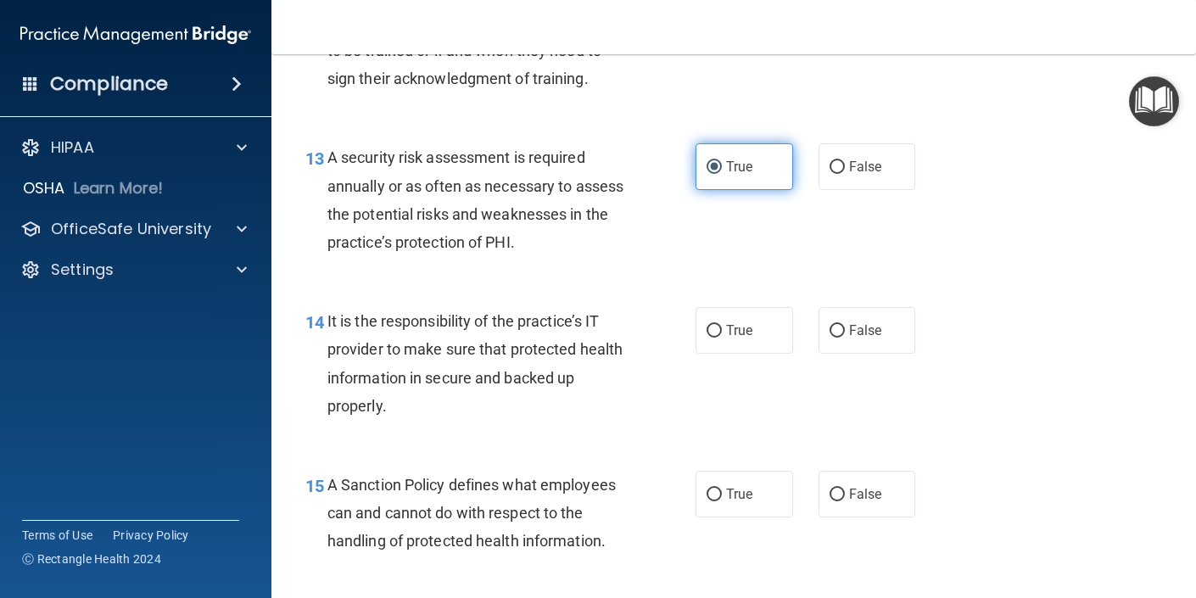
scroll to position [2266, 0]
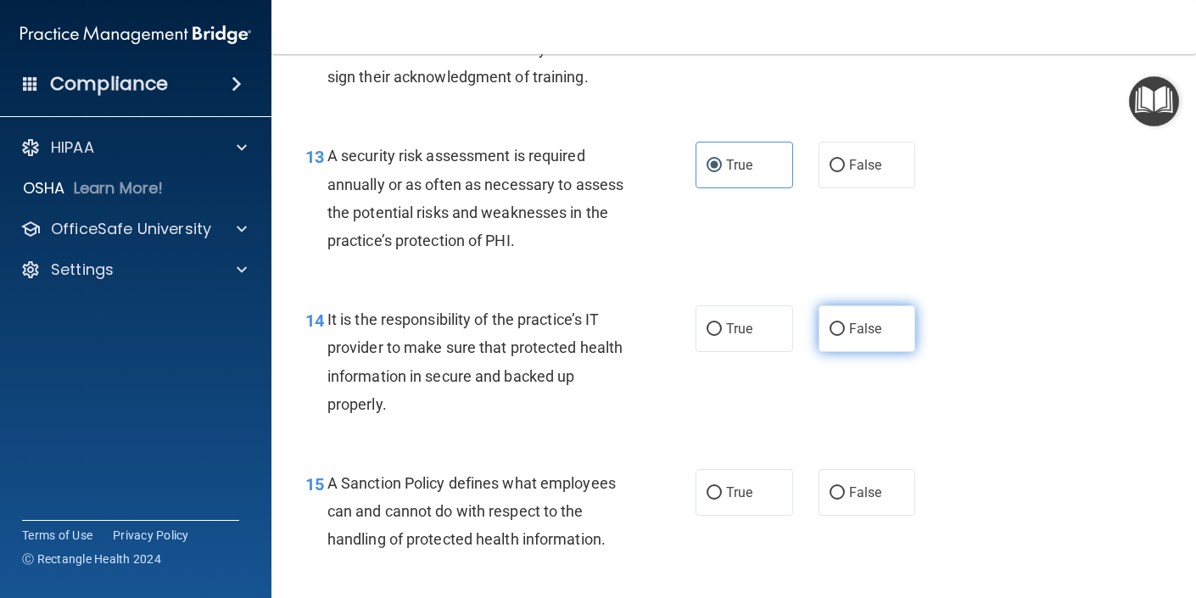
click at [843, 336] on input "False" at bounding box center [837, 329] width 15 height 13
radio input "true"
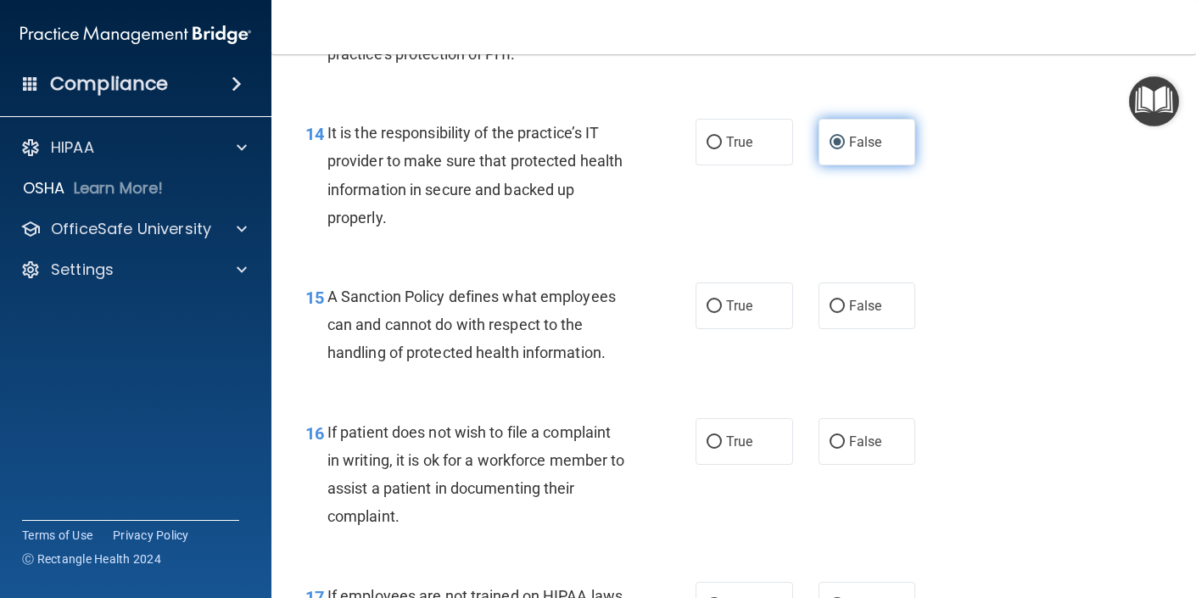
scroll to position [2453, 0]
click at [836, 312] on input "False" at bounding box center [837, 305] width 15 height 13
radio input "true"
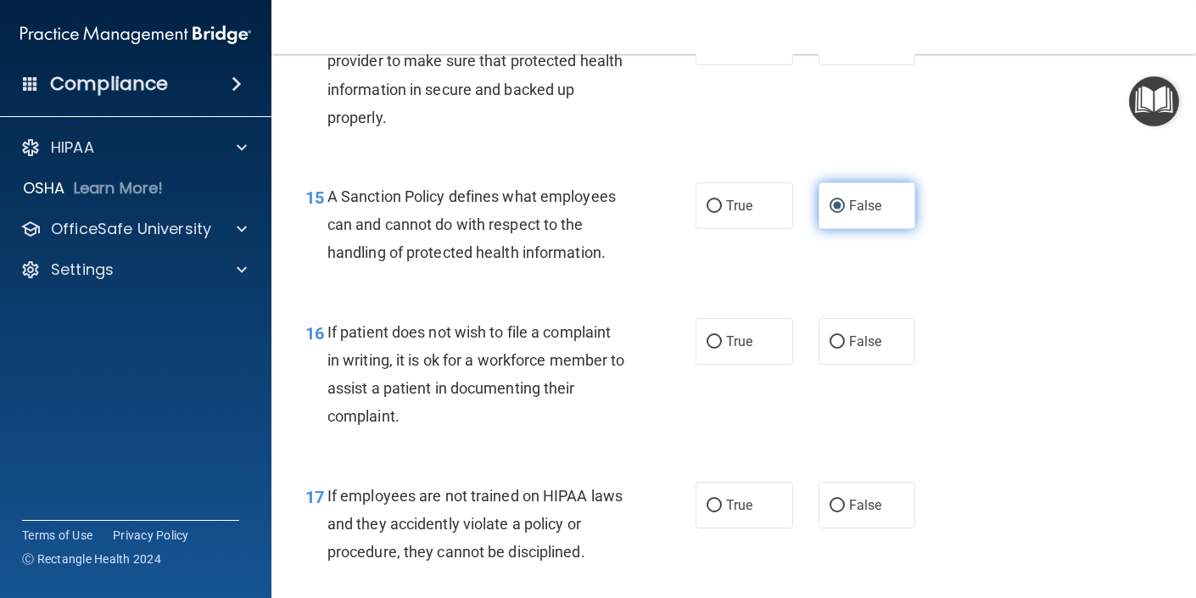
scroll to position [2554, 0]
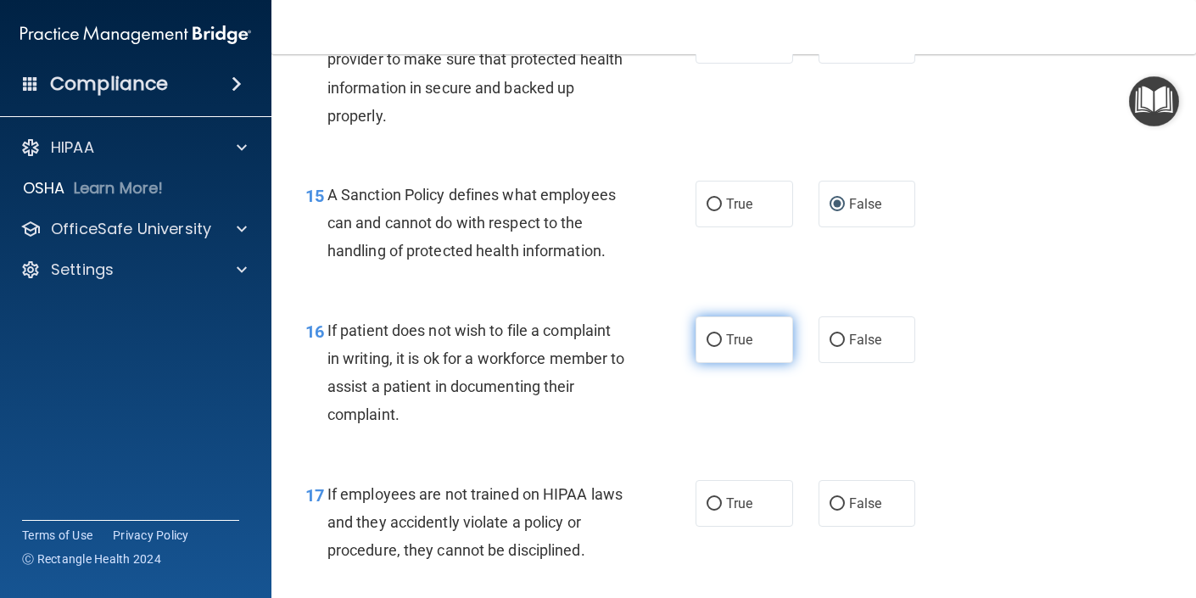
click at [746, 348] on span "True" at bounding box center [739, 340] width 26 height 16
click at [722, 347] on input "True" at bounding box center [714, 340] width 15 height 13
radio input "true"
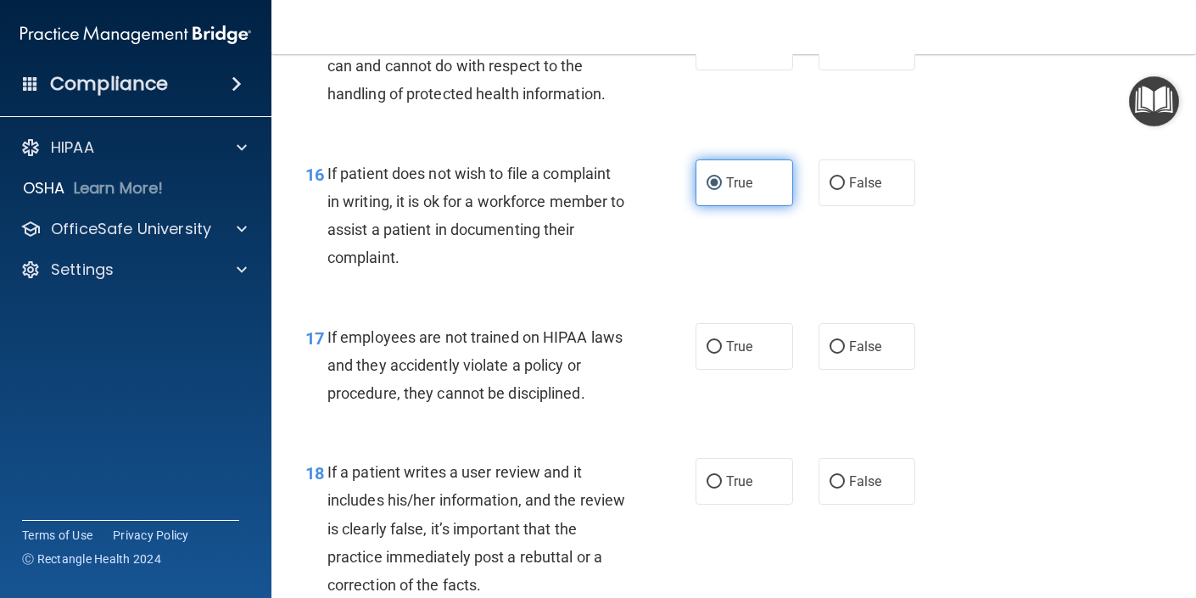
scroll to position [2724, 0]
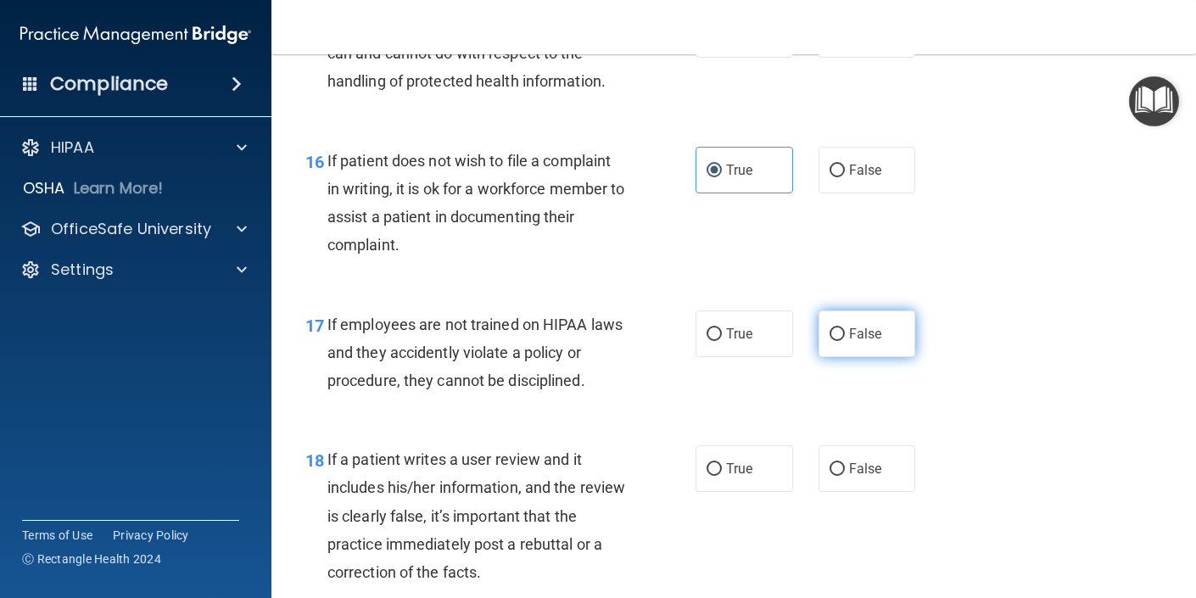
click at [838, 341] on input "False" at bounding box center [837, 334] width 15 height 13
radio input "true"
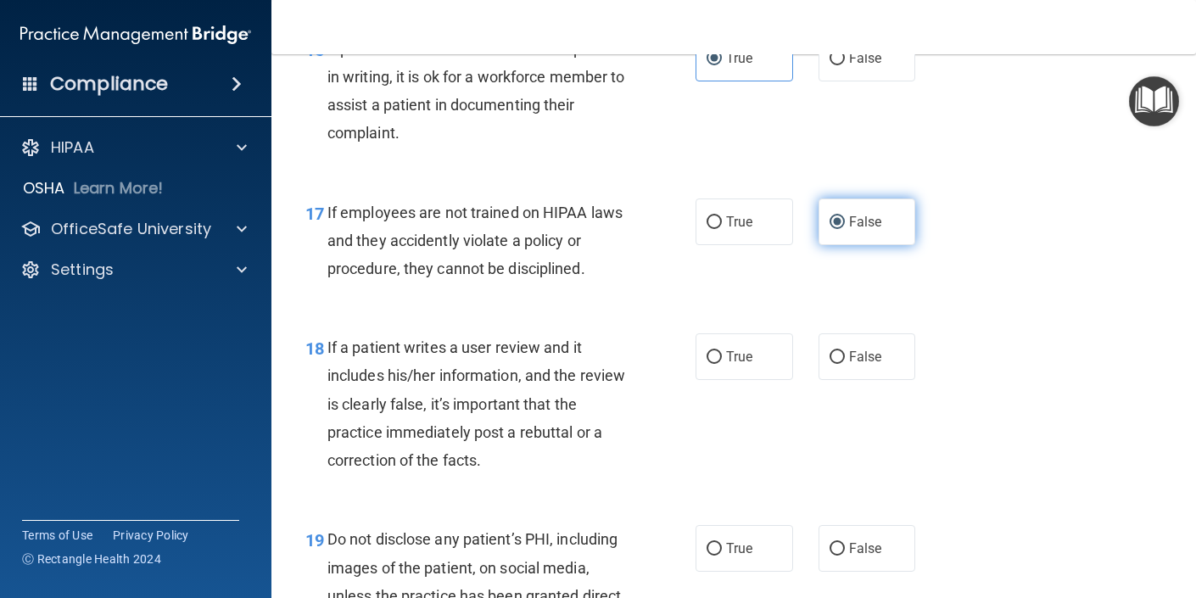
scroll to position [2851, 0]
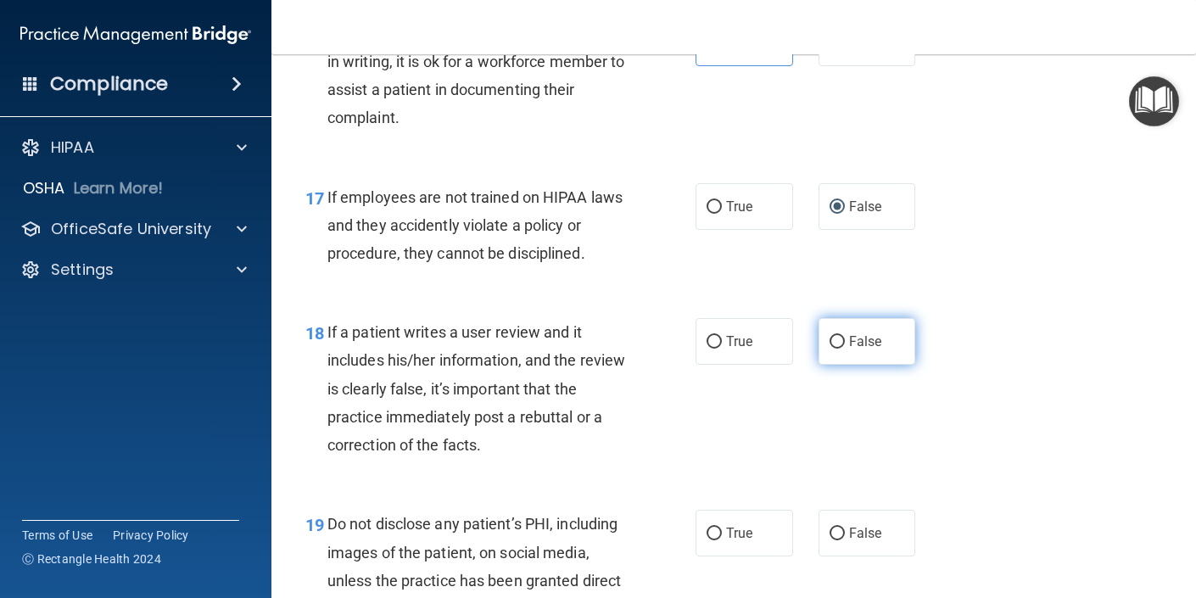
click at [840, 365] on label "False" at bounding box center [868, 341] width 98 height 47
click at [840, 349] on input "False" at bounding box center [837, 342] width 15 height 13
radio input "true"
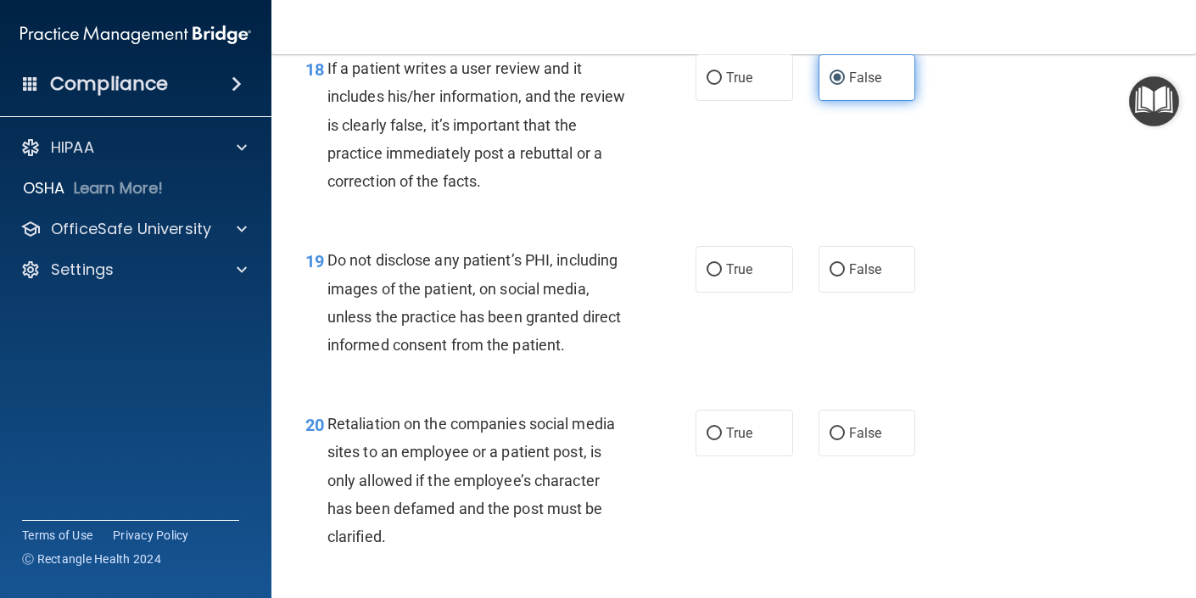
scroll to position [3119, 0]
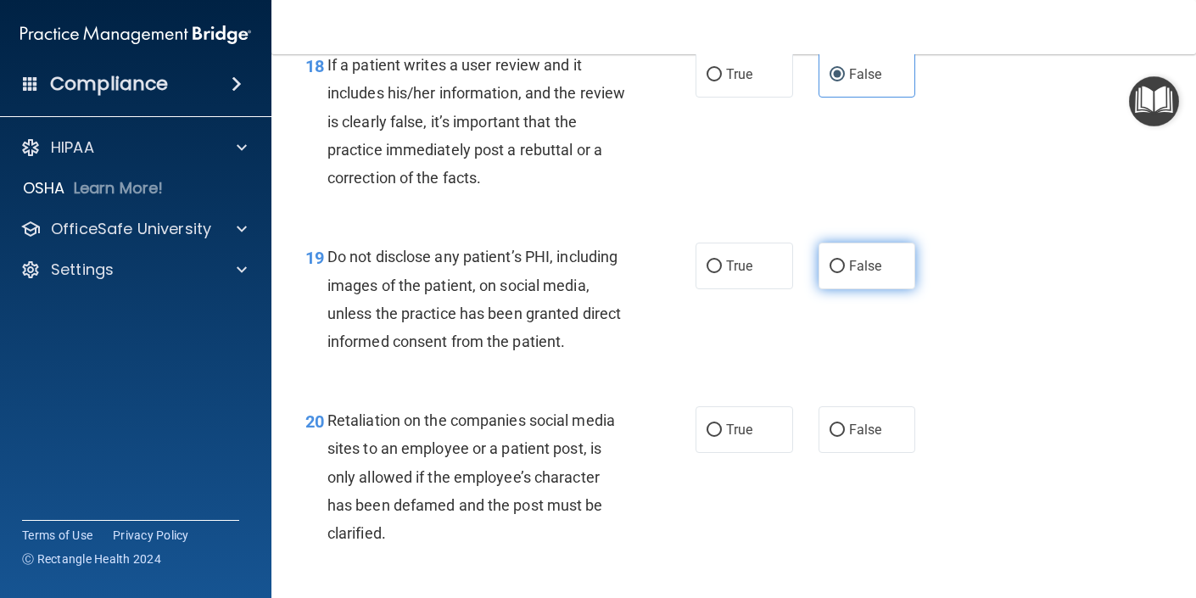
click at [850, 289] on label "False" at bounding box center [868, 266] width 98 height 47
click at [845, 273] on input "False" at bounding box center [837, 266] width 15 height 13
radio input "true"
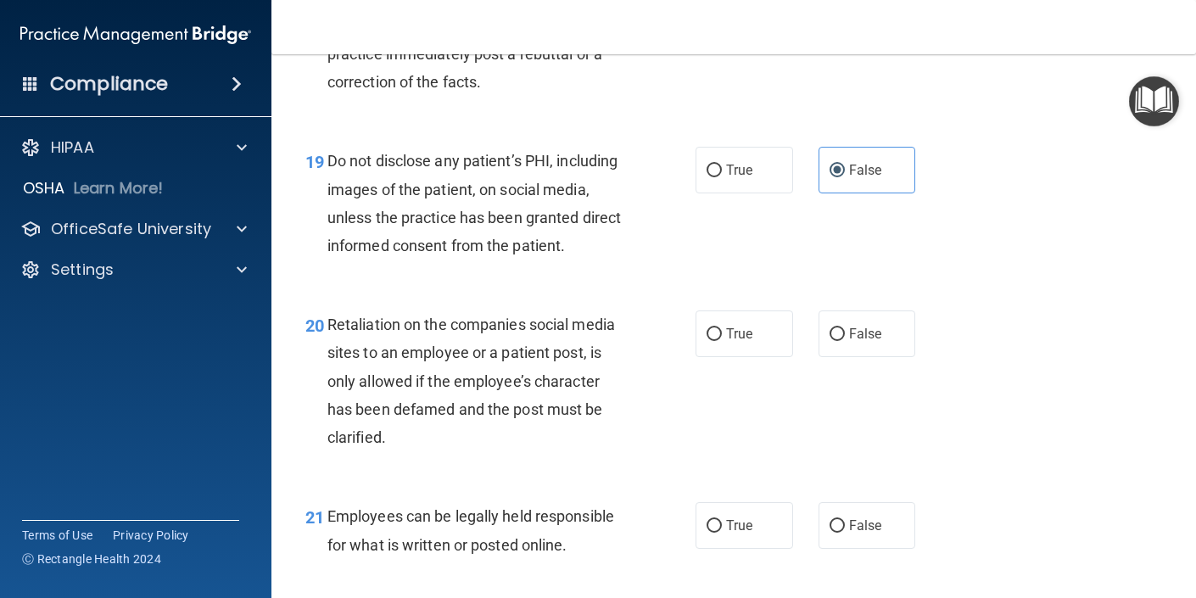
scroll to position [3236, 0]
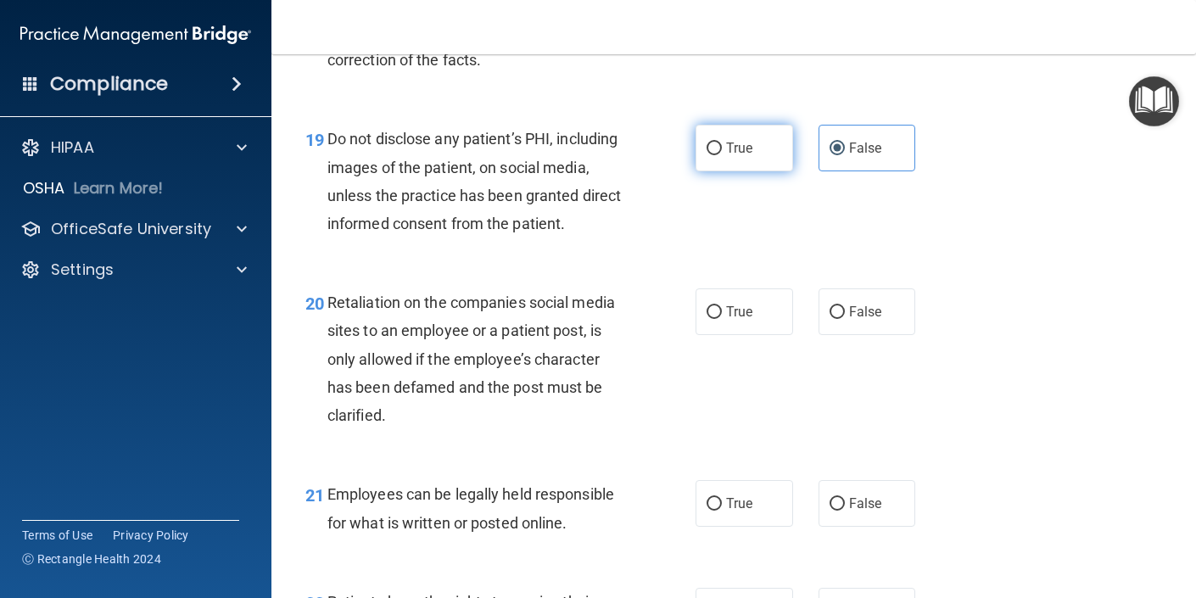
click at [724, 171] on label "True" at bounding box center [745, 148] width 98 height 47
click at [722, 155] on input "True" at bounding box center [714, 149] width 15 height 13
radio input "true"
radio input "false"
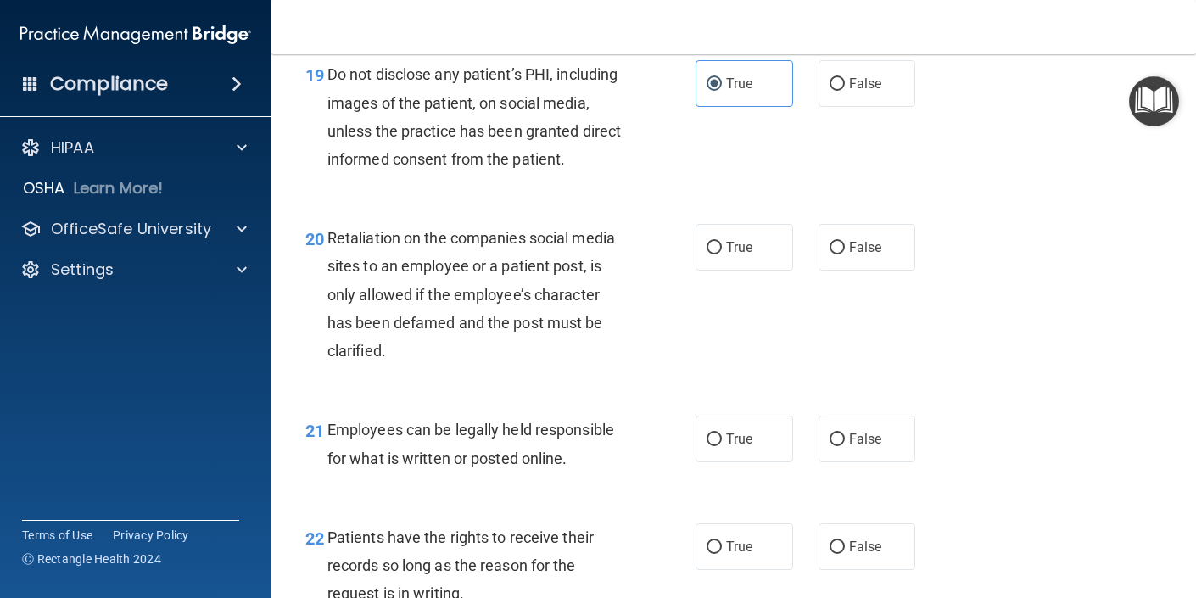
scroll to position [3303, 0]
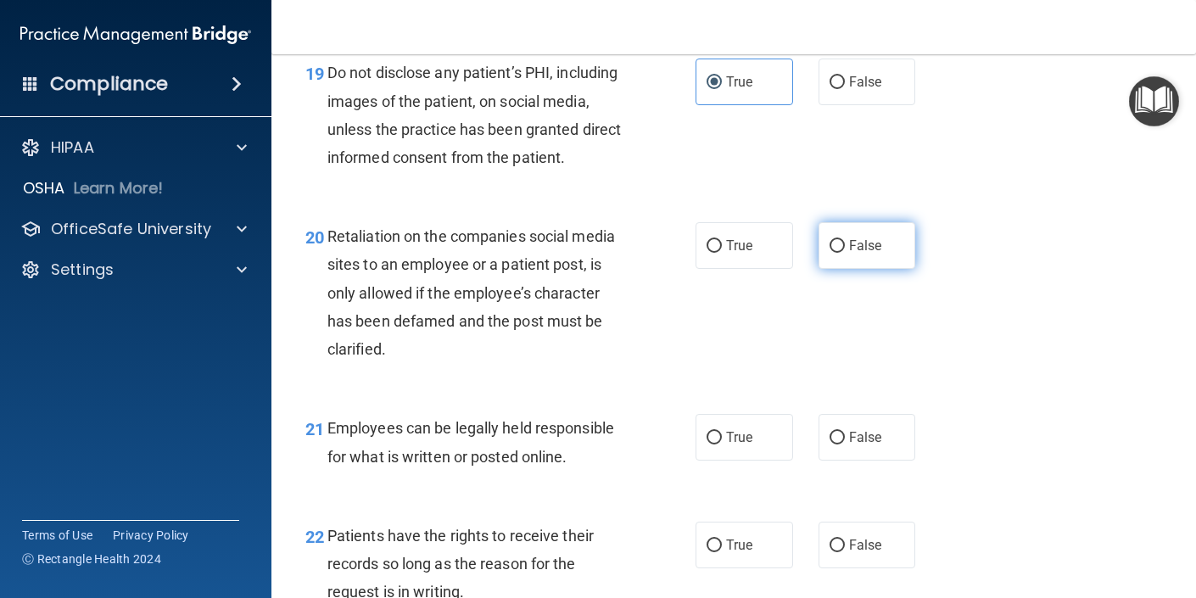
click at [847, 269] on label "False" at bounding box center [868, 245] width 98 height 47
click at [845, 253] on input "False" at bounding box center [837, 246] width 15 height 13
radio input "true"
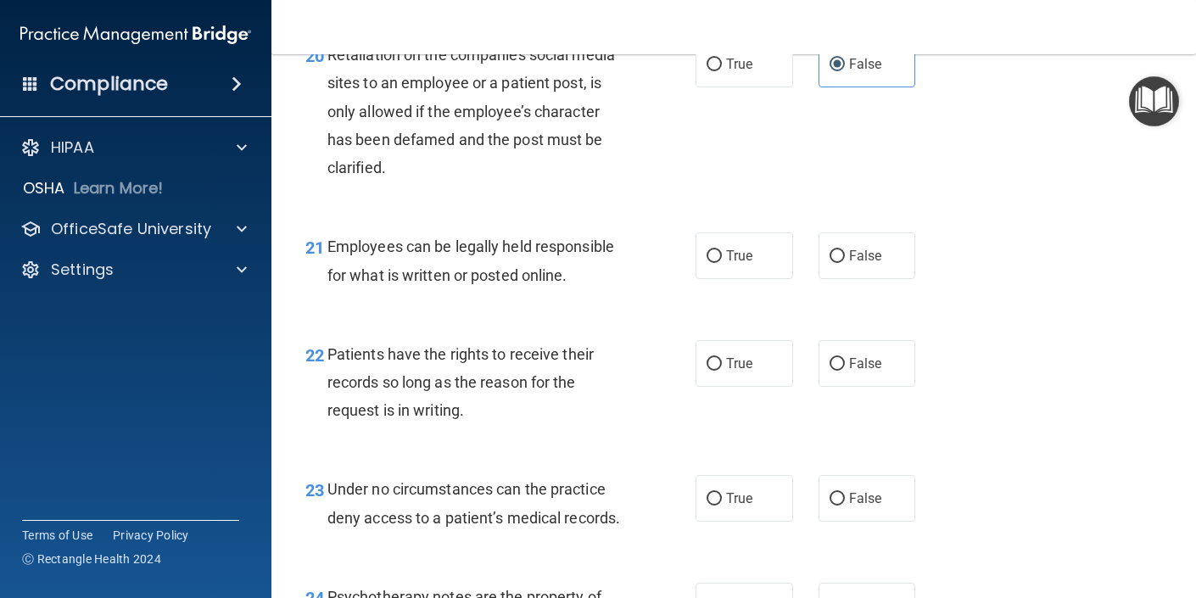
scroll to position [3485, 0]
click at [746, 263] on span "True" at bounding box center [739, 255] width 26 height 16
click at [722, 262] on input "True" at bounding box center [714, 255] width 15 height 13
radio input "true"
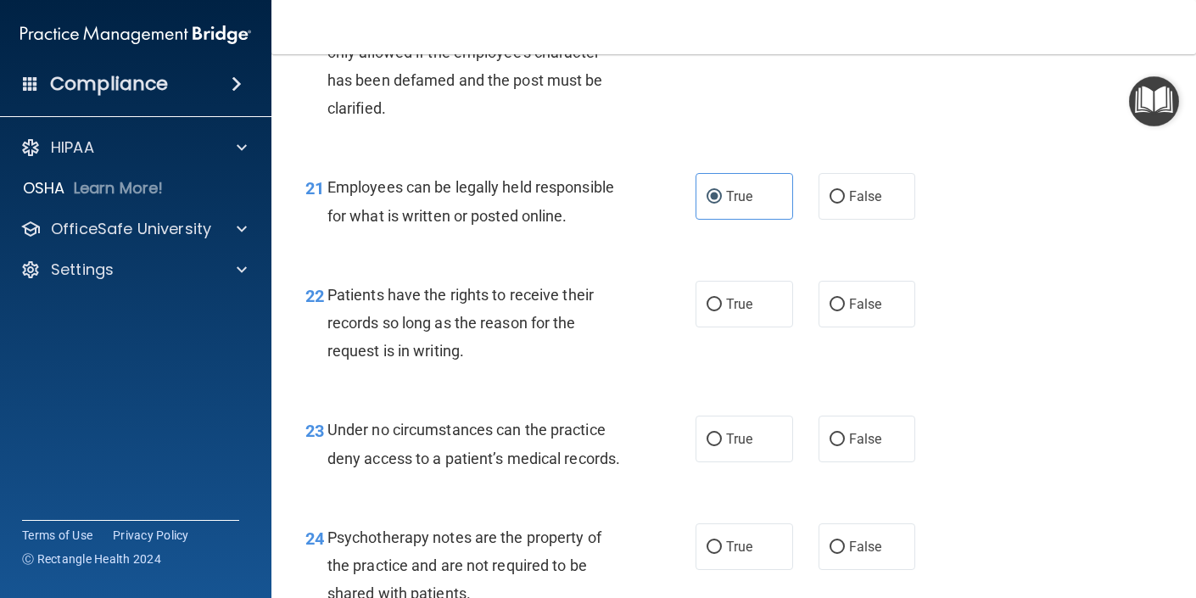
scroll to position [3554, 0]
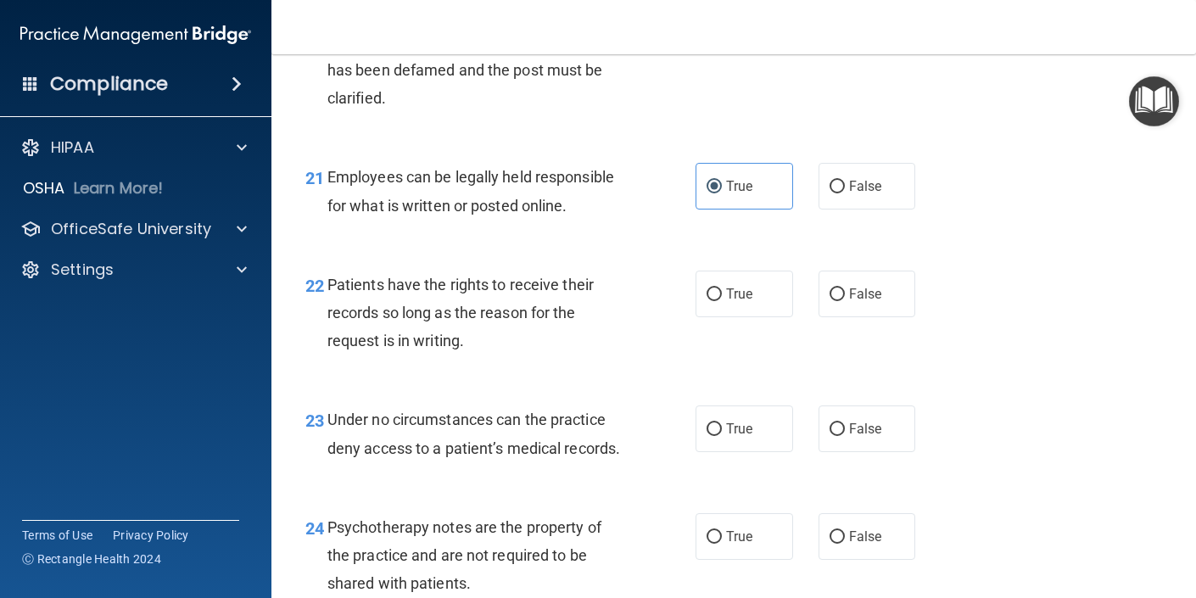
click at [858, 379] on div "22 Patients have the rights to receive their records so long as the reason for …" at bounding box center [734, 317] width 882 height 136
click at [864, 302] on span "False" at bounding box center [865, 294] width 33 height 16
click at [845, 301] on input "False" at bounding box center [837, 294] width 15 height 13
radio input "true"
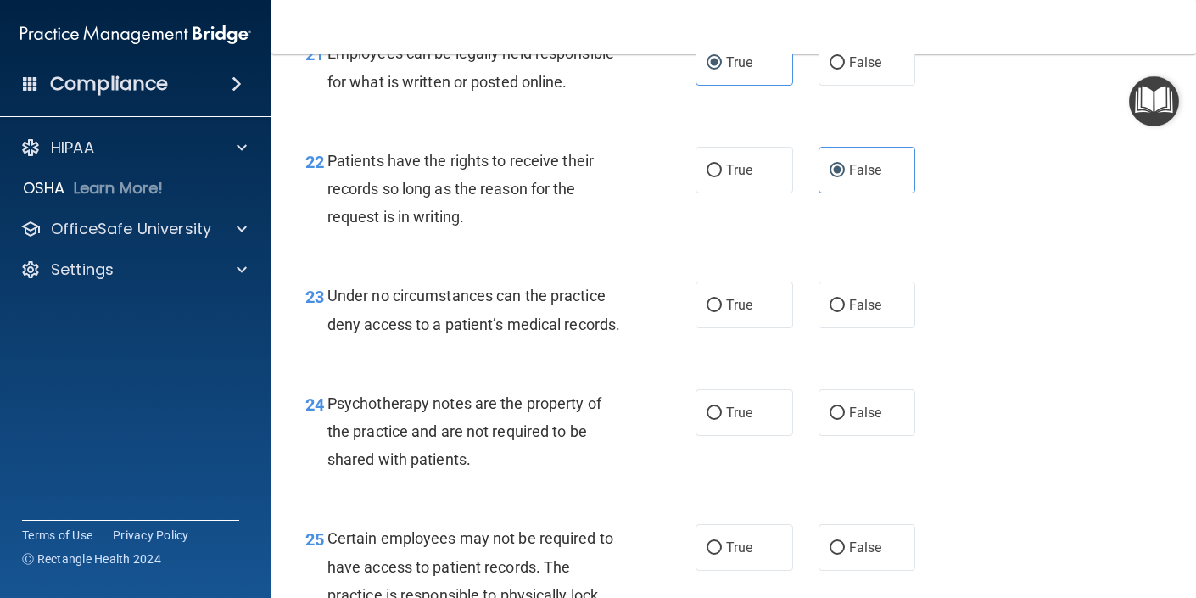
scroll to position [3683, 0]
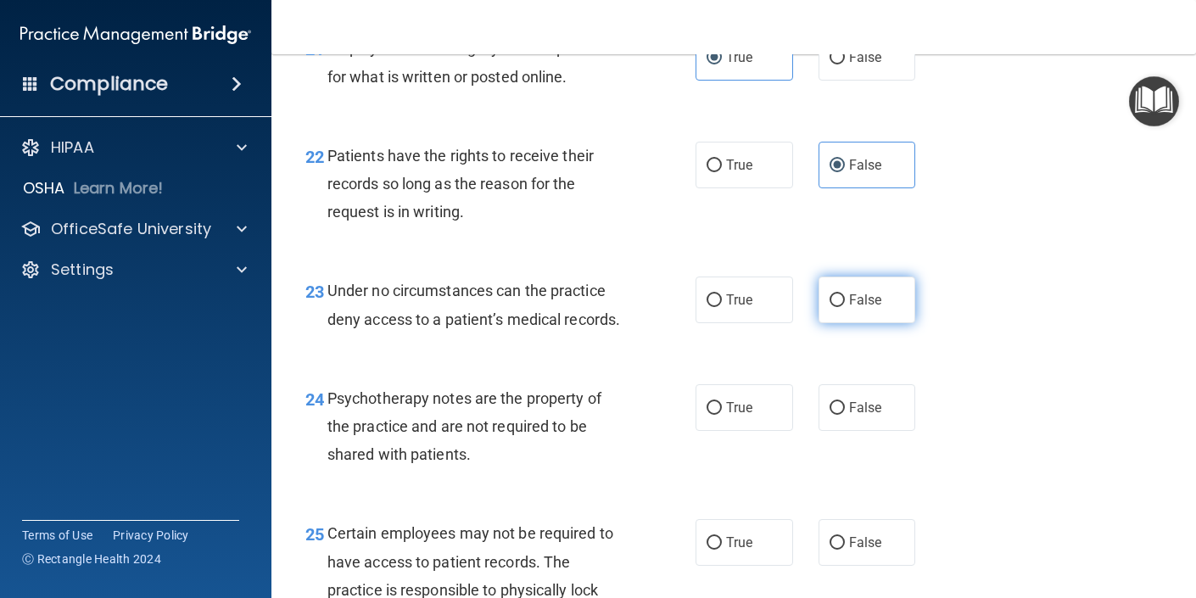
click at [849, 323] on label "False" at bounding box center [868, 300] width 98 height 47
click at [845, 307] on input "False" at bounding box center [837, 300] width 15 height 13
radio input "true"
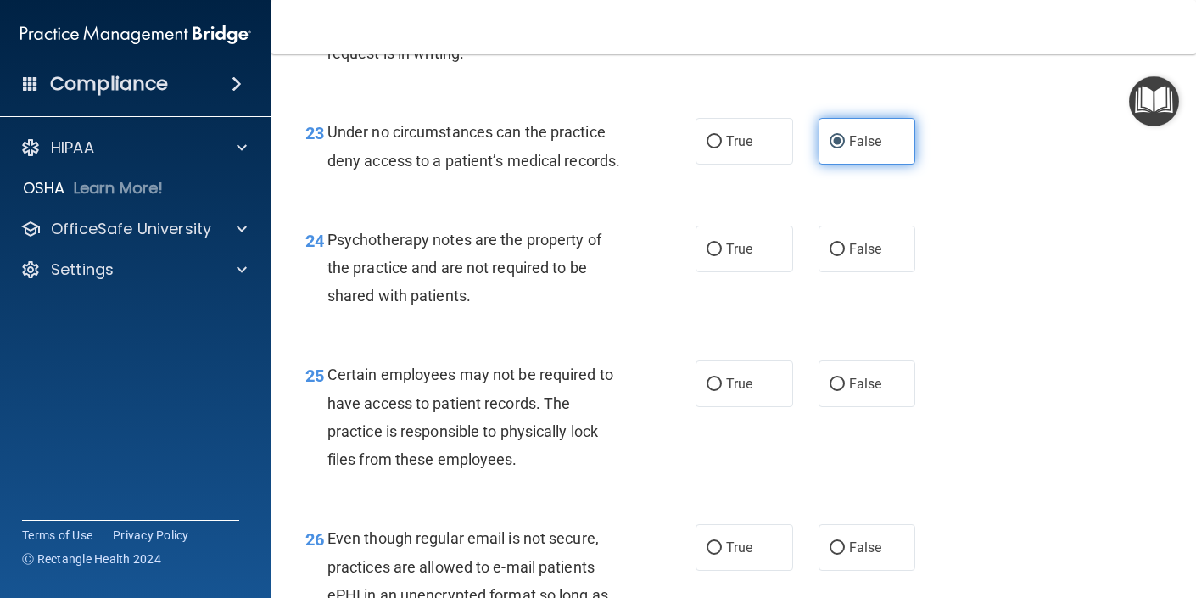
scroll to position [3857, 0]
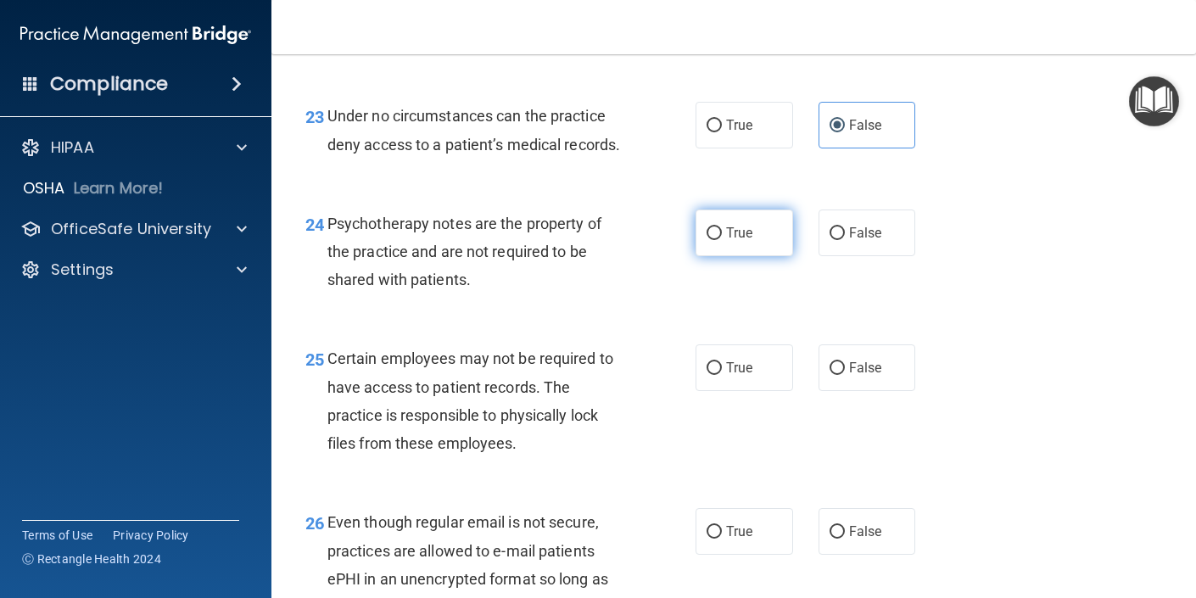
click at [754, 256] on label "True" at bounding box center [745, 233] width 98 height 47
click at [722, 240] on input "True" at bounding box center [714, 233] width 15 height 13
radio input "true"
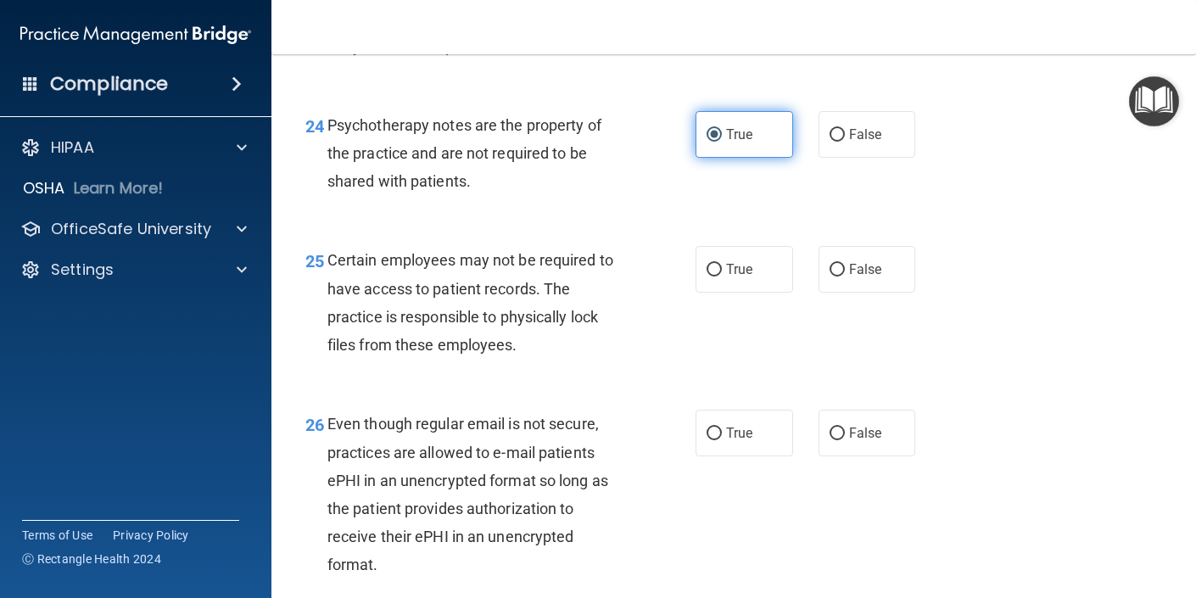
scroll to position [3962, 0]
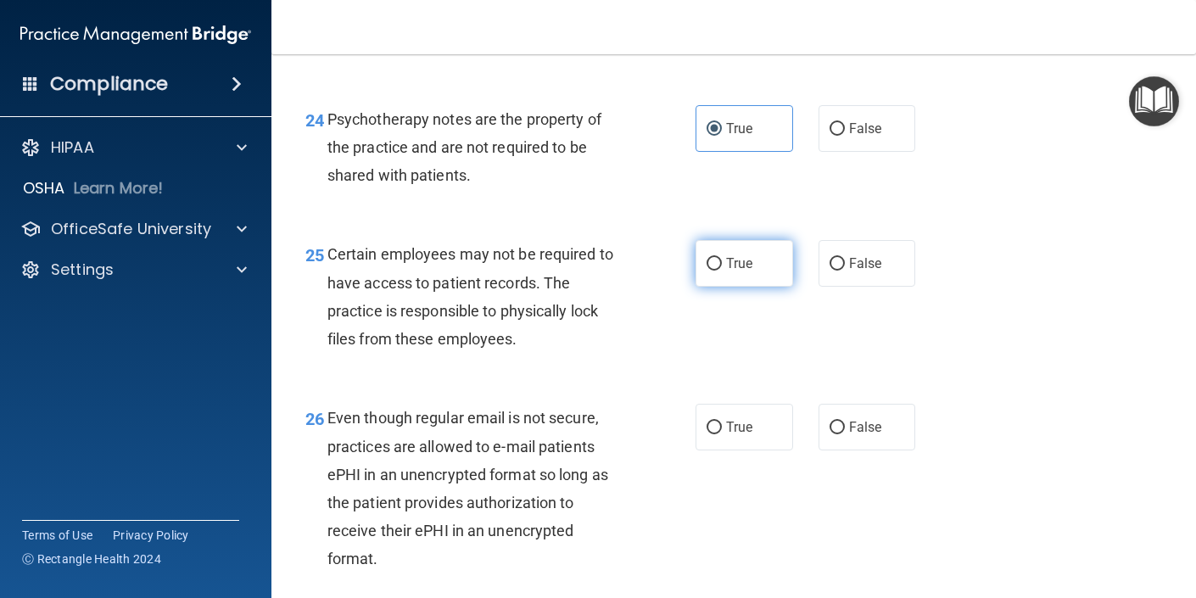
click at [752, 287] on label "True" at bounding box center [745, 263] width 98 height 47
click at [722, 271] on input "True" at bounding box center [714, 264] width 15 height 13
radio input "true"
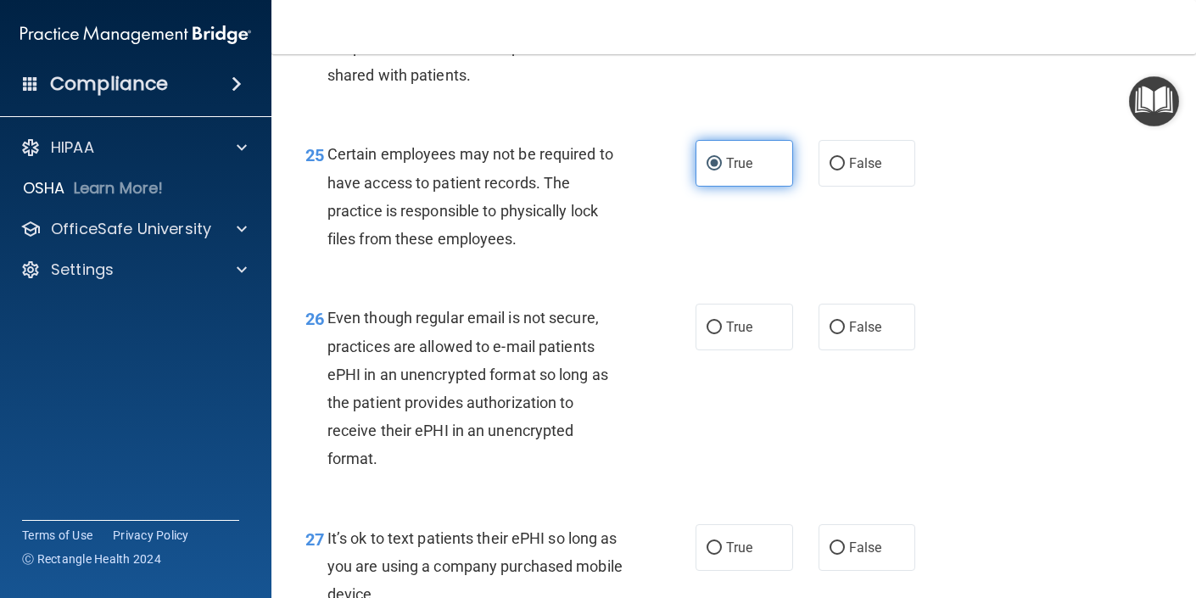
scroll to position [4064, 0]
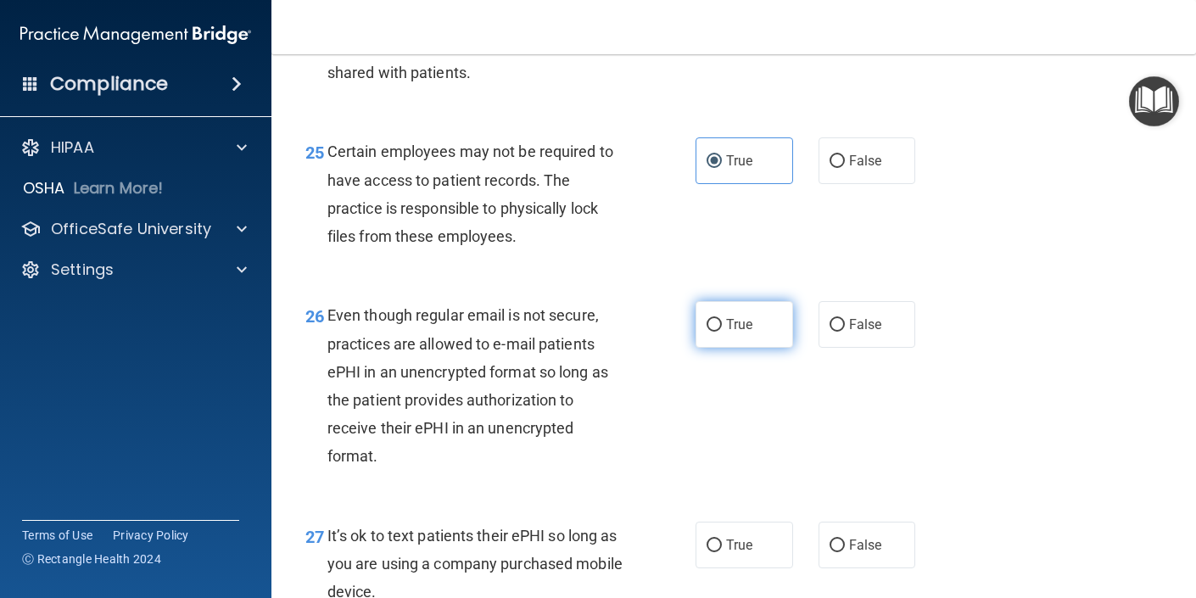
click at [710, 332] on input "True" at bounding box center [714, 325] width 15 height 13
radio input "true"
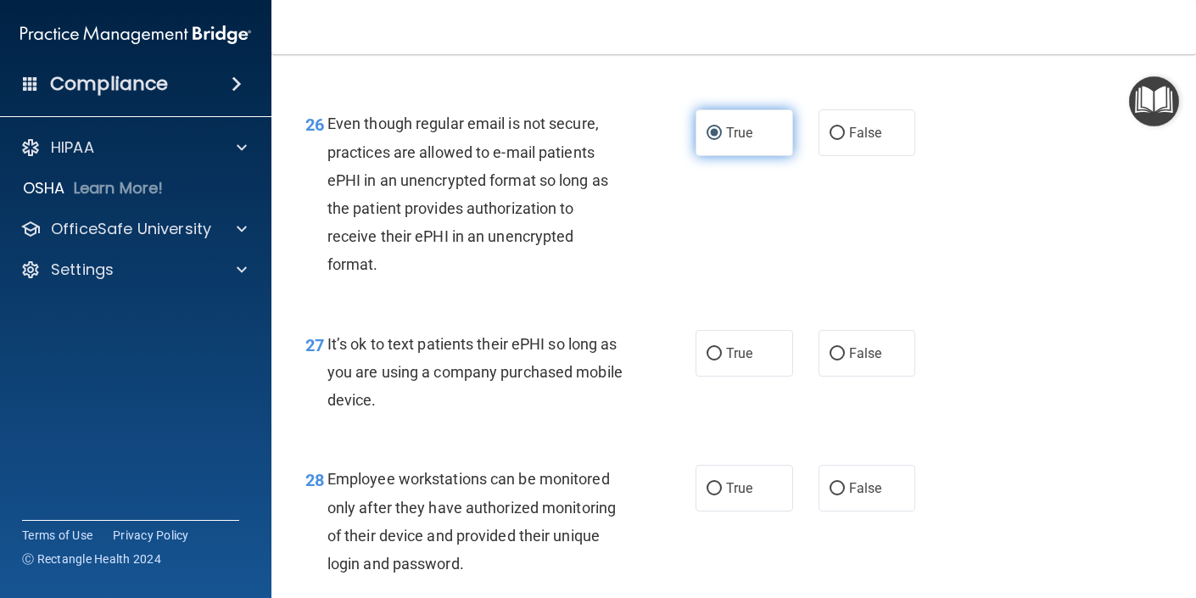
scroll to position [4262, 0]
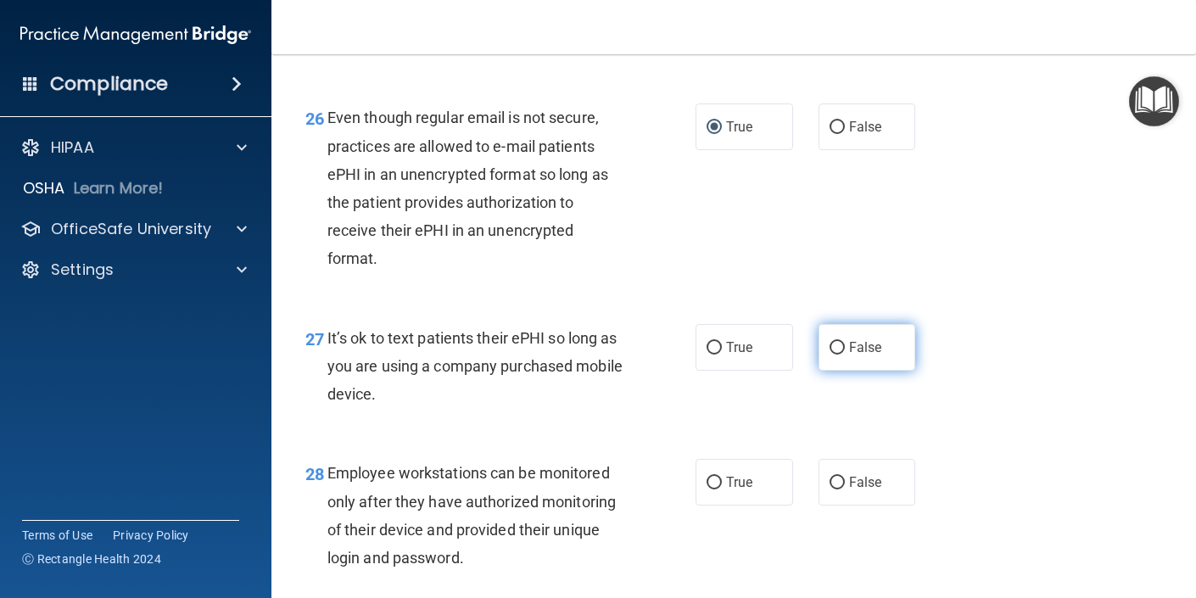
click at [838, 355] on input "False" at bounding box center [837, 348] width 15 height 13
radio input "true"
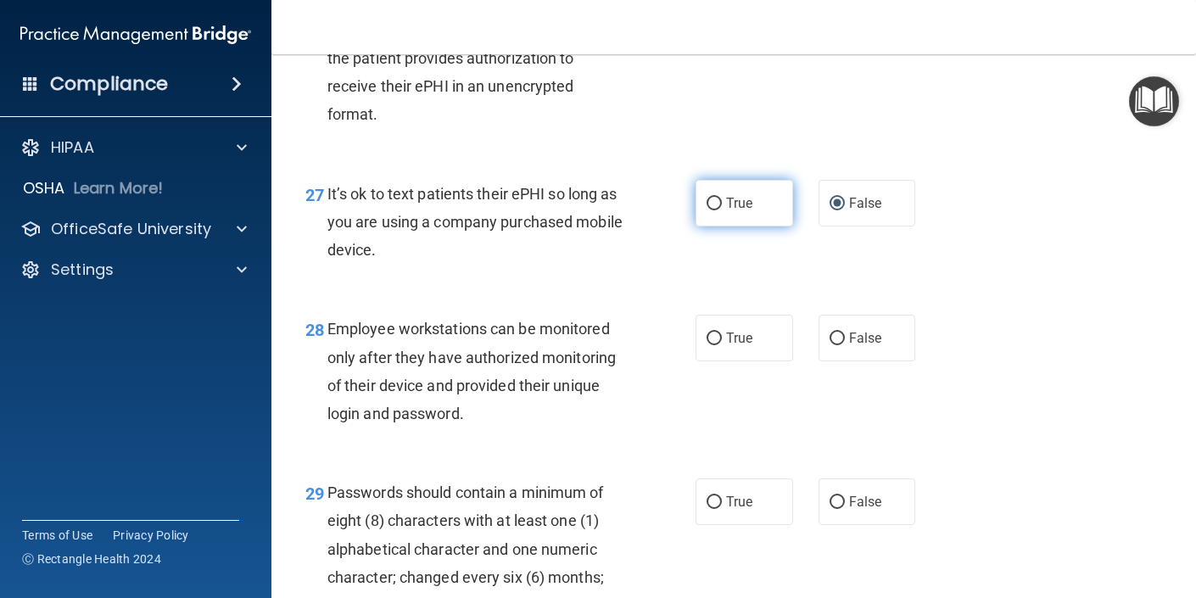
scroll to position [4410, 0]
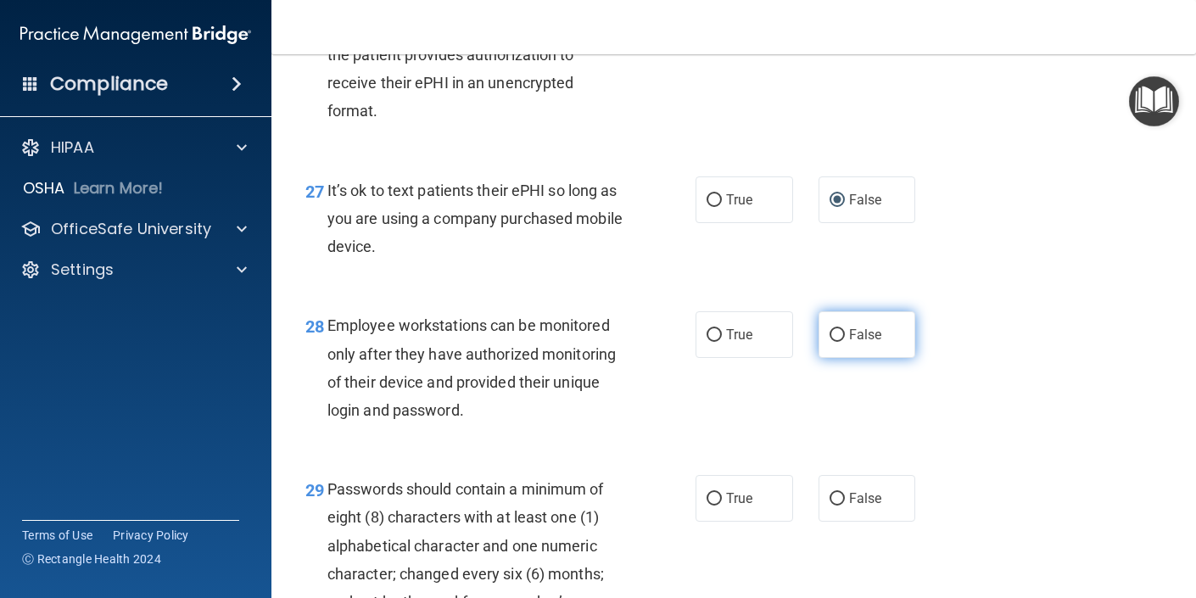
click at [837, 342] on input "False" at bounding box center [837, 335] width 15 height 13
radio input "true"
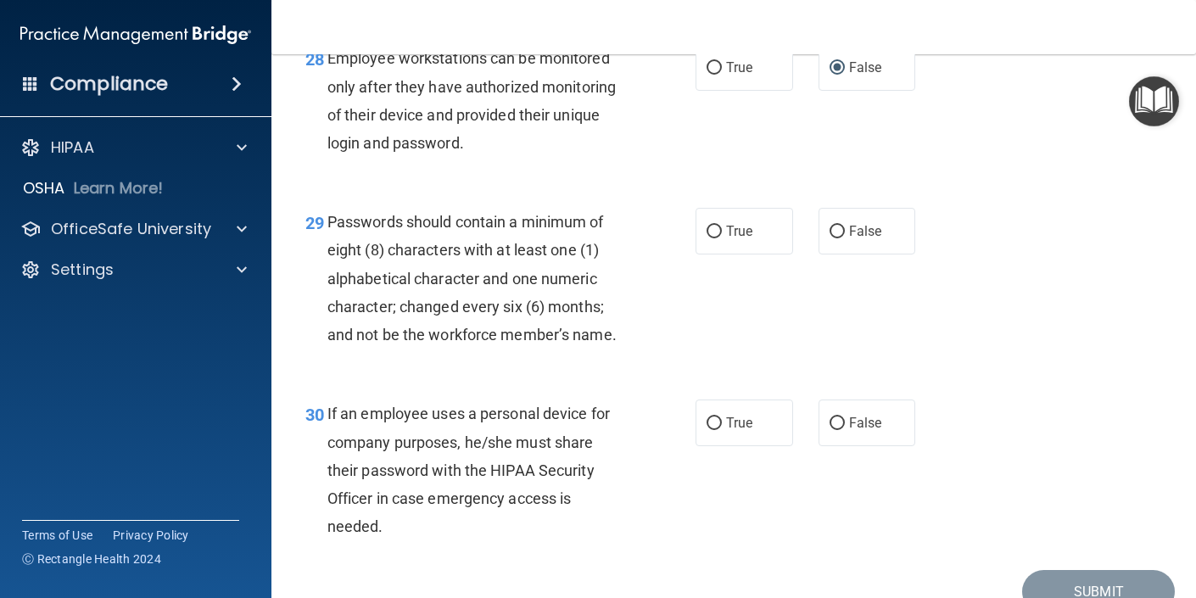
scroll to position [4689, 0]
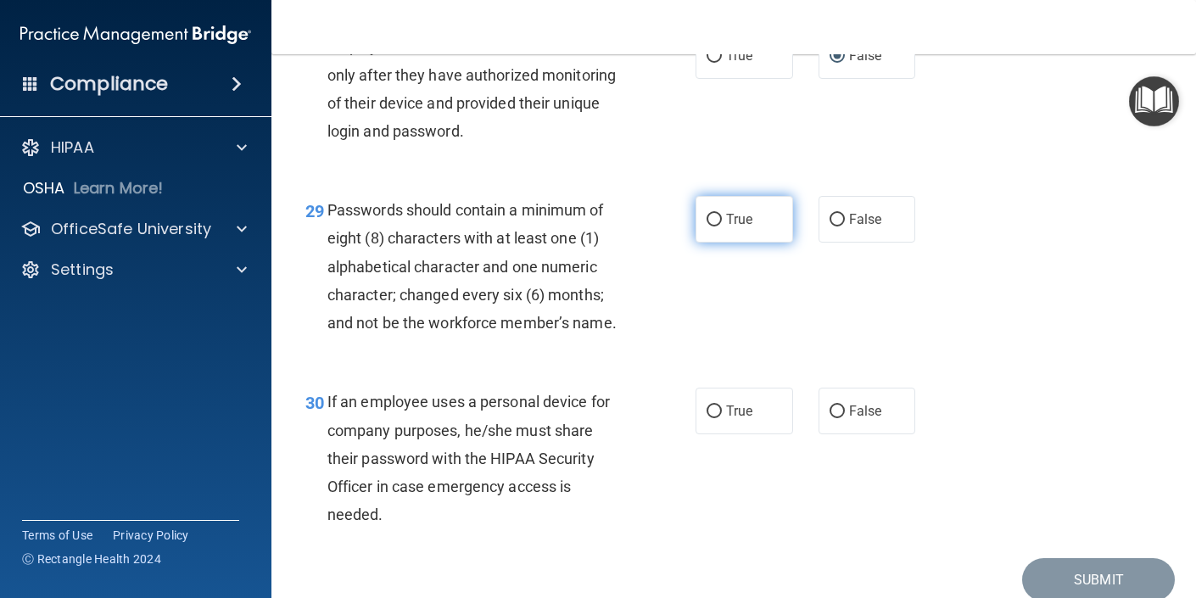
click at [742, 227] on span "True" at bounding box center [739, 219] width 26 height 16
click at [722, 227] on input "True" at bounding box center [714, 220] width 15 height 13
radio input "true"
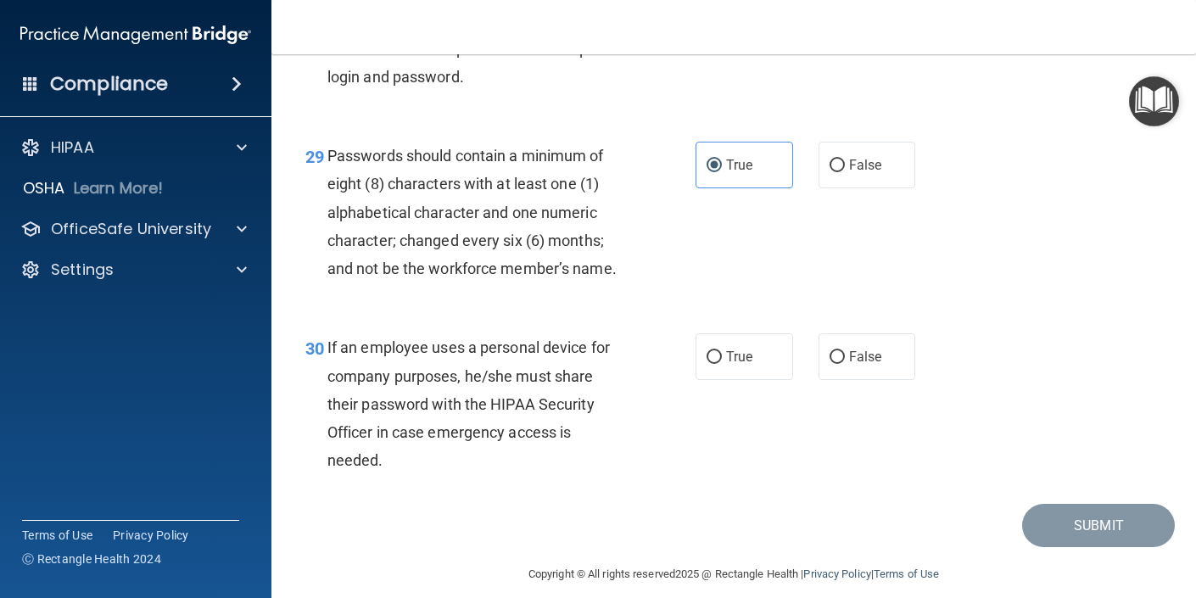
scroll to position [4747, 0]
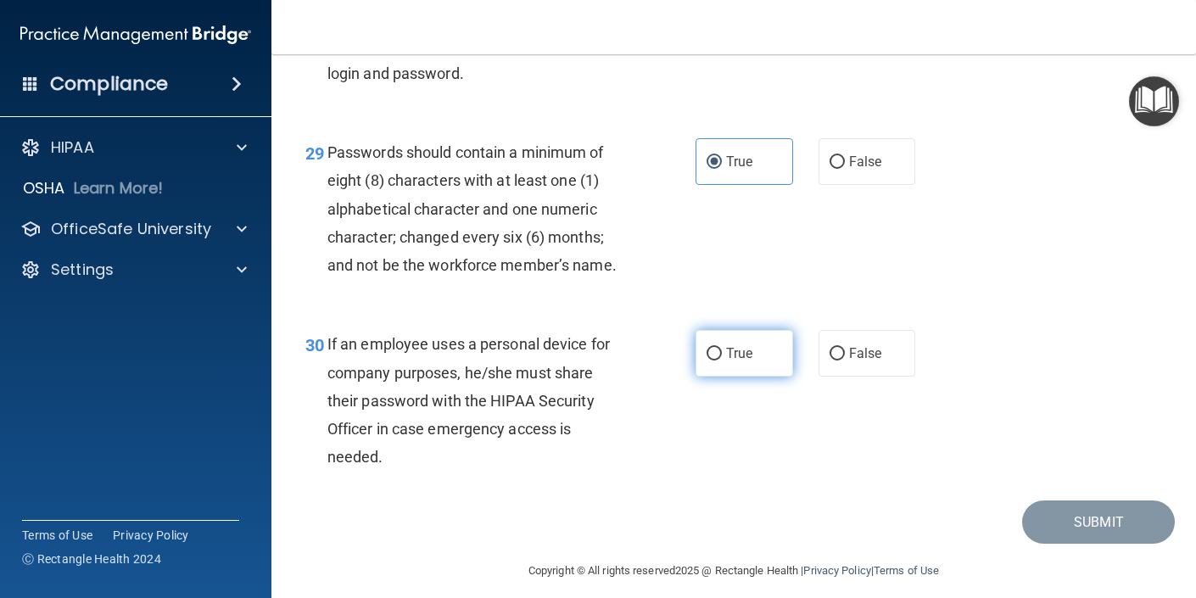
click at [710, 361] on input "True" at bounding box center [714, 354] width 15 height 13
radio input "true"
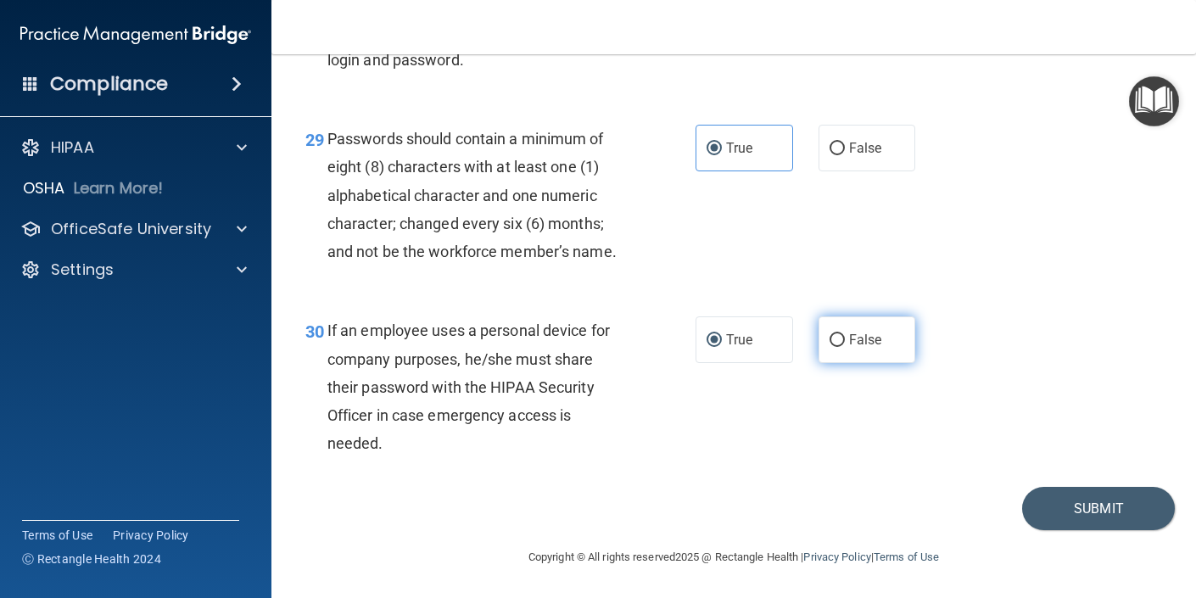
scroll to position [4817, 0]
click at [1083, 506] on button "Submit" at bounding box center [1098, 508] width 153 height 43
click at [843, 333] on label "False" at bounding box center [868, 339] width 98 height 47
click at [843, 334] on input "False" at bounding box center [837, 340] width 15 height 13
radio input "true"
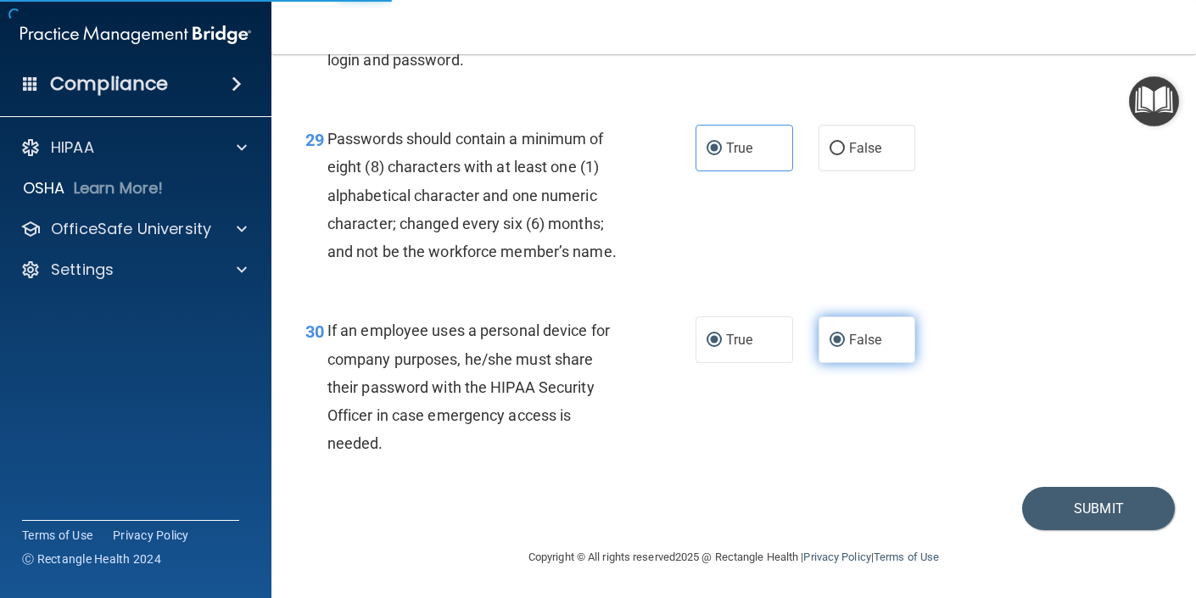
radio input "false"
click at [1093, 511] on button "Submit" at bounding box center [1098, 508] width 153 height 43
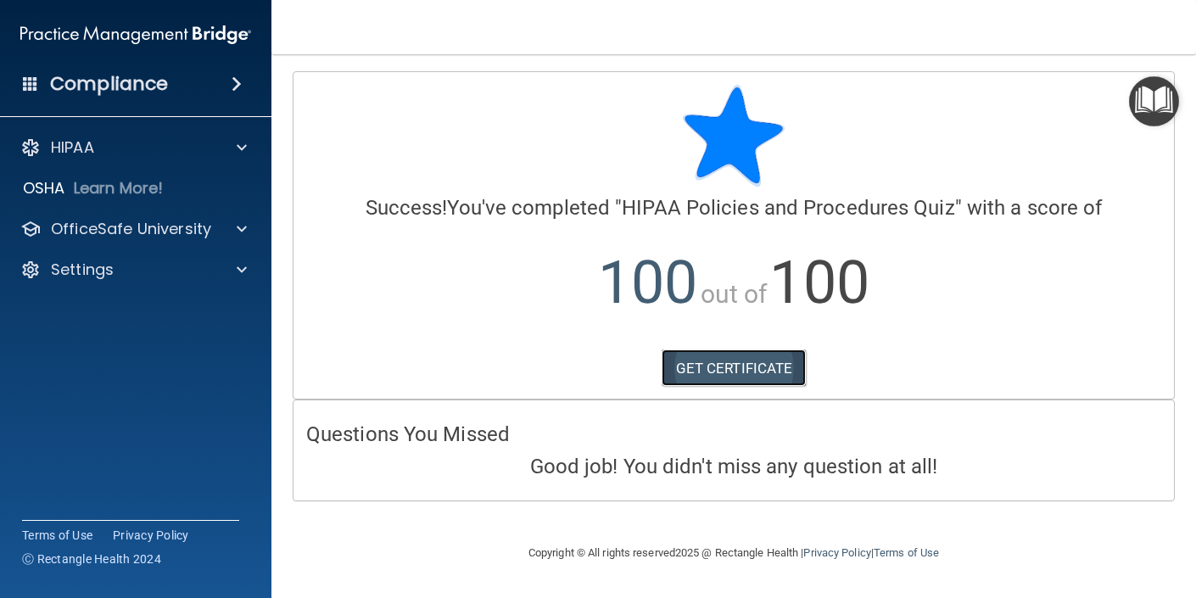
click at [721, 359] on link "GET CERTIFICATE" at bounding box center [734, 368] width 145 height 37
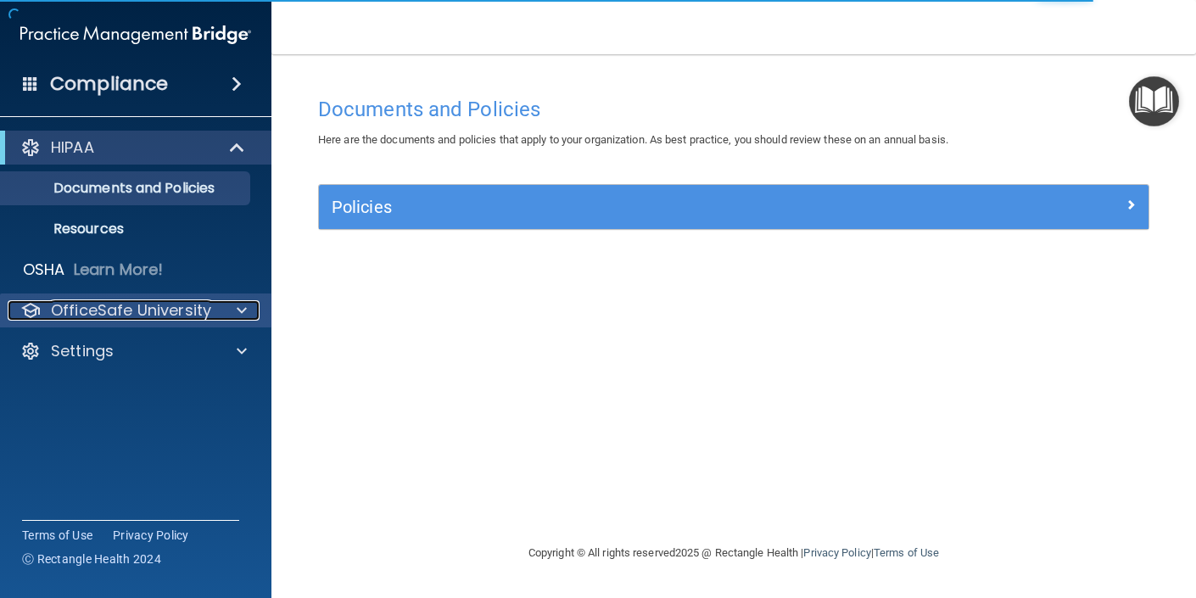
click at [239, 309] on span at bounding box center [242, 310] width 10 height 20
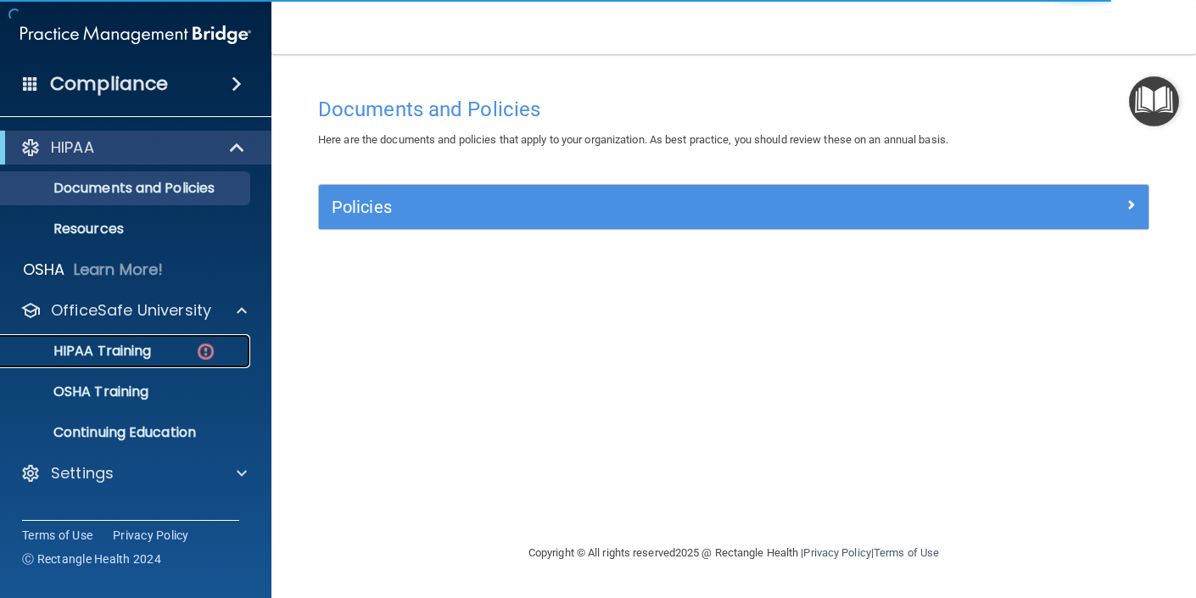
click at [150, 355] on p "HIPAA Training" at bounding box center [81, 351] width 140 height 17
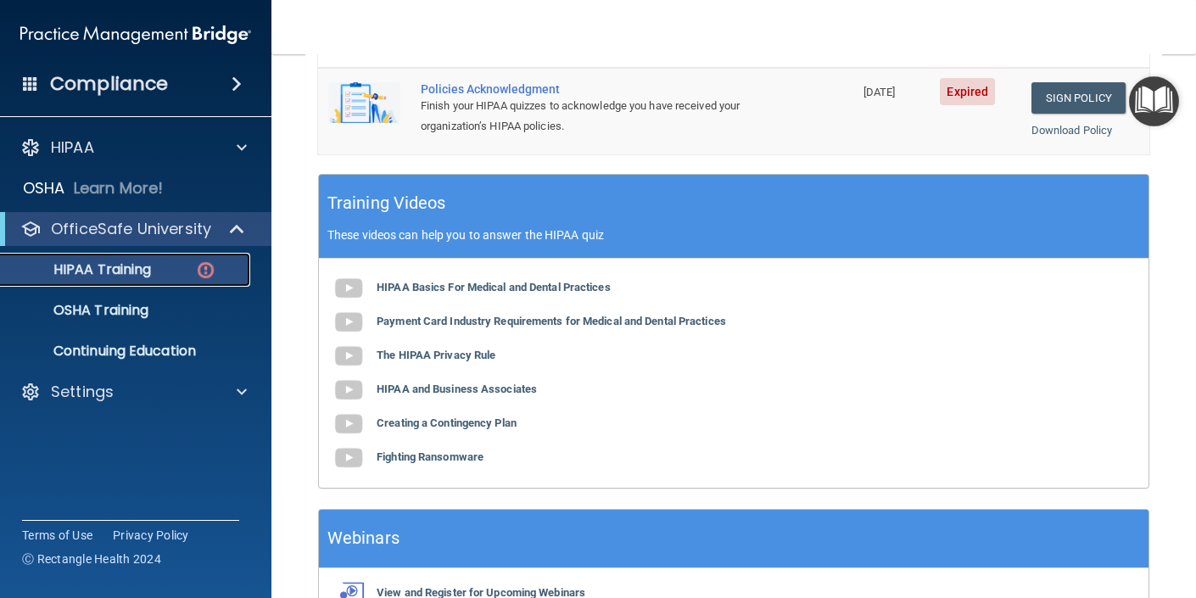
scroll to position [581, 0]
